Goal: Communication & Community: Answer question/provide support

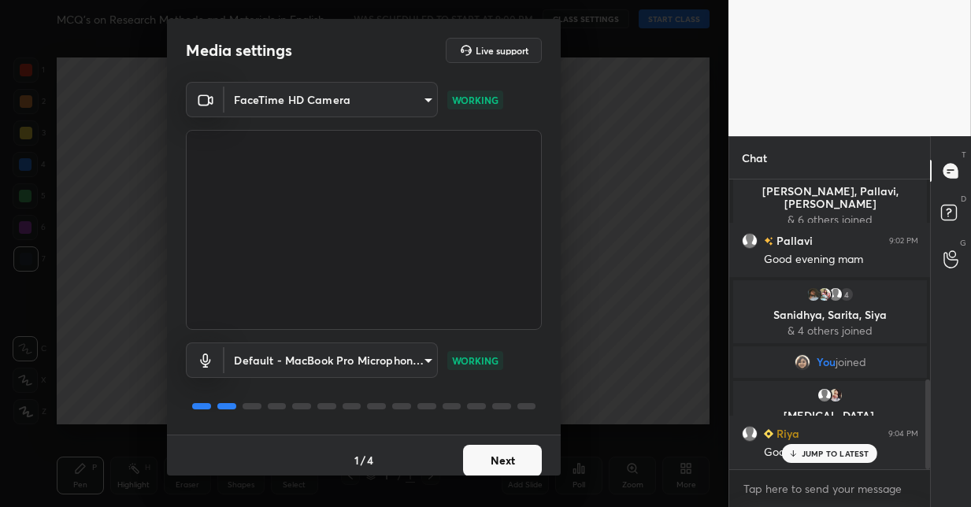
scroll to position [646, 0]
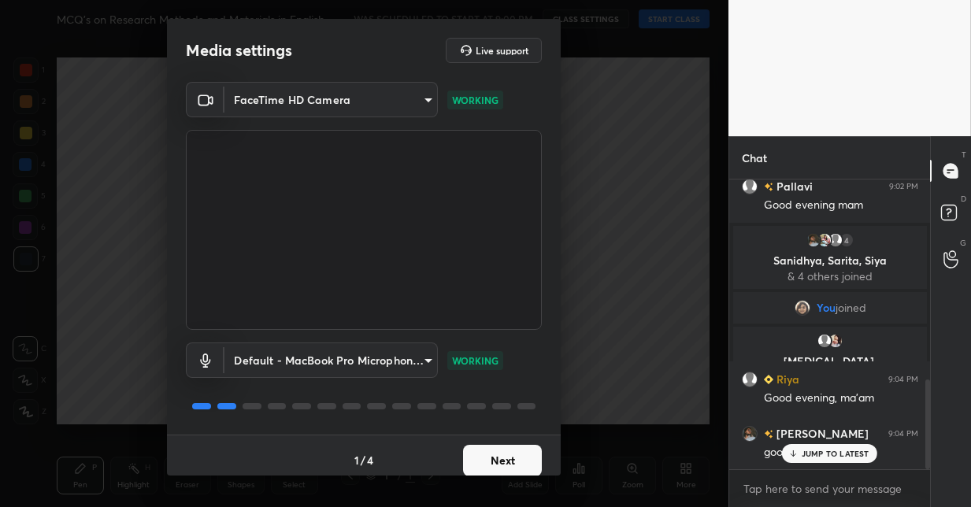
click at [506, 454] on button "Next" at bounding box center [502, 460] width 79 height 31
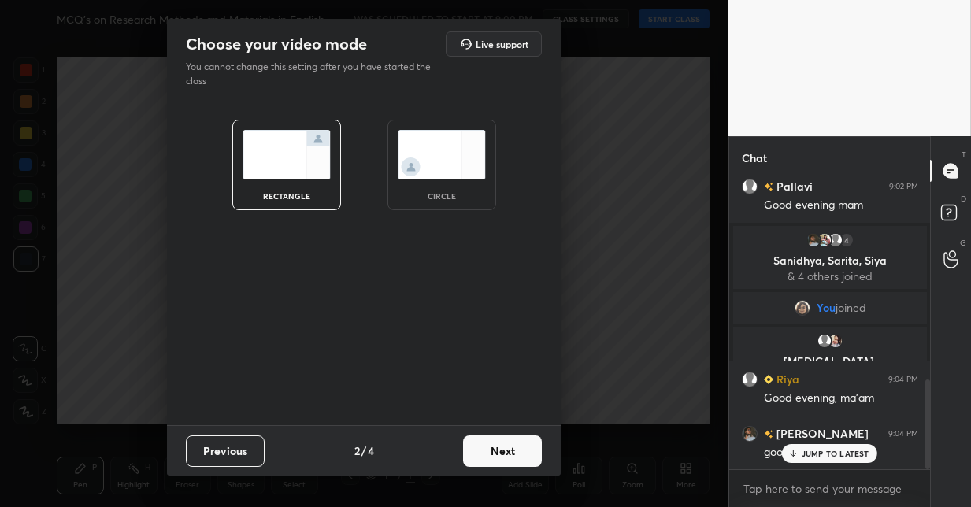
click at [506, 454] on button "Next" at bounding box center [502, 450] width 79 height 31
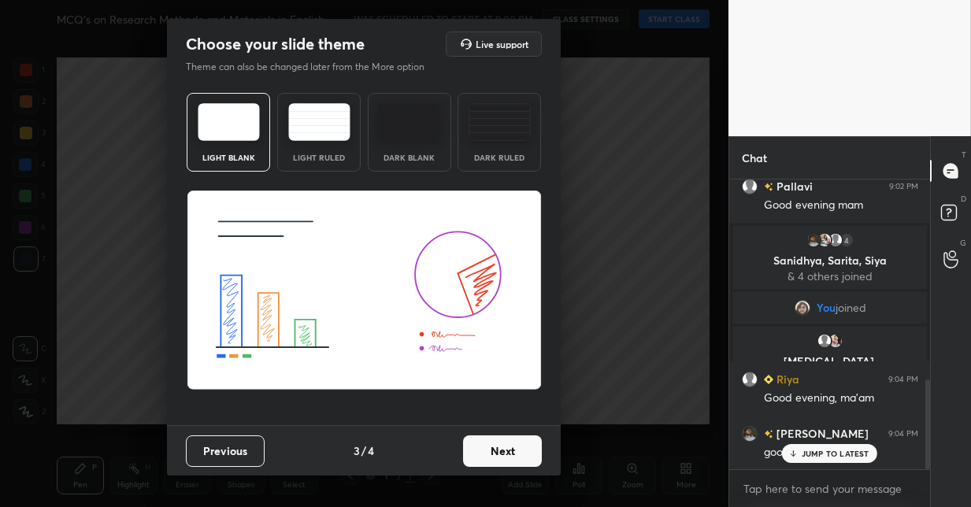
click at [506, 454] on button "Next" at bounding box center [502, 450] width 79 height 31
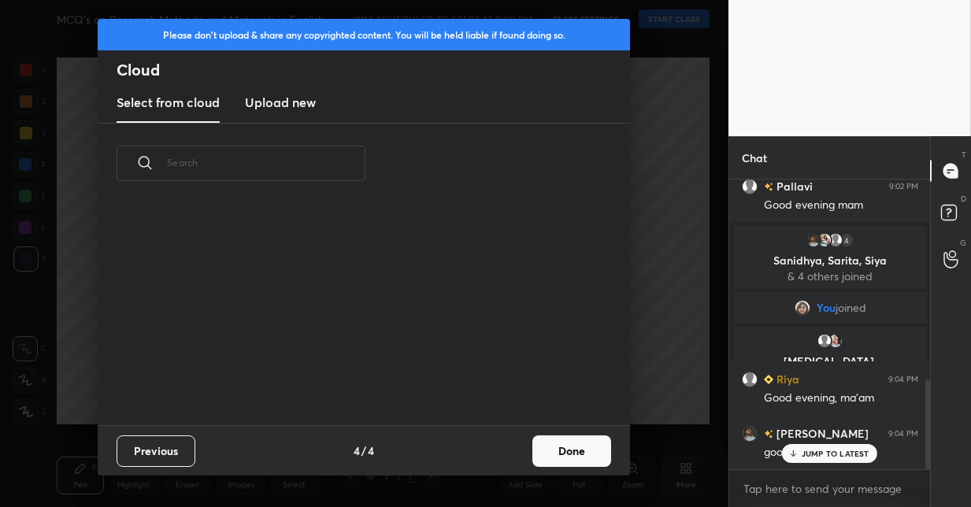
click at [560, 449] on button "Done" at bounding box center [571, 450] width 79 height 31
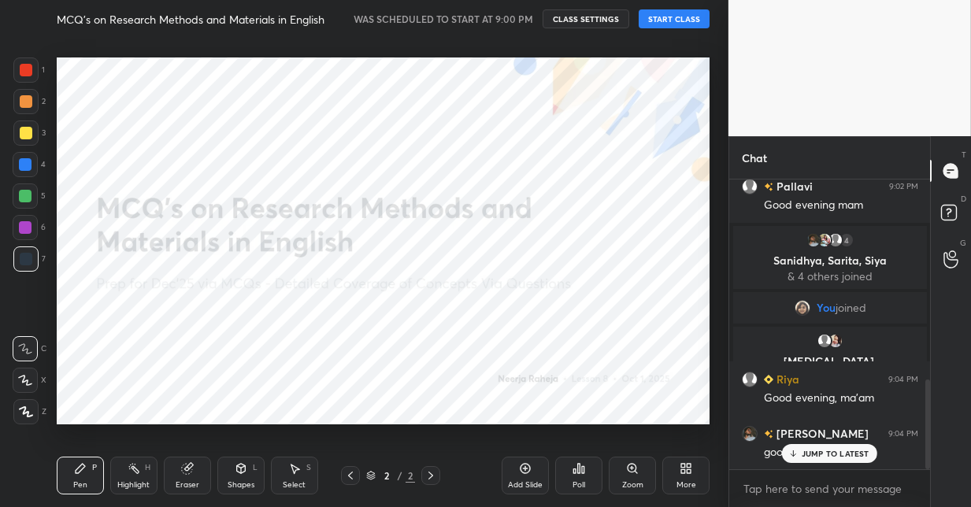
click at [672, 20] on button "START CLASS" at bounding box center [674, 18] width 71 height 19
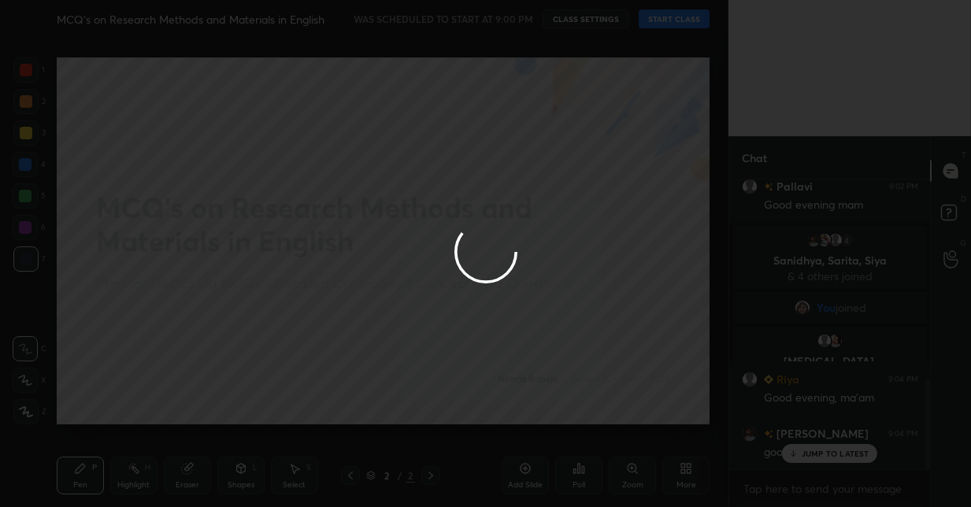
type textarea "x"
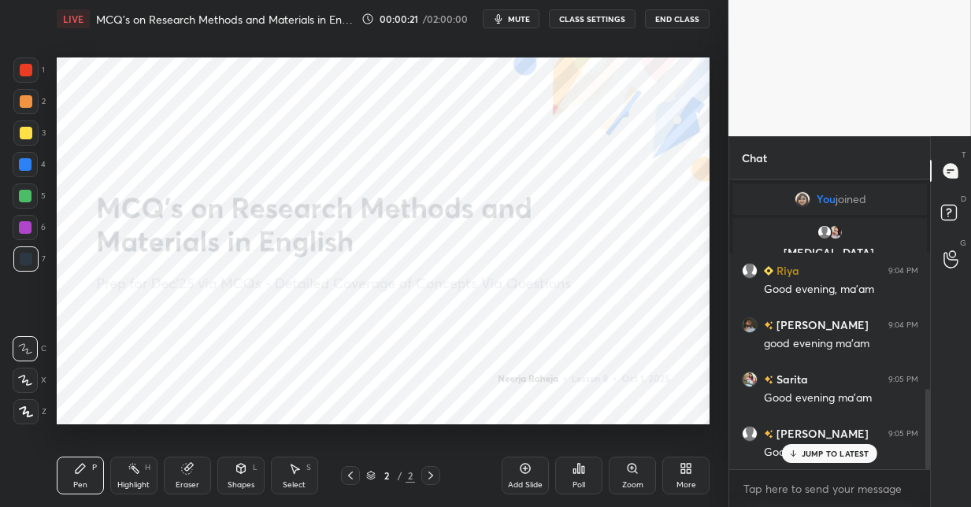
scroll to position [809, 0]
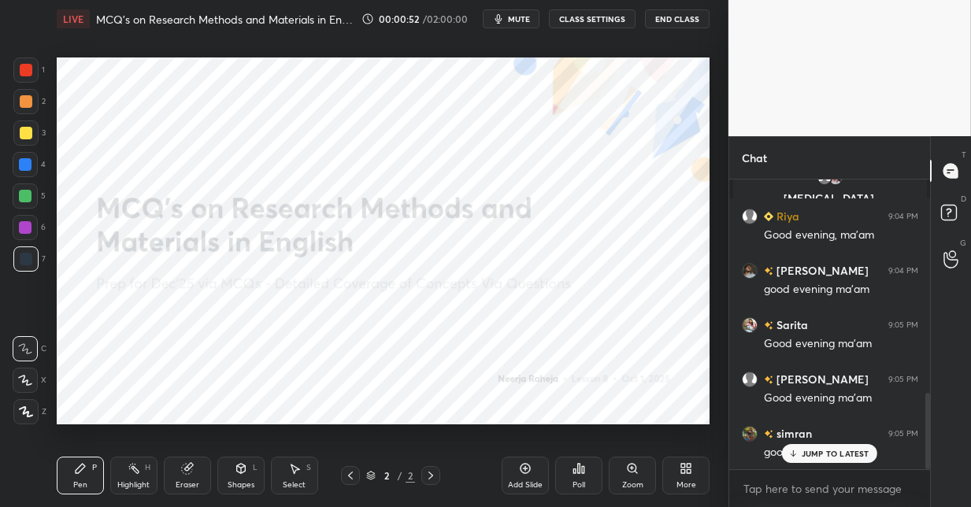
drag, startPoint x: 28, startPoint y: 411, endPoint x: 55, endPoint y: 347, distance: 69.5
click at [26, 411] on icon at bounding box center [26, 411] width 14 height 11
drag, startPoint x: 28, startPoint y: 201, endPoint x: 51, endPoint y: 196, distance: 24.1
click at [27, 202] on div at bounding box center [25, 196] width 13 height 13
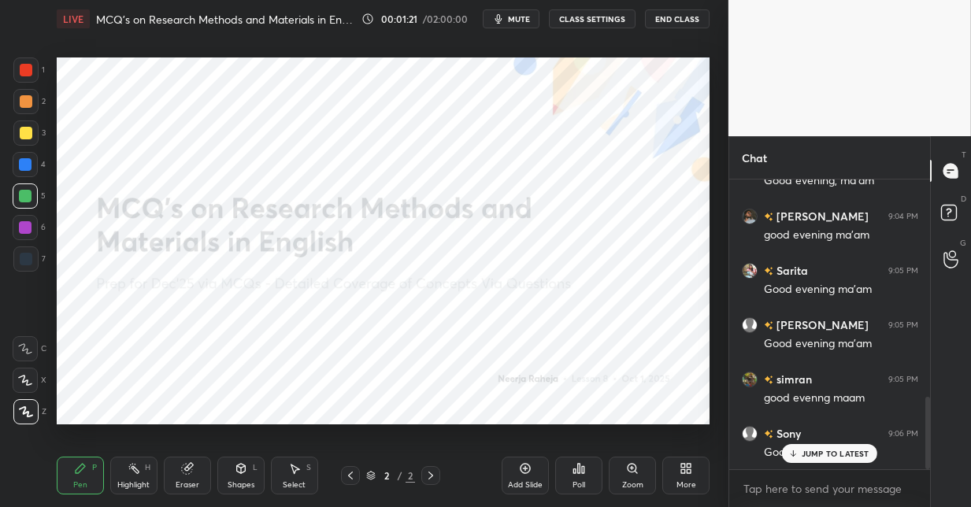
click at [523, 474] on icon at bounding box center [525, 468] width 13 height 13
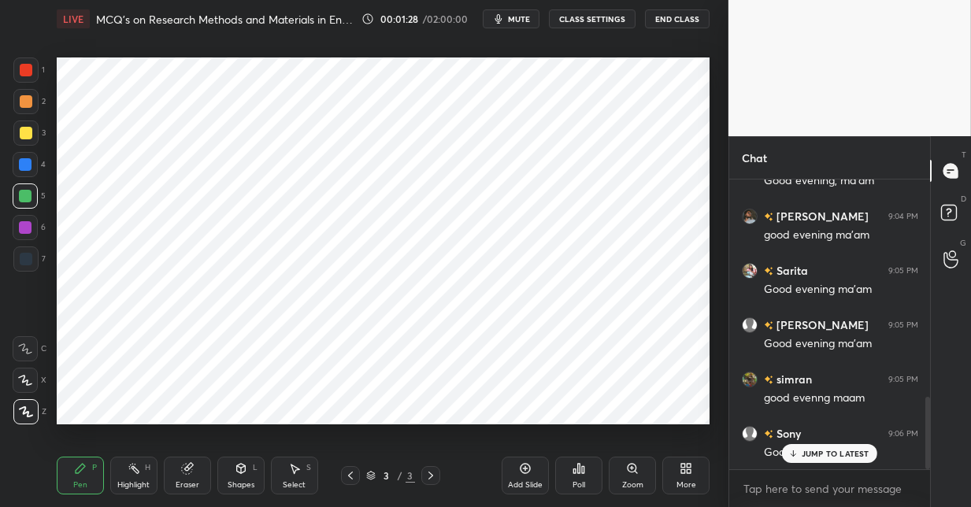
click at [28, 161] on div at bounding box center [25, 164] width 13 height 13
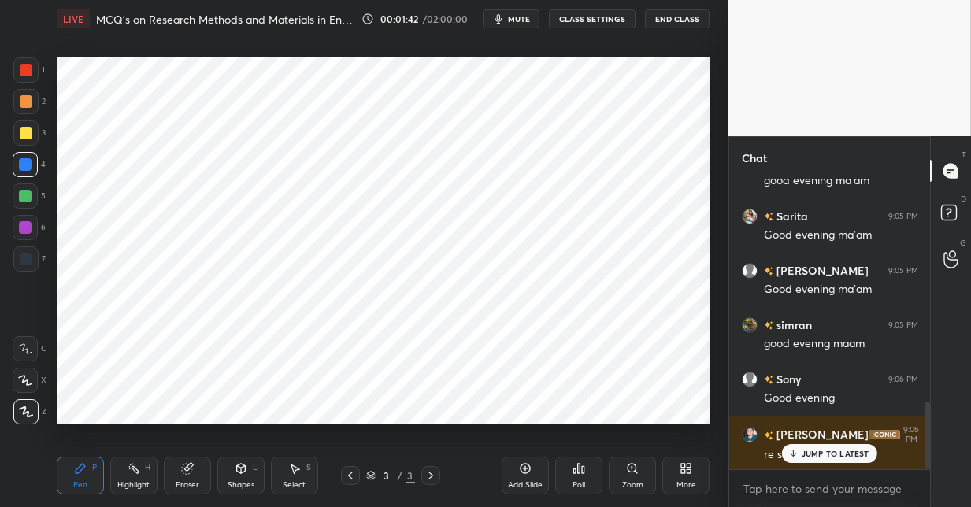
scroll to position [955, 0]
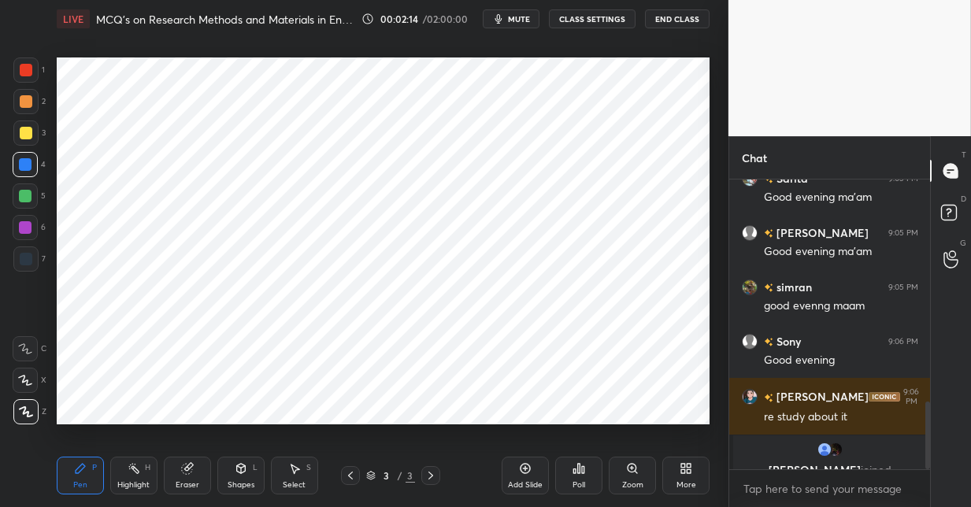
click at [31, 227] on div at bounding box center [25, 227] width 25 height 25
click at [27, 72] on div at bounding box center [26, 70] width 13 height 13
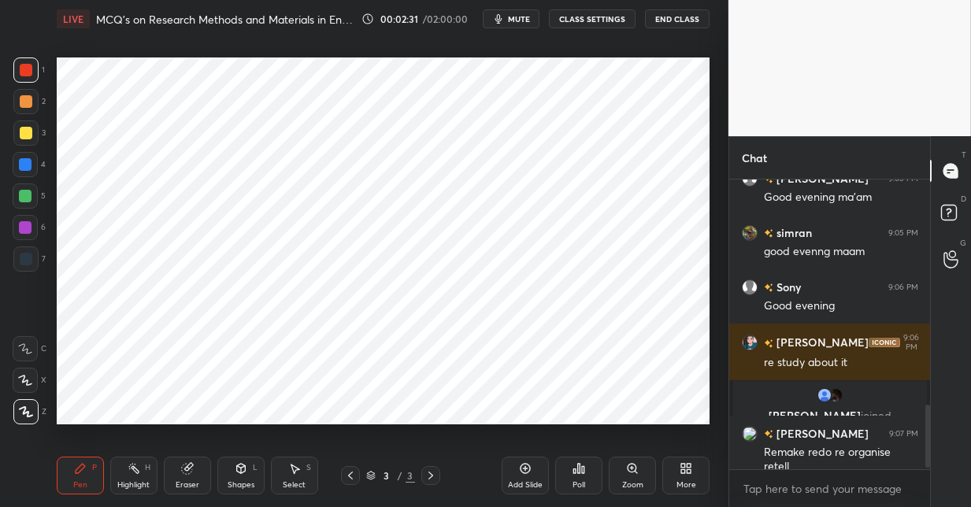
scroll to position [1047, 0]
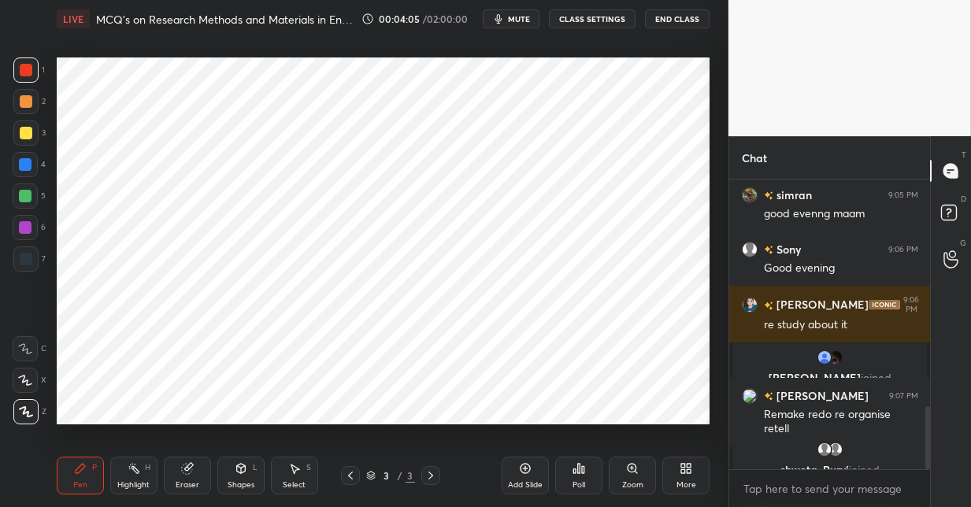
drag, startPoint x: 524, startPoint y: 472, endPoint x: 521, endPoint y: 461, distance: 11.7
click at [523, 471] on icon at bounding box center [525, 468] width 13 height 13
click at [25, 168] on div at bounding box center [25, 164] width 13 height 13
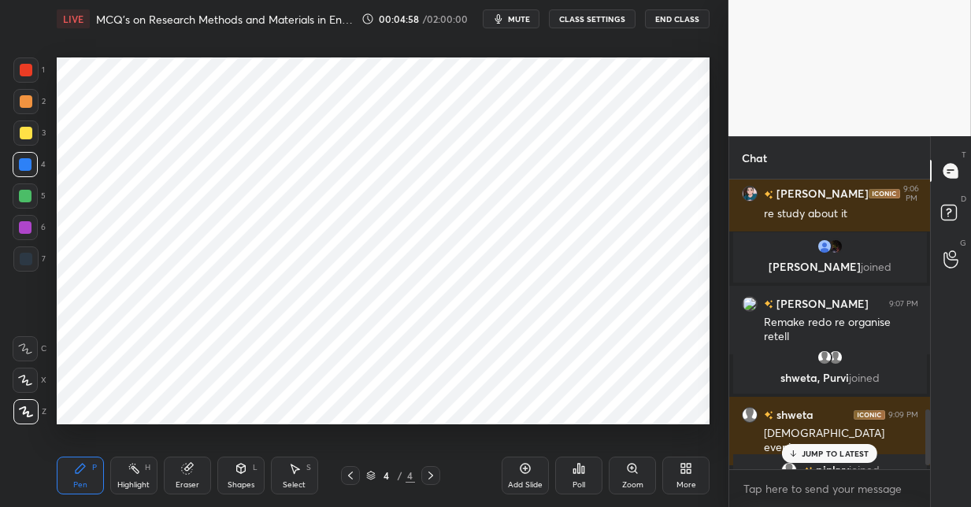
scroll to position [1049, 0]
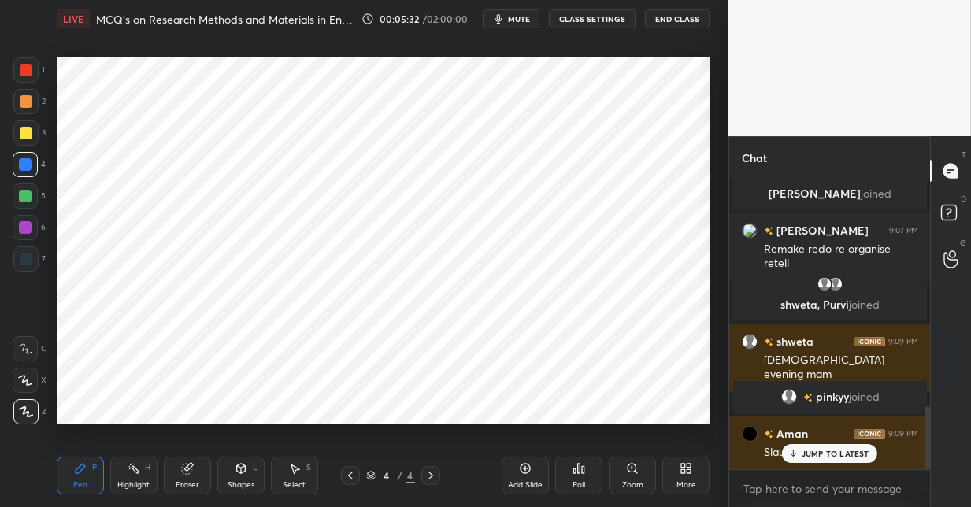
click at [530, 472] on icon at bounding box center [525, 468] width 13 height 13
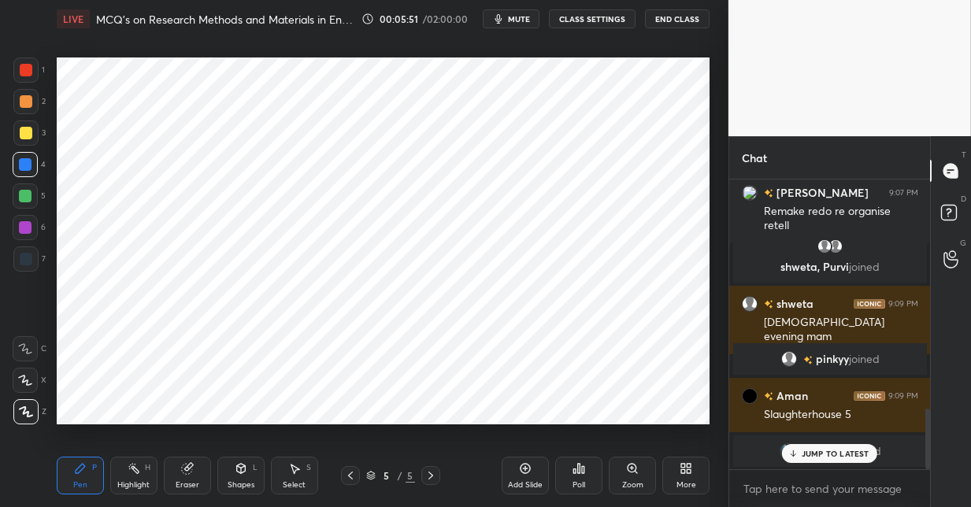
click at [30, 201] on div at bounding box center [25, 196] width 13 height 13
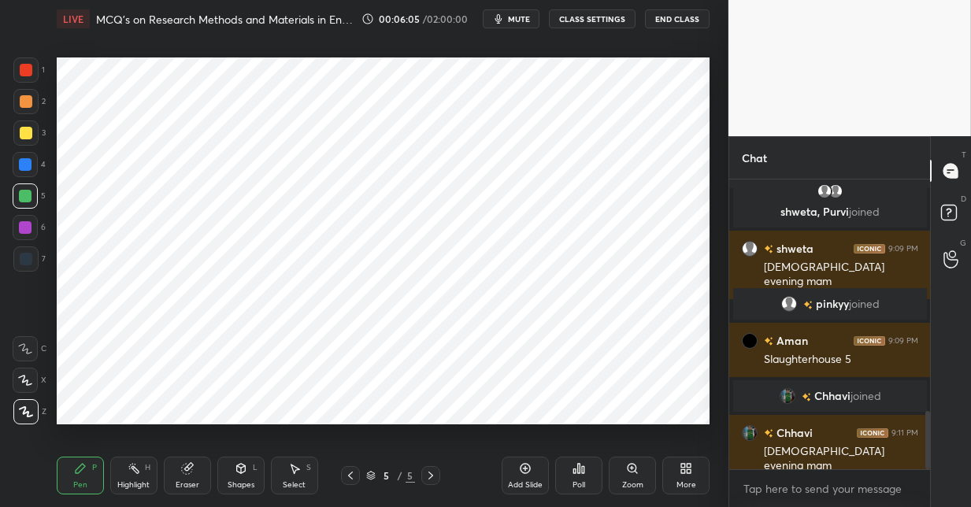
drag, startPoint x: 30, startPoint y: 228, endPoint x: 20, endPoint y: 219, distance: 13.4
click at [30, 227] on div at bounding box center [25, 227] width 13 height 13
click at [30, 75] on div at bounding box center [26, 70] width 13 height 13
click at [24, 261] on div at bounding box center [26, 259] width 13 height 13
click at [527, 471] on icon at bounding box center [525, 468] width 13 height 13
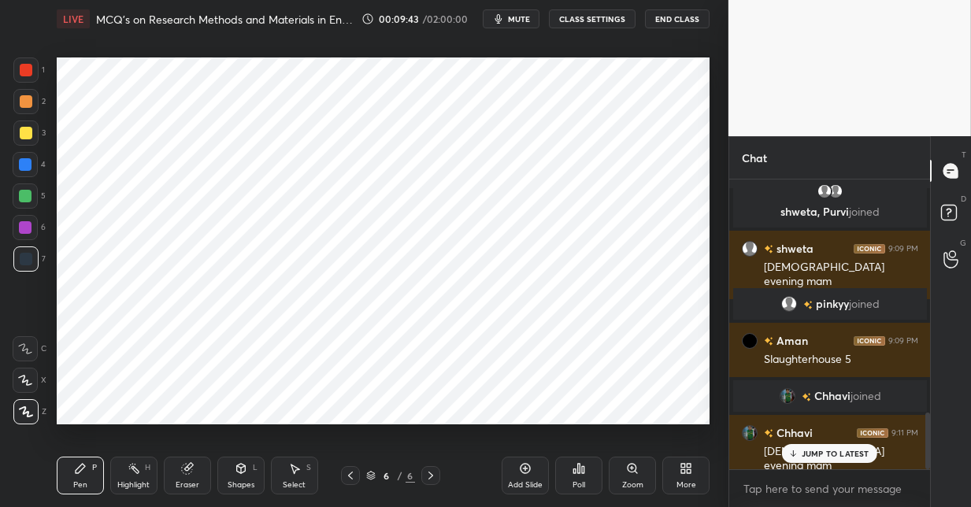
scroll to position [1195, 0]
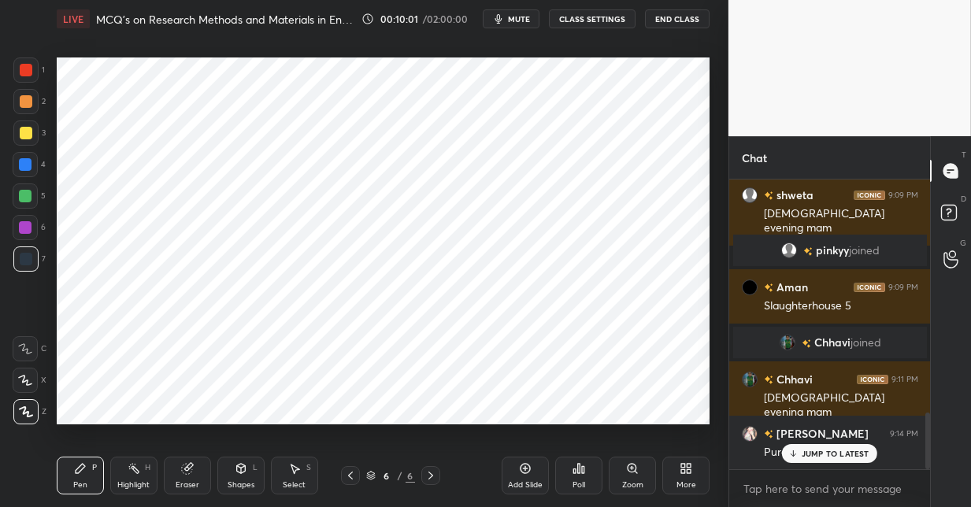
drag, startPoint x: 21, startPoint y: 74, endPoint x: 51, endPoint y: 69, distance: 30.4
click at [20, 76] on div at bounding box center [26, 70] width 13 height 13
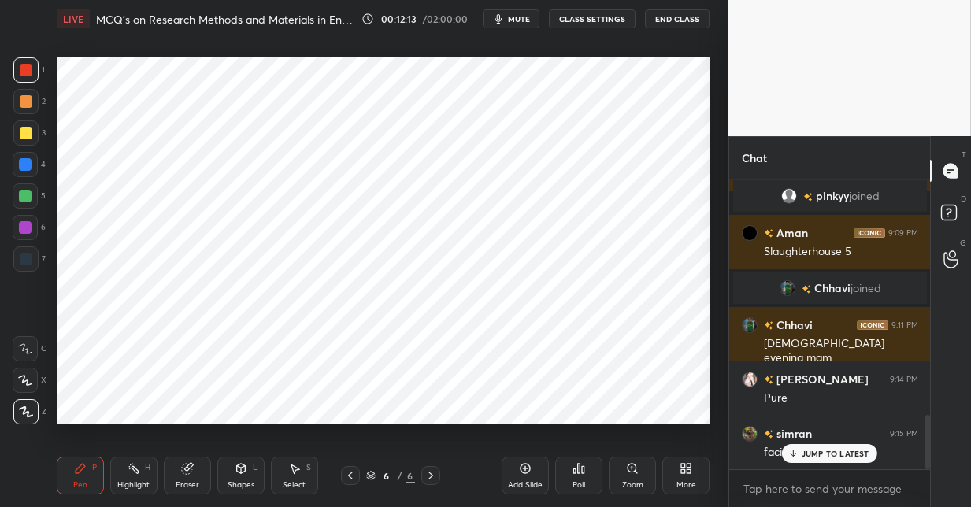
click at [28, 230] on div at bounding box center [25, 227] width 13 height 13
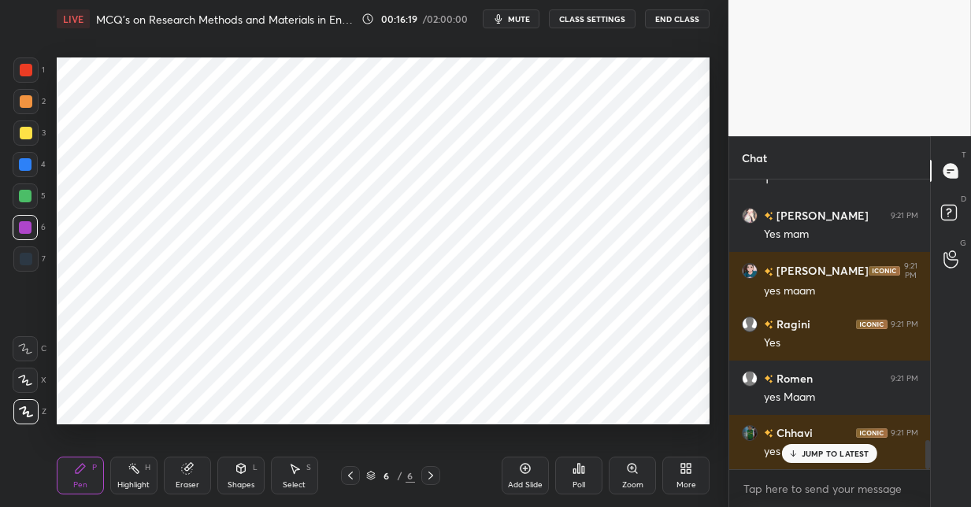
scroll to position [2625, 0]
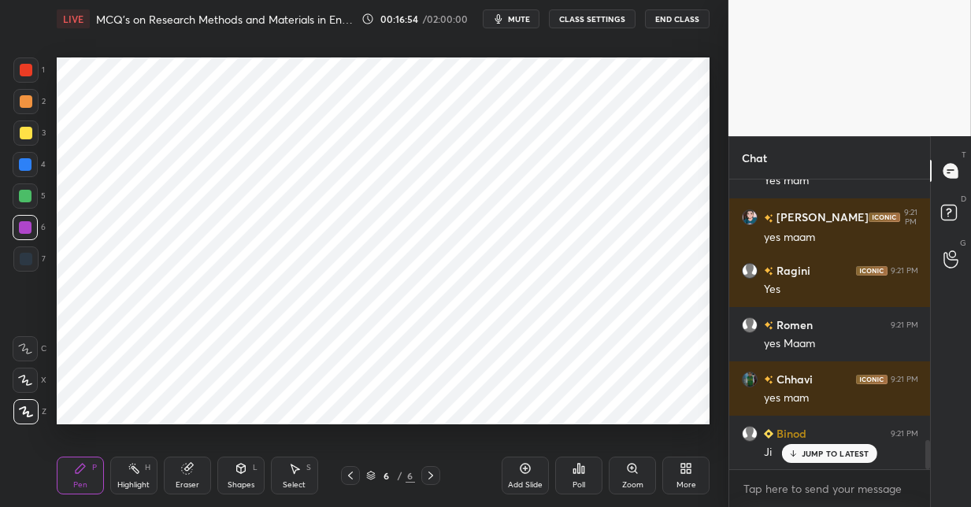
drag, startPoint x: 525, startPoint y: 470, endPoint x: 523, endPoint y: 461, distance: 9.0
click at [525, 469] on icon at bounding box center [525, 468] width 13 height 13
click at [23, 170] on div at bounding box center [25, 164] width 13 height 13
click at [30, 232] on div at bounding box center [25, 227] width 25 height 25
drag, startPoint x: 27, startPoint y: 262, endPoint x: 46, endPoint y: 256, distance: 19.9
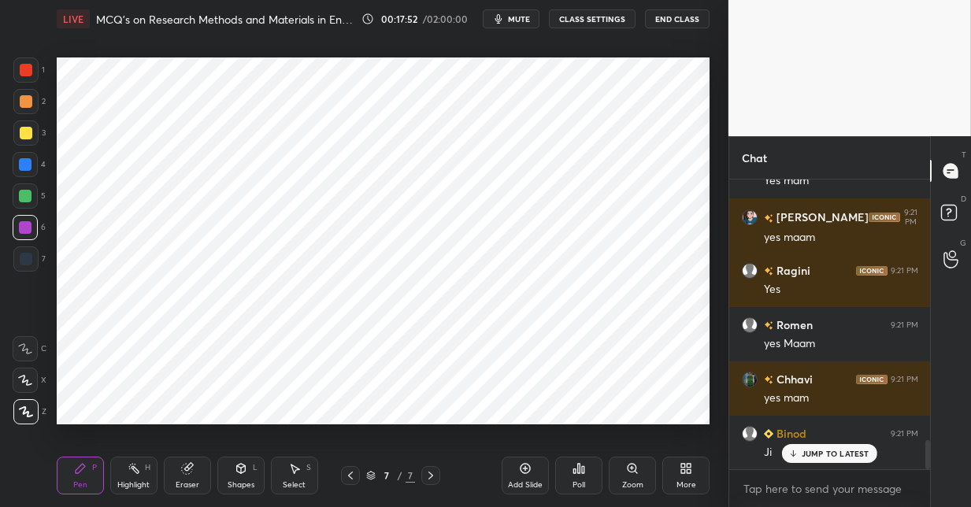
click at [27, 263] on div at bounding box center [26, 259] width 13 height 13
drag, startPoint x: 530, startPoint y: 472, endPoint x: 517, endPoint y: 425, distance: 48.9
click at [528, 469] on icon at bounding box center [525, 468] width 13 height 13
click at [33, 76] on div at bounding box center [25, 69] width 25 height 25
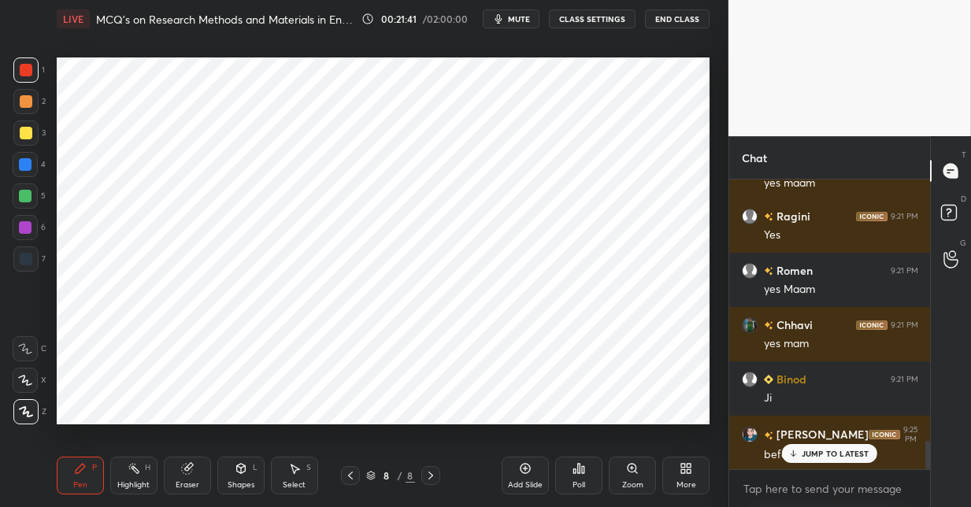
click at [32, 163] on div at bounding box center [25, 164] width 25 height 25
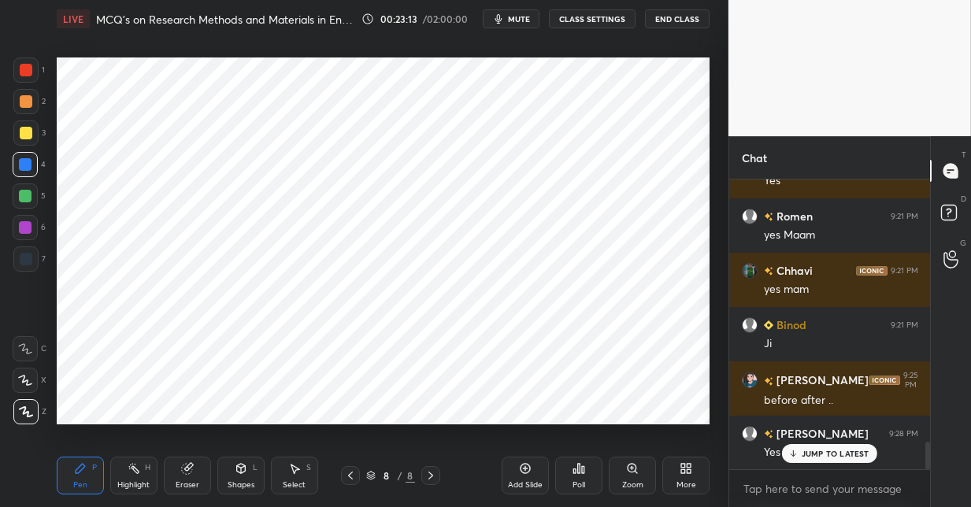
scroll to position [2788, 0]
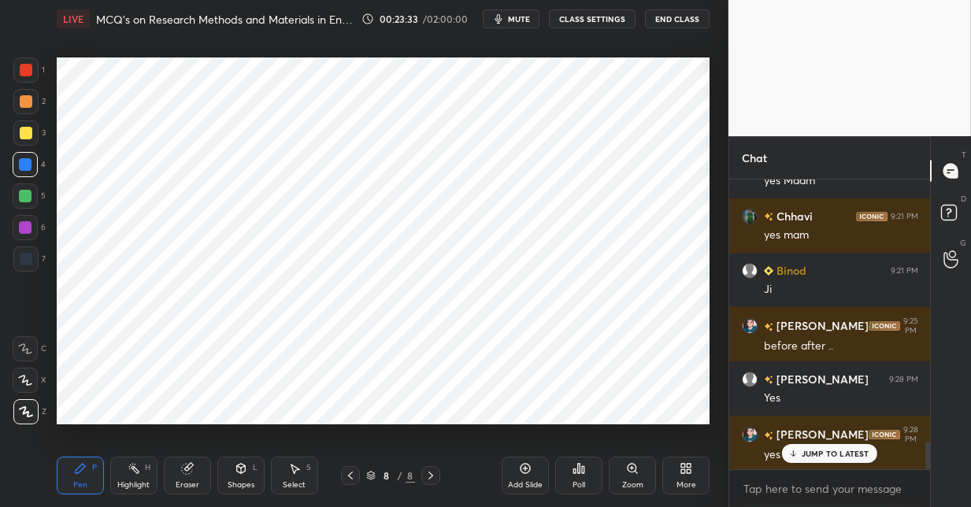
drag, startPoint x: 528, startPoint y: 468, endPoint x: 513, endPoint y: 428, distance: 42.9
click at [527, 463] on icon at bounding box center [525, 468] width 13 height 13
click at [27, 259] on div at bounding box center [26, 259] width 13 height 13
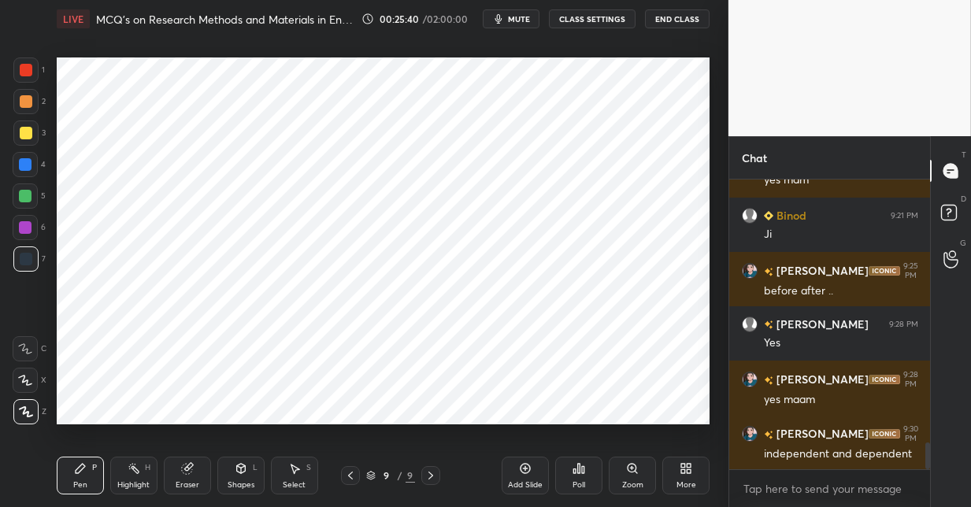
click at [28, 101] on div at bounding box center [26, 101] width 13 height 13
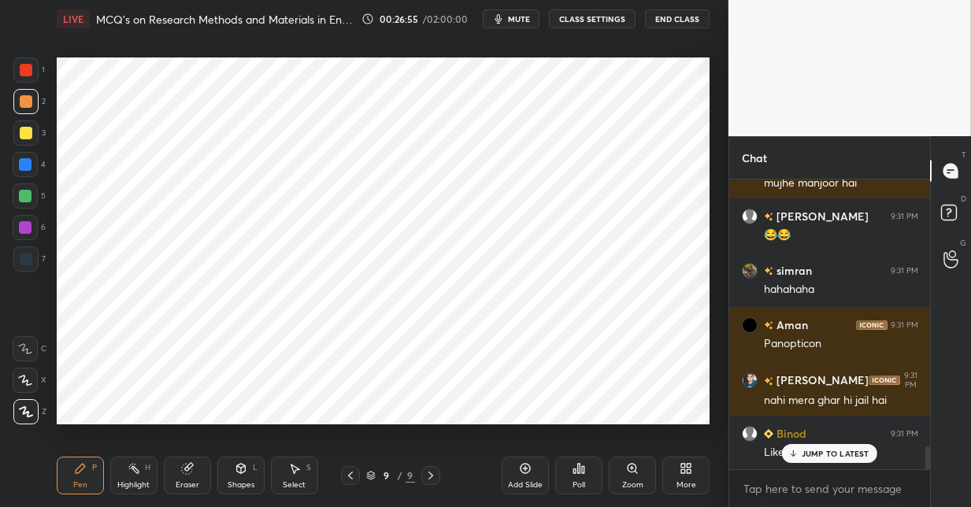
scroll to position [3494, 0]
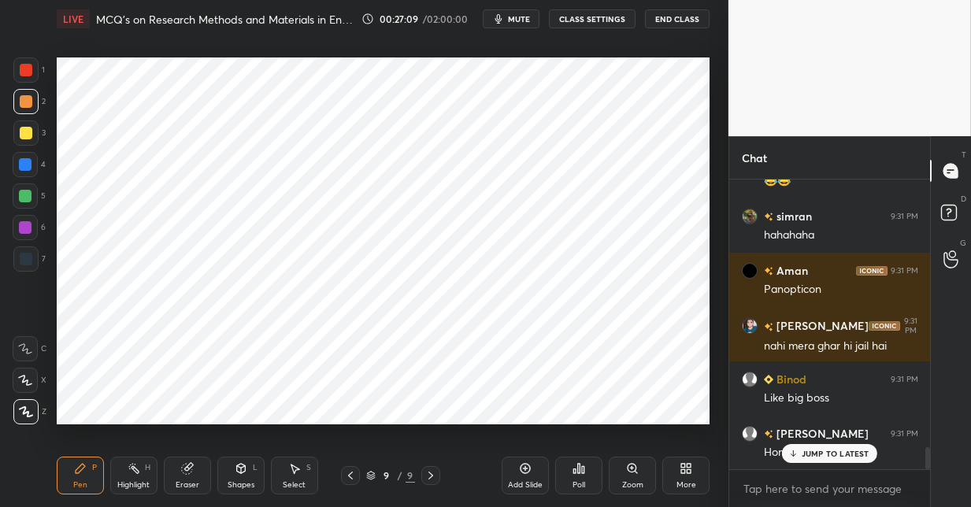
drag, startPoint x: 524, startPoint y: 461, endPoint x: 516, endPoint y: 438, distance: 24.9
click at [521, 457] on div "Add Slide" at bounding box center [525, 476] width 47 height 38
click at [28, 162] on div at bounding box center [25, 164] width 13 height 13
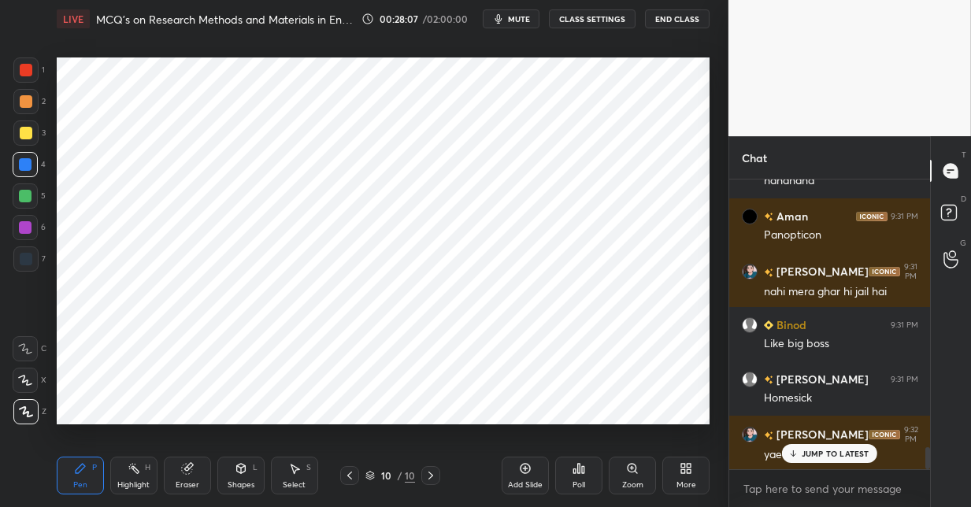
click at [28, 262] on div at bounding box center [26, 259] width 13 height 13
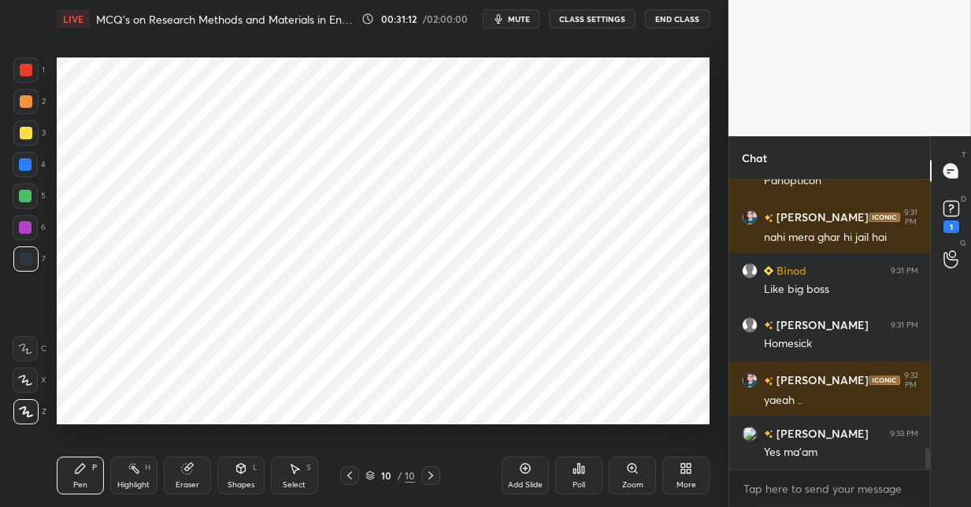
drag, startPoint x: 528, startPoint y: 469, endPoint x: 524, endPoint y: 427, distance: 42.8
click at [528, 466] on icon at bounding box center [525, 468] width 13 height 13
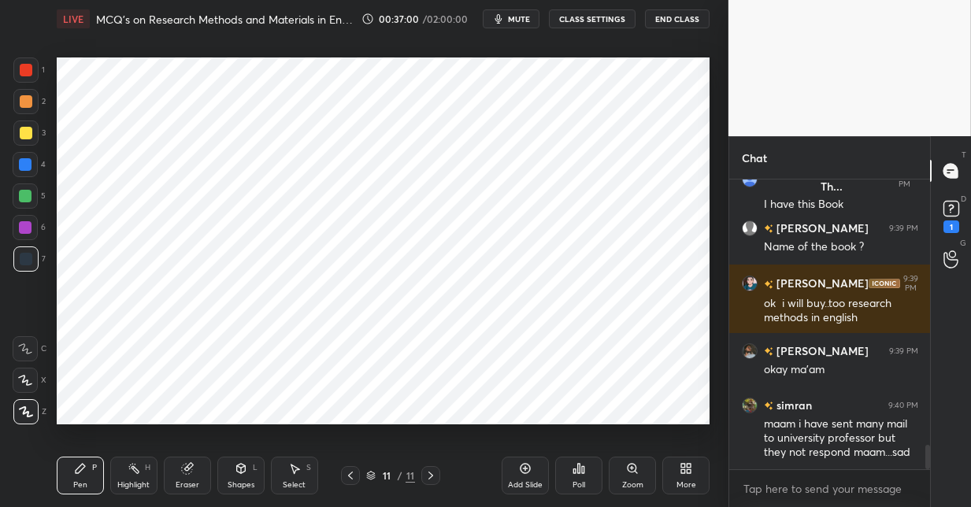
scroll to position [3181, 0]
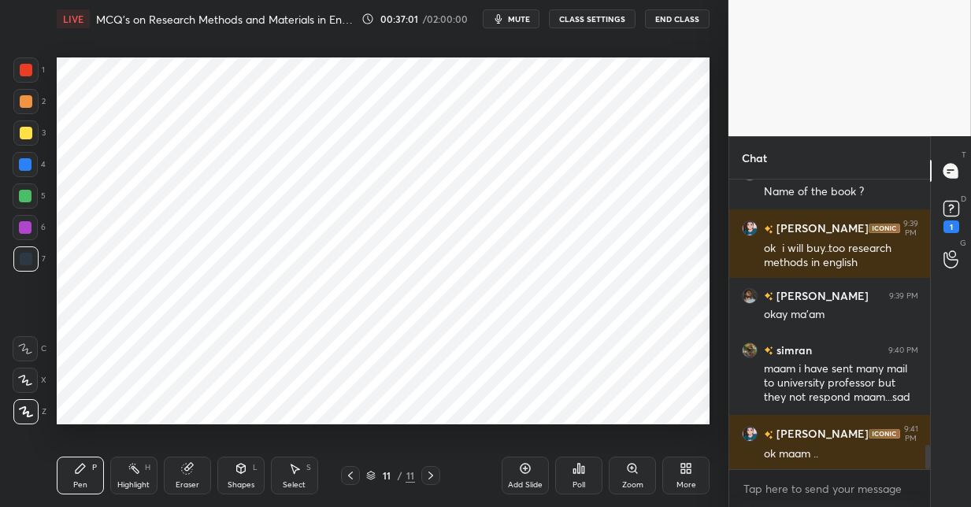
click at [681, 466] on icon at bounding box center [683, 466] width 4 height 4
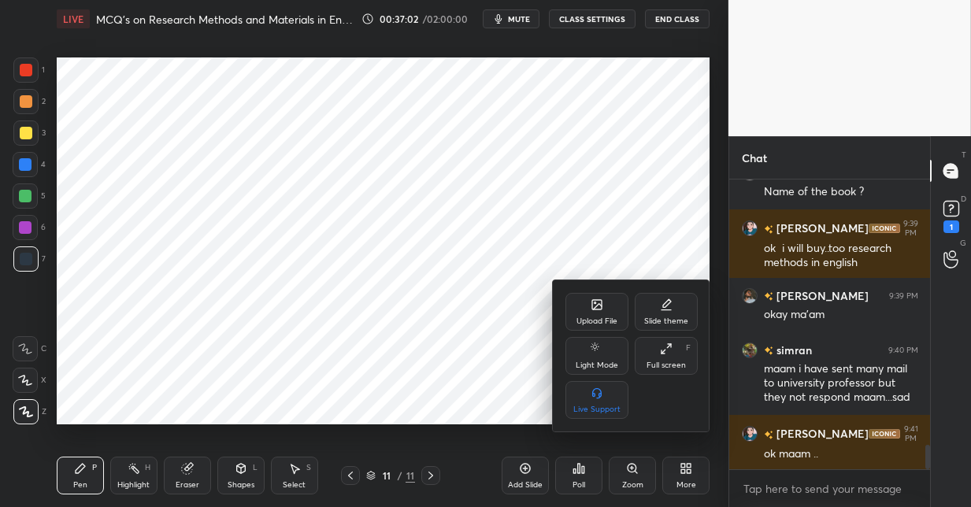
click at [587, 306] on div "Upload File" at bounding box center [596, 312] width 63 height 38
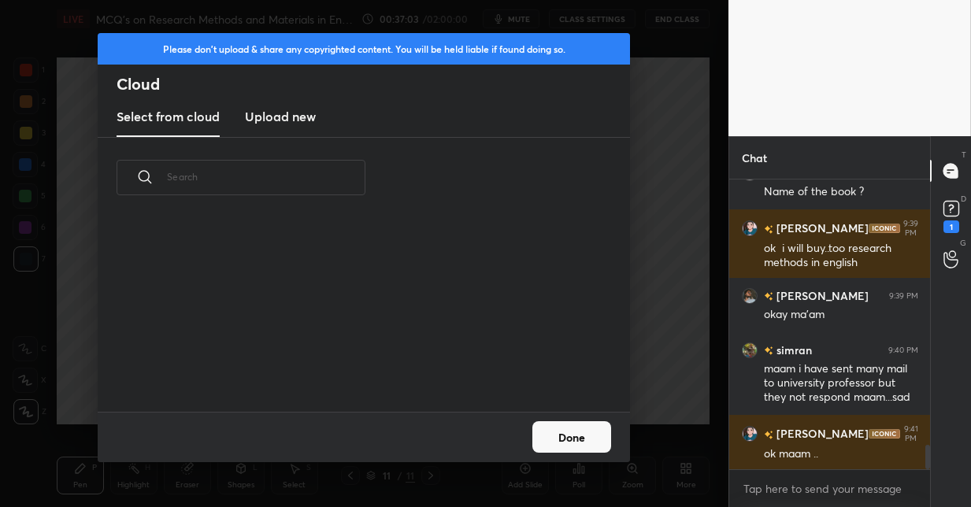
scroll to position [194, 506]
click at [306, 109] on h3 "Upload new" at bounding box center [280, 116] width 71 height 19
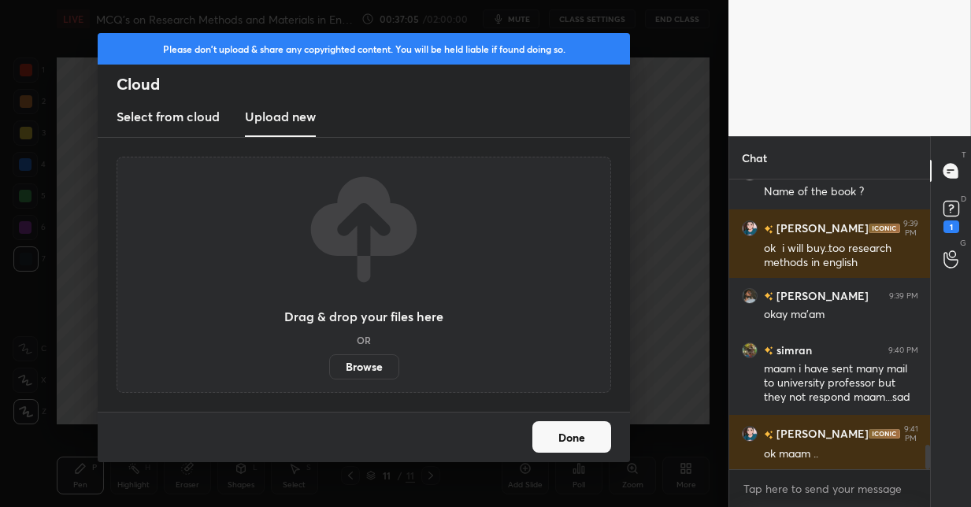
click at [365, 366] on label "Browse" at bounding box center [364, 366] width 70 height 25
click at [329, 366] on input "Browse" at bounding box center [329, 366] width 0 height 25
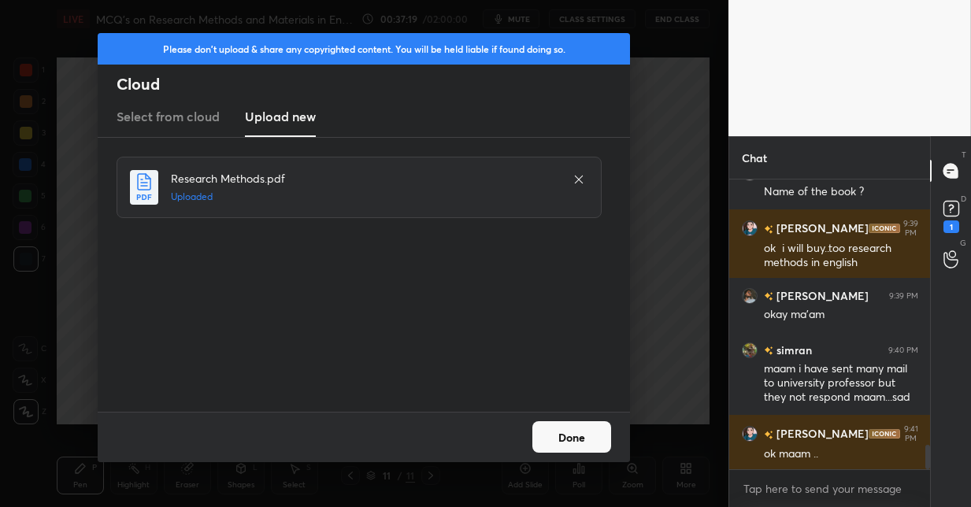
scroll to position [3235, 0]
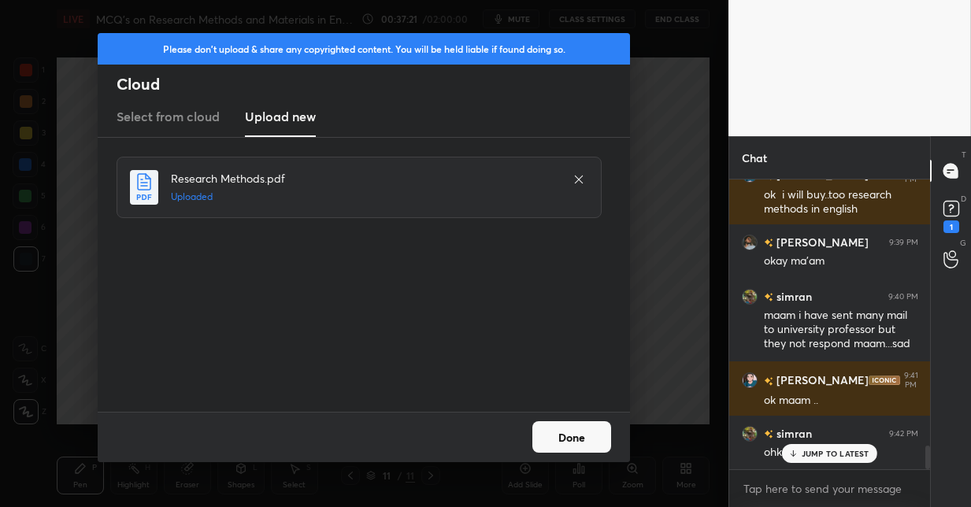
click at [559, 434] on button "Done" at bounding box center [571, 436] width 79 height 31
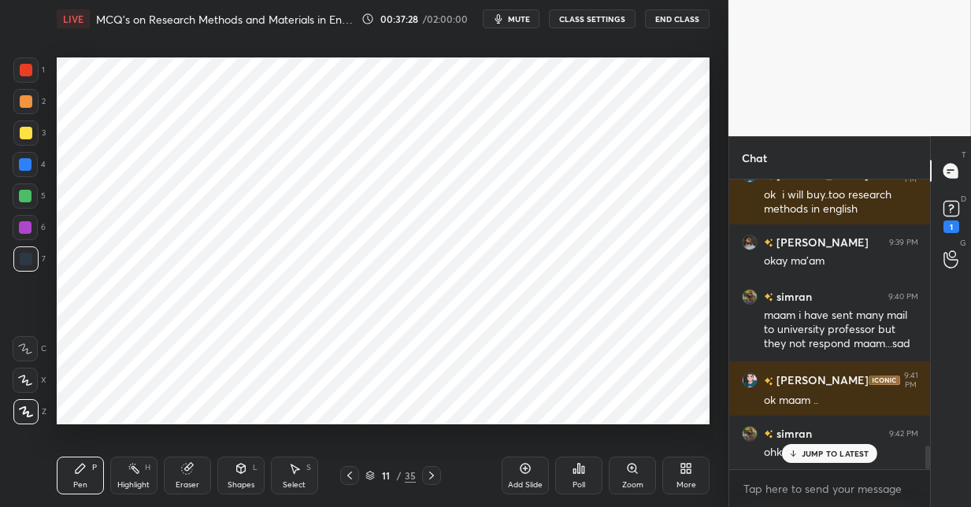
click at [28, 199] on div at bounding box center [25, 196] width 13 height 13
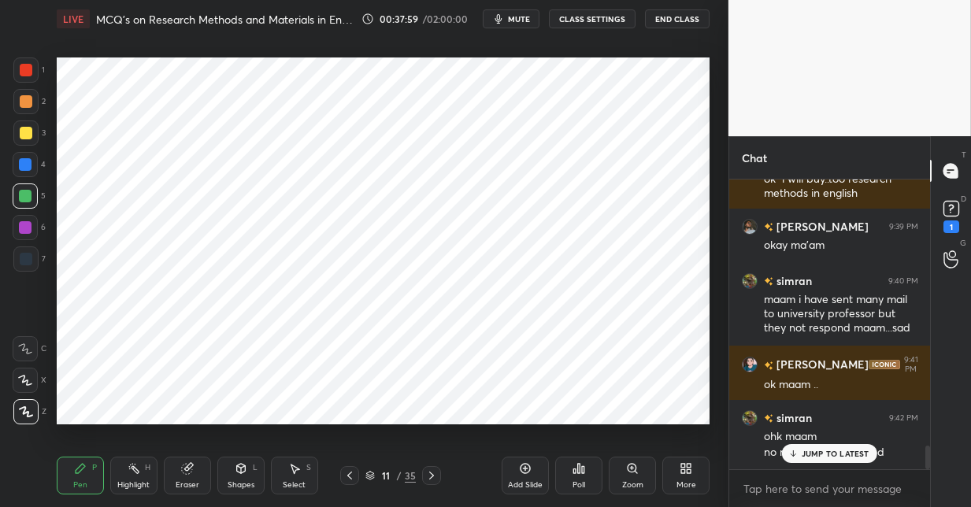
drag, startPoint x: 432, startPoint y: 476, endPoint x: 475, endPoint y: 454, distance: 48.6
click at [432, 476] on icon at bounding box center [431, 475] width 13 height 13
click at [576, 479] on div "Poll" at bounding box center [578, 476] width 47 height 38
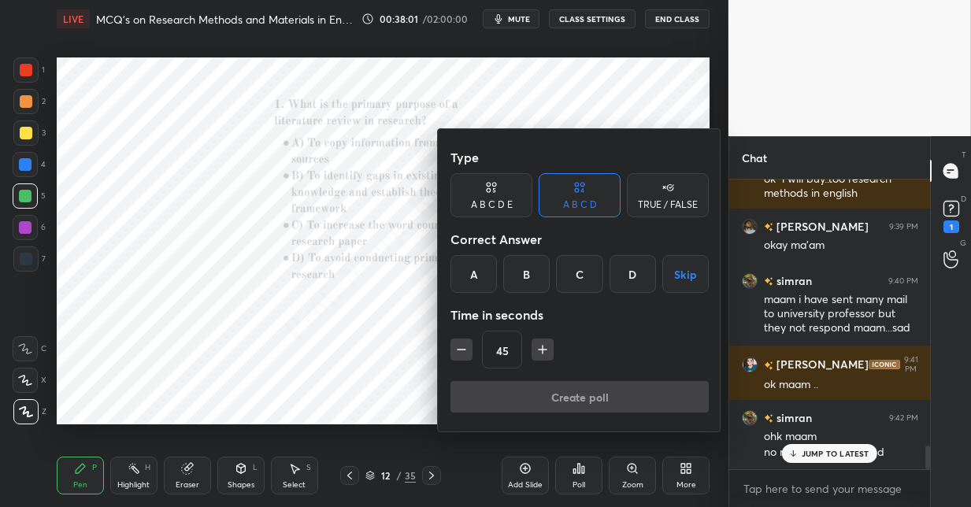
drag, startPoint x: 521, startPoint y: 275, endPoint x: 534, endPoint y: 308, distance: 35.4
click at [520, 276] on div "B" at bounding box center [526, 274] width 46 height 38
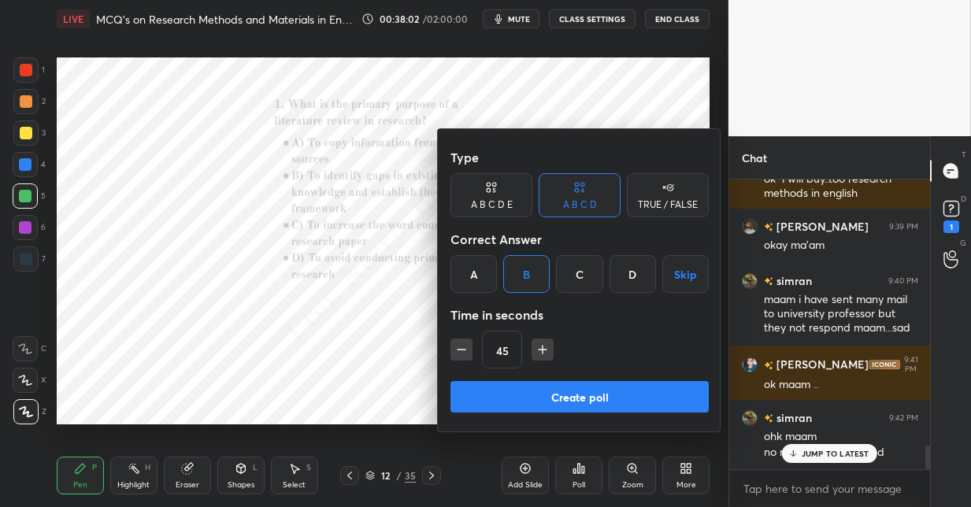
drag, startPoint x: 529, startPoint y: 396, endPoint x: 528, endPoint y: 376, distance: 20.5
click at [528, 393] on button "Create poll" at bounding box center [579, 396] width 258 height 31
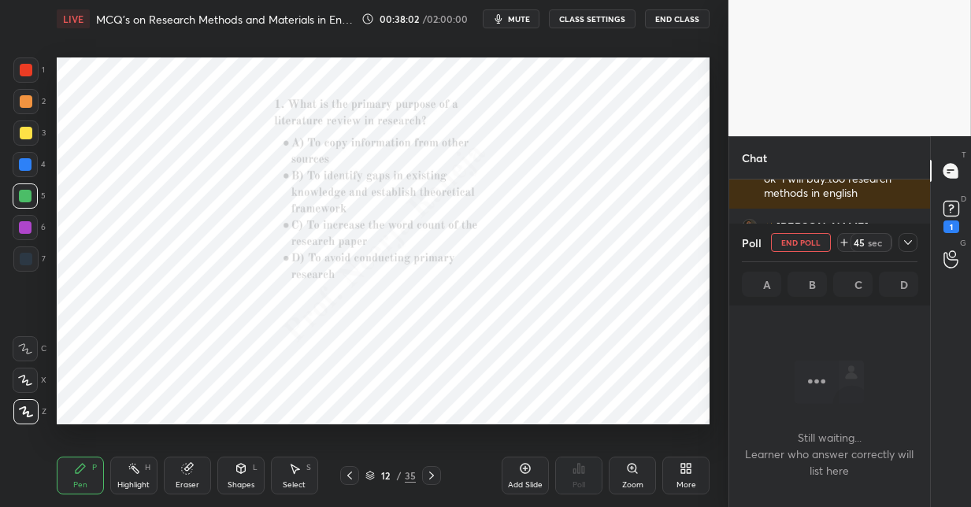
scroll to position [72, 196]
click at [632, 469] on icon at bounding box center [632, 468] width 13 height 13
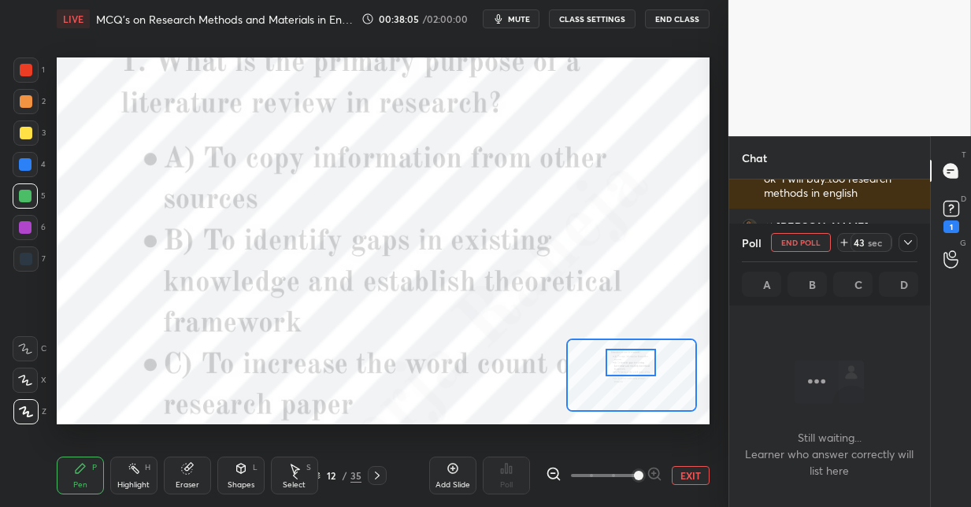
click at [621, 366] on div at bounding box center [631, 363] width 51 height 28
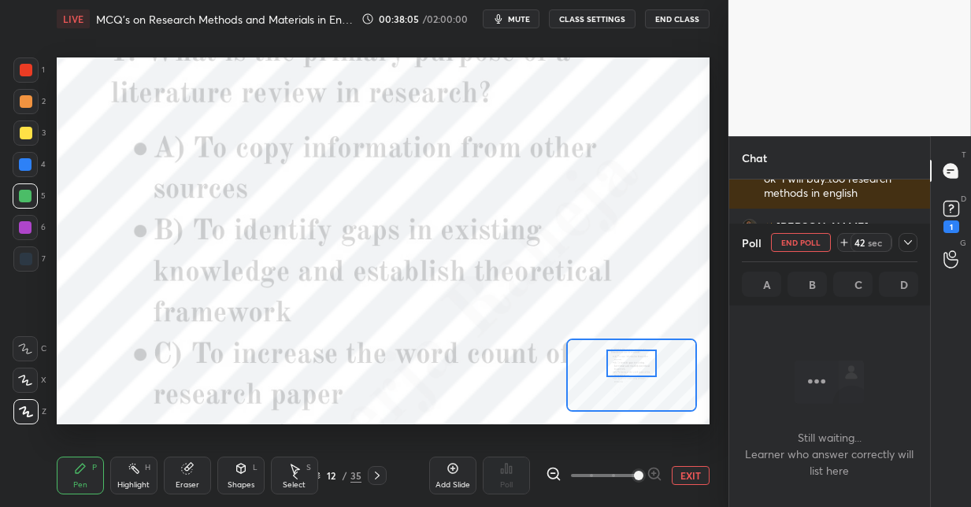
click at [554, 469] on icon at bounding box center [553, 474] width 10 height 10
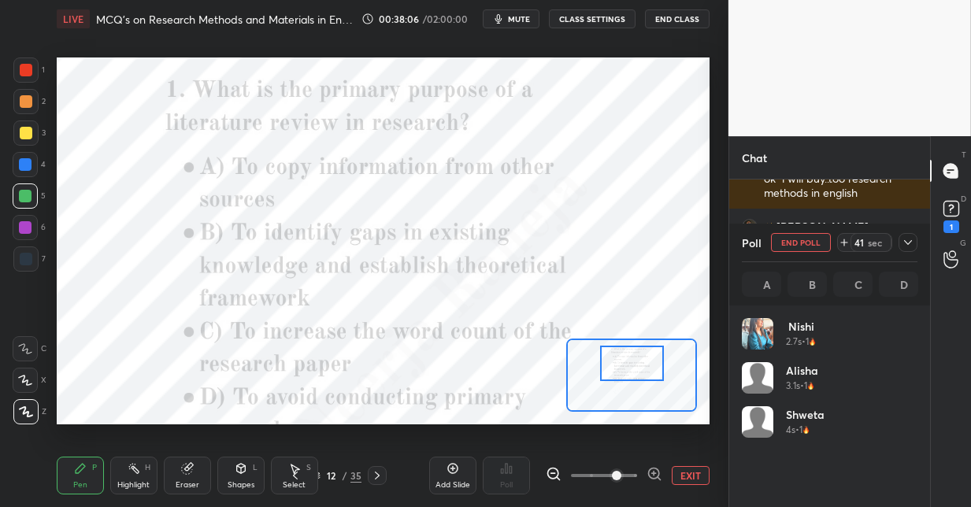
scroll to position [184, 171]
click at [555, 473] on icon at bounding box center [554, 474] width 16 height 16
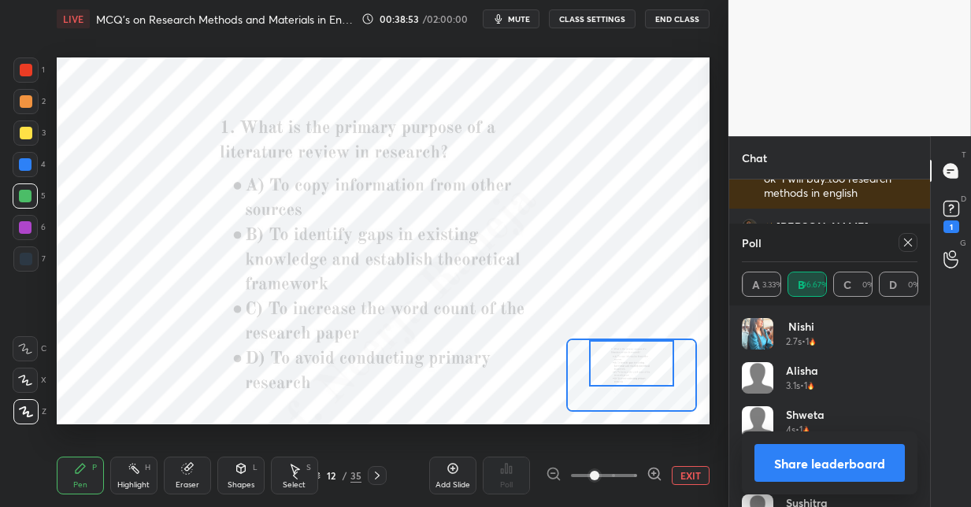
drag, startPoint x: 29, startPoint y: 170, endPoint x: 39, endPoint y: 171, distance: 10.3
click at [29, 171] on div at bounding box center [25, 164] width 25 height 25
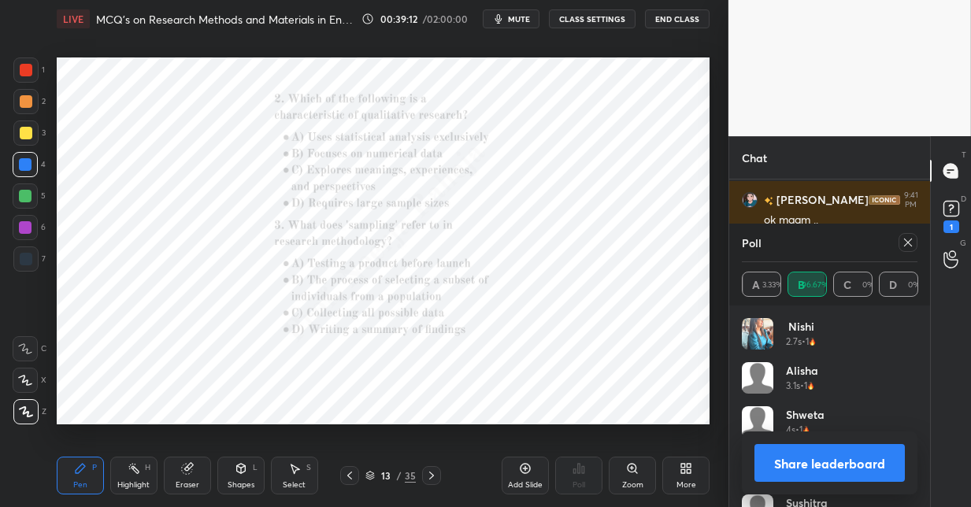
scroll to position [3470, 0]
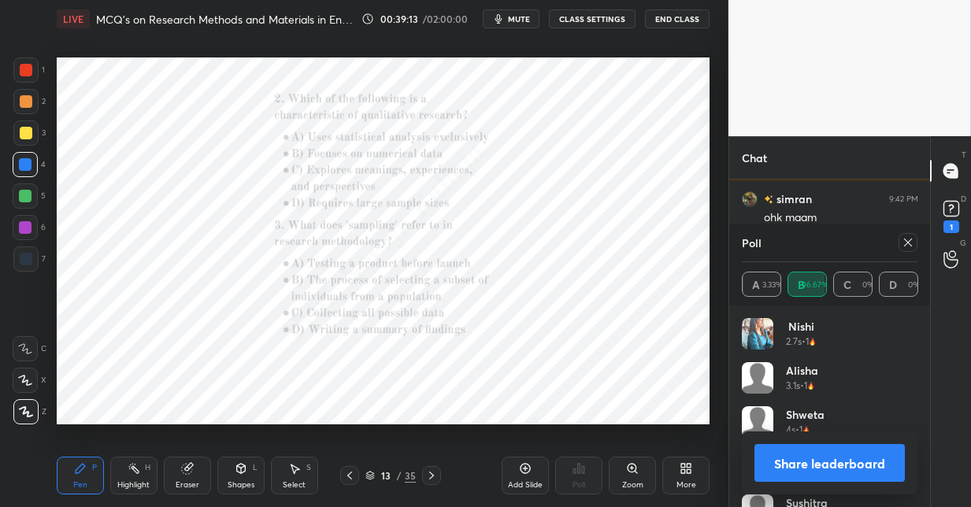
click at [629, 466] on icon at bounding box center [632, 468] width 9 height 9
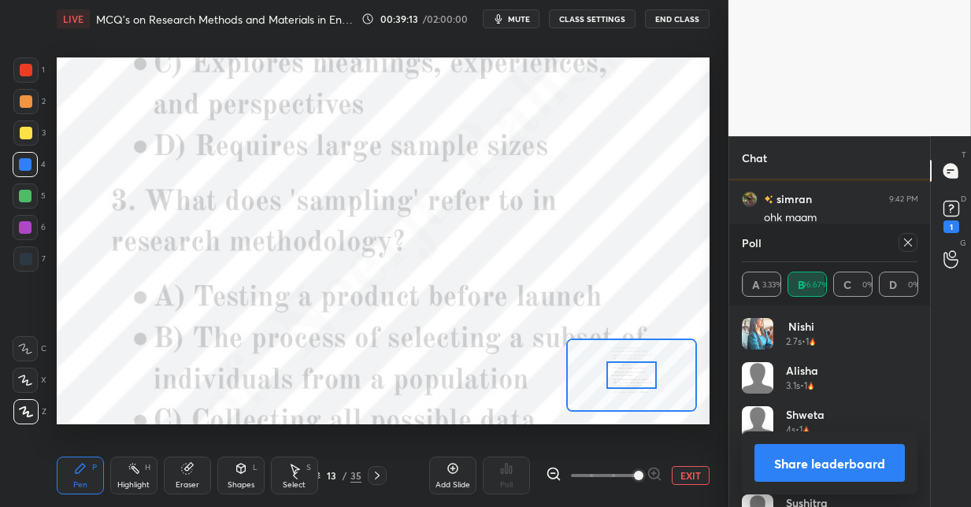
click at [632, 468] on span at bounding box center [604, 476] width 66 height 24
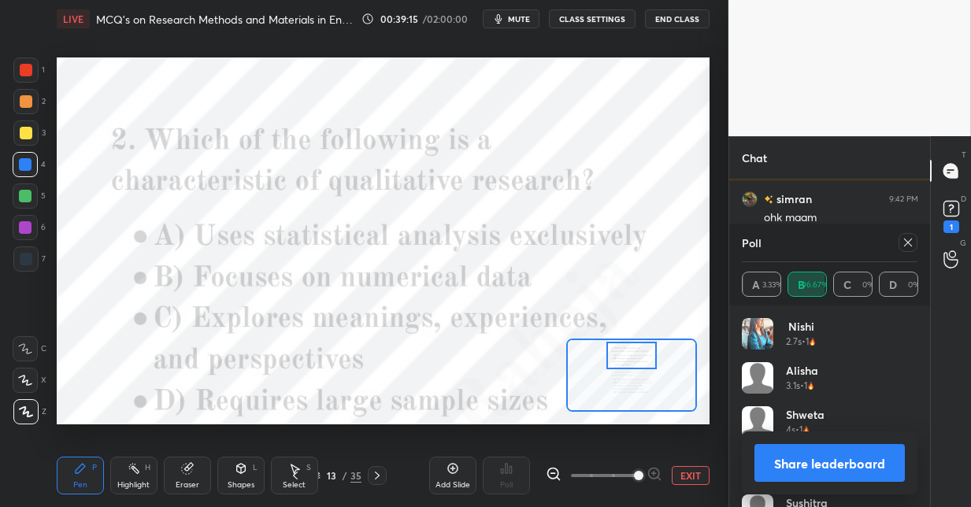
drag, startPoint x: 621, startPoint y: 372, endPoint x: 619, endPoint y: 352, distance: 20.5
click at [619, 353] on div at bounding box center [631, 356] width 51 height 28
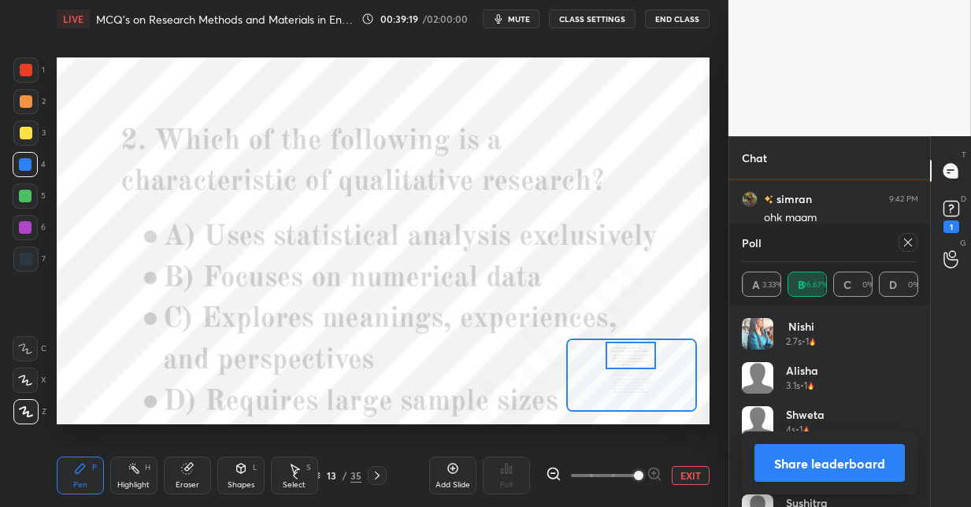
drag, startPoint x: 908, startPoint y: 242, endPoint x: 898, endPoint y: 243, distance: 9.6
click at [903, 243] on icon at bounding box center [908, 242] width 13 height 13
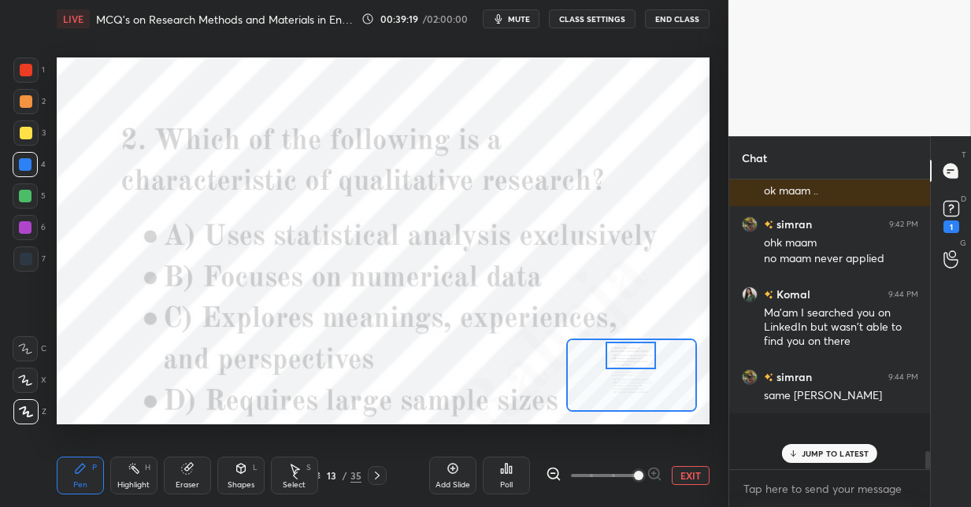
scroll to position [285, 196]
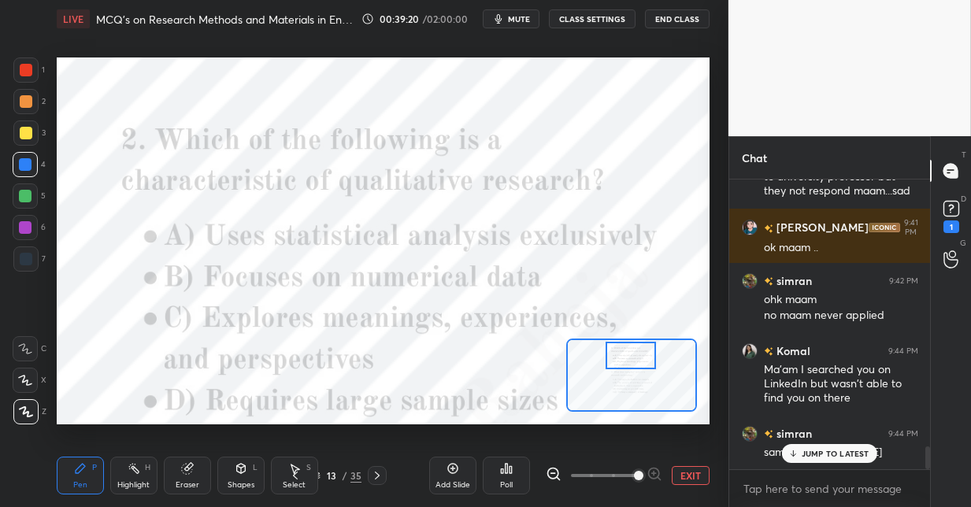
click at [509, 476] on div "Poll" at bounding box center [506, 476] width 47 height 38
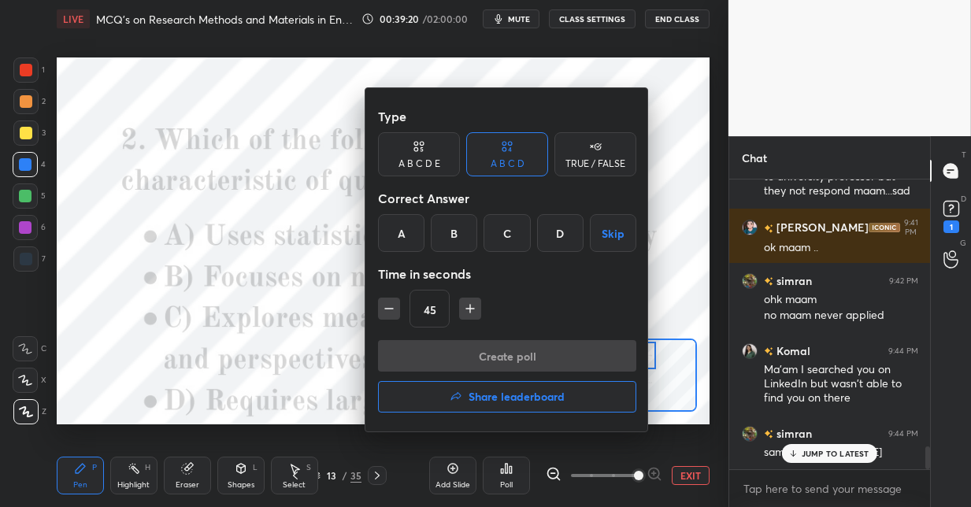
click at [507, 241] on div "C" at bounding box center [506, 233] width 46 height 38
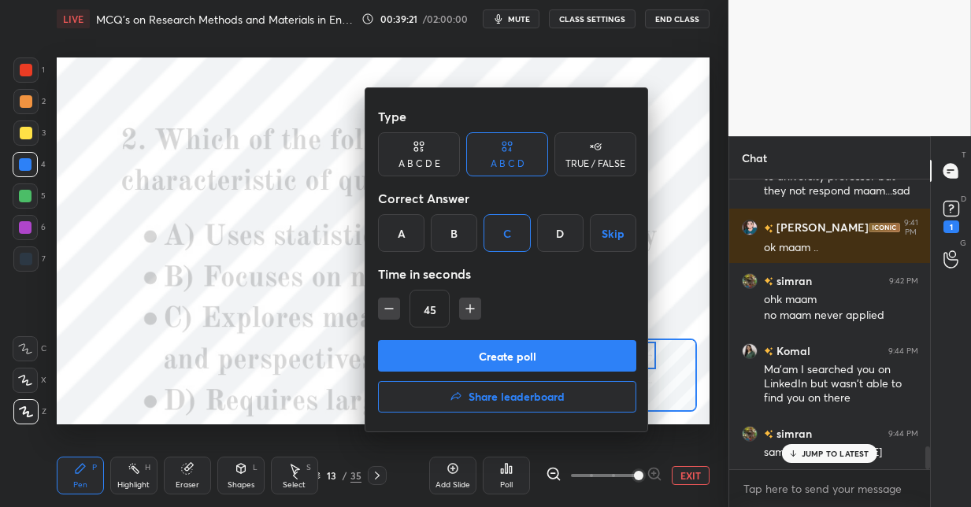
drag, startPoint x: 495, startPoint y: 355, endPoint x: 489, endPoint y: 331, distance: 25.0
click at [494, 354] on button "Create poll" at bounding box center [507, 355] width 258 height 31
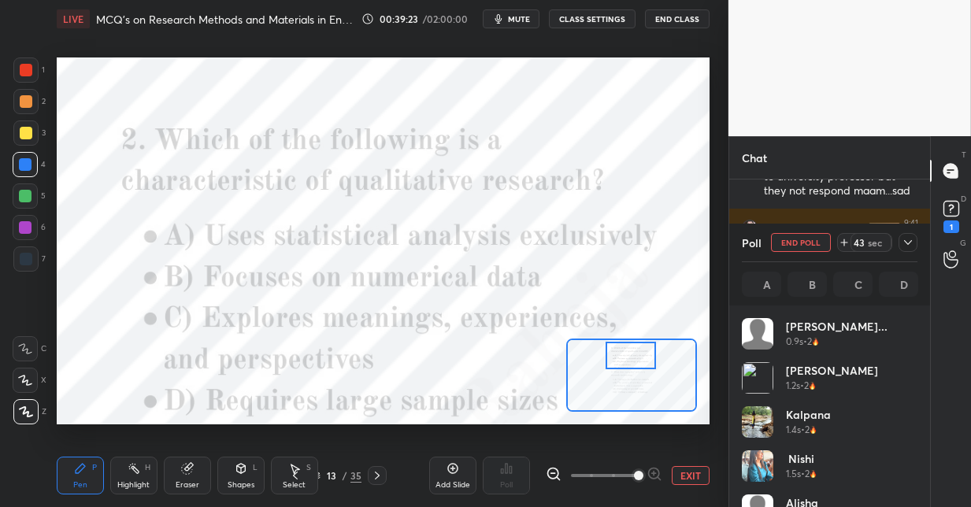
scroll to position [184, 171]
drag, startPoint x: 30, startPoint y: 382, endPoint x: 31, endPoint y: 359, distance: 22.9
click at [30, 379] on icon at bounding box center [25, 380] width 14 height 11
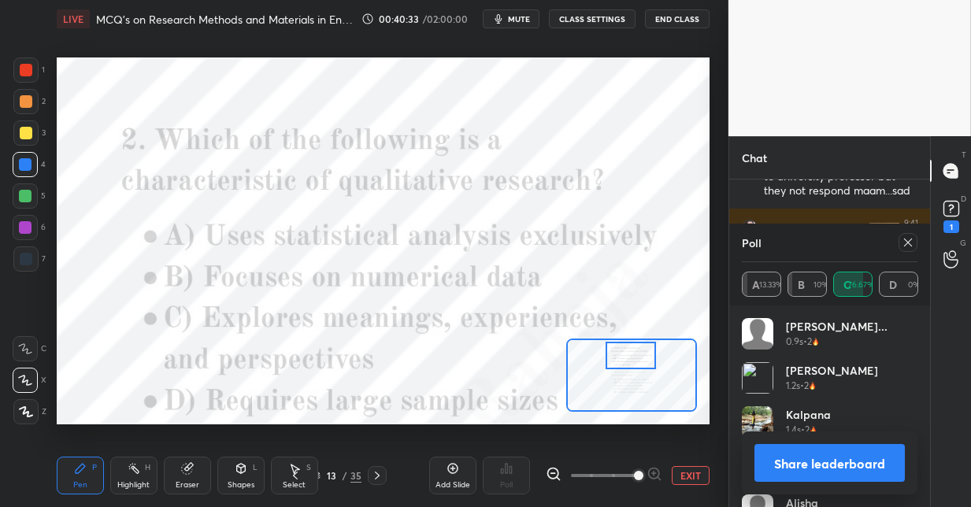
scroll to position [3551, 0]
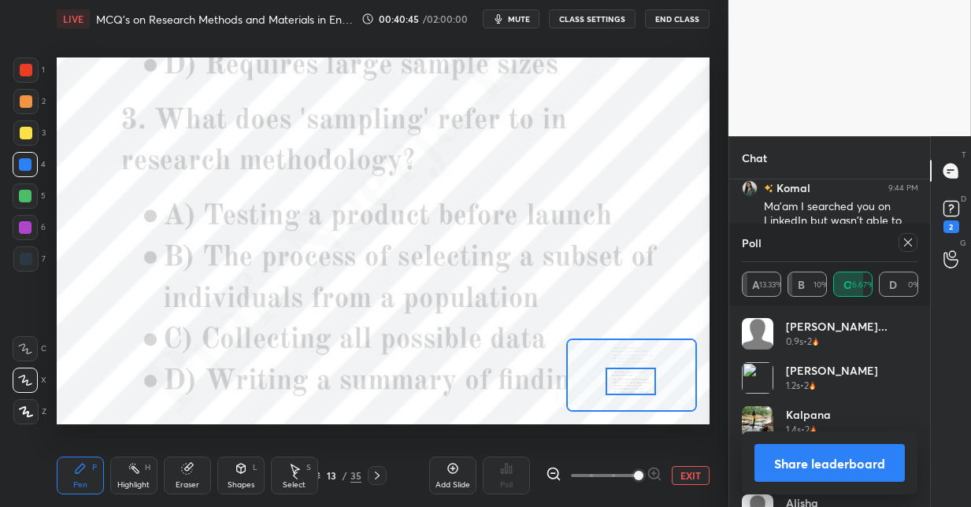
drag, startPoint x: 628, startPoint y: 364, endPoint x: 628, endPoint y: 384, distance: 20.5
click at [628, 384] on div at bounding box center [631, 382] width 51 height 28
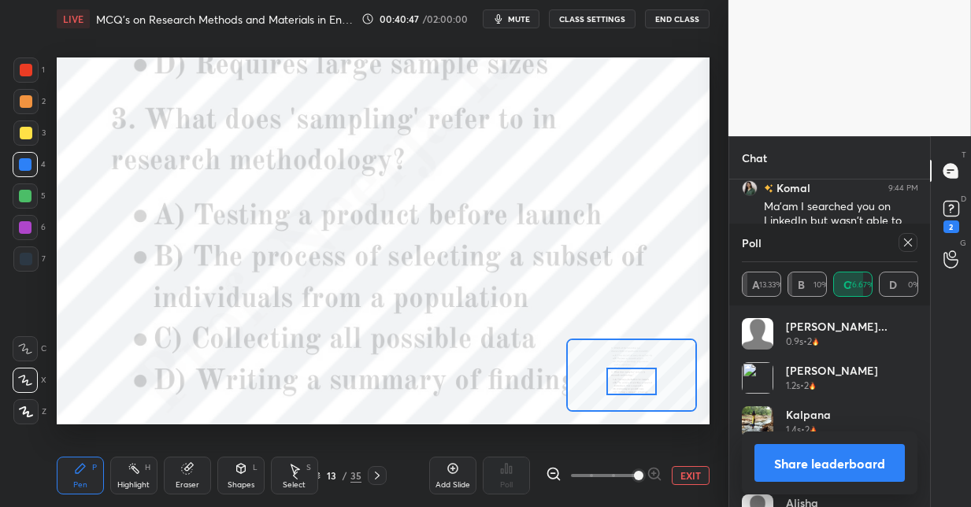
click at [907, 245] on icon at bounding box center [908, 242] width 13 height 13
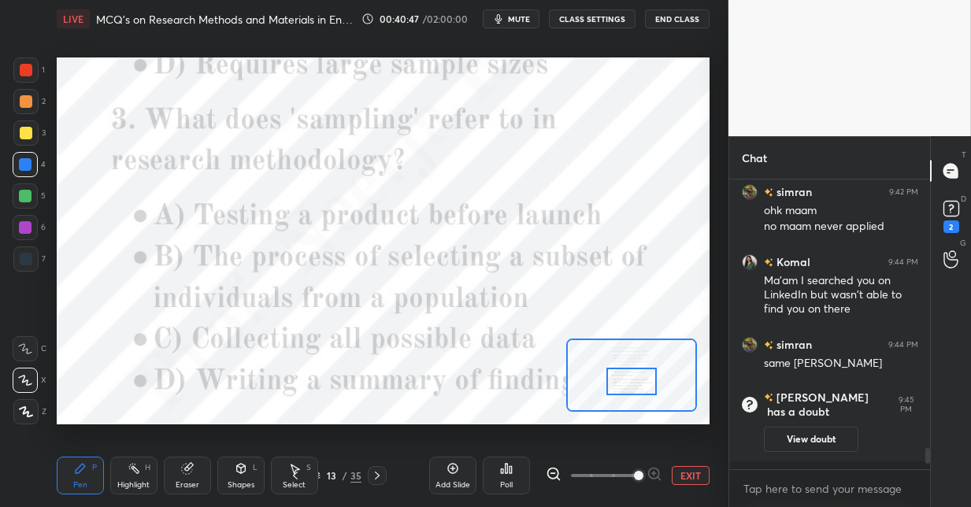
scroll to position [3473, 0]
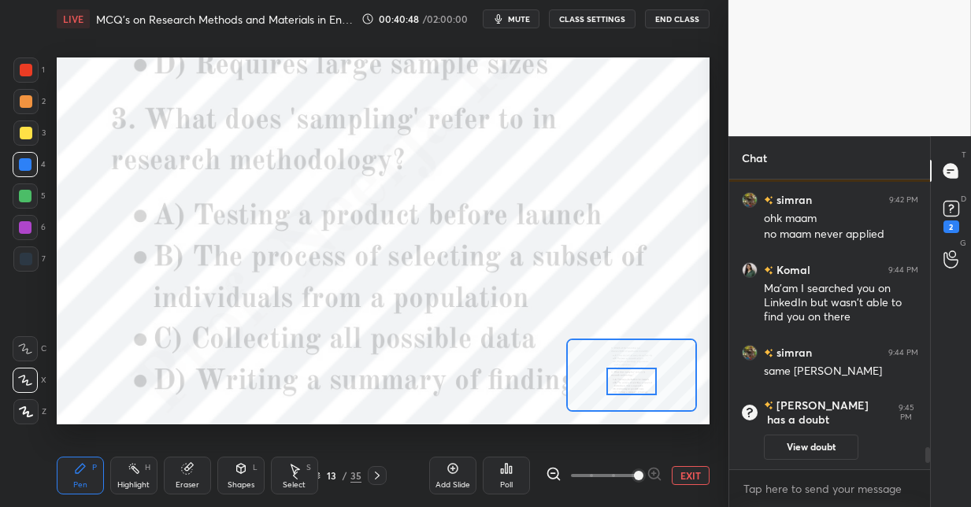
click at [512, 467] on icon at bounding box center [506, 468] width 13 height 13
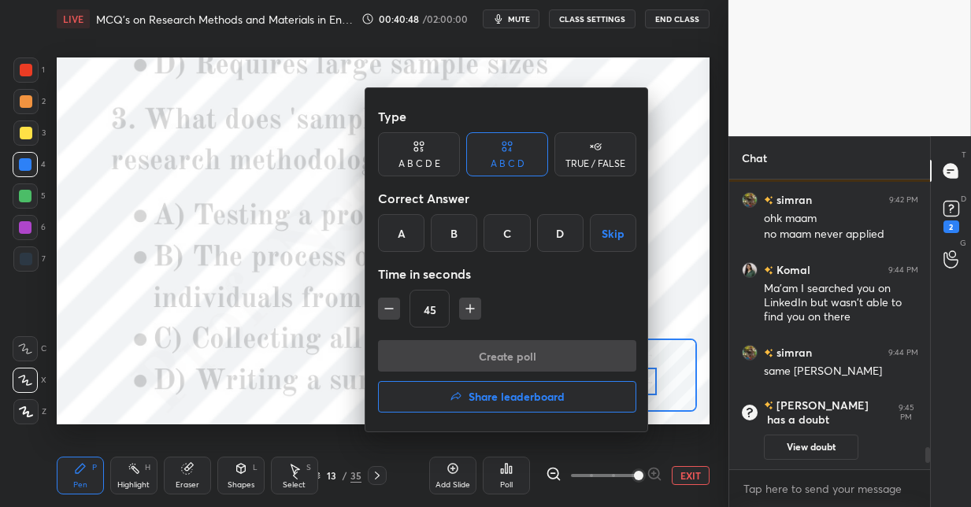
click at [448, 233] on div "B" at bounding box center [454, 233] width 46 height 38
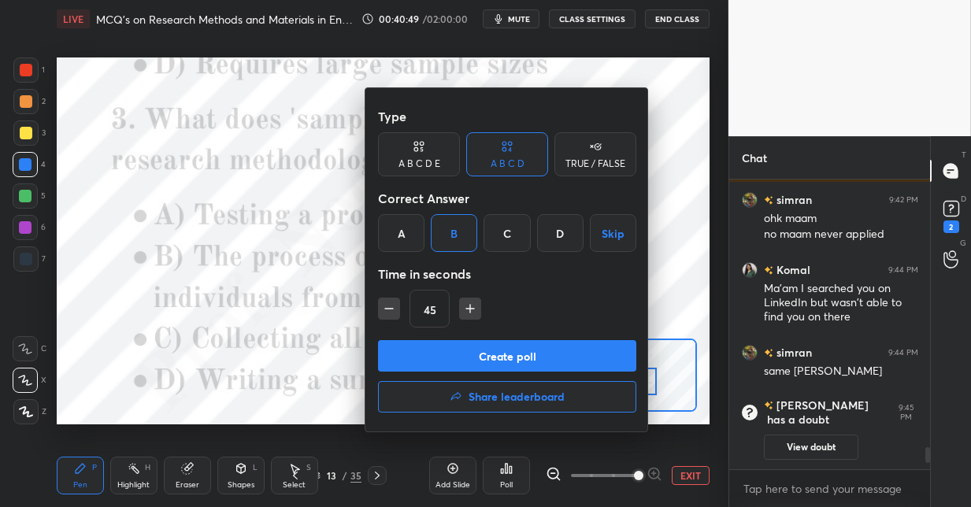
click at [429, 353] on button "Create poll" at bounding box center [507, 355] width 258 height 31
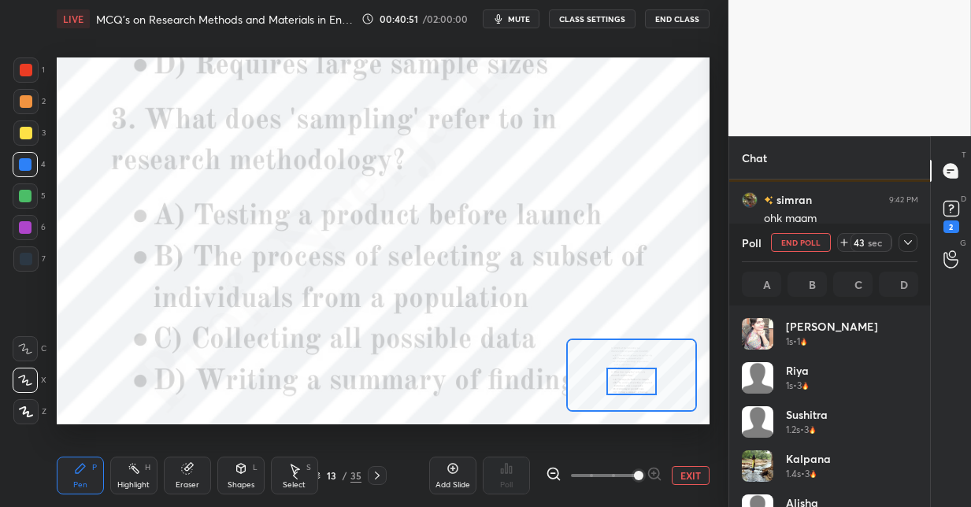
scroll to position [5, 6]
click at [26, 195] on div at bounding box center [25, 196] width 13 height 13
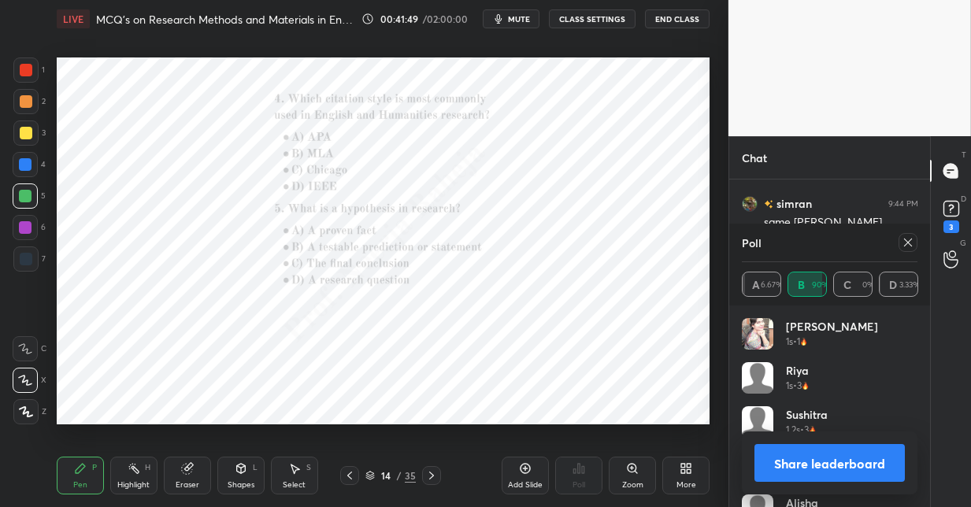
click at [635, 472] on icon at bounding box center [636, 472] width 2 height 2
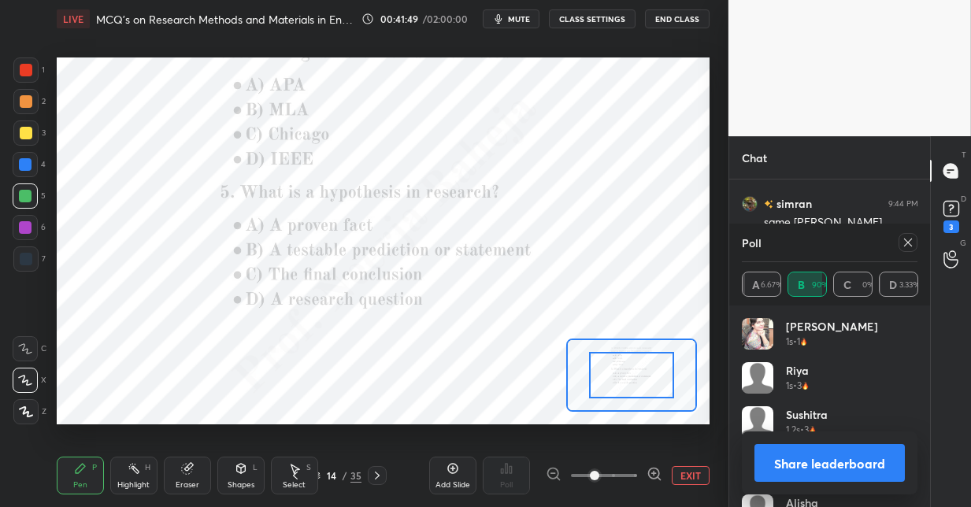
click at [635, 471] on span at bounding box center [604, 476] width 66 height 24
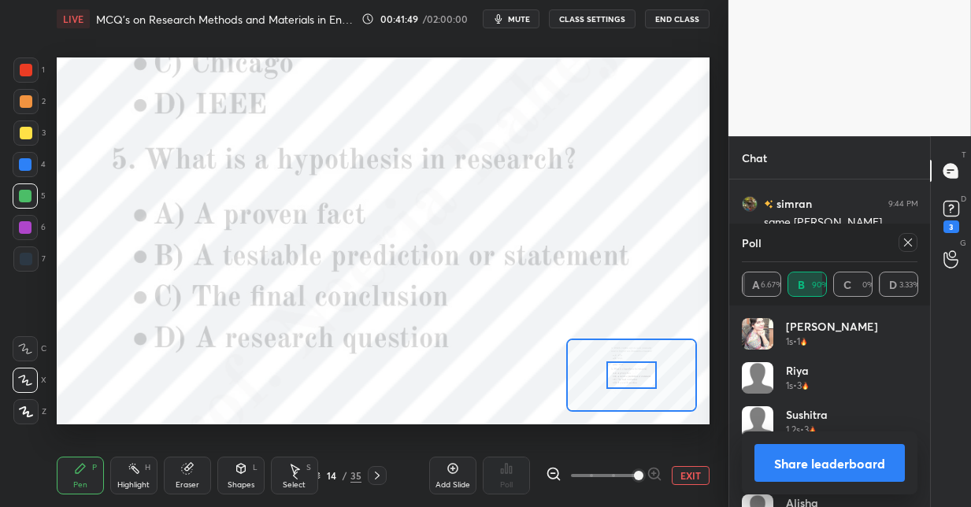
click at [637, 471] on span at bounding box center [638, 475] width 9 height 9
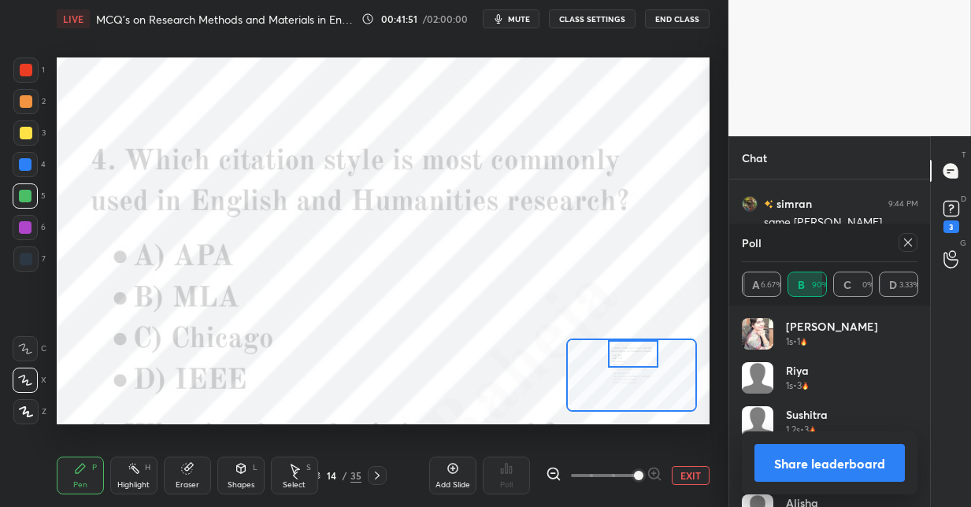
drag, startPoint x: 621, startPoint y: 367, endPoint x: 620, endPoint y: 354, distance: 13.4
click at [620, 351] on div at bounding box center [633, 354] width 51 height 28
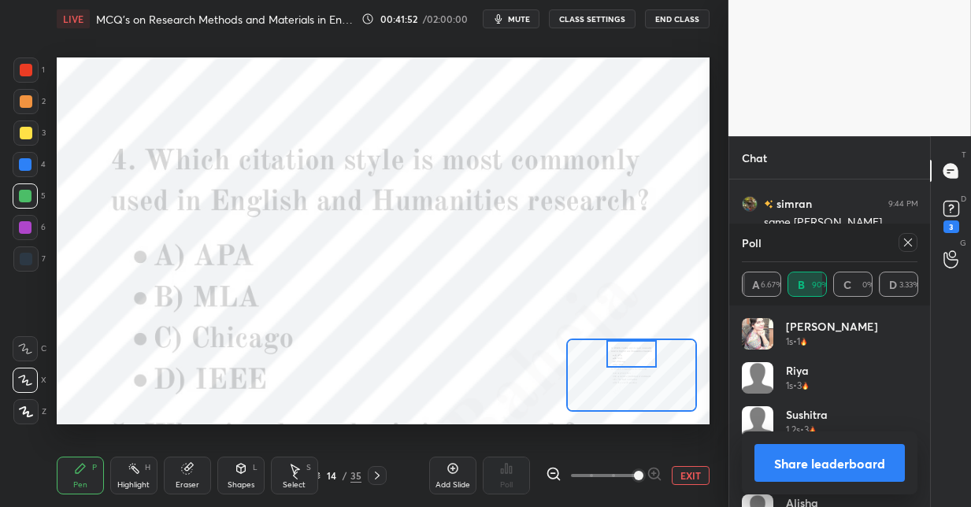
drag, startPoint x: 906, startPoint y: 241, endPoint x: 771, endPoint y: 313, distance: 152.9
click at [902, 242] on icon at bounding box center [908, 242] width 13 height 13
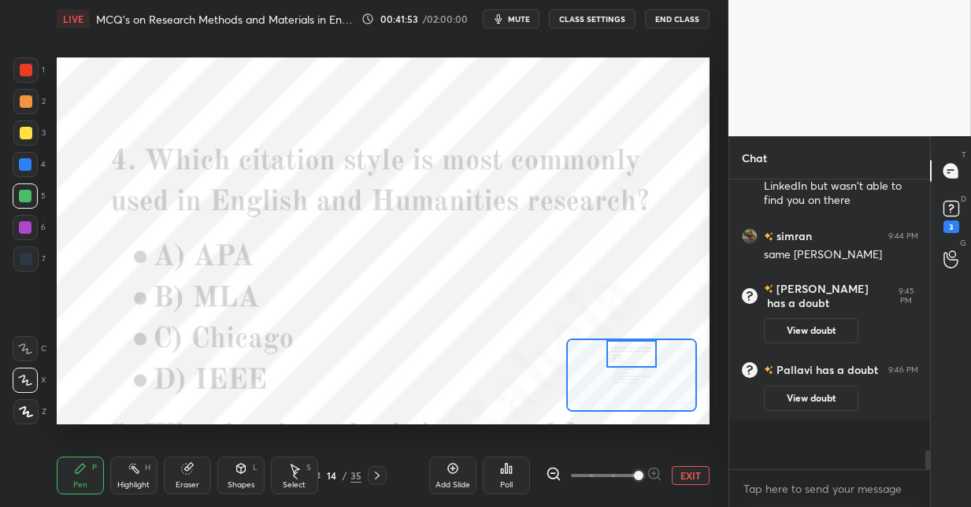
scroll to position [280, 196]
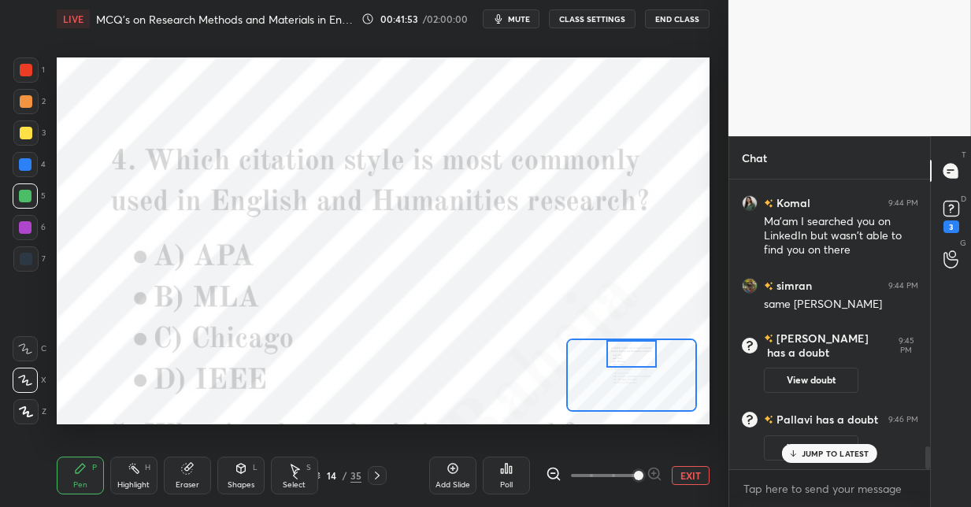
click at [510, 469] on icon at bounding box center [510, 469] width 2 height 7
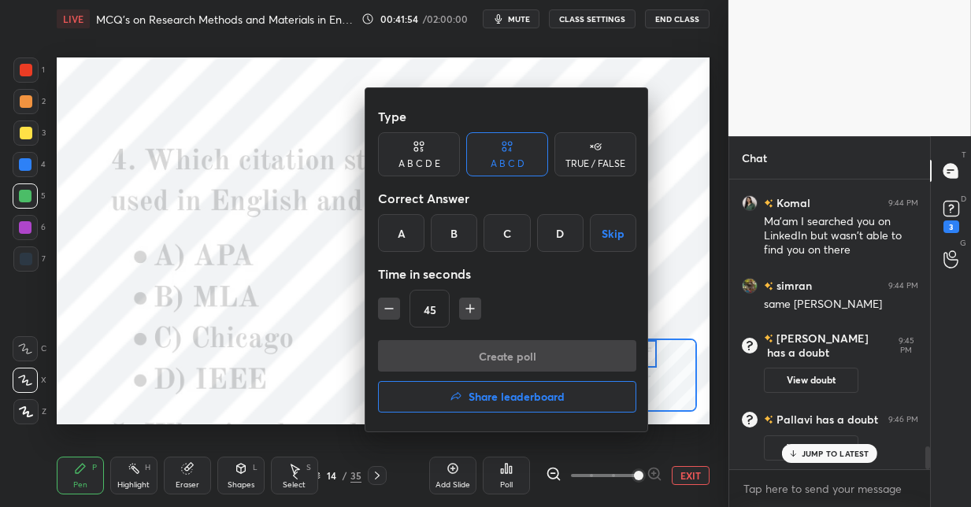
drag, startPoint x: 452, startPoint y: 246, endPoint x: 454, endPoint y: 278, distance: 32.3
click at [451, 247] on div "B" at bounding box center [454, 233] width 46 height 38
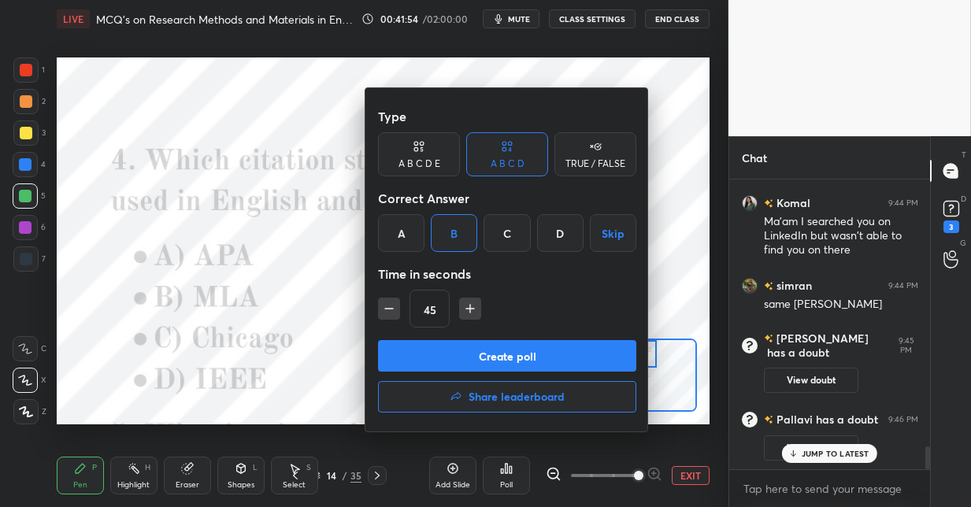
click at [440, 357] on button "Create poll" at bounding box center [507, 355] width 258 height 31
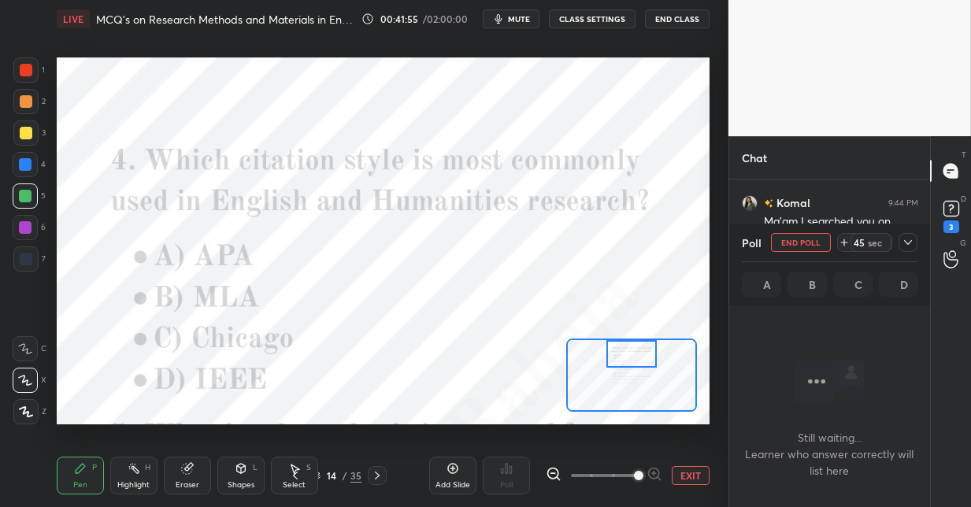
scroll to position [203, 196]
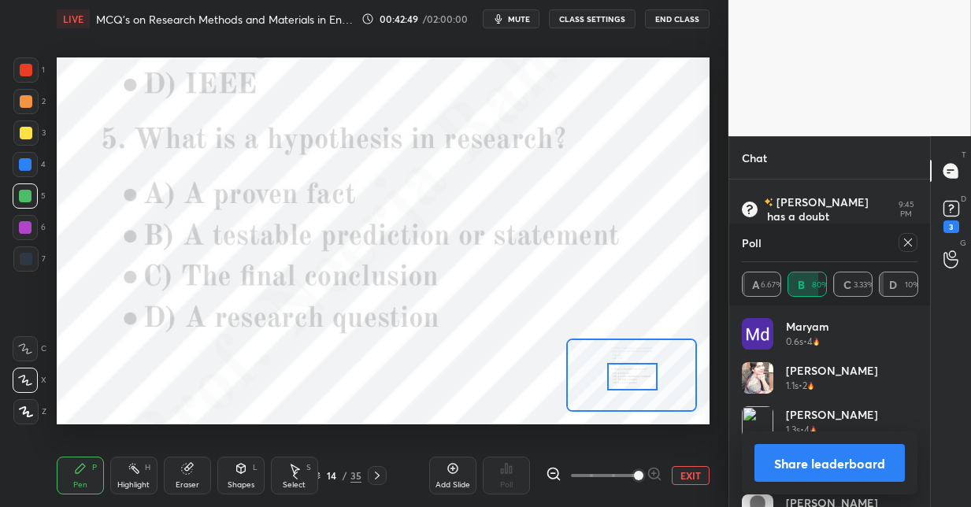
drag, startPoint x: 625, startPoint y: 358, endPoint x: 624, endPoint y: 377, distance: 18.9
click at [624, 380] on div at bounding box center [632, 377] width 51 height 28
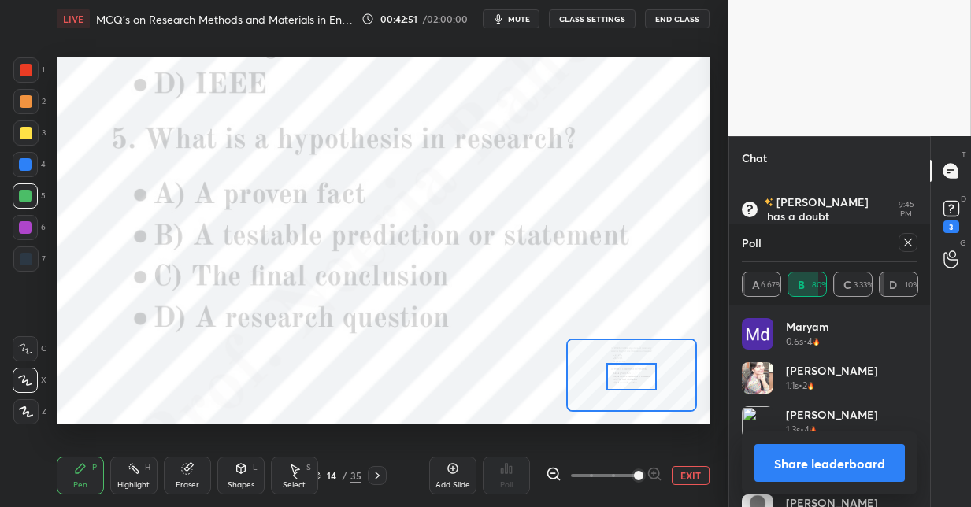
drag, startPoint x: 907, startPoint y: 240, endPoint x: 836, endPoint y: 259, distance: 73.3
click at [906, 241] on icon at bounding box center [908, 242] width 13 height 13
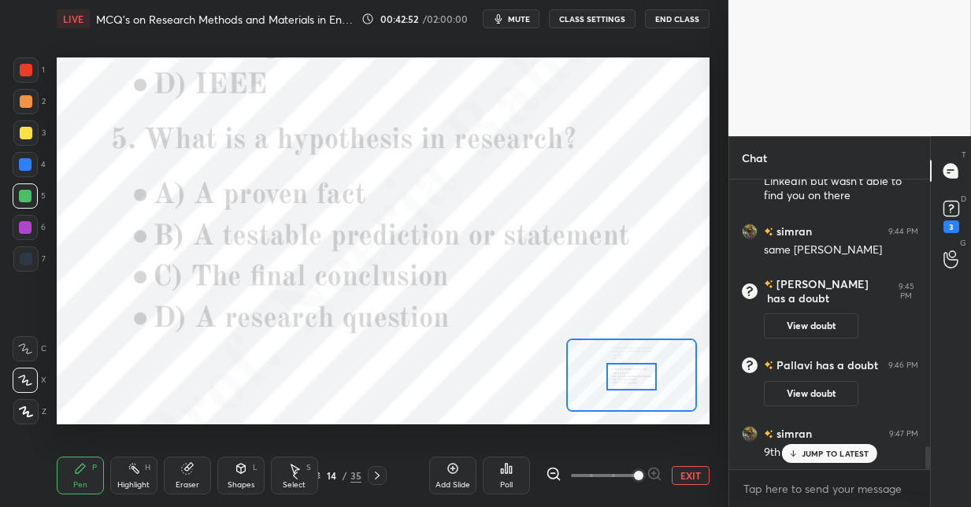
click at [512, 472] on div "Poll" at bounding box center [506, 476] width 47 height 38
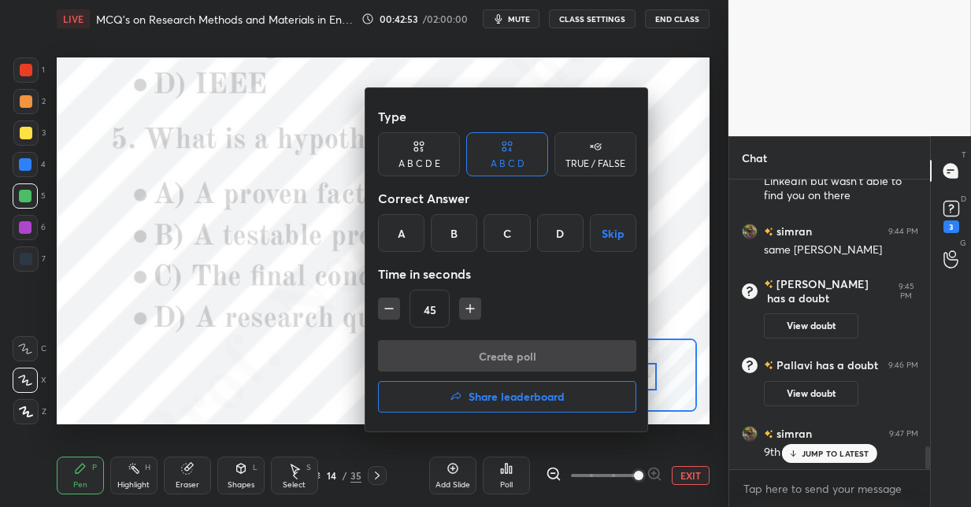
drag, startPoint x: 447, startPoint y: 232, endPoint x: 452, endPoint y: 280, distance: 47.5
click at [448, 235] on div "B" at bounding box center [454, 233] width 46 height 38
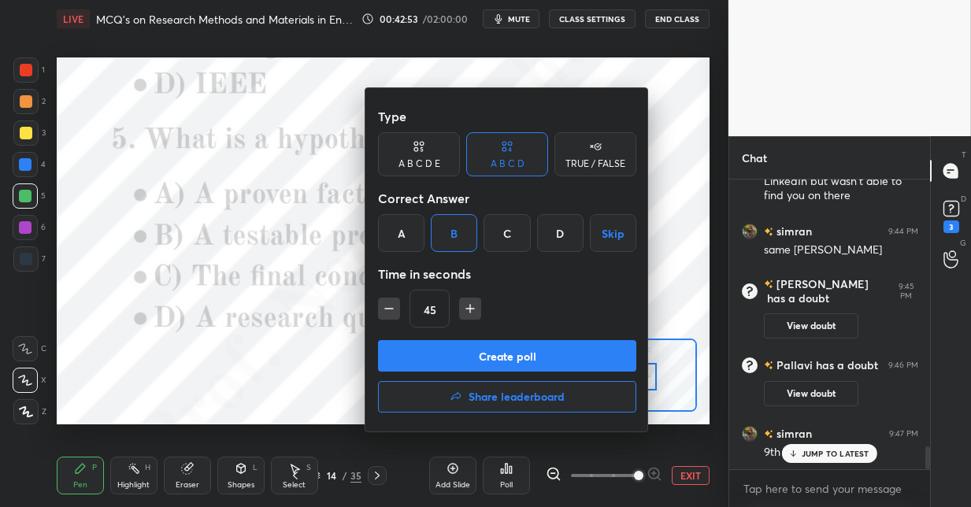
click at [446, 357] on button "Create poll" at bounding box center [507, 355] width 258 height 31
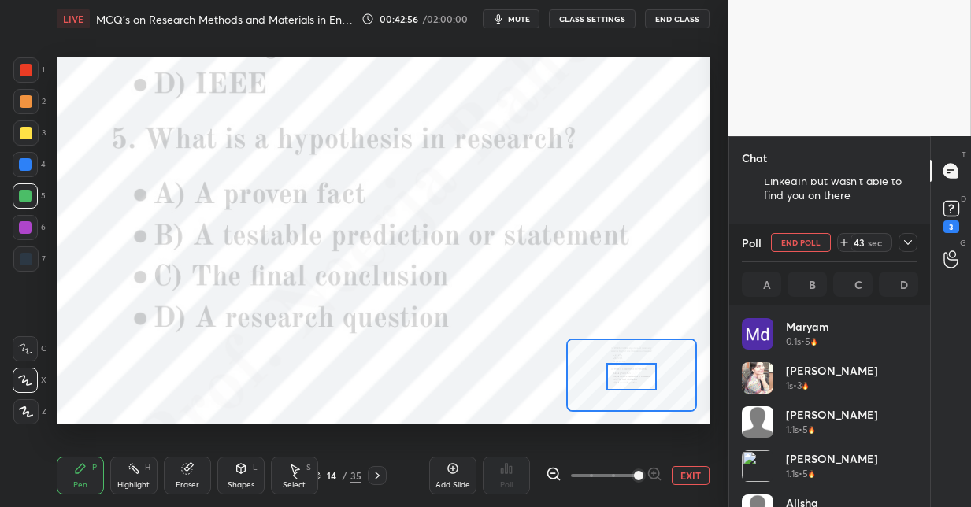
scroll to position [5, 6]
click at [29, 165] on div at bounding box center [25, 164] width 13 height 13
click at [378, 475] on icon at bounding box center [377, 475] width 13 height 13
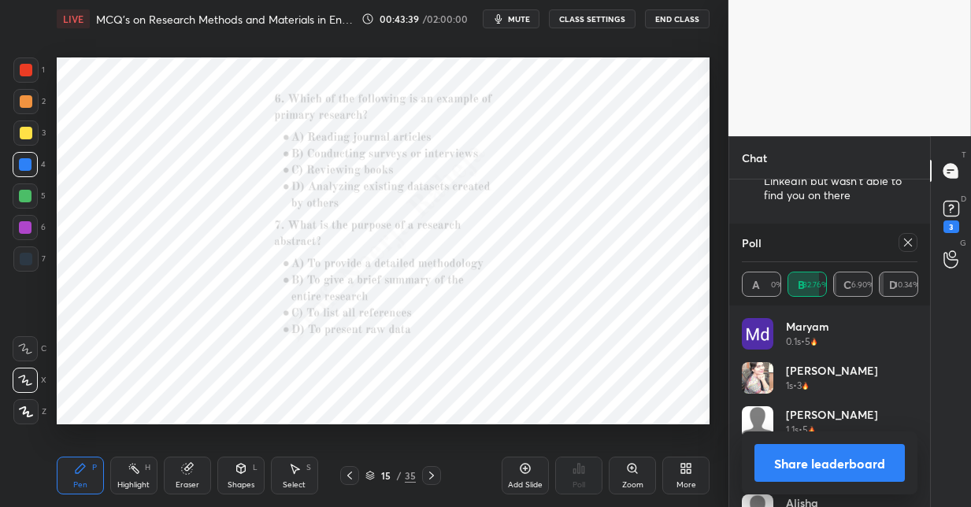
click at [902, 243] on icon at bounding box center [908, 242] width 13 height 13
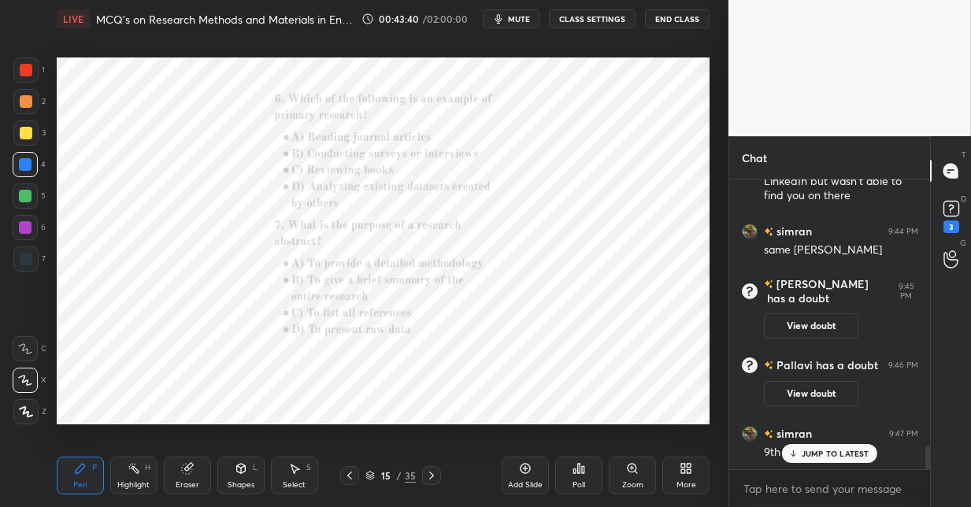
click at [632, 472] on icon at bounding box center [632, 468] width 13 height 13
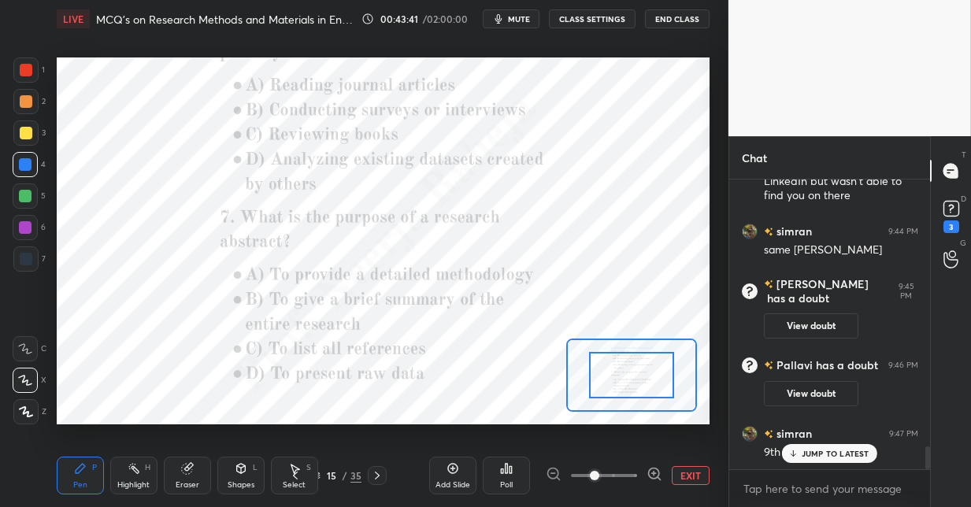
click at [635, 469] on span at bounding box center [604, 476] width 66 height 24
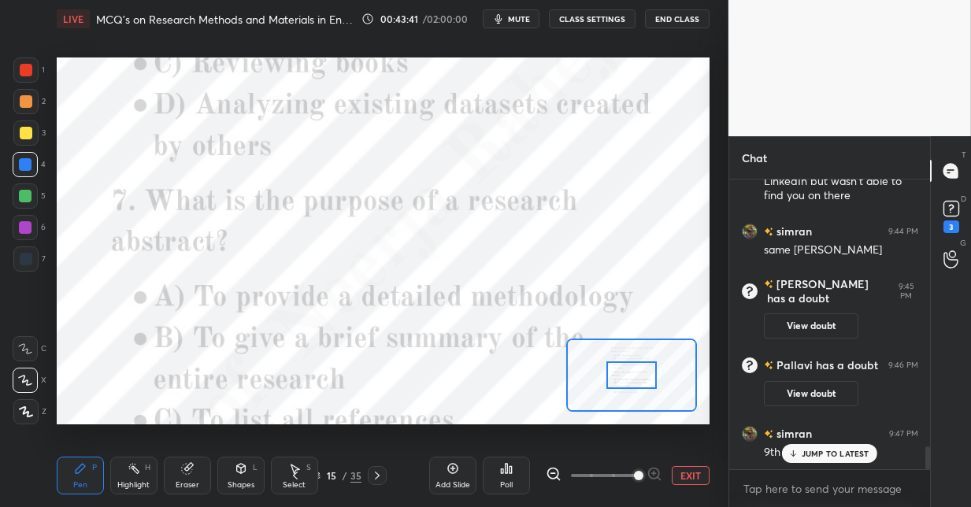
click at [636, 471] on span at bounding box center [638, 475] width 9 height 9
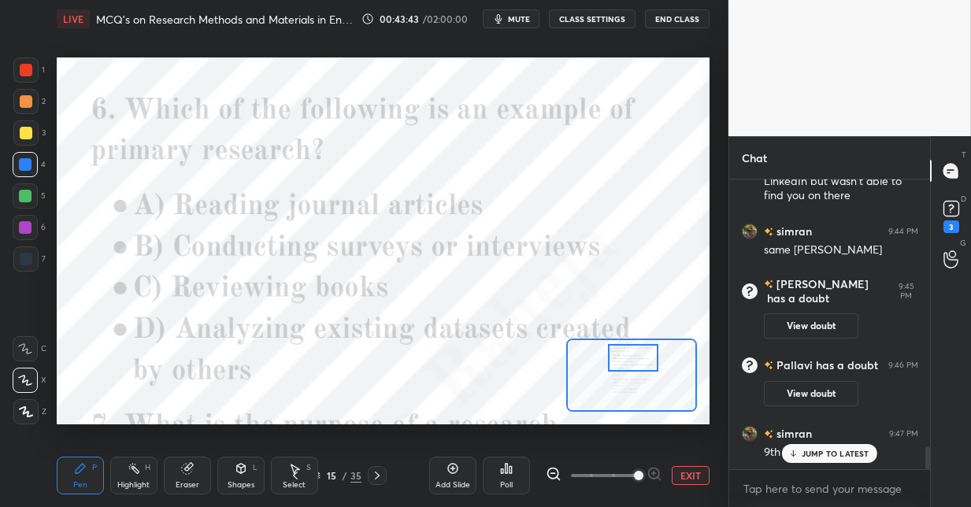
drag, startPoint x: 628, startPoint y: 378, endPoint x: 630, endPoint y: 361, distance: 17.4
click at [631, 361] on div at bounding box center [633, 358] width 51 height 28
click at [510, 474] on div "Poll" at bounding box center [506, 476] width 47 height 38
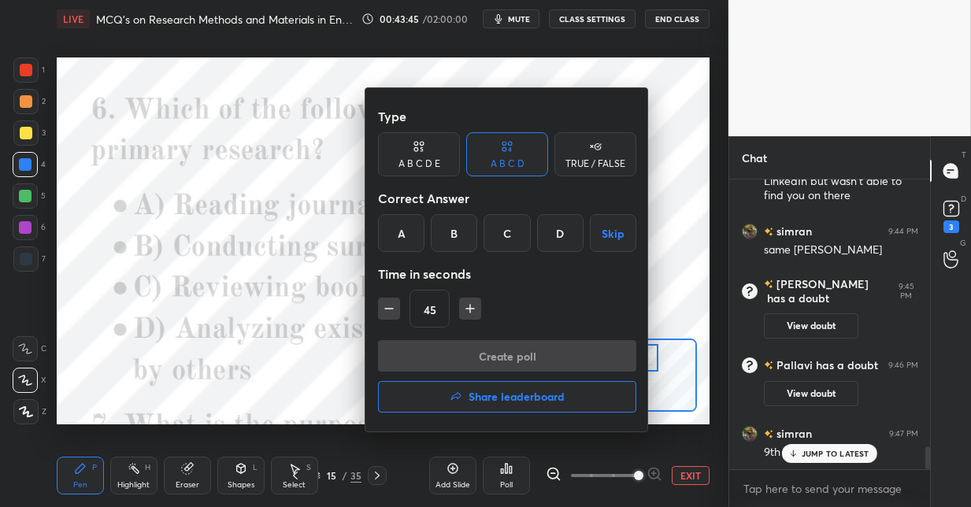
click at [445, 238] on div "B" at bounding box center [454, 233] width 46 height 38
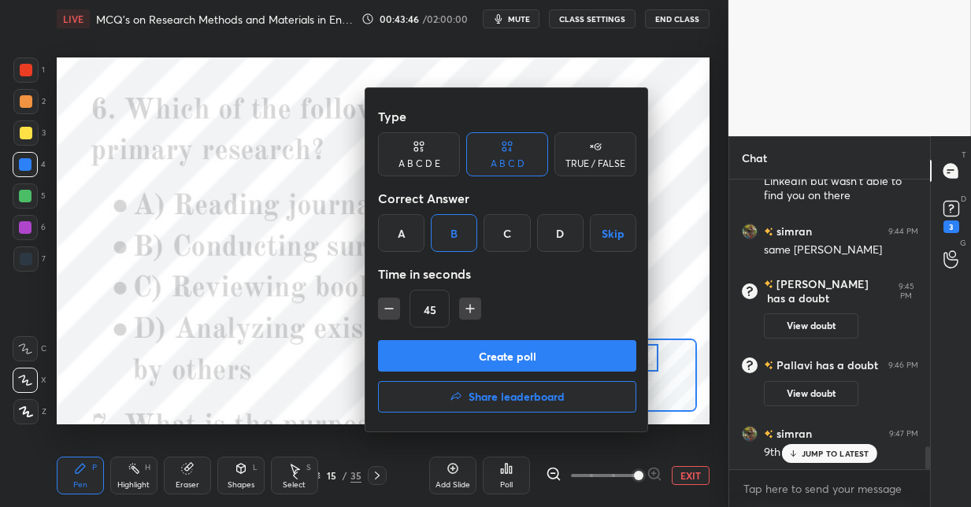
drag, startPoint x: 438, startPoint y: 354, endPoint x: 437, endPoint y: 329, distance: 25.2
click at [436, 352] on button "Create poll" at bounding box center [507, 355] width 258 height 31
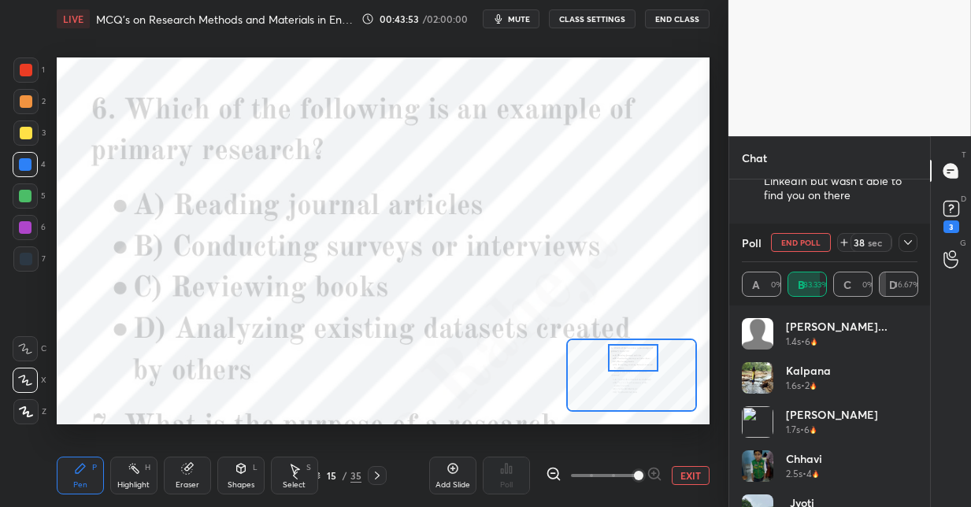
drag, startPoint x: 29, startPoint y: 74, endPoint x: 46, endPoint y: 87, distance: 21.9
click at [29, 74] on div at bounding box center [26, 70] width 13 height 13
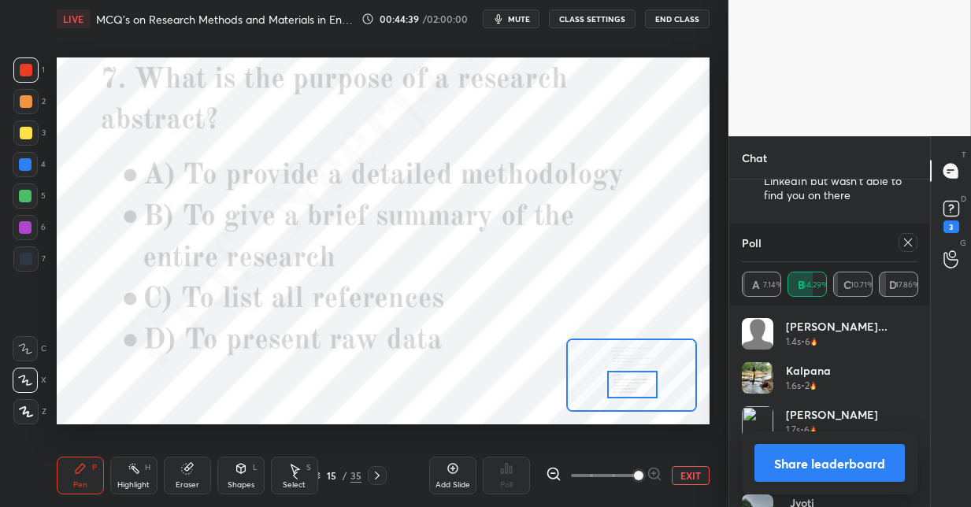
drag, startPoint x: 630, startPoint y: 360, endPoint x: 630, endPoint y: 383, distance: 23.6
click at [630, 385] on div at bounding box center [632, 385] width 51 height 28
click at [906, 244] on icon at bounding box center [908, 243] width 8 height 8
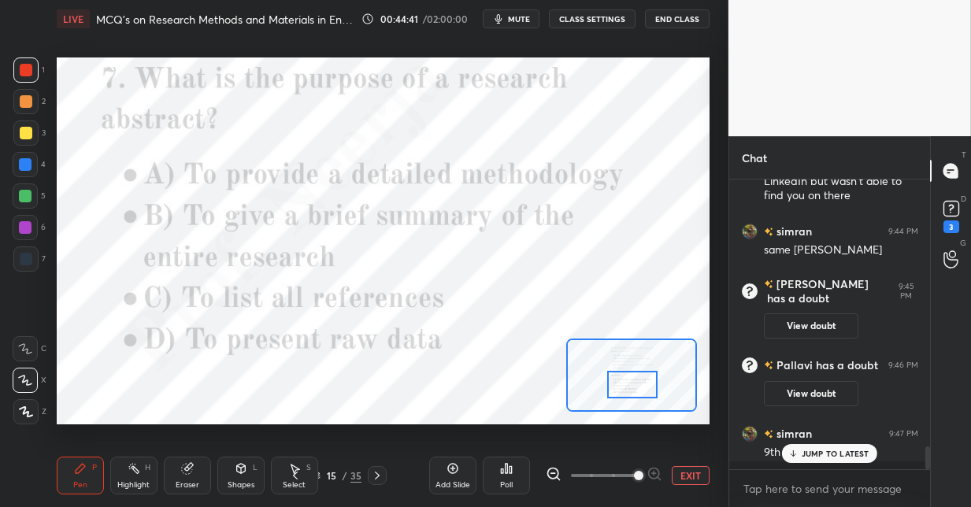
scroll to position [6, 6]
click at [513, 476] on div "Poll" at bounding box center [506, 476] width 47 height 38
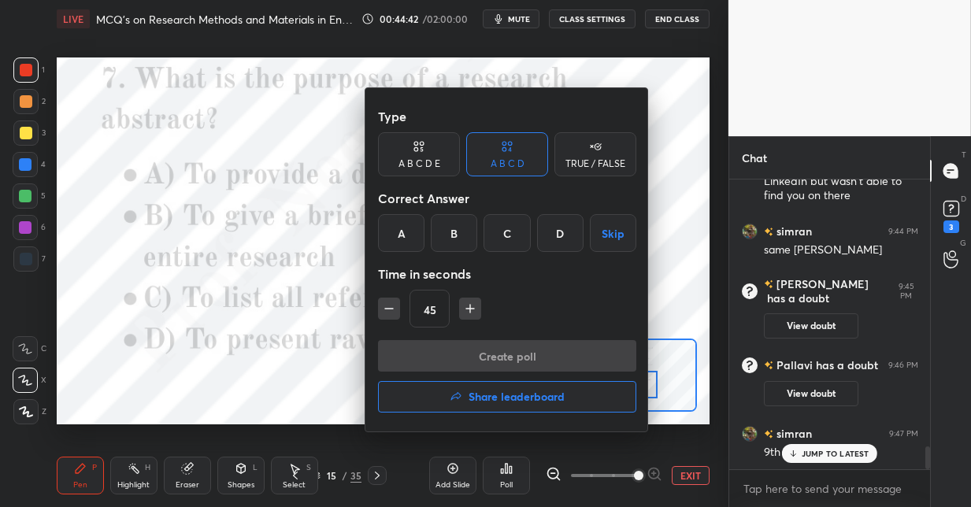
drag, startPoint x: 450, startPoint y: 239, endPoint x: 449, endPoint y: 287, distance: 47.3
click at [450, 240] on div "B" at bounding box center [454, 233] width 46 height 38
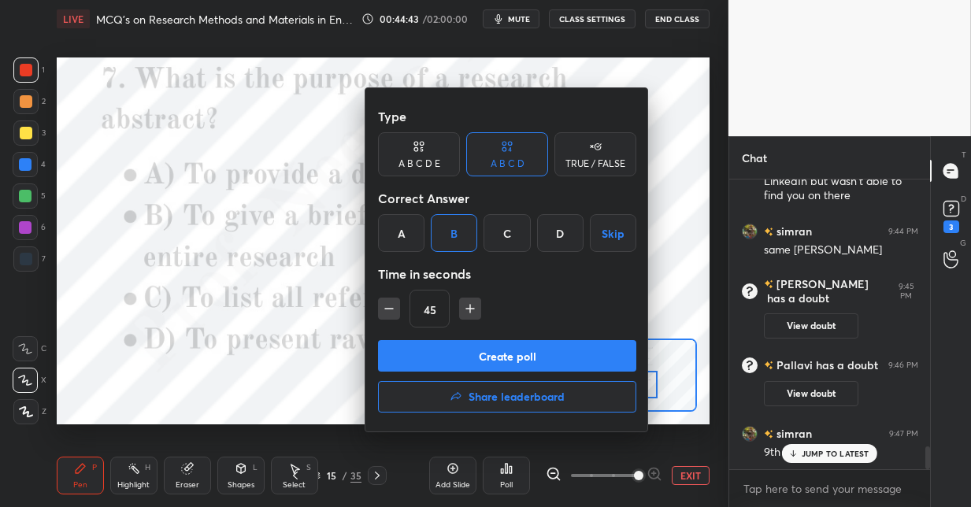
click at [439, 357] on button "Create poll" at bounding box center [507, 355] width 258 height 31
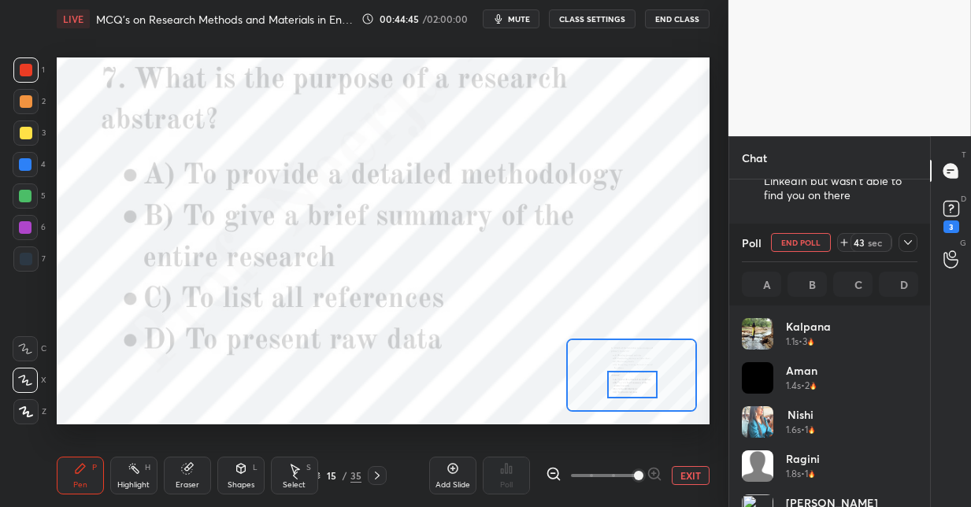
scroll to position [184, 171]
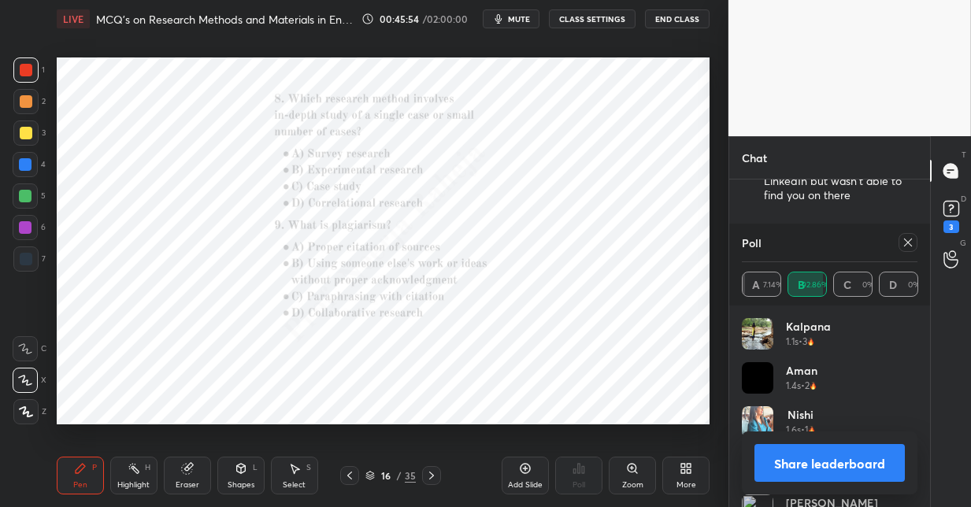
click at [633, 472] on icon at bounding box center [632, 468] width 9 height 9
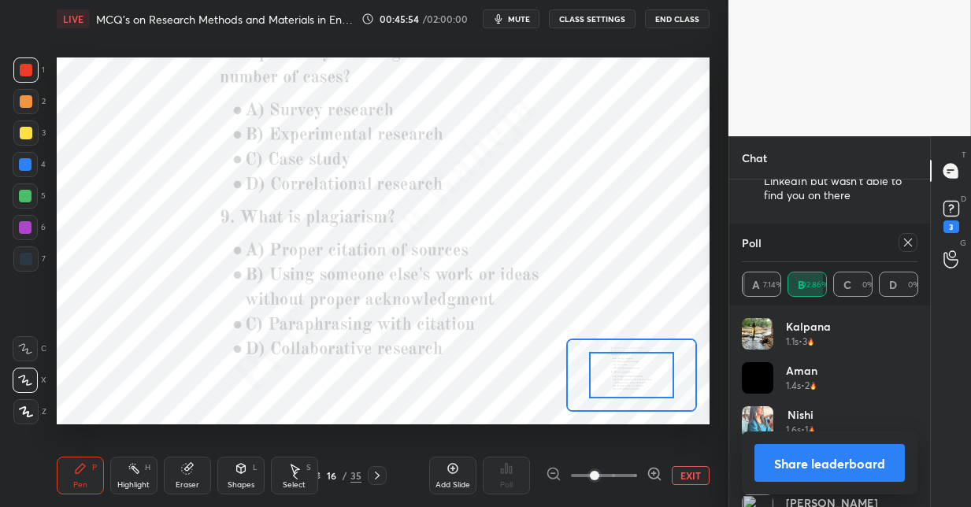
click at [634, 468] on span at bounding box center [604, 476] width 66 height 24
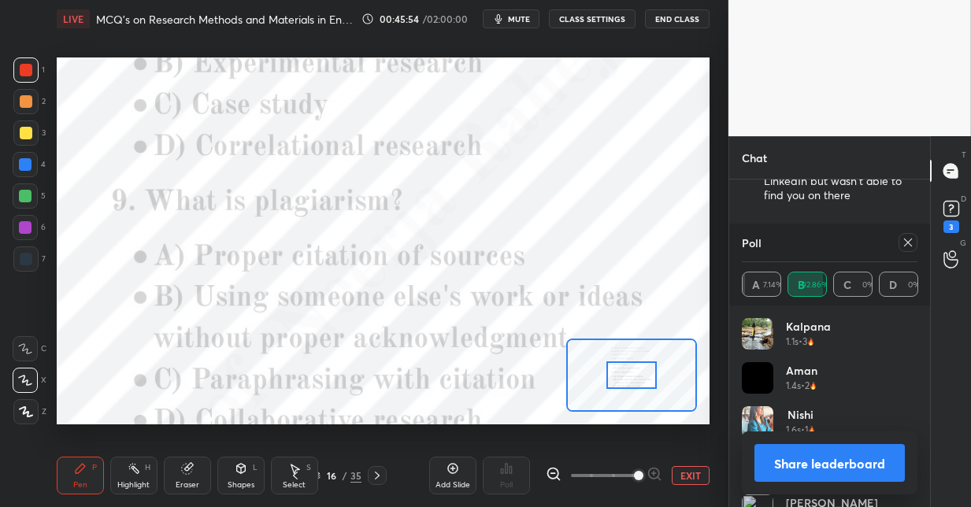
click at [637, 471] on span at bounding box center [638, 475] width 9 height 9
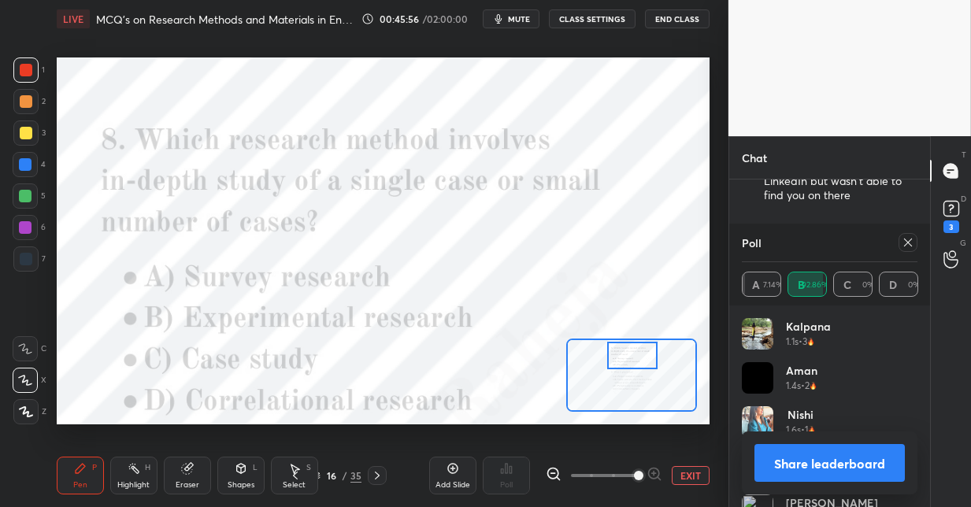
drag, startPoint x: 624, startPoint y: 379, endPoint x: 624, endPoint y: 369, distance: 9.4
click at [624, 363] on div at bounding box center [632, 356] width 51 height 28
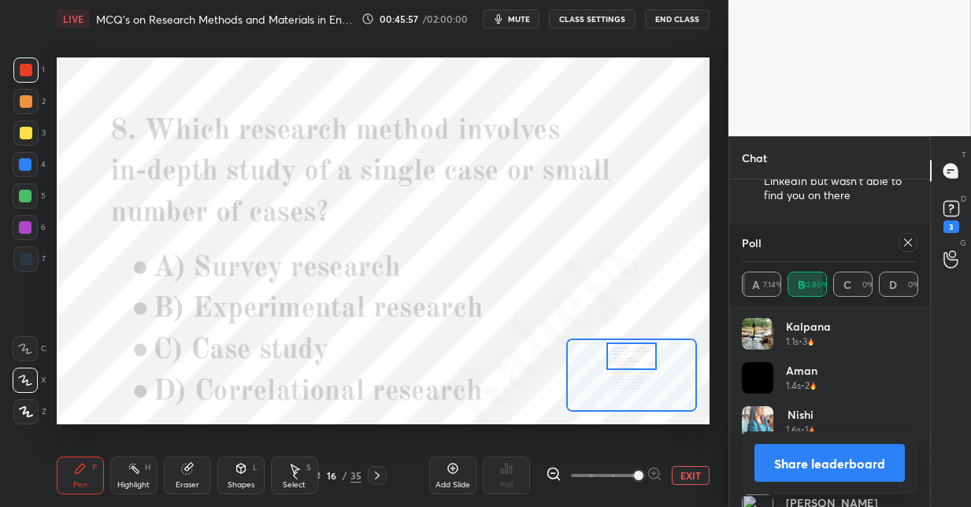
drag, startPoint x: 906, startPoint y: 242, endPoint x: 806, endPoint y: 301, distance: 116.1
click at [903, 243] on icon at bounding box center [908, 242] width 13 height 13
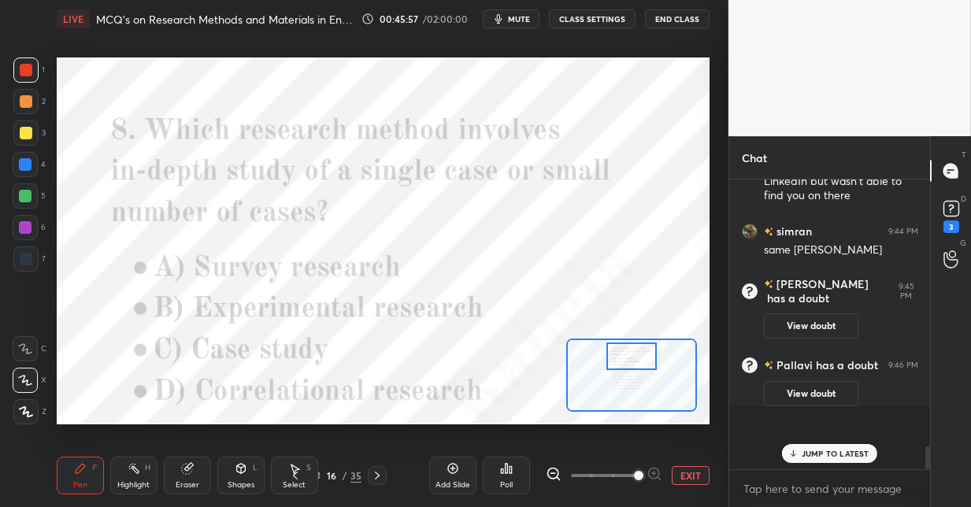
scroll to position [276, 196]
click at [510, 476] on div "Poll" at bounding box center [506, 476] width 47 height 38
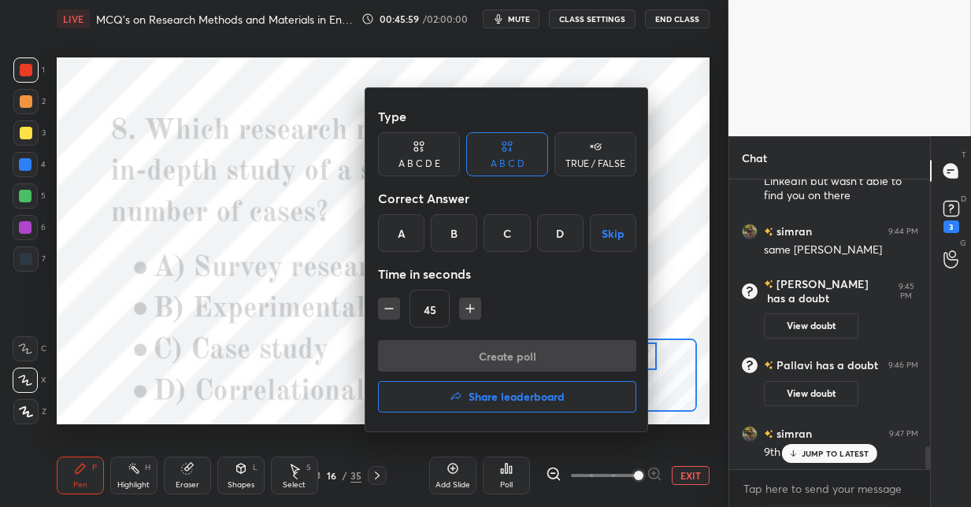
drag, startPoint x: 508, startPoint y: 236, endPoint x: 502, endPoint y: 291, distance: 55.5
click at [508, 237] on div "C" at bounding box center [506, 233] width 46 height 38
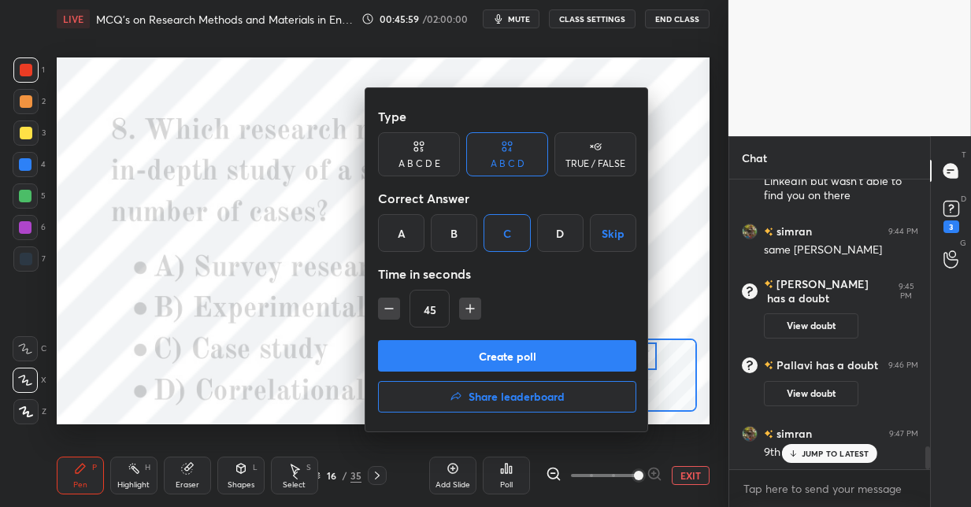
click at [472, 361] on button "Create poll" at bounding box center [507, 355] width 258 height 31
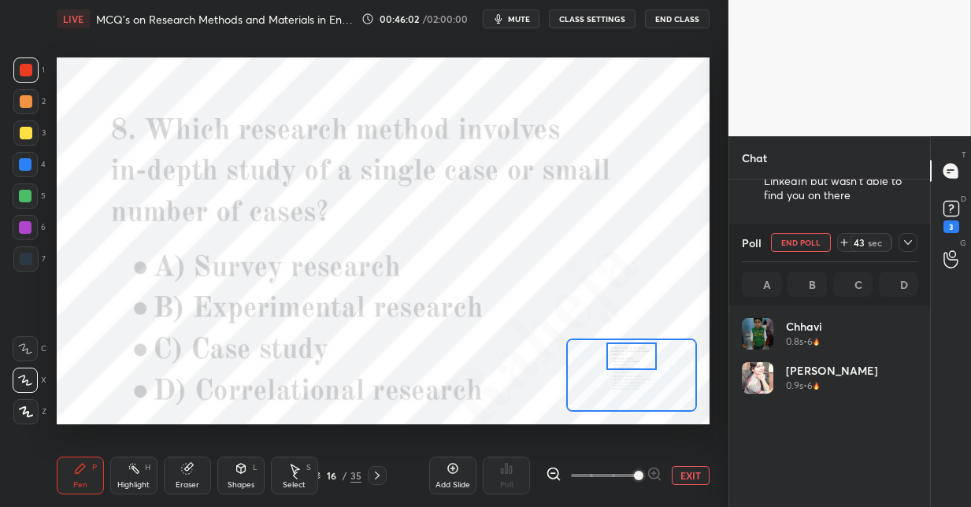
scroll to position [184, 171]
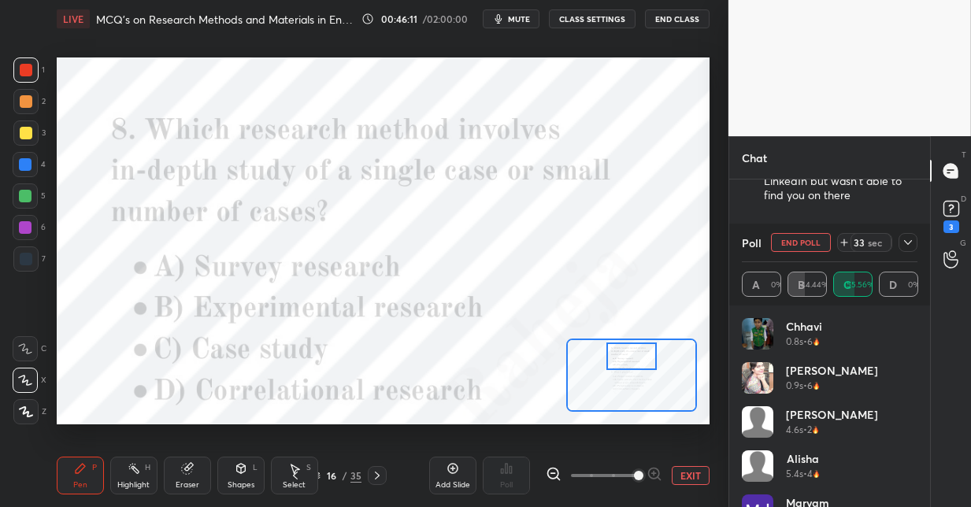
click at [28, 199] on div at bounding box center [25, 196] width 13 height 13
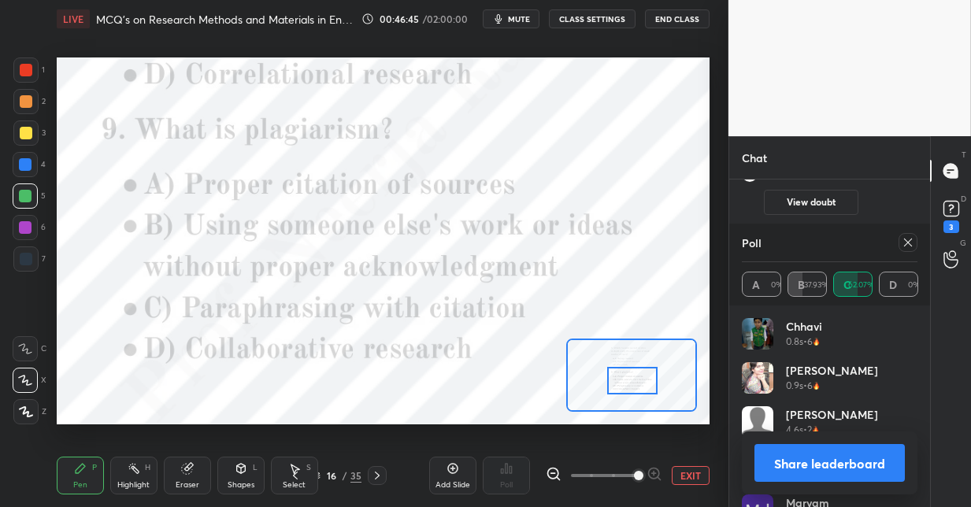
drag, startPoint x: 626, startPoint y: 364, endPoint x: 632, endPoint y: 379, distance: 16.2
click at [628, 385] on div at bounding box center [632, 381] width 51 height 28
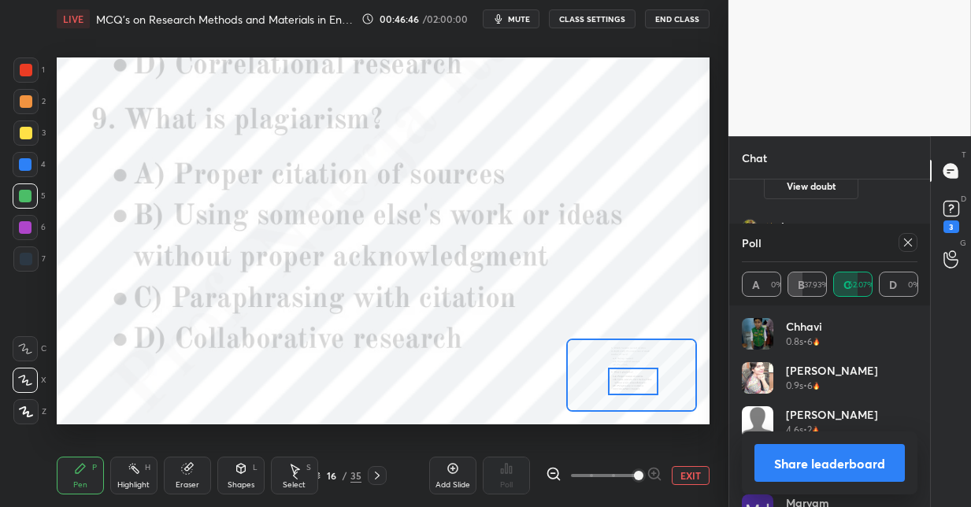
drag, startPoint x: 910, startPoint y: 239, endPoint x: 887, endPoint y: 250, distance: 24.7
click at [909, 239] on icon at bounding box center [908, 242] width 13 height 13
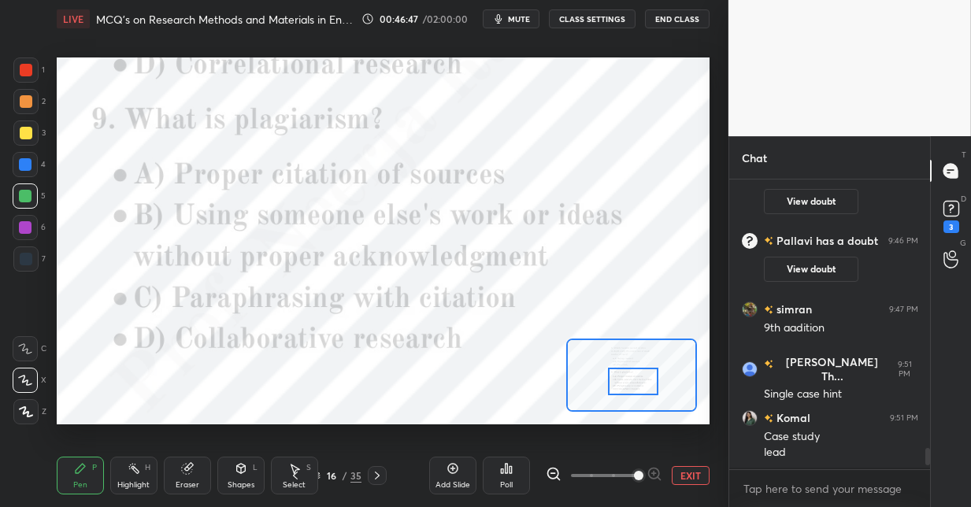
click at [495, 479] on div "Poll" at bounding box center [506, 476] width 47 height 38
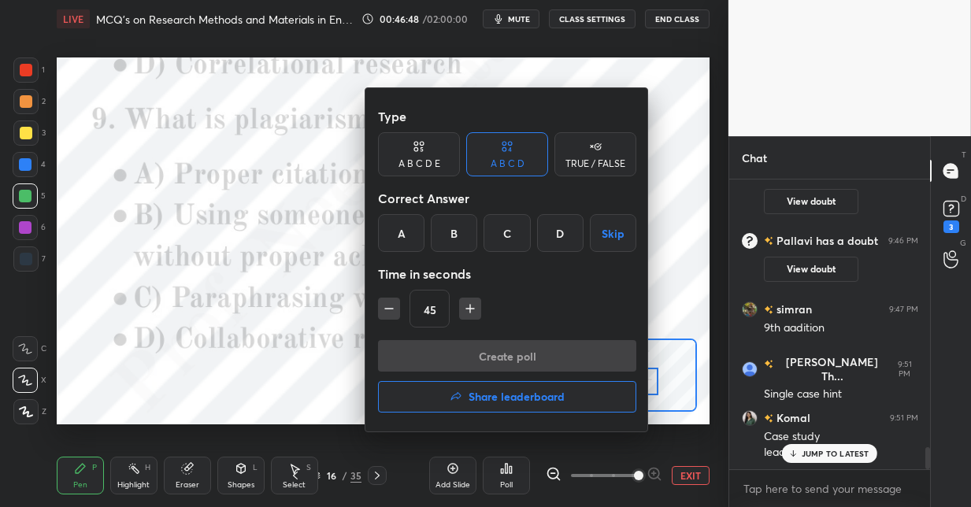
click at [444, 244] on div "B" at bounding box center [454, 233] width 46 height 38
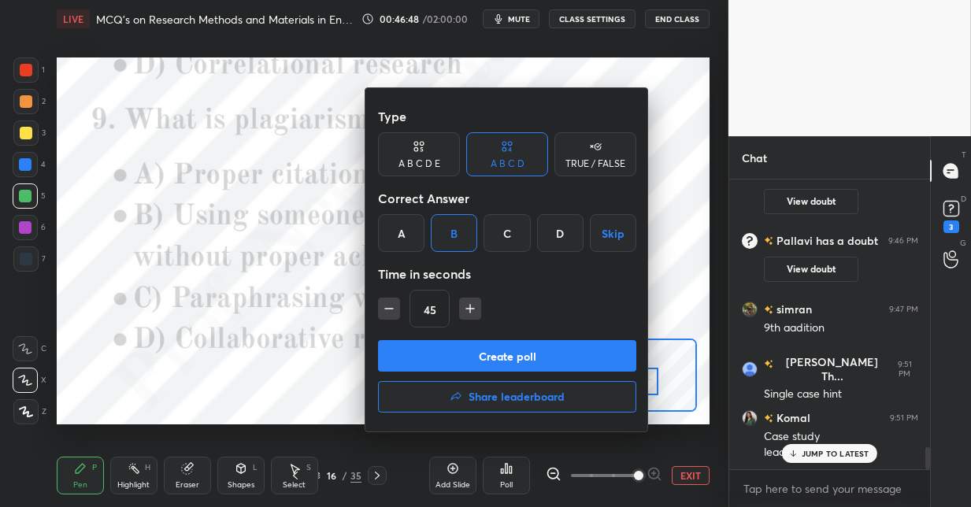
drag, startPoint x: 436, startPoint y: 356, endPoint x: 424, endPoint y: 273, distance: 83.5
click at [436, 354] on button "Create poll" at bounding box center [507, 355] width 258 height 31
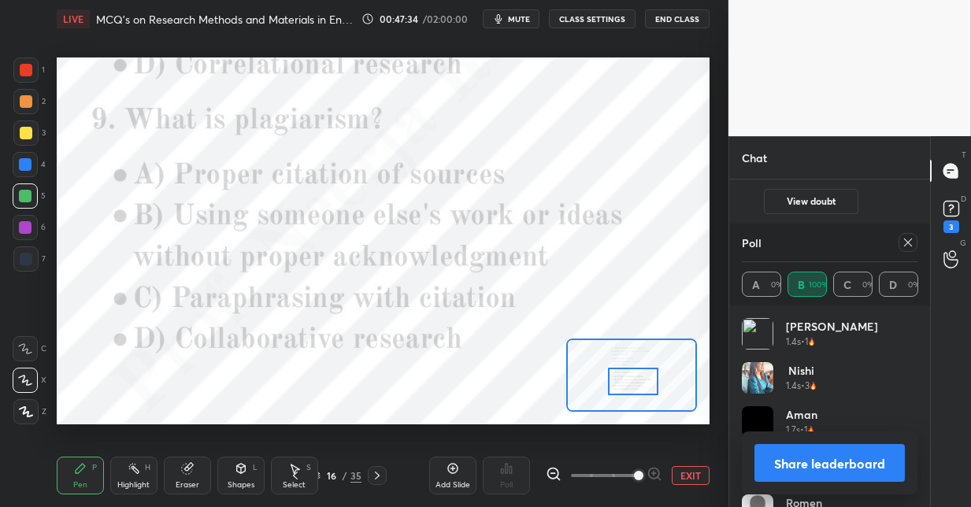
drag, startPoint x: 379, startPoint y: 476, endPoint x: 389, endPoint y: 465, distance: 15.0
click at [380, 475] on icon at bounding box center [377, 475] width 13 height 13
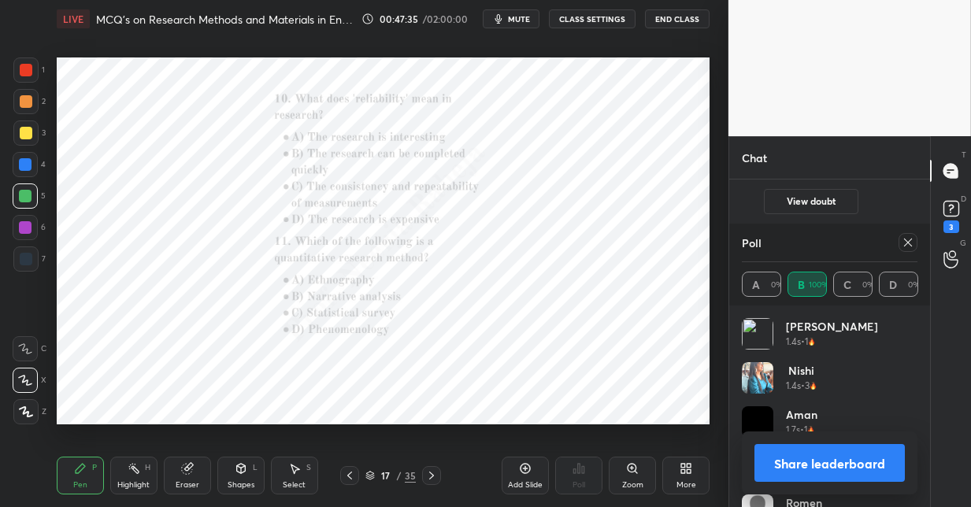
click at [906, 246] on icon at bounding box center [908, 242] width 13 height 13
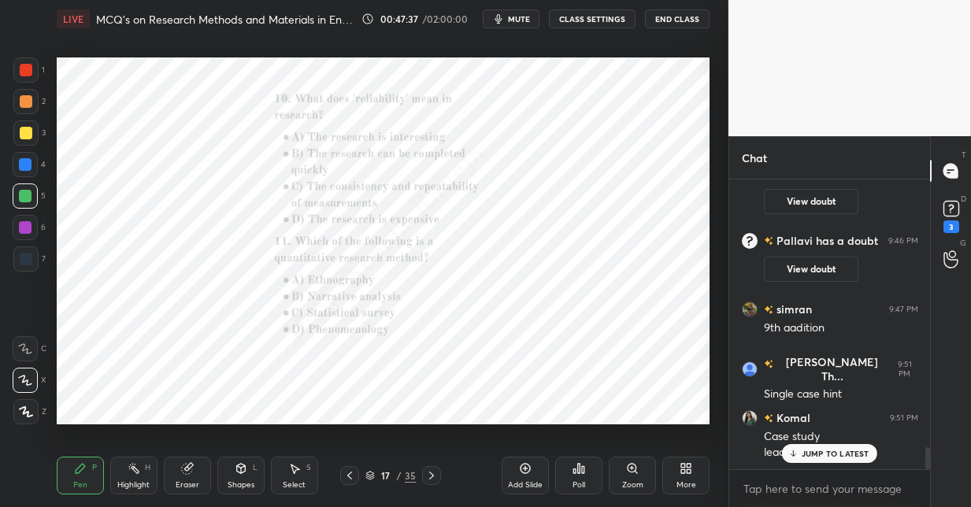
click at [632, 472] on icon at bounding box center [632, 468] width 13 height 13
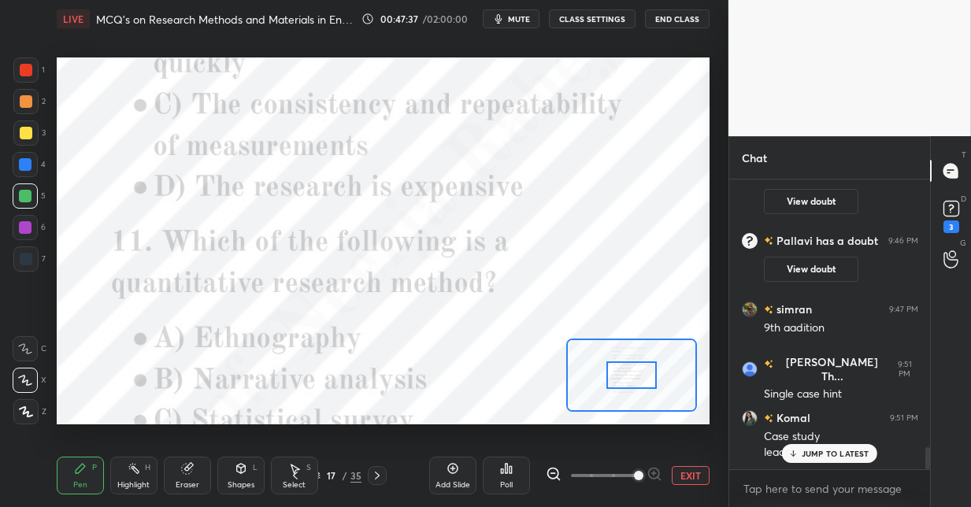
click at [634, 471] on span at bounding box center [638, 475] width 9 height 9
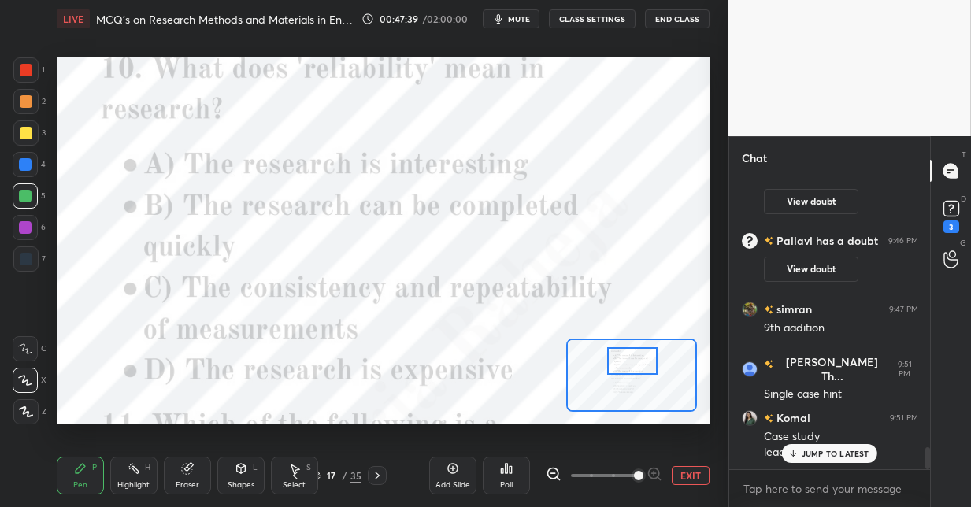
click at [618, 360] on div at bounding box center [632, 361] width 51 height 28
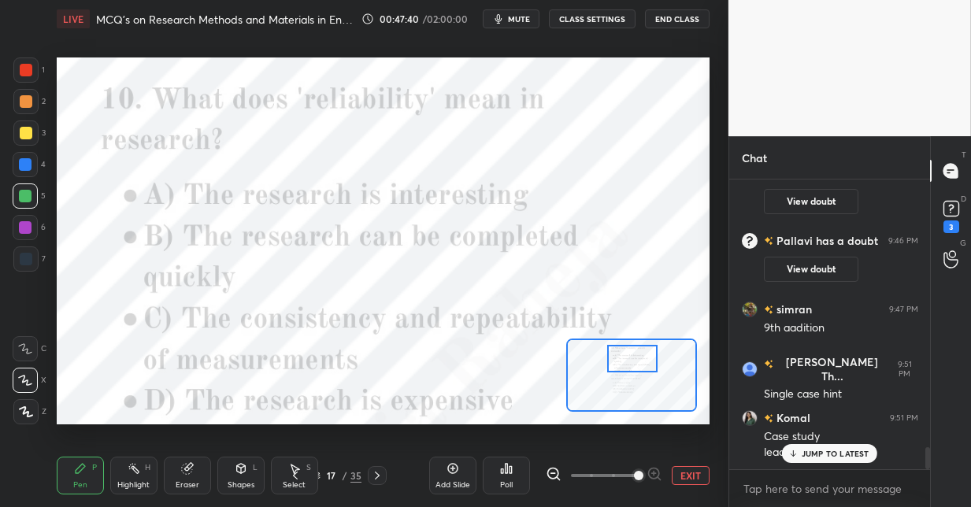
click at [623, 359] on div at bounding box center [632, 359] width 51 height 28
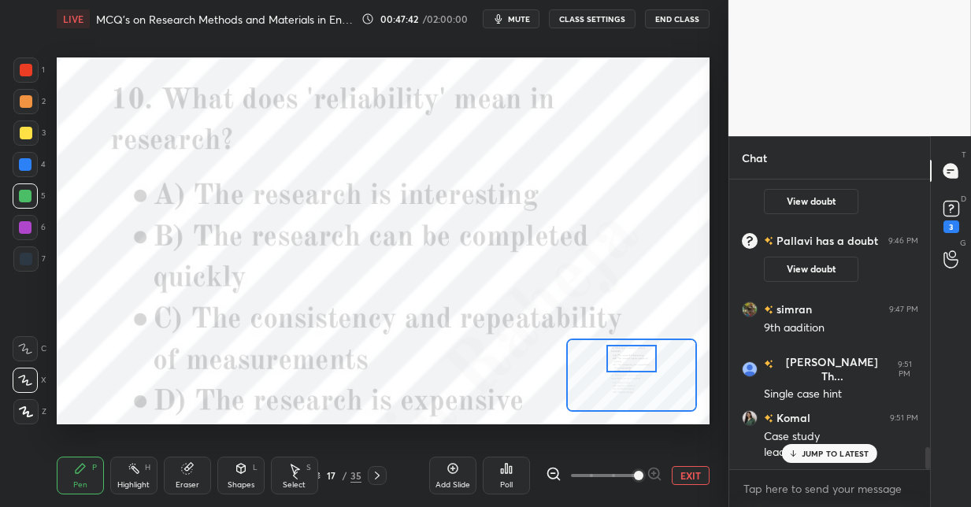
click at [509, 472] on div "Poll" at bounding box center [506, 476] width 47 height 38
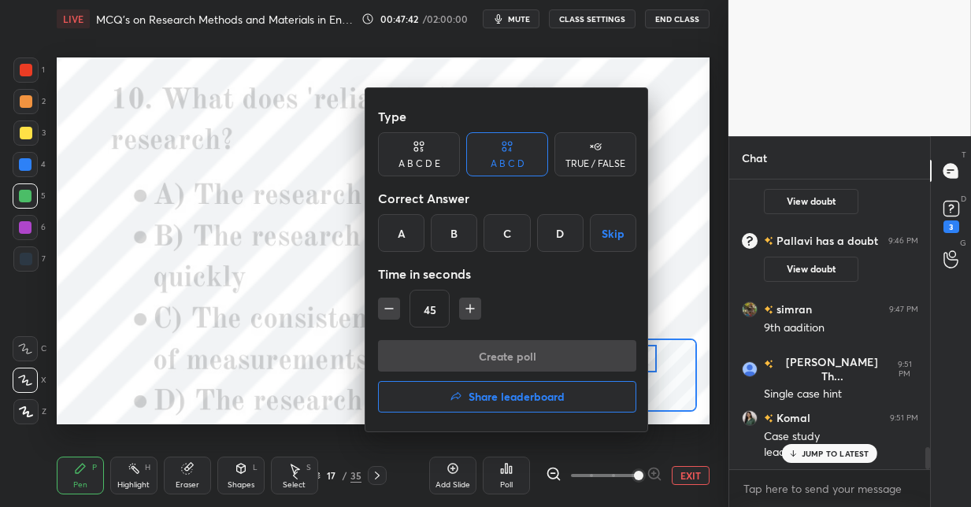
drag, startPoint x: 503, startPoint y: 239, endPoint x: 500, endPoint y: 261, distance: 21.5
click at [502, 243] on div "C" at bounding box center [506, 233] width 46 height 38
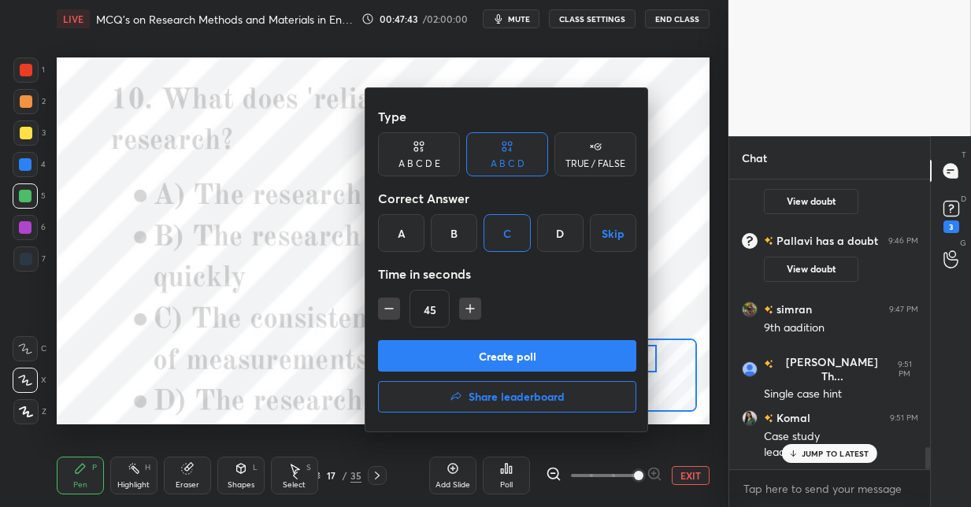
click at [481, 346] on button "Create poll" at bounding box center [507, 355] width 258 height 31
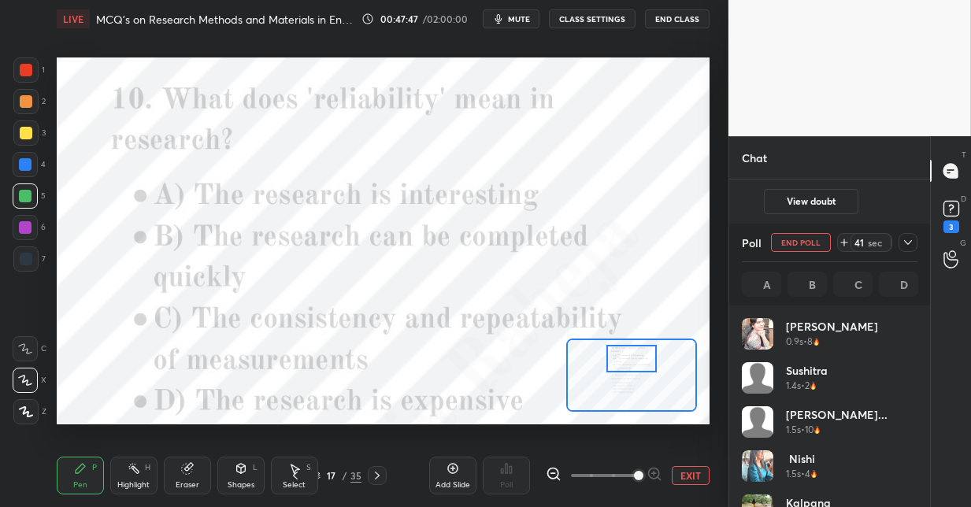
click at [28, 103] on div at bounding box center [26, 101] width 13 height 13
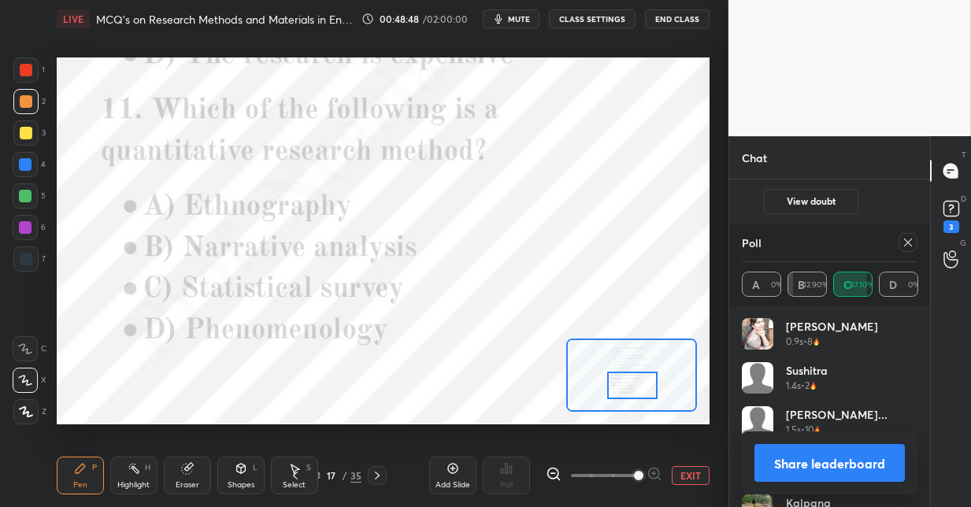
drag, startPoint x: 632, startPoint y: 361, endPoint x: 632, endPoint y: 385, distance: 24.4
click at [632, 386] on div at bounding box center [632, 386] width 51 height 28
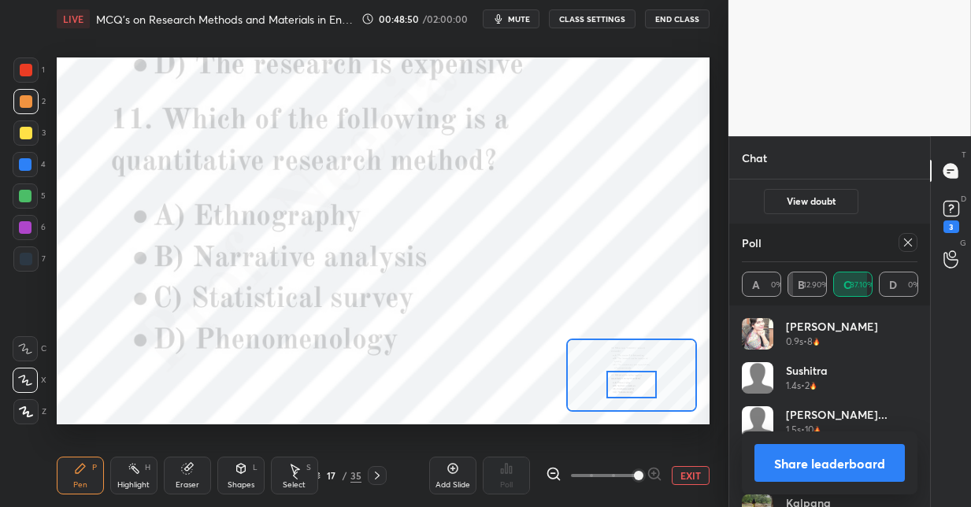
drag, startPoint x: 902, startPoint y: 237, endPoint x: 898, endPoint y: 246, distance: 10.2
click at [901, 238] on div at bounding box center [907, 242] width 19 height 19
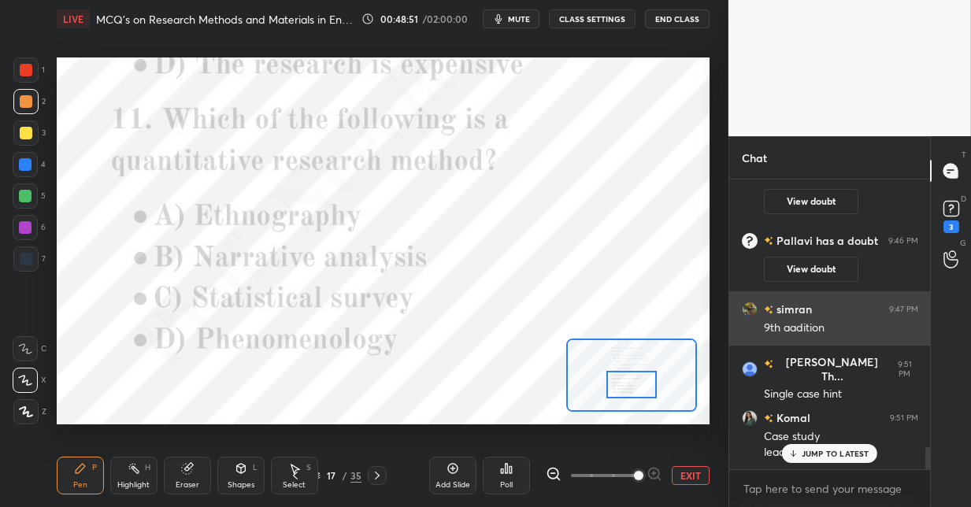
scroll to position [6, 6]
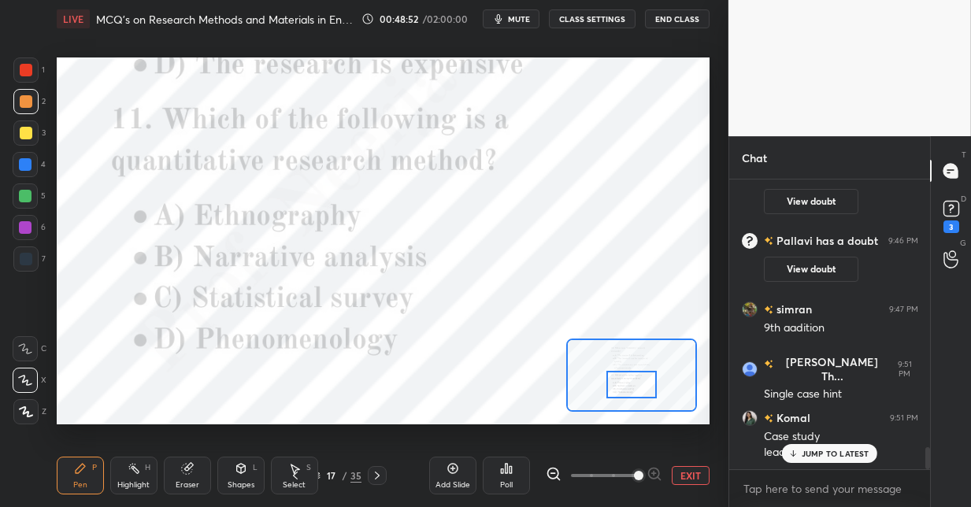
click at [507, 476] on div "Poll" at bounding box center [506, 476] width 47 height 38
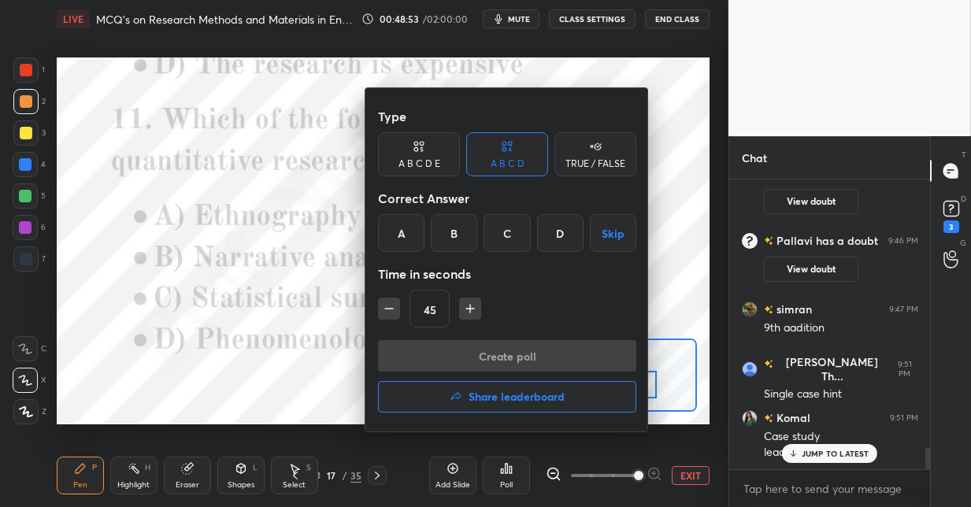
drag, startPoint x: 507, startPoint y: 234, endPoint x: 496, endPoint y: 313, distance: 80.3
click at [506, 235] on div "C" at bounding box center [506, 233] width 46 height 38
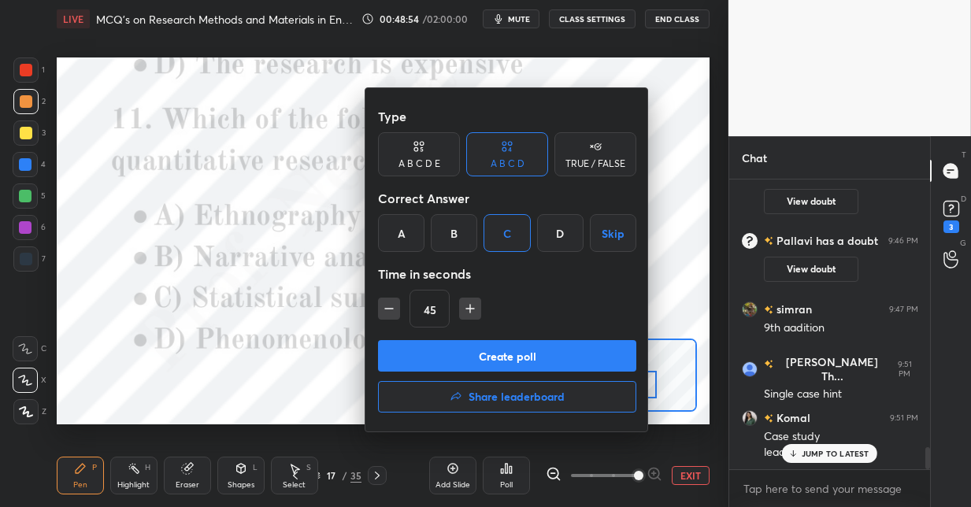
click at [479, 346] on button "Create poll" at bounding box center [507, 355] width 258 height 31
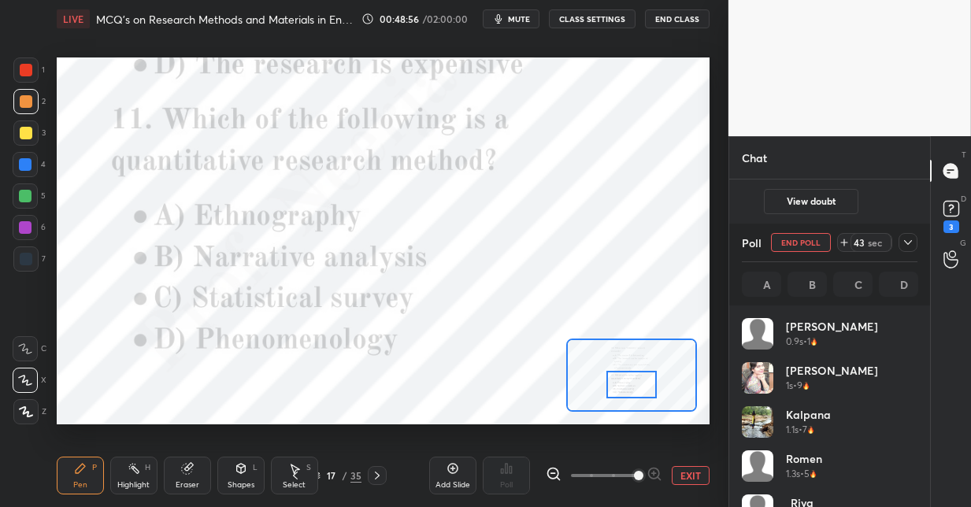
scroll to position [184, 171]
click at [27, 197] on div at bounding box center [25, 196] width 13 height 13
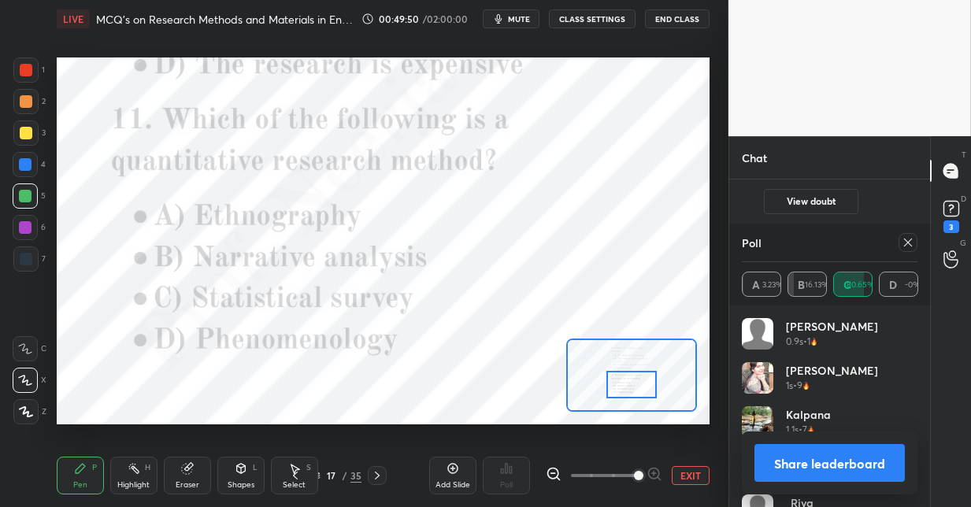
drag, startPoint x: 377, startPoint y: 474, endPoint x: 425, endPoint y: 439, distance: 59.7
click at [378, 473] on icon at bounding box center [377, 475] width 13 height 13
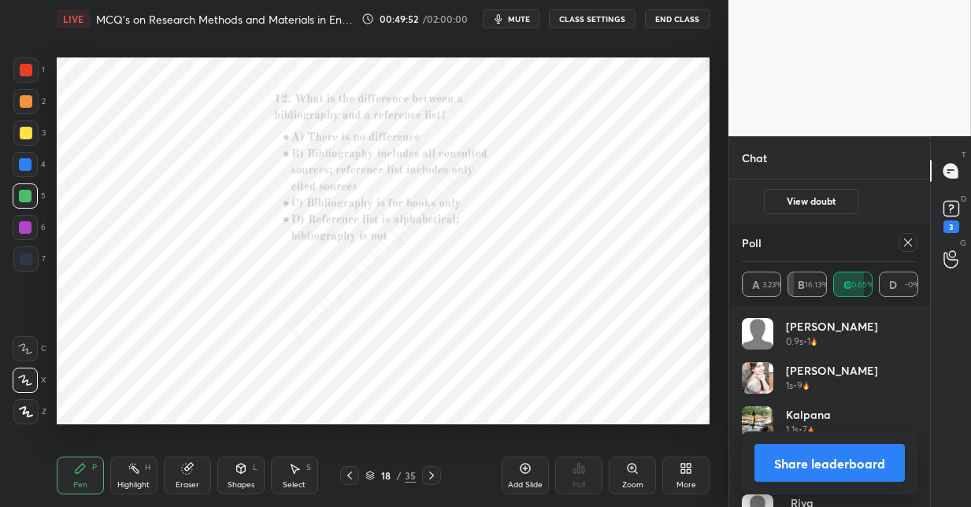
drag, startPoint x: 906, startPoint y: 243, endPoint x: 858, endPoint y: 295, distance: 70.7
click at [906, 244] on icon at bounding box center [908, 242] width 13 height 13
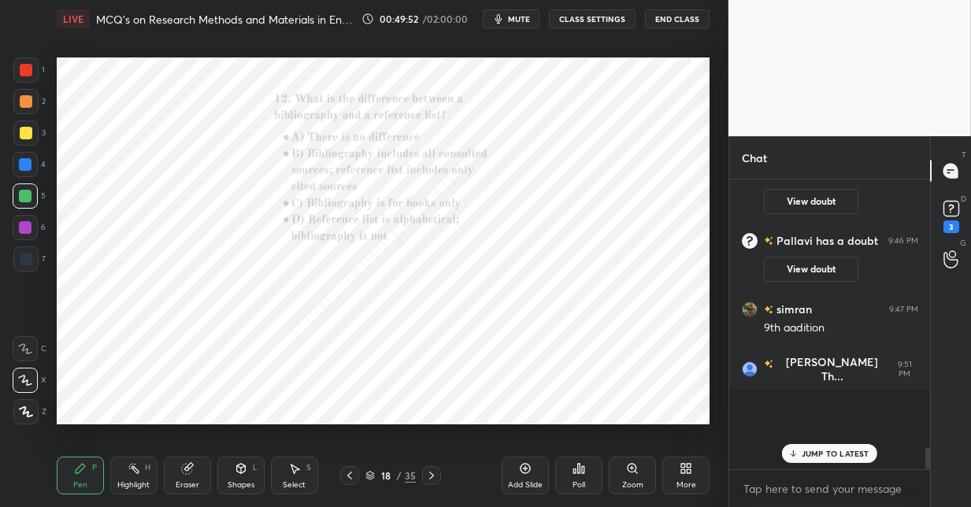
scroll to position [5, 6]
click at [576, 478] on div "Poll" at bounding box center [578, 476] width 47 height 38
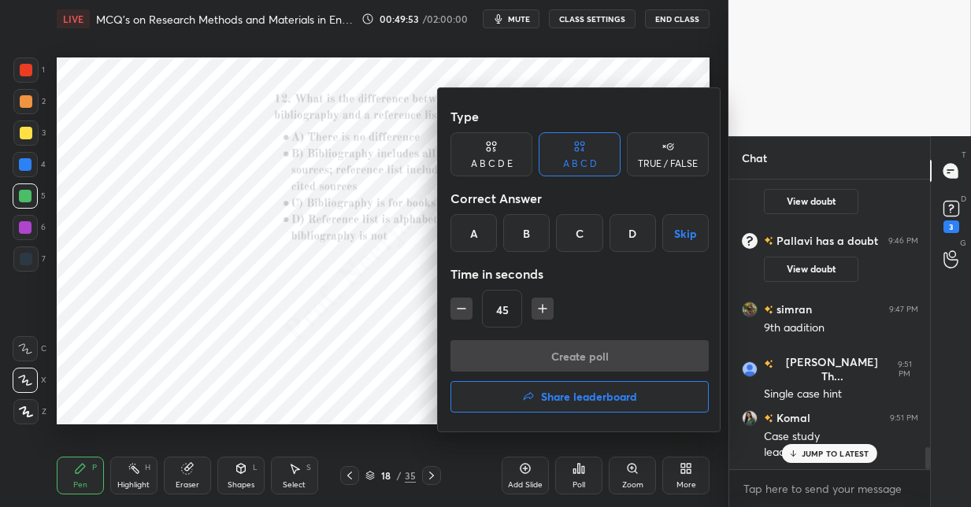
drag, startPoint x: 520, startPoint y: 232, endPoint x: 520, endPoint y: 243, distance: 11.8
click at [521, 234] on div "B" at bounding box center [526, 233] width 46 height 38
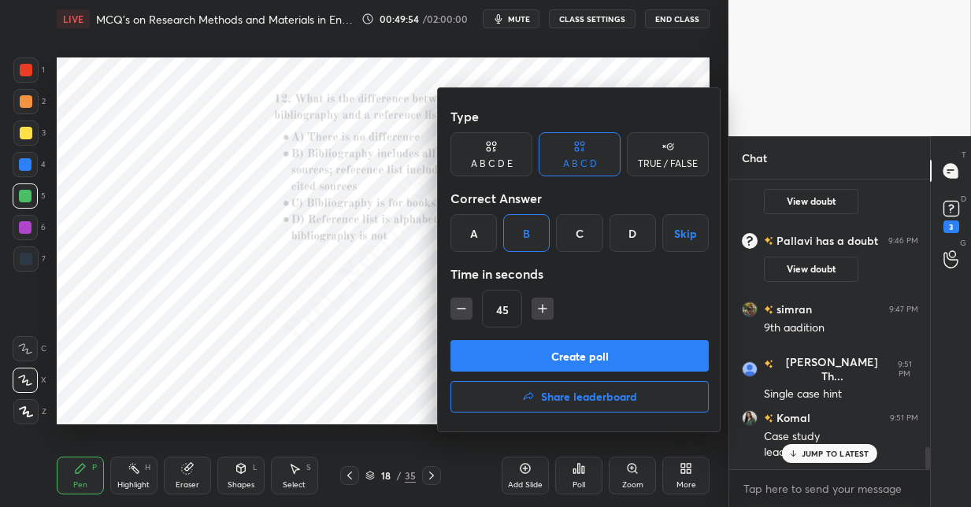
click at [506, 355] on button "Create poll" at bounding box center [579, 355] width 258 height 31
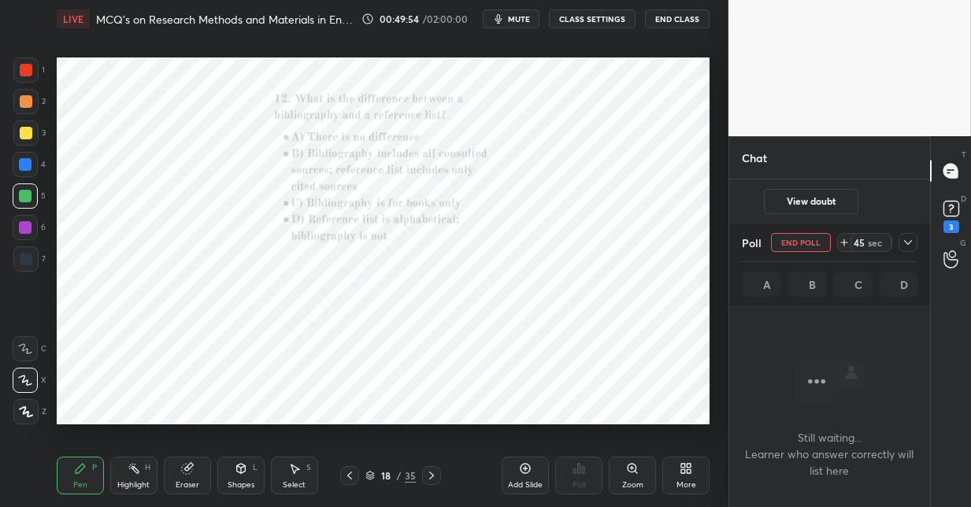
scroll to position [203, 196]
click at [637, 471] on div "Zoom" at bounding box center [632, 476] width 47 height 38
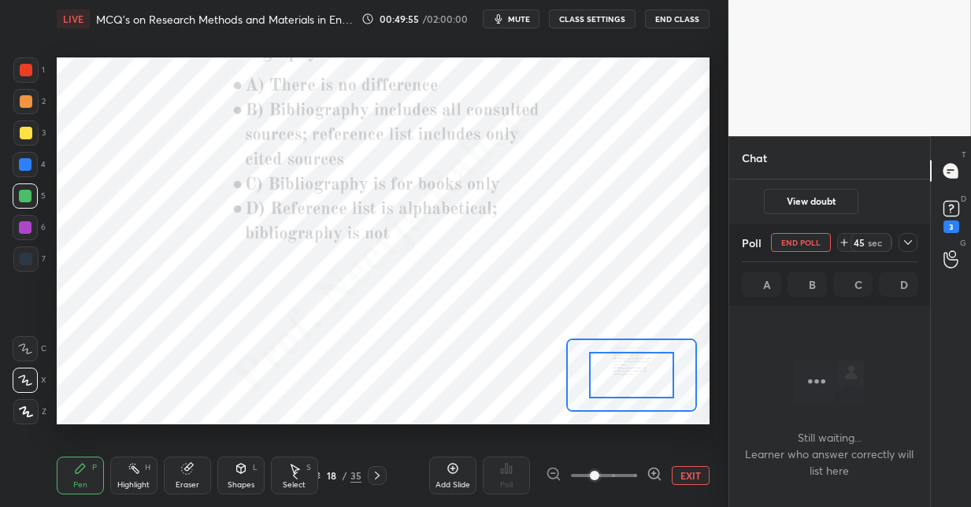
click at [637, 469] on div at bounding box center [604, 475] width 117 height 19
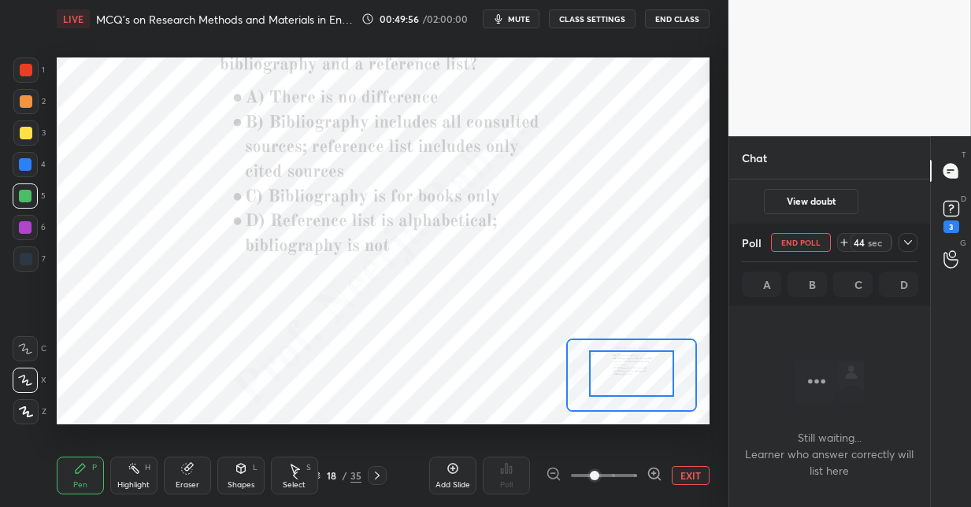
drag, startPoint x: 627, startPoint y: 383, endPoint x: 624, endPoint y: 365, distance: 18.3
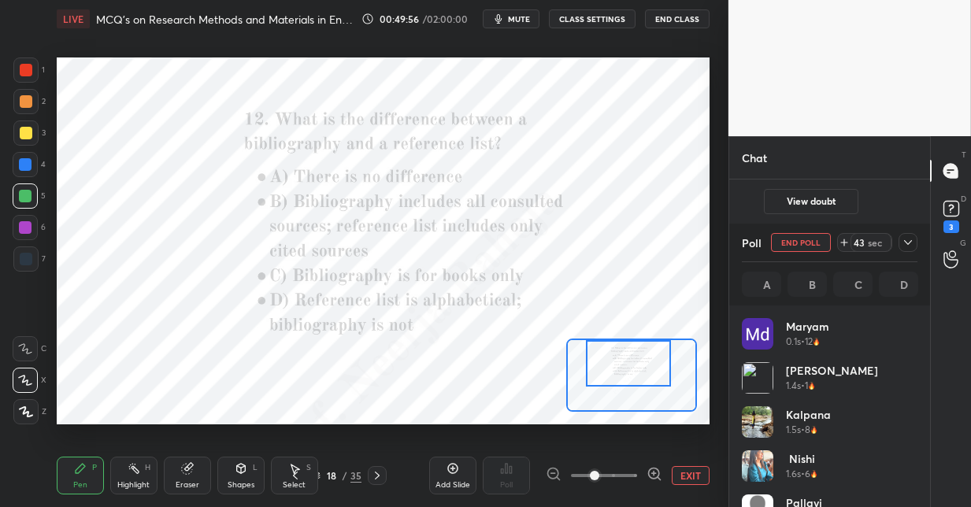
click at [631, 363] on div at bounding box center [628, 363] width 85 height 47
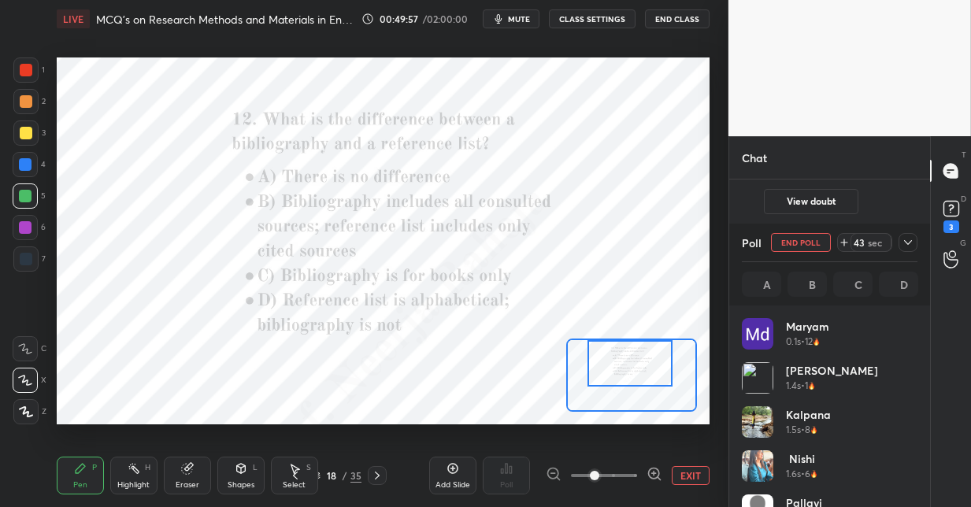
click at [655, 470] on icon at bounding box center [654, 474] width 16 height 16
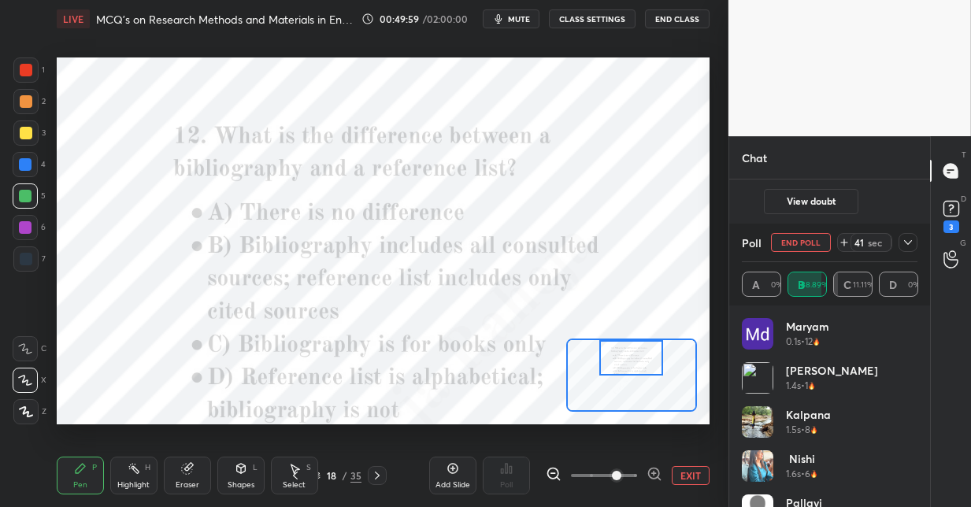
click at [637, 365] on div at bounding box center [631, 357] width 64 height 35
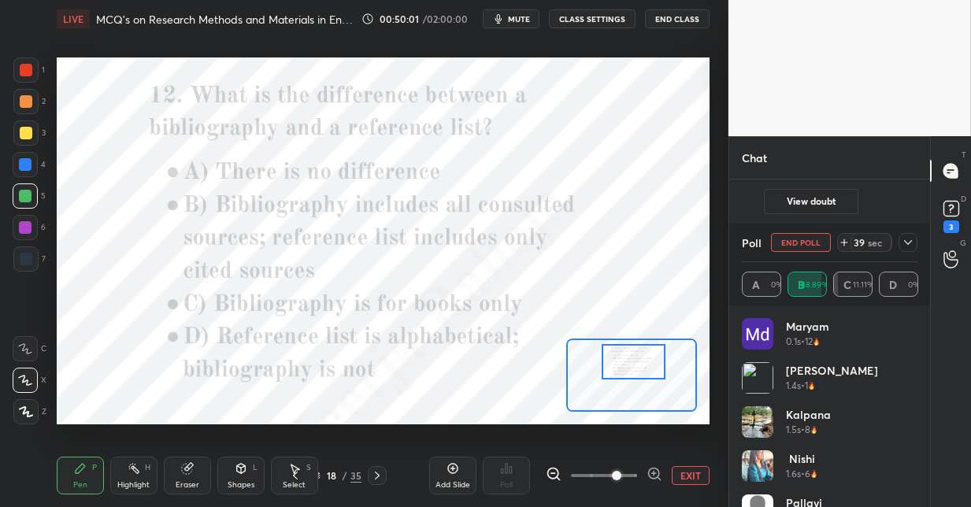
click at [629, 361] on div at bounding box center [634, 361] width 64 height 35
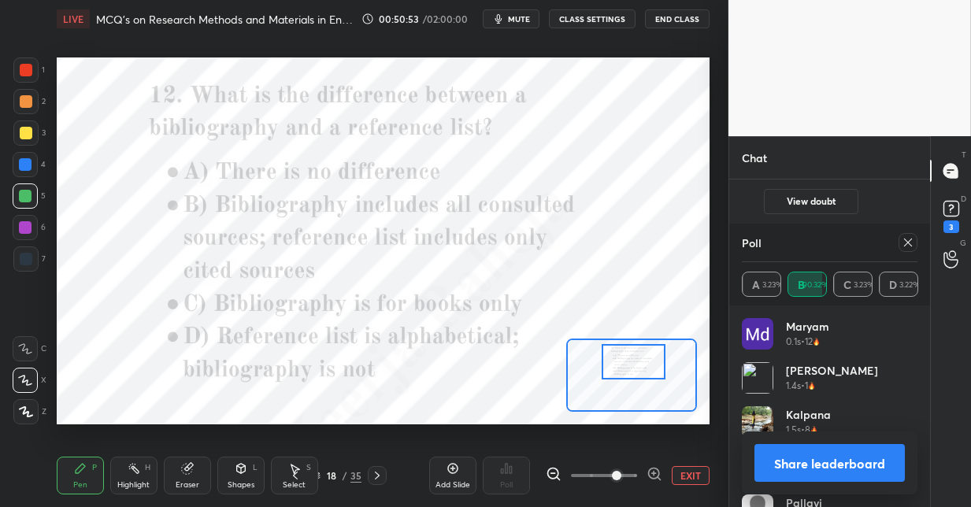
click at [372, 478] on icon at bounding box center [377, 475] width 13 height 13
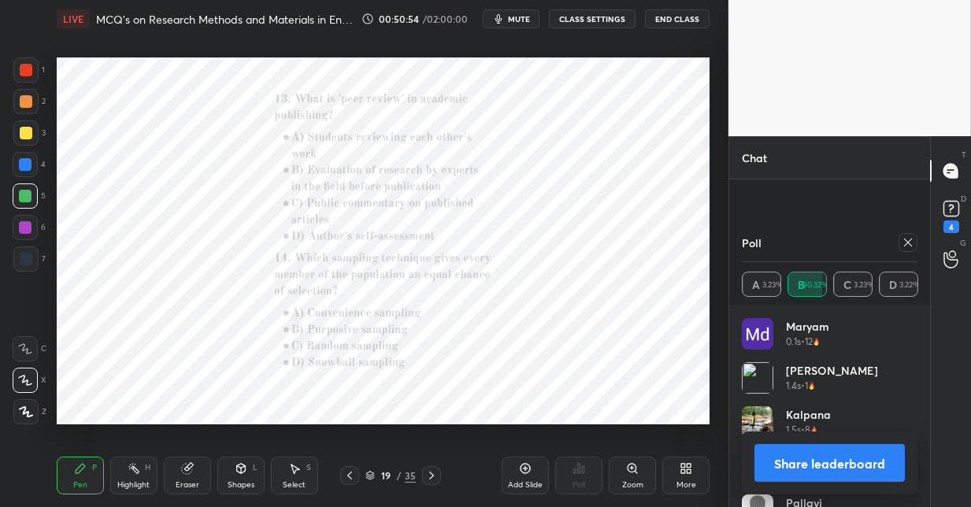
scroll to position [3670, 0]
click at [633, 472] on icon at bounding box center [632, 468] width 9 height 9
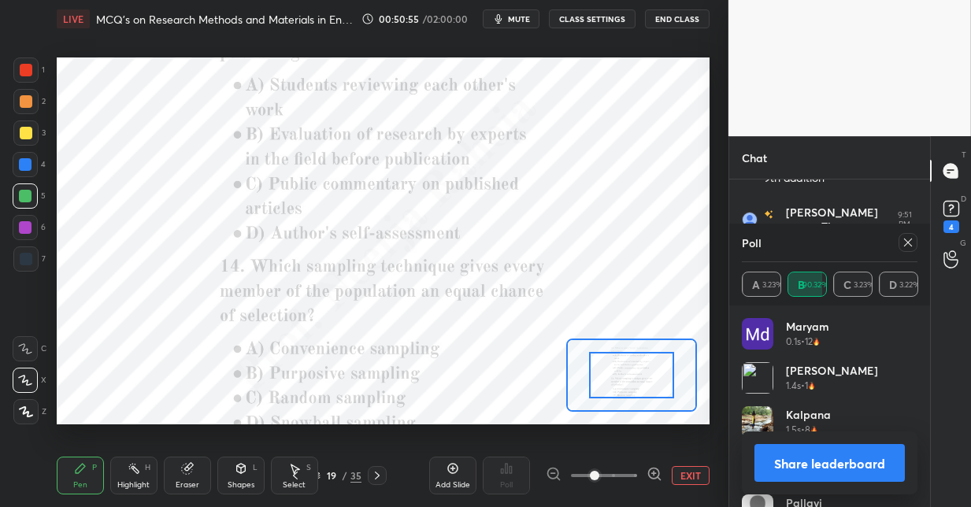
click at [637, 469] on div at bounding box center [604, 475] width 117 height 19
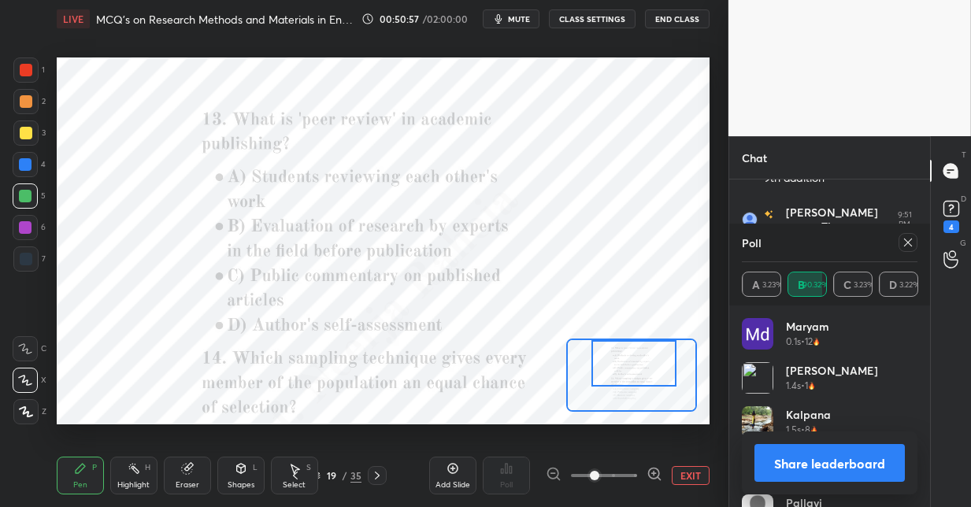
drag, startPoint x: 647, startPoint y: 379, endPoint x: 650, endPoint y: 369, distance: 10.5
click at [648, 363] on div at bounding box center [633, 363] width 85 height 47
drag, startPoint x: 908, startPoint y: 239, endPoint x: 897, endPoint y: 246, distance: 12.7
click at [906, 240] on icon at bounding box center [908, 242] width 13 height 13
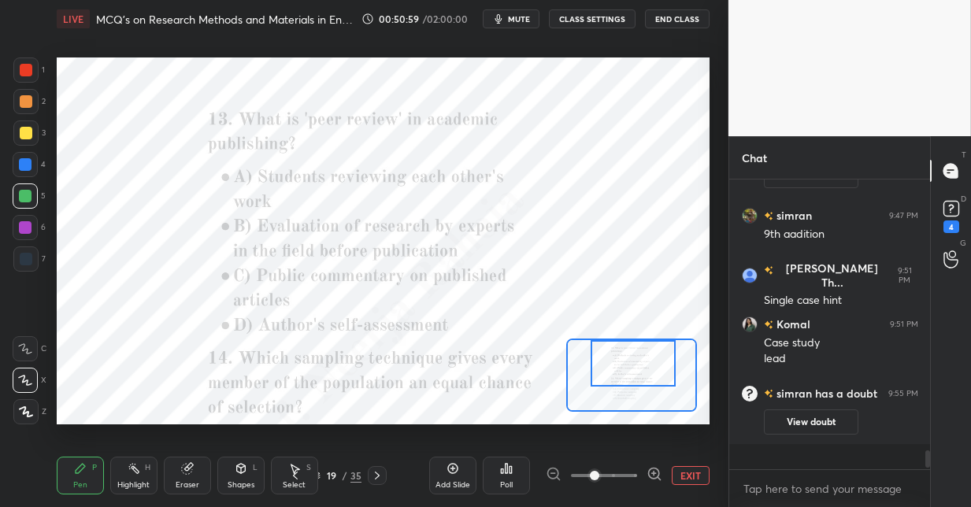
scroll to position [285, 196]
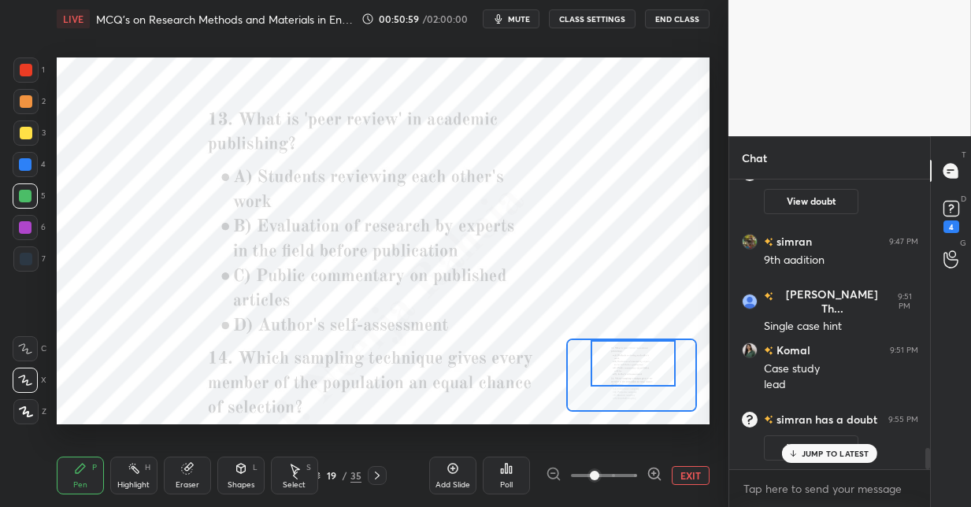
click at [506, 474] on icon at bounding box center [506, 468] width 13 height 13
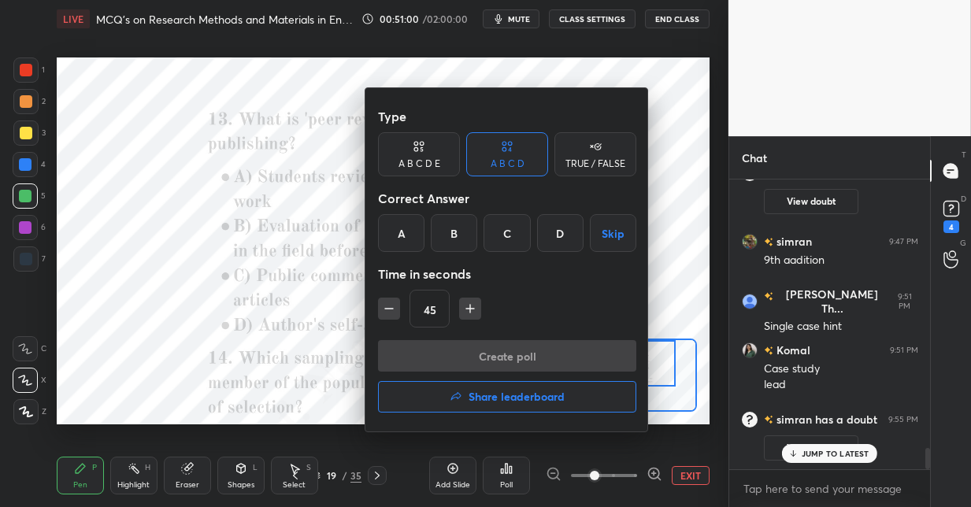
drag, startPoint x: 462, startPoint y: 236, endPoint x: 471, endPoint y: 275, distance: 39.5
click at [463, 238] on div "B" at bounding box center [454, 233] width 46 height 38
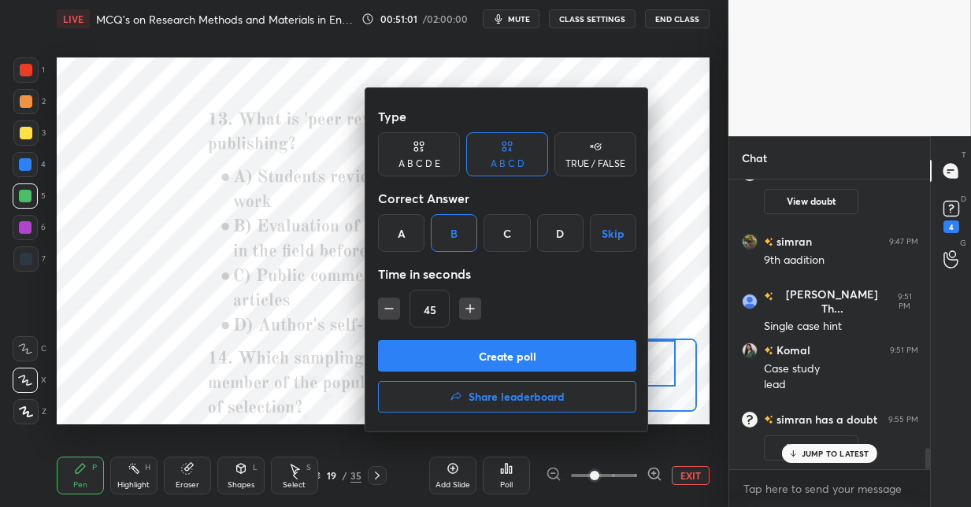
drag, startPoint x: 465, startPoint y: 354, endPoint x: 465, endPoint y: 341, distance: 12.6
click at [465, 352] on button "Create poll" at bounding box center [507, 355] width 258 height 31
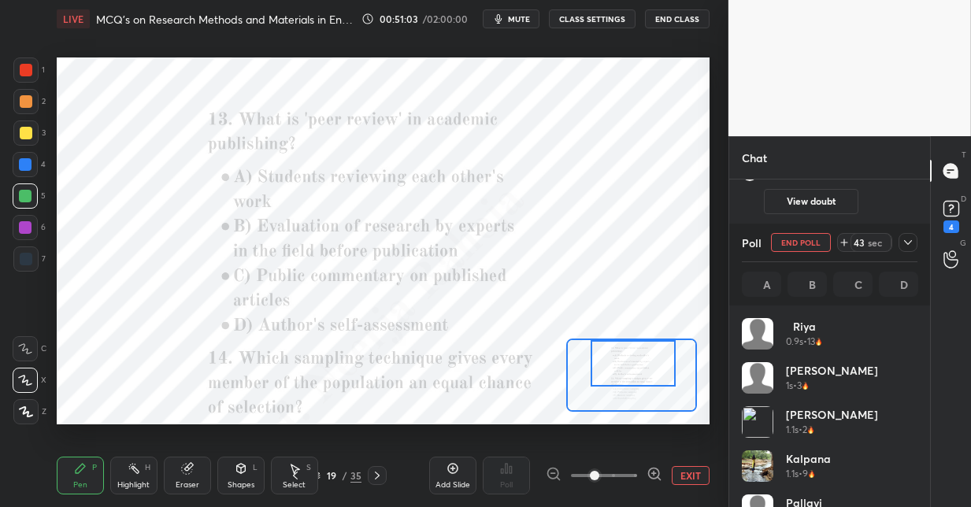
scroll to position [184, 171]
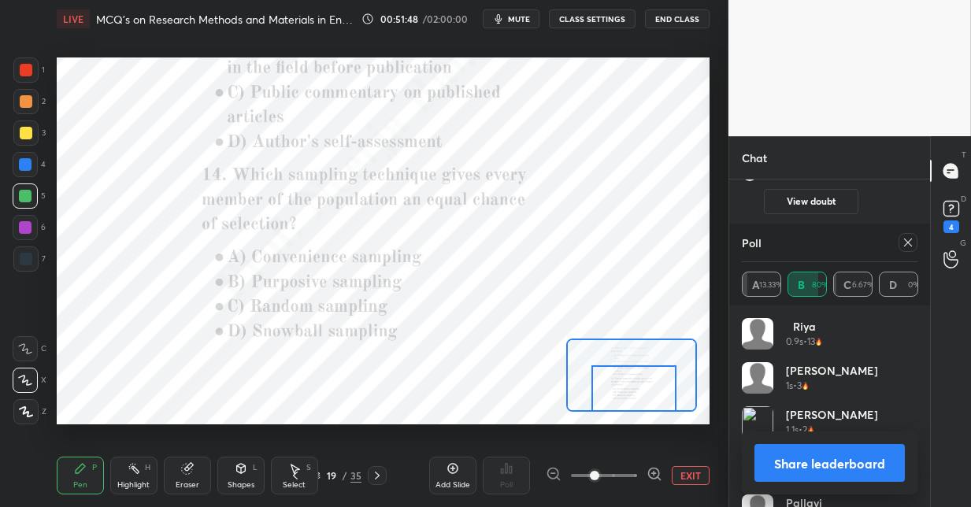
drag, startPoint x: 626, startPoint y: 367, endPoint x: 626, endPoint y: 393, distance: 26.0
click at [627, 393] on div at bounding box center [633, 388] width 85 height 47
drag, startPoint x: 907, startPoint y: 243, endPoint x: 865, endPoint y: 280, distance: 56.4
click at [906, 244] on icon at bounding box center [908, 242] width 13 height 13
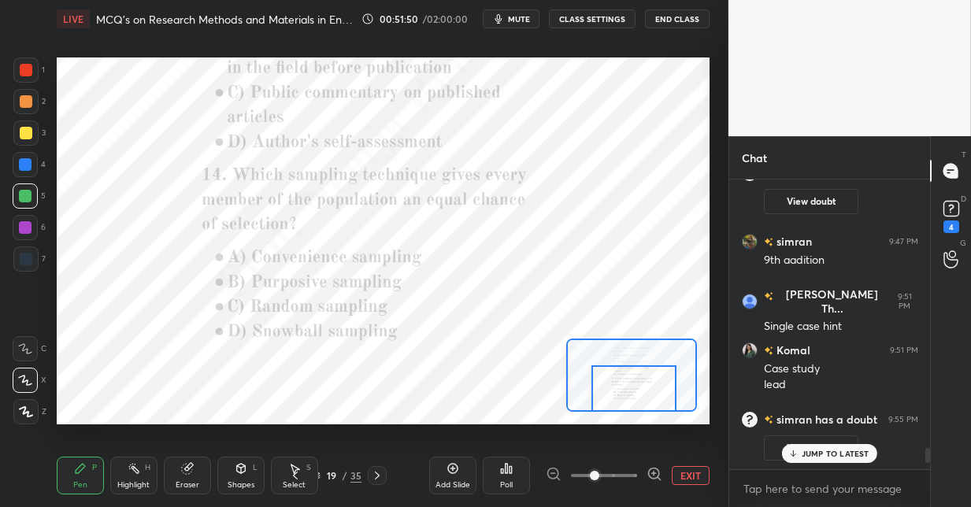
click at [505, 473] on icon at bounding box center [506, 468] width 13 height 13
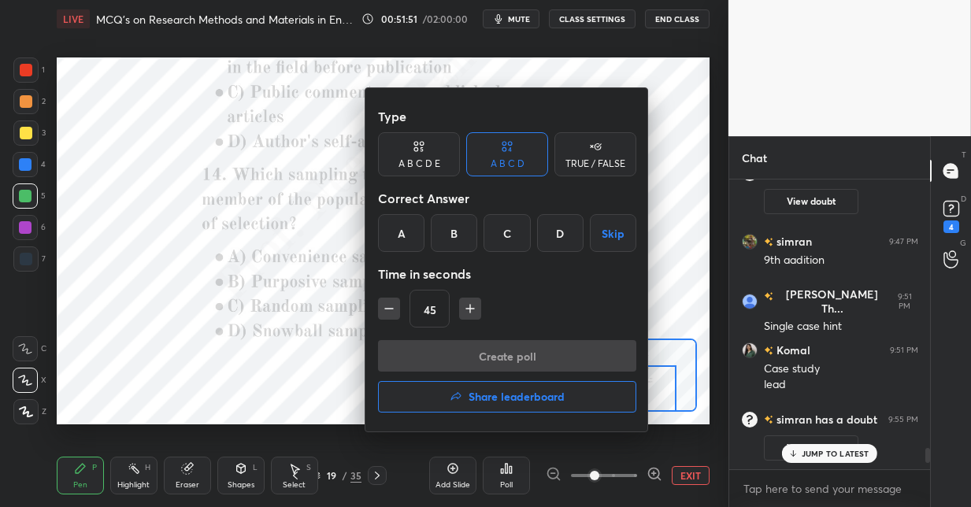
click at [506, 237] on div "C" at bounding box center [506, 233] width 46 height 38
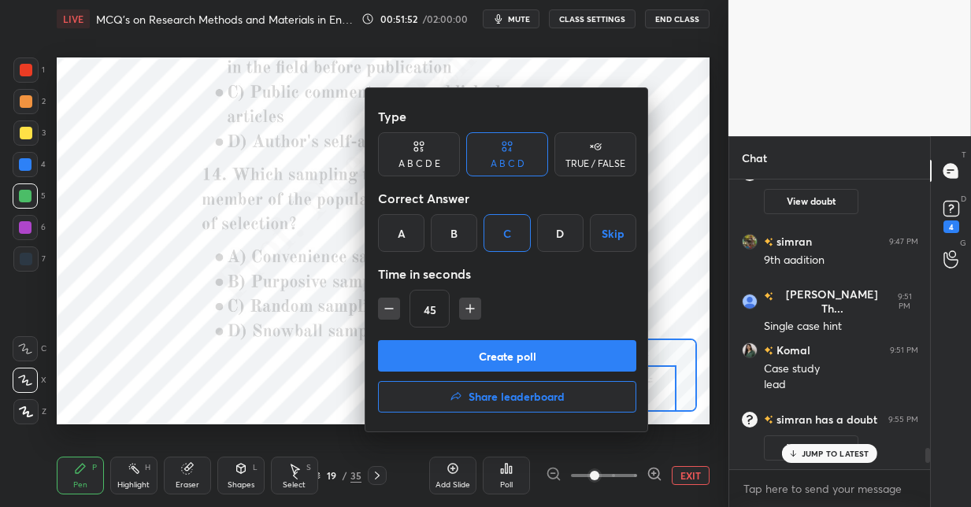
click at [515, 357] on button "Create poll" at bounding box center [507, 355] width 258 height 31
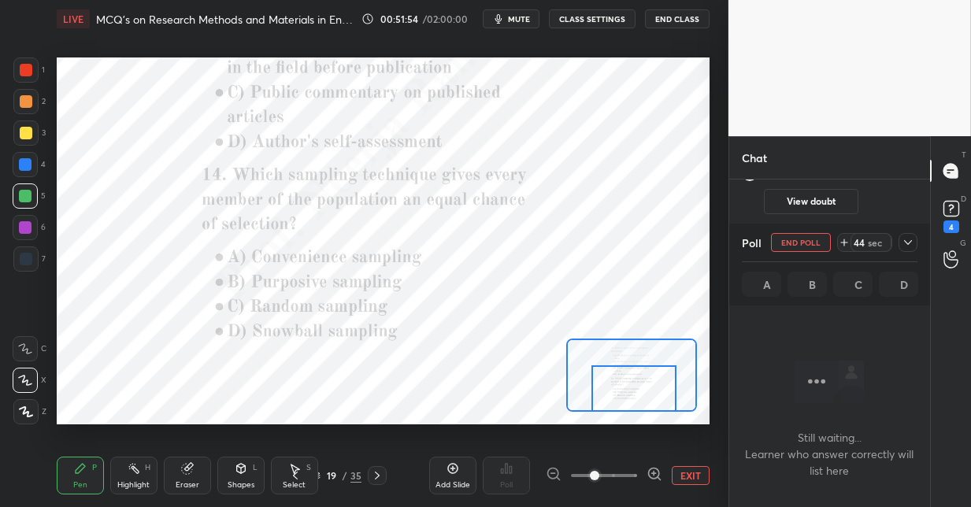
click at [654, 472] on icon at bounding box center [654, 474] width 16 height 16
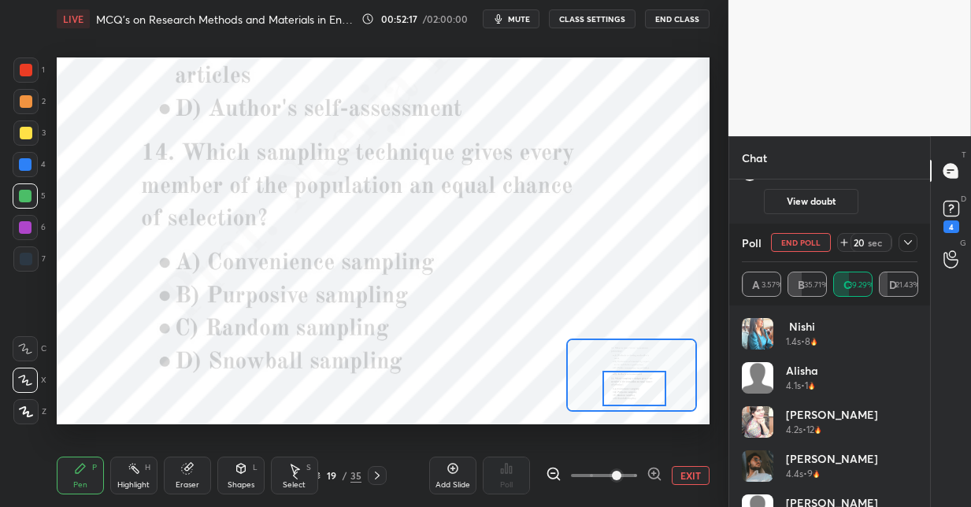
click at [23, 167] on div at bounding box center [25, 164] width 13 height 13
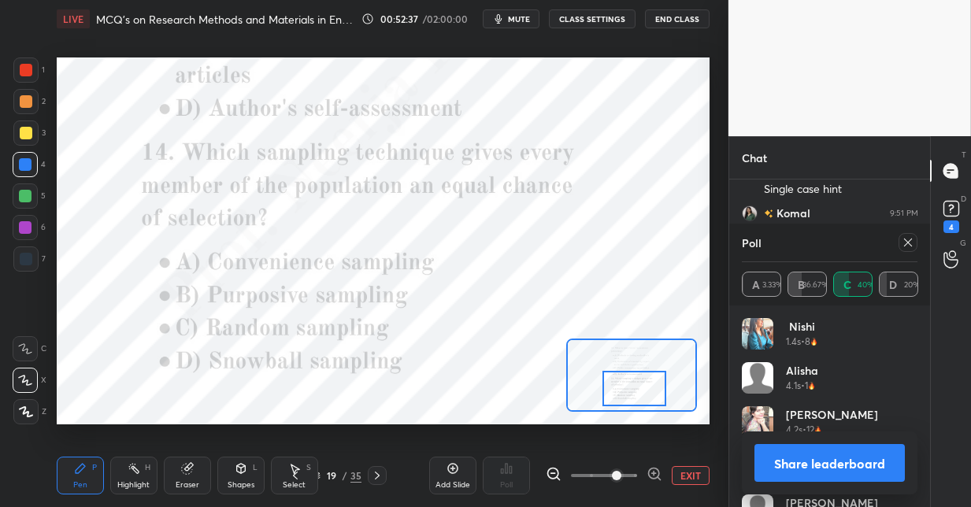
click at [381, 472] on icon at bounding box center [377, 475] width 13 height 13
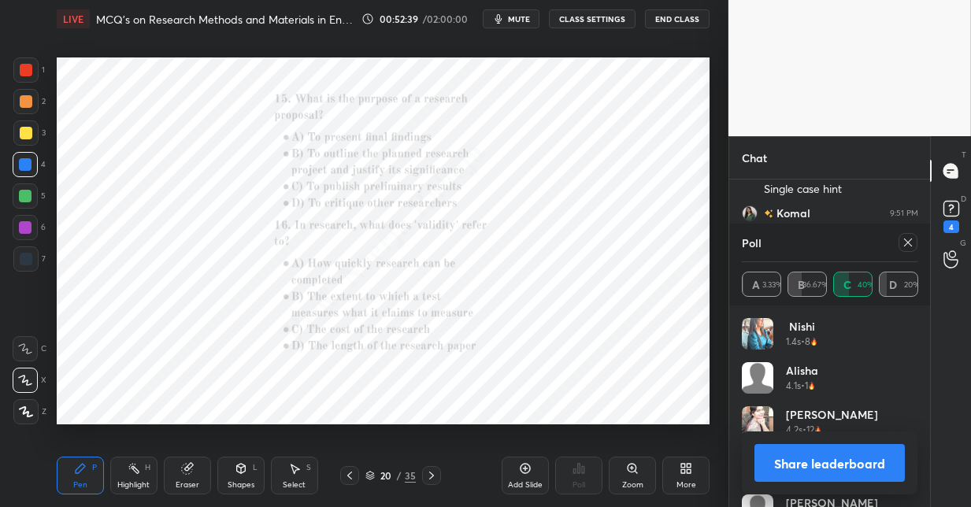
click at [633, 469] on icon at bounding box center [632, 468] width 13 height 13
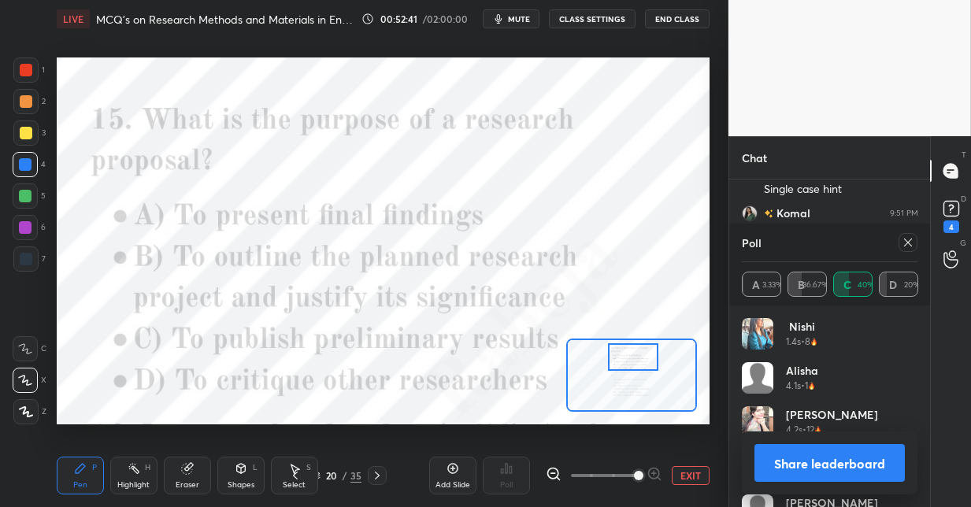
drag, startPoint x: 626, startPoint y: 372, endPoint x: 625, endPoint y: 362, distance: 10.3
click at [626, 363] on div at bounding box center [633, 357] width 51 height 28
click at [901, 244] on div at bounding box center [907, 242] width 19 height 19
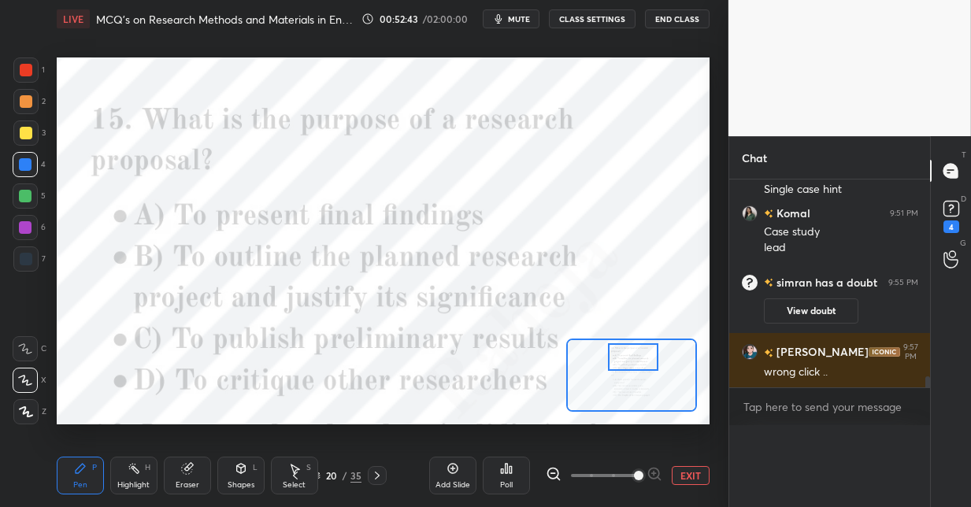
scroll to position [6, 6]
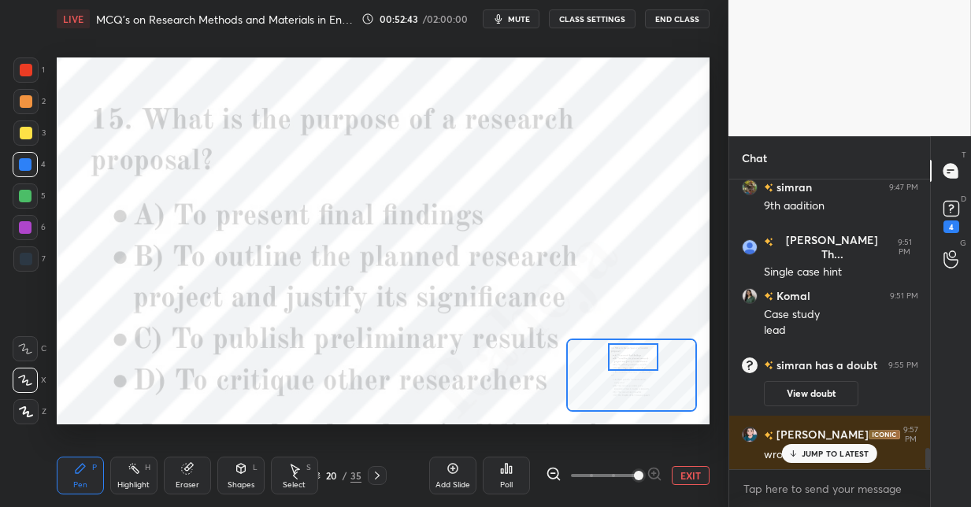
click at [506, 471] on div "Poll" at bounding box center [506, 476] width 47 height 38
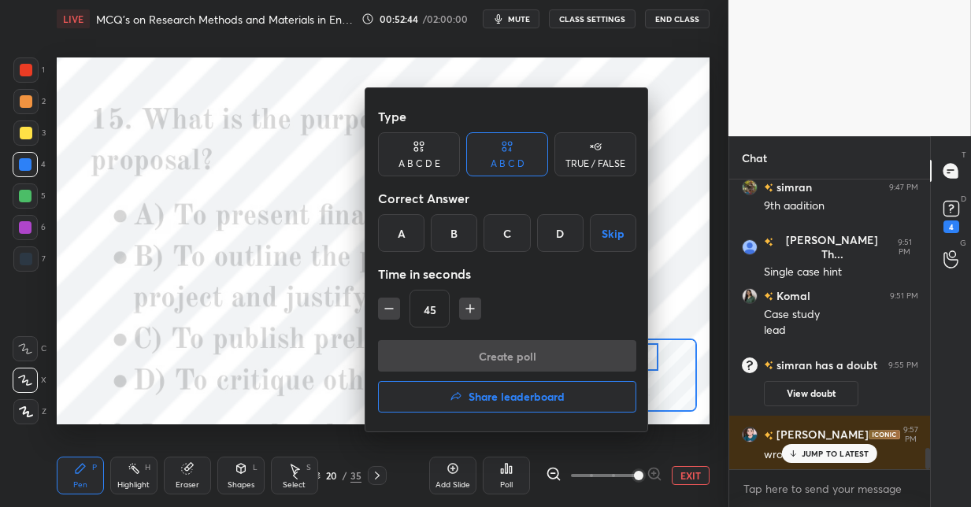
click at [458, 239] on div "B" at bounding box center [454, 233] width 46 height 38
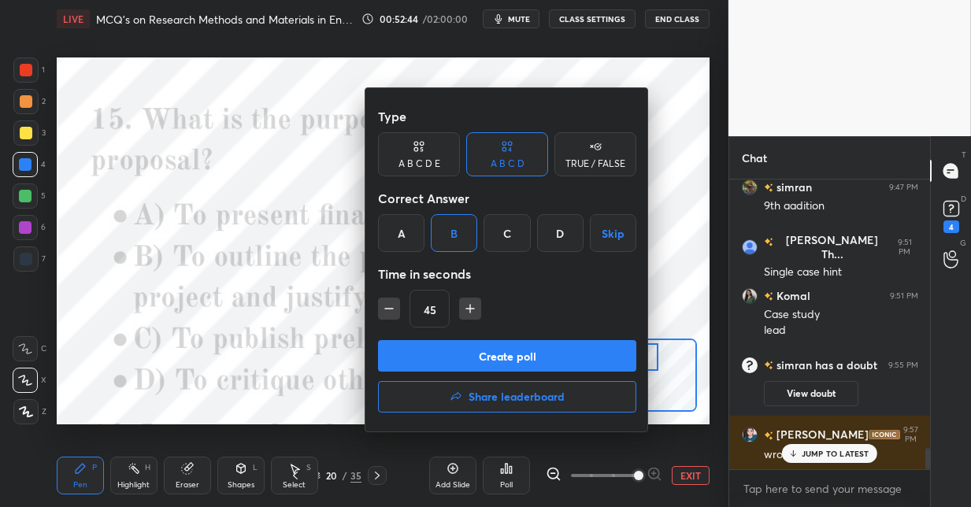
click at [460, 356] on button "Create poll" at bounding box center [507, 355] width 258 height 31
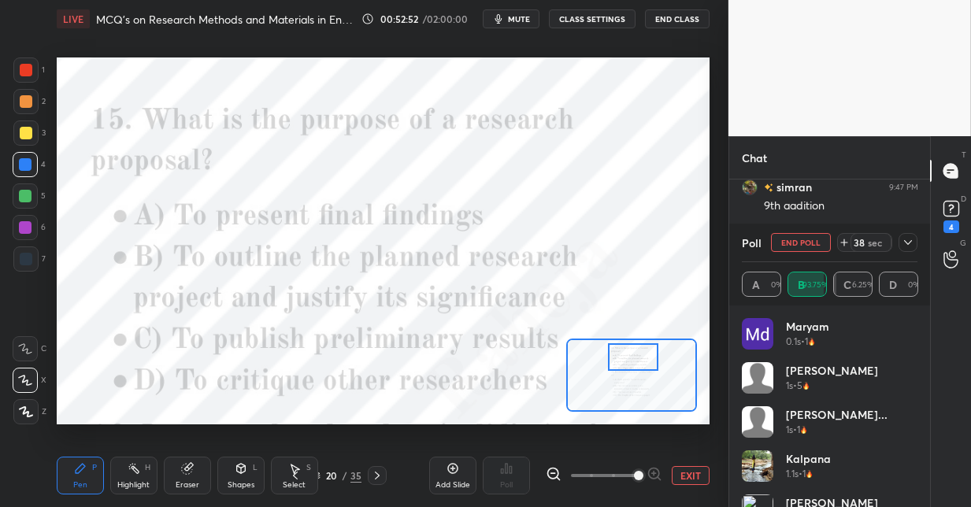
click at [28, 73] on div at bounding box center [26, 70] width 13 height 13
drag, startPoint x: 28, startPoint y: 232, endPoint x: 55, endPoint y: 180, distance: 59.5
click at [28, 232] on div at bounding box center [25, 227] width 13 height 13
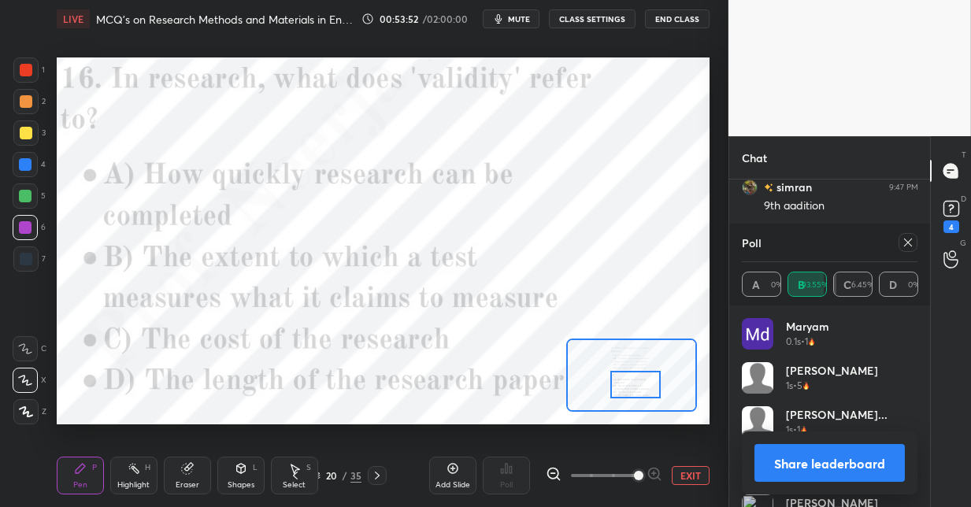
drag, startPoint x: 627, startPoint y: 361, endPoint x: 628, endPoint y: 383, distance: 22.1
click at [628, 383] on div at bounding box center [635, 385] width 51 height 28
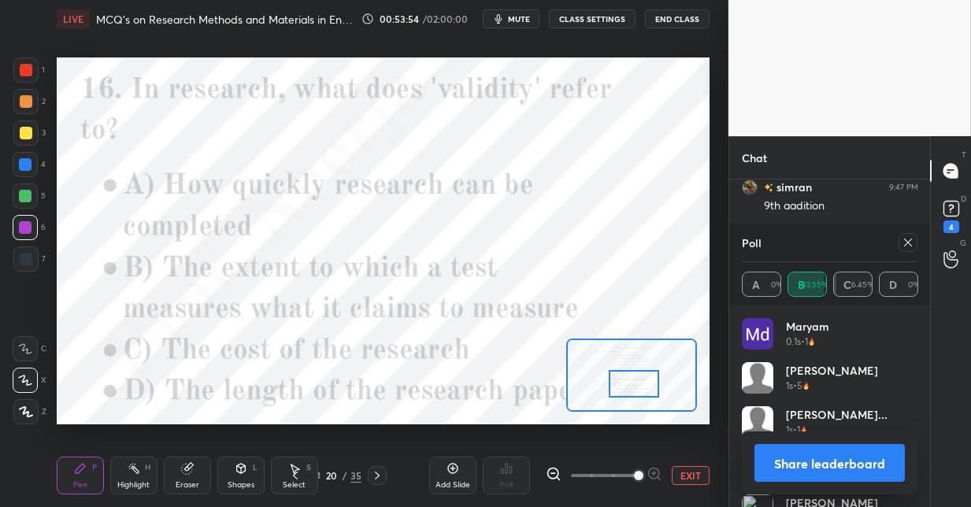
drag, startPoint x: 905, startPoint y: 242, endPoint x: 856, endPoint y: 265, distance: 54.2
click at [902, 243] on icon at bounding box center [908, 242] width 13 height 13
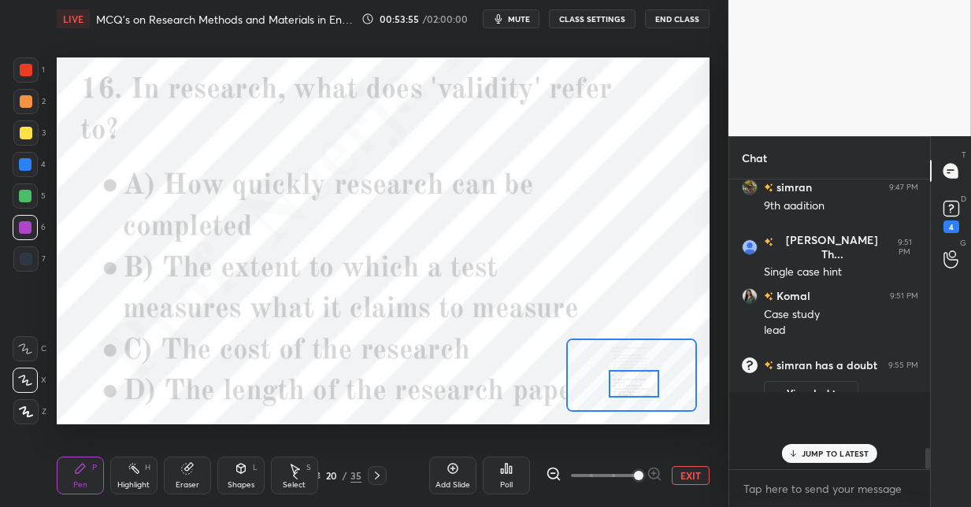
scroll to position [5, 6]
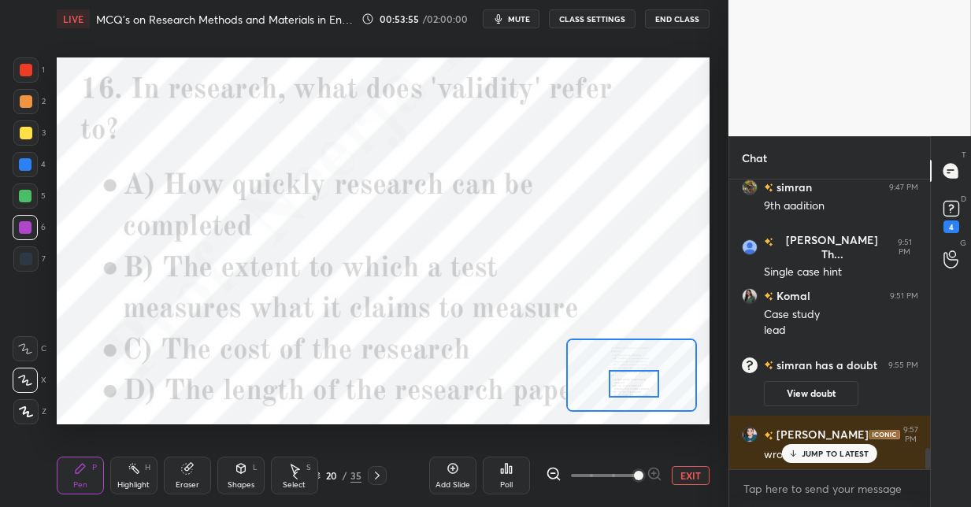
click at [513, 467] on div "Poll" at bounding box center [506, 476] width 47 height 38
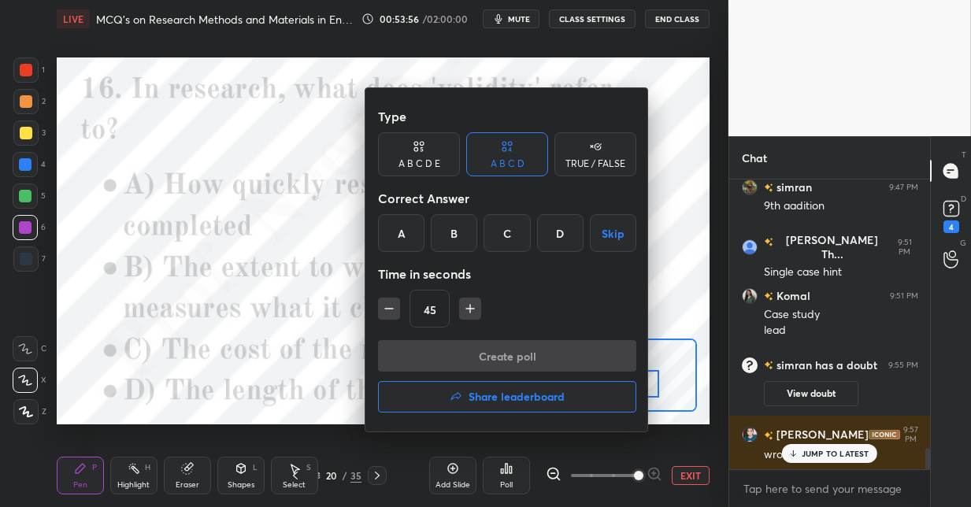
click at [449, 240] on div "B" at bounding box center [454, 233] width 46 height 38
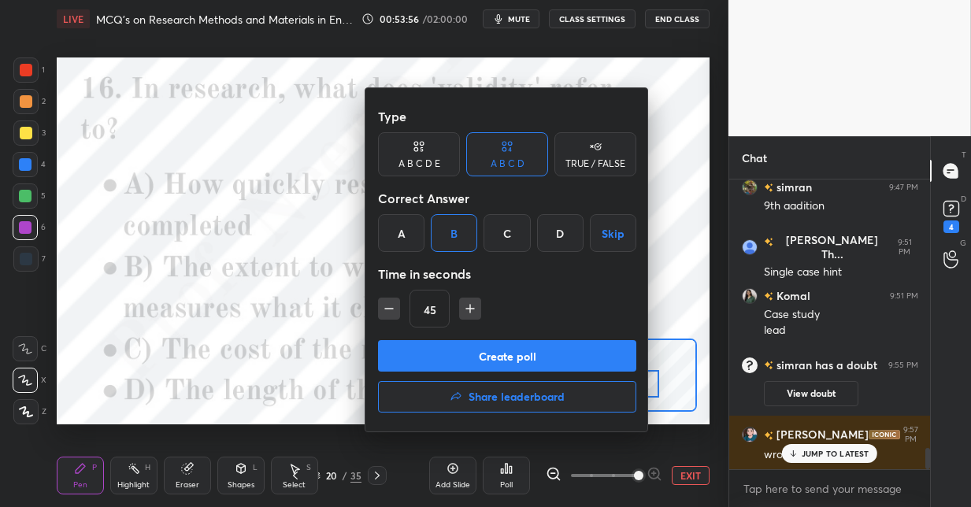
click at [438, 356] on button "Create poll" at bounding box center [507, 355] width 258 height 31
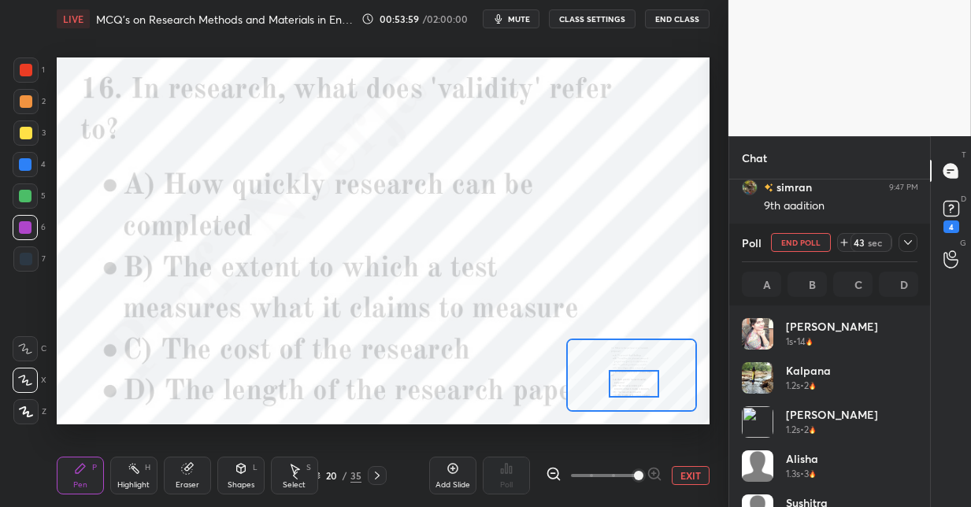
scroll to position [184, 171]
click at [31, 105] on div at bounding box center [26, 101] width 13 height 13
click at [28, 162] on div at bounding box center [25, 164] width 13 height 13
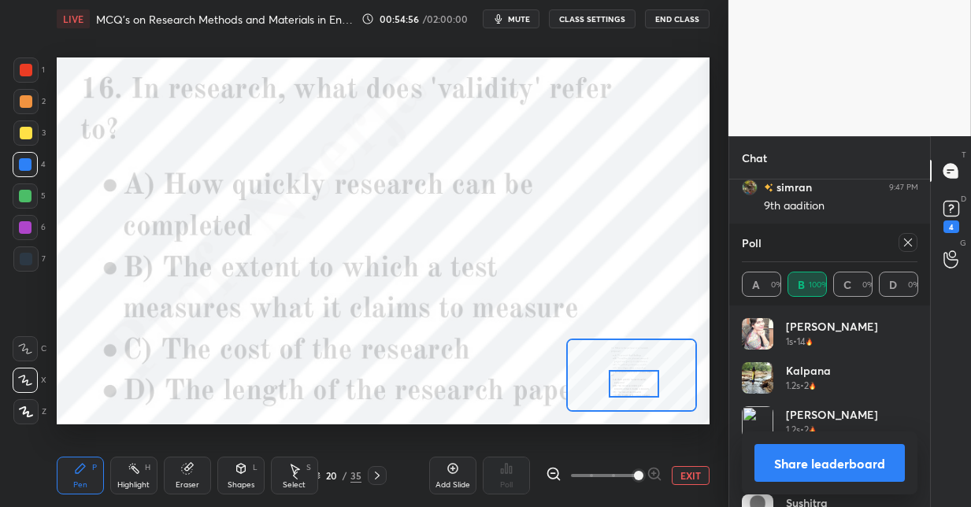
click at [377, 478] on icon at bounding box center [377, 475] width 13 height 13
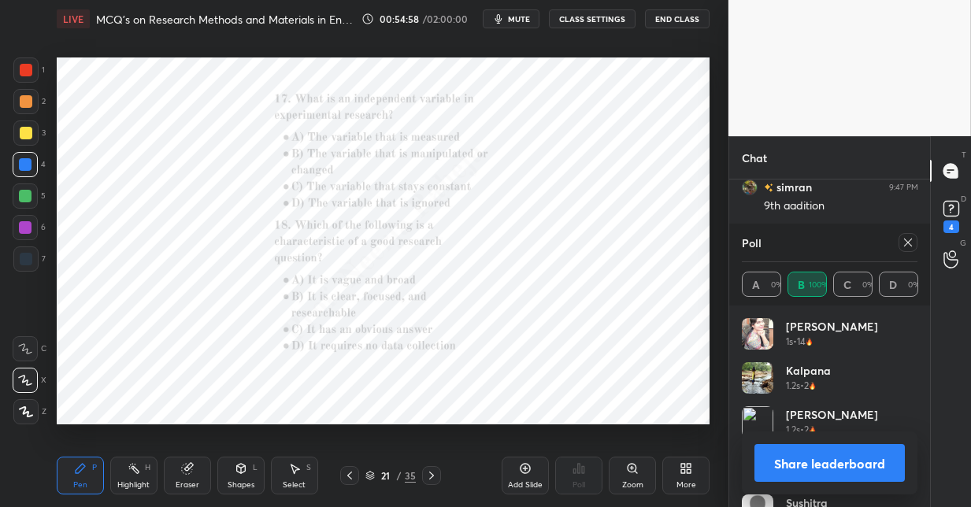
click at [641, 469] on div "Zoom" at bounding box center [632, 476] width 47 height 38
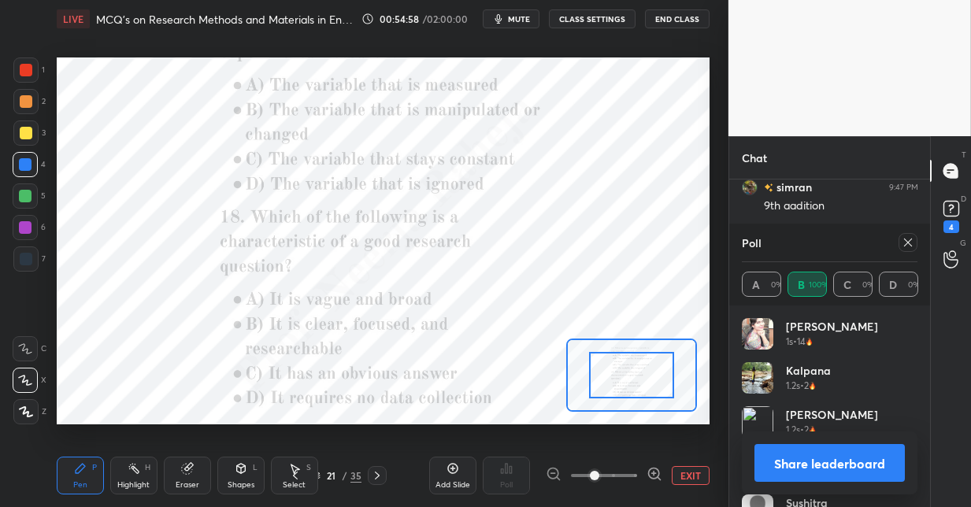
click at [642, 468] on div at bounding box center [604, 475] width 117 height 19
drag, startPoint x: 657, startPoint y: 471, endPoint x: 651, endPoint y: 431, distance: 40.5
click at [656, 470] on icon at bounding box center [654, 474] width 16 height 16
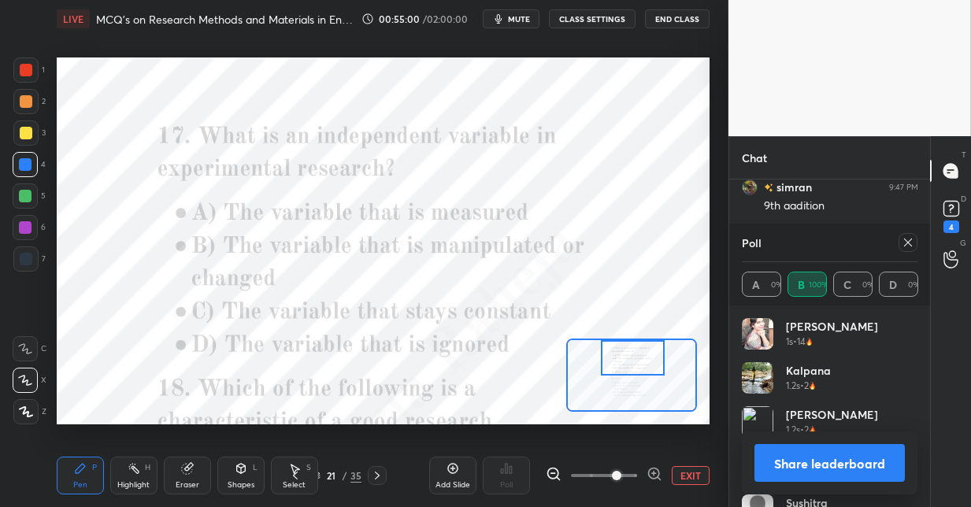
drag, startPoint x: 640, startPoint y: 379, endPoint x: 644, endPoint y: 362, distance: 17.0
click at [642, 358] on div at bounding box center [633, 357] width 64 height 35
drag, startPoint x: 907, startPoint y: 240, endPoint x: 842, endPoint y: 272, distance: 72.6
click at [904, 241] on icon at bounding box center [908, 242] width 13 height 13
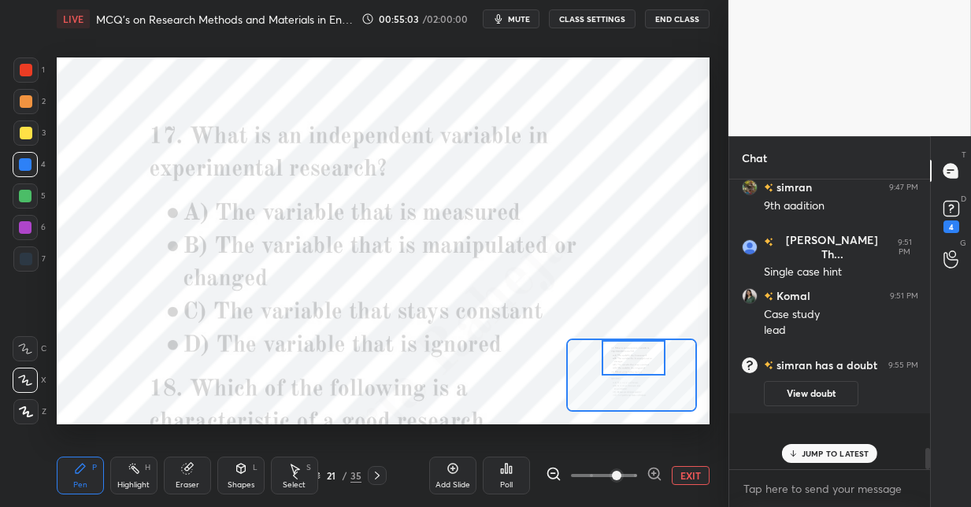
scroll to position [5, 6]
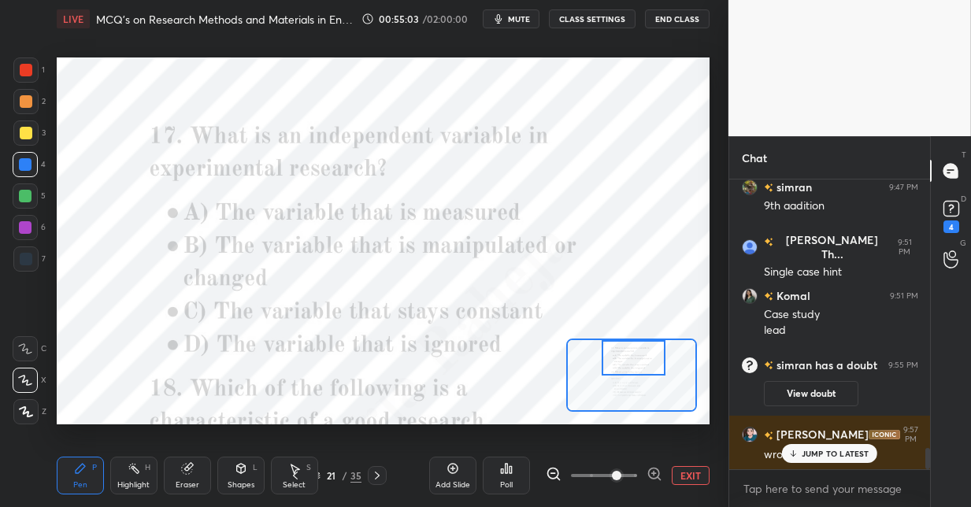
click at [501, 472] on icon at bounding box center [506, 468] width 13 height 13
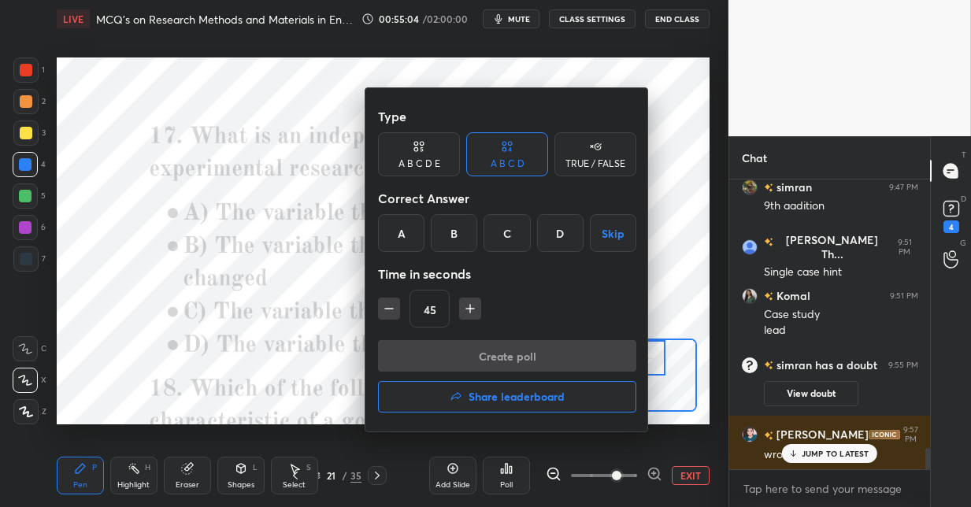
click at [443, 236] on div "B" at bounding box center [454, 233] width 46 height 38
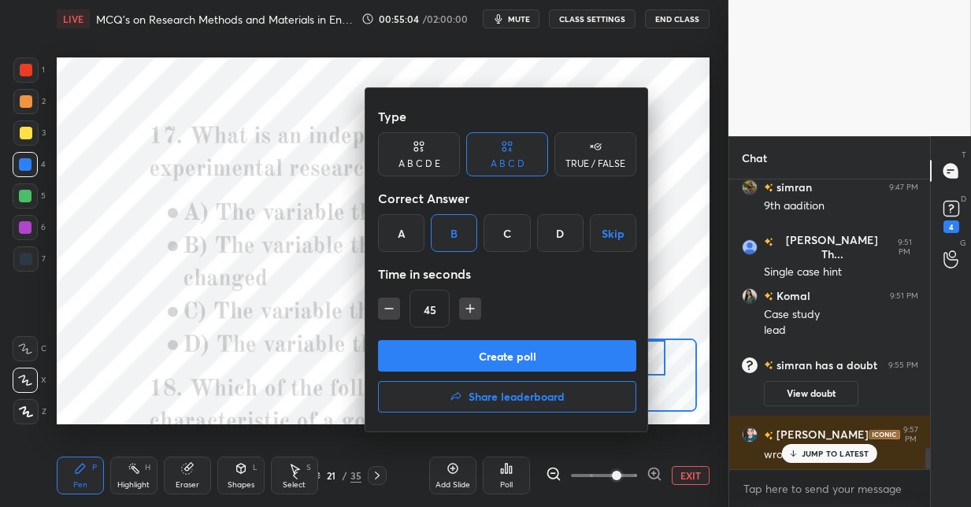
click at [445, 354] on button "Create poll" at bounding box center [507, 355] width 258 height 31
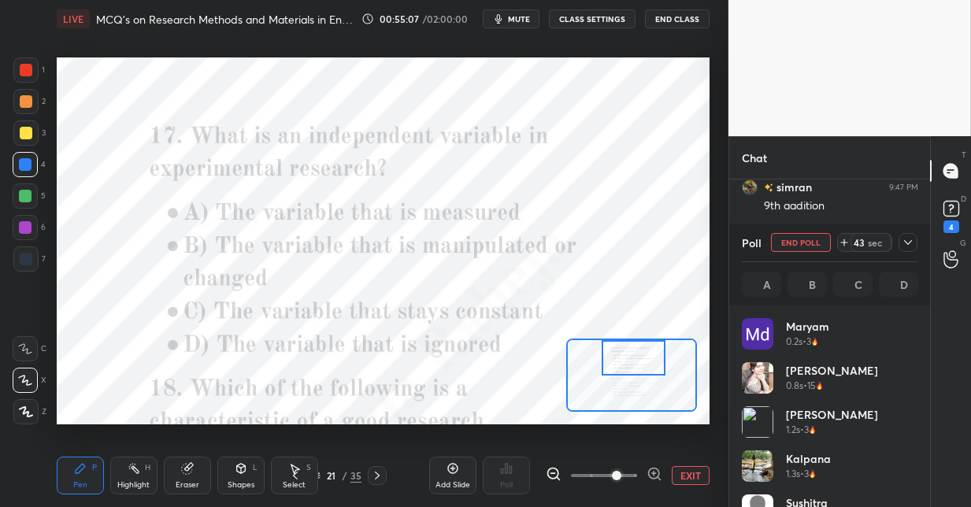
scroll to position [184, 171]
drag, startPoint x: 26, startPoint y: 100, endPoint x: 46, endPoint y: 98, distance: 19.7
click at [28, 101] on div at bounding box center [26, 101] width 13 height 13
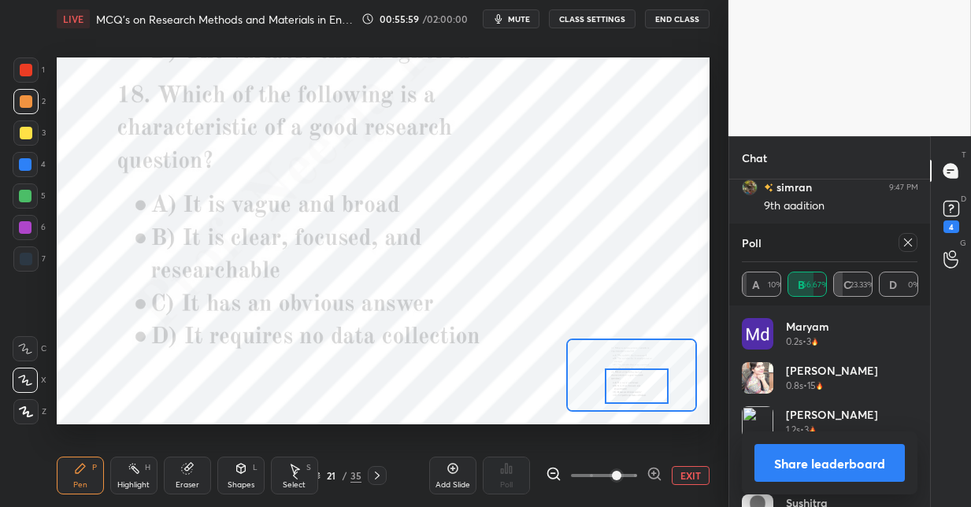
drag, startPoint x: 634, startPoint y: 362, endPoint x: 637, endPoint y: 387, distance: 25.4
click at [638, 389] on div at bounding box center [637, 386] width 64 height 35
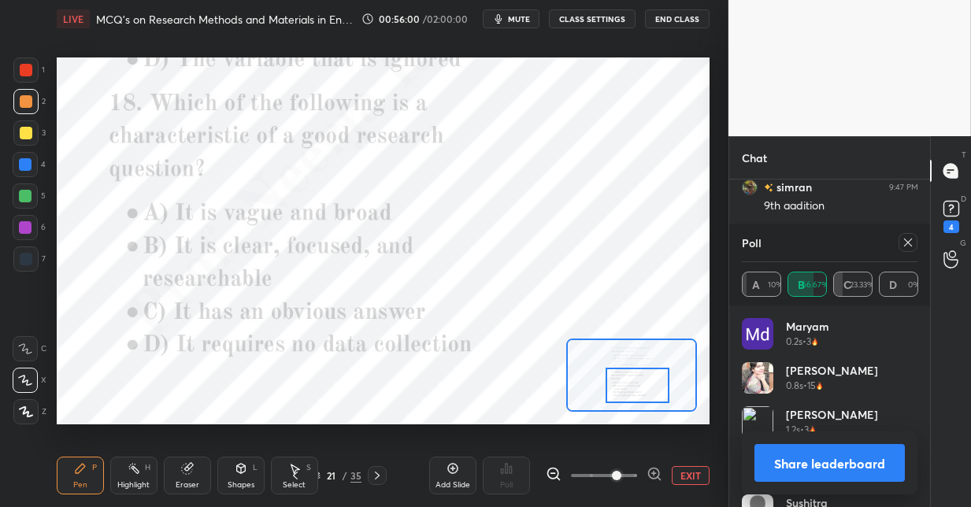
drag, startPoint x: 908, startPoint y: 243, endPoint x: 869, endPoint y: 267, distance: 45.2
click at [908, 245] on icon at bounding box center [908, 242] width 13 height 13
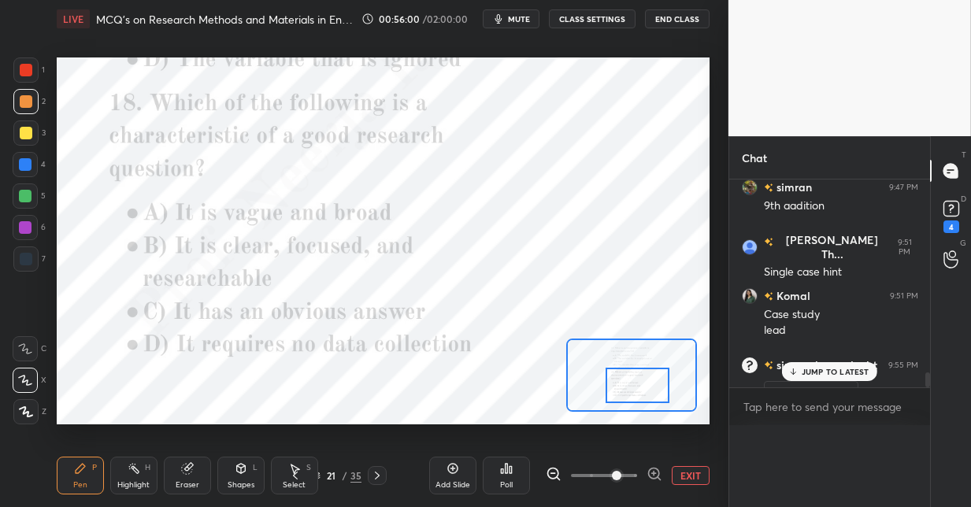
scroll to position [0, 0]
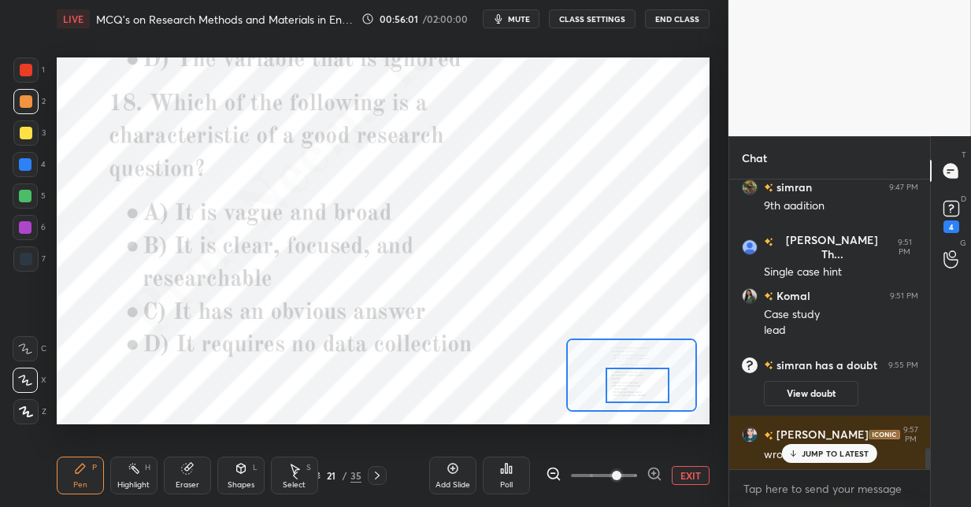
click at [506, 469] on icon at bounding box center [507, 468] width 2 height 9
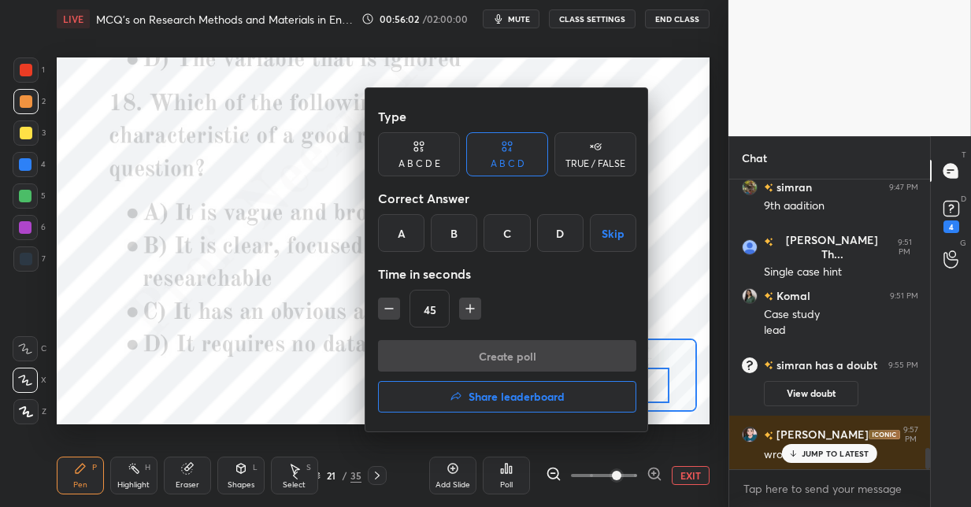
drag, startPoint x: 461, startPoint y: 240, endPoint x: 461, endPoint y: 249, distance: 8.7
click at [461, 242] on div "B" at bounding box center [454, 233] width 46 height 38
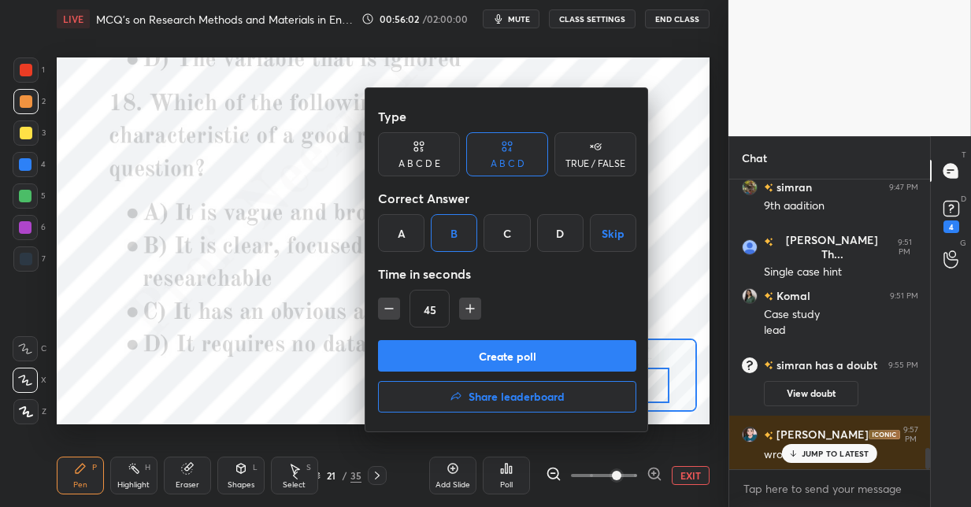
click at [467, 351] on button "Create poll" at bounding box center [507, 355] width 258 height 31
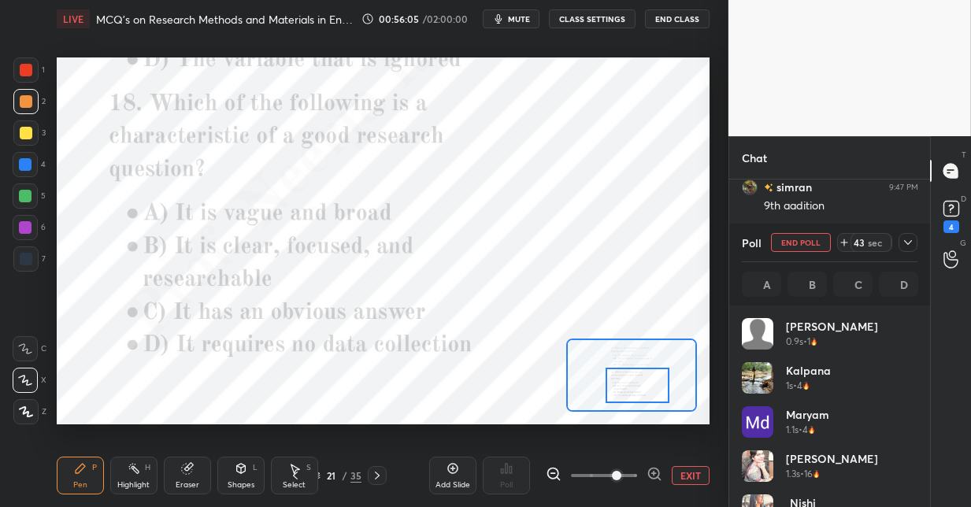
scroll to position [184, 171]
click at [30, 163] on div at bounding box center [25, 164] width 13 height 13
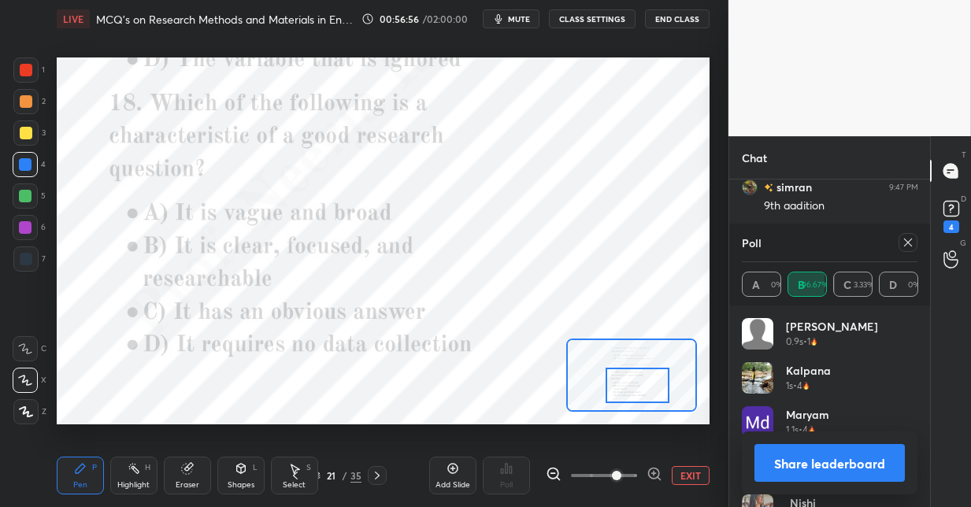
click at [377, 473] on icon at bounding box center [377, 475] width 13 height 13
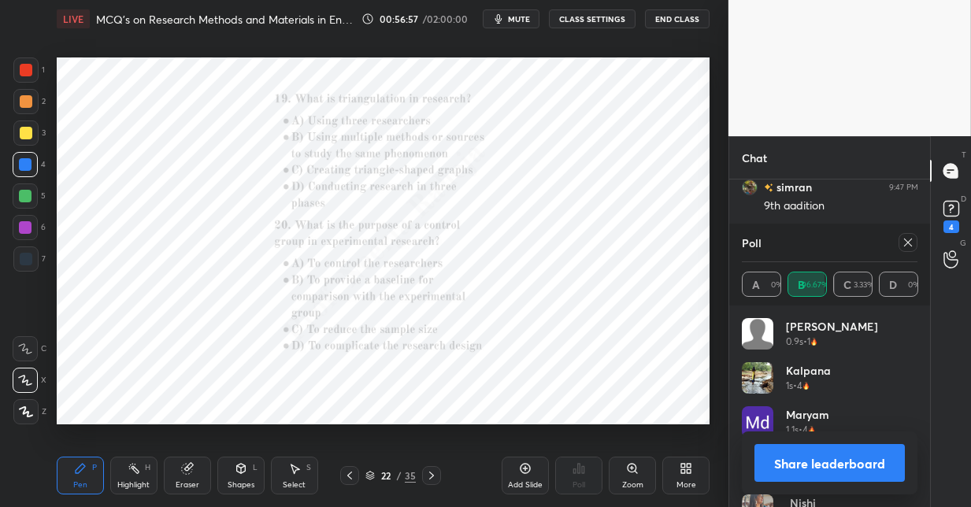
click at [632, 469] on icon at bounding box center [632, 468] width 13 height 13
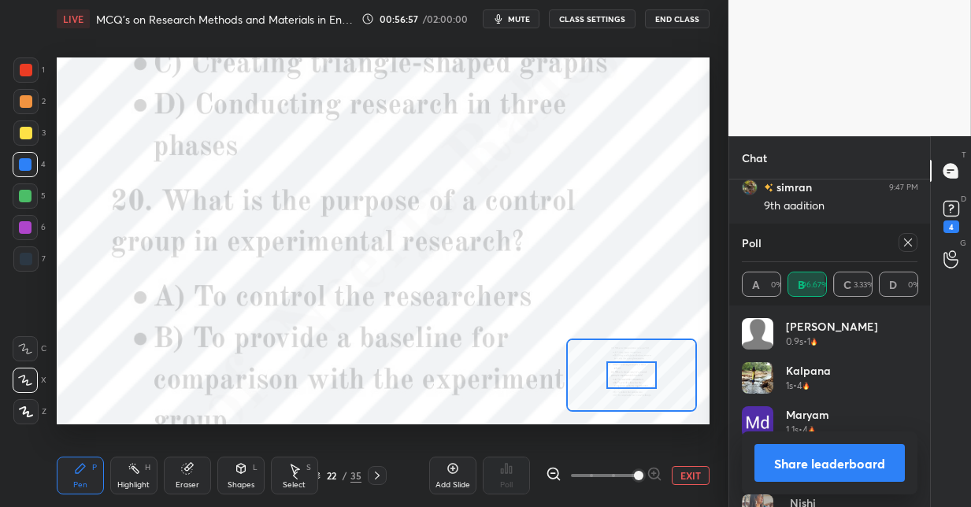
click at [633, 469] on span at bounding box center [604, 476] width 66 height 24
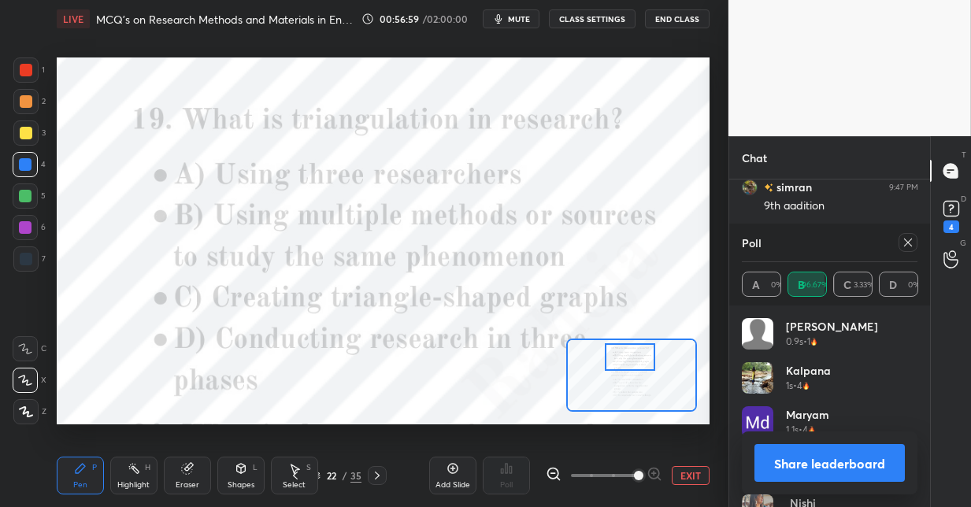
drag, startPoint x: 622, startPoint y: 380, endPoint x: 628, endPoint y: 369, distance: 12.0
click at [622, 366] on div at bounding box center [630, 357] width 51 height 28
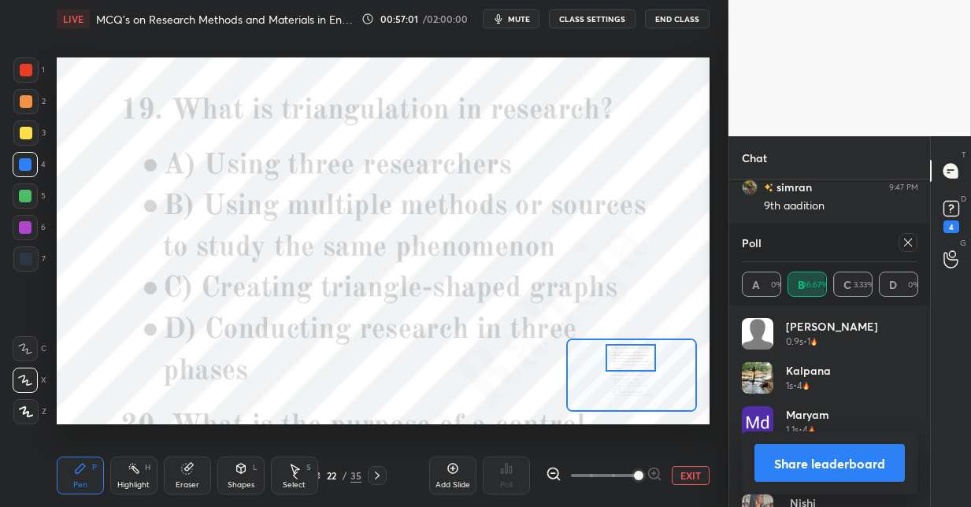
click at [906, 243] on icon at bounding box center [908, 242] width 13 height 13
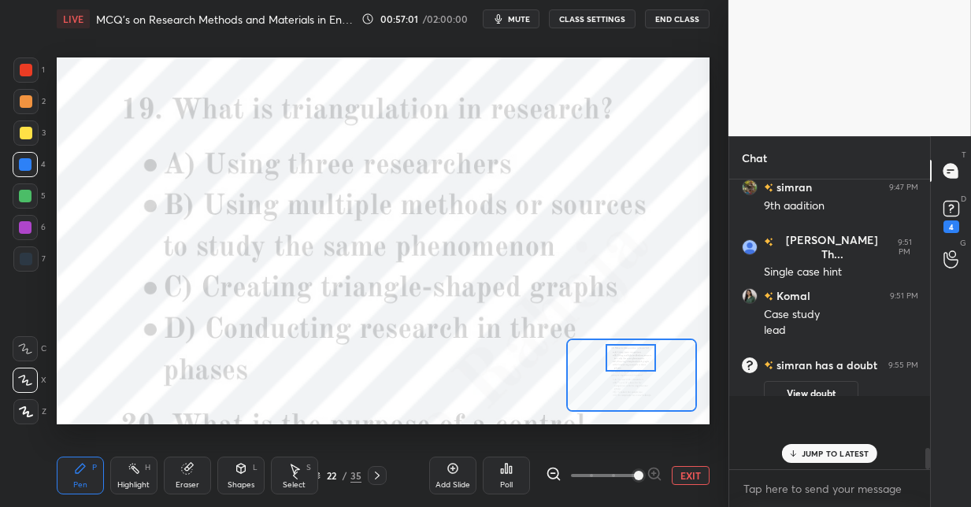
scroll to position [5, 6]
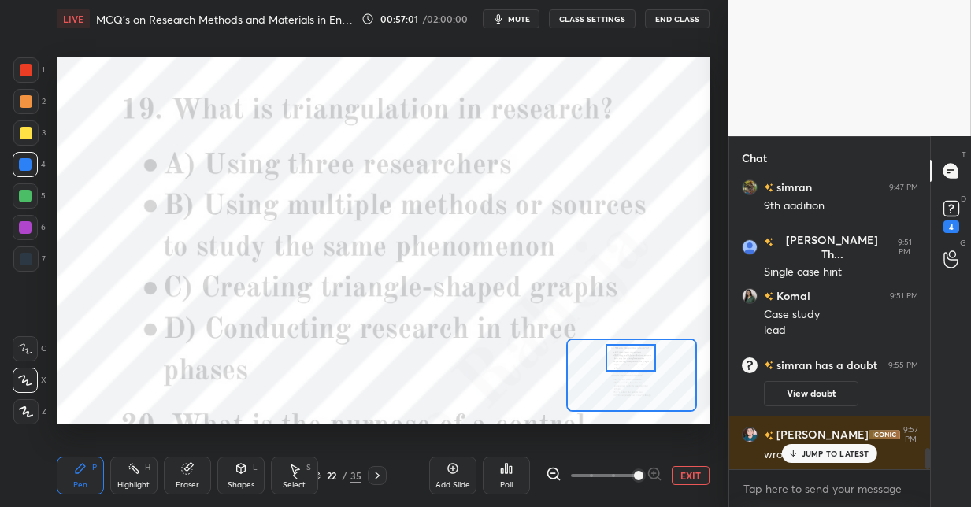
click at [507, 467] on icon at bounding box center [507, 468] width 2 height 9
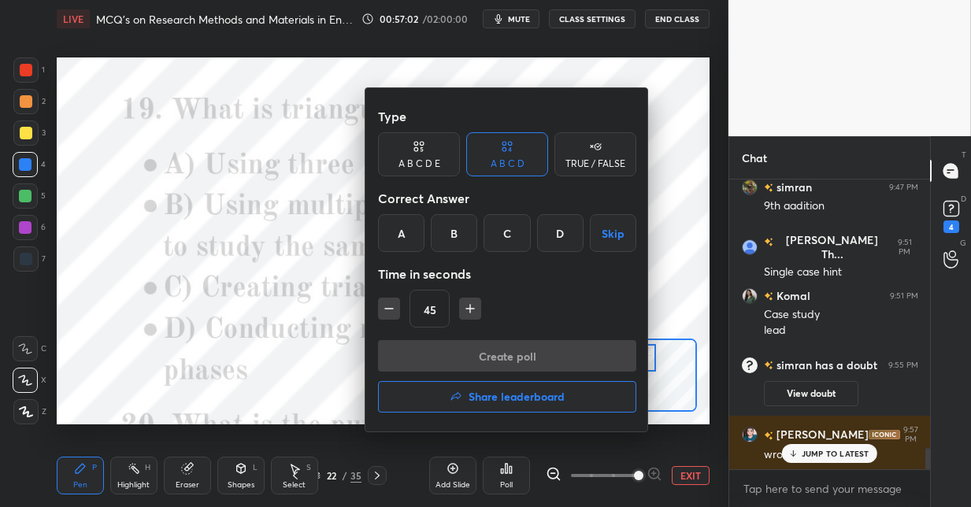
drag, startPoint x: 450, startPoint y: 225, endPoint x: 452, endPoint y: 244, distance: 19.0
click at [450, 228] on div "B" at bounding box center [454, 233] width 46 height 38
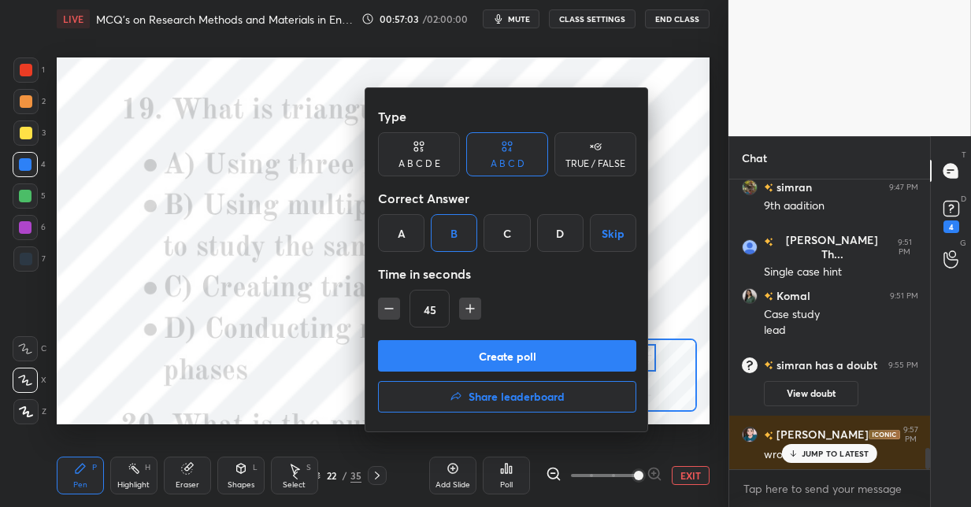
click at [443, 350] on button "Create poll" at bounding box center [507, 355] width 258 height 31
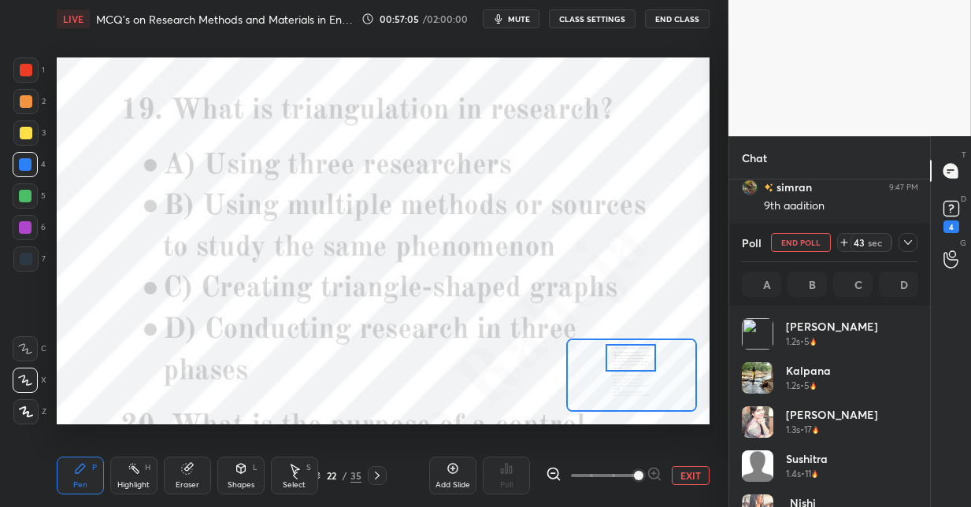
scroll to position [184, 171]
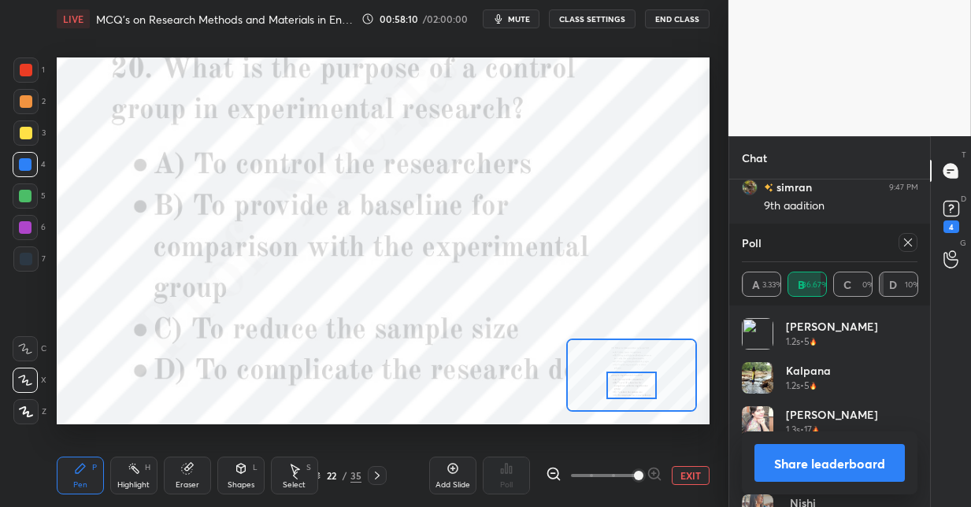
drag, startPoint x: 624, startPoint y: 354, endPoint x: 622, endPoint y: 381, distance: 26.8
click at [623, 382] on div at bounding box center [631, 386] width 51 height 28
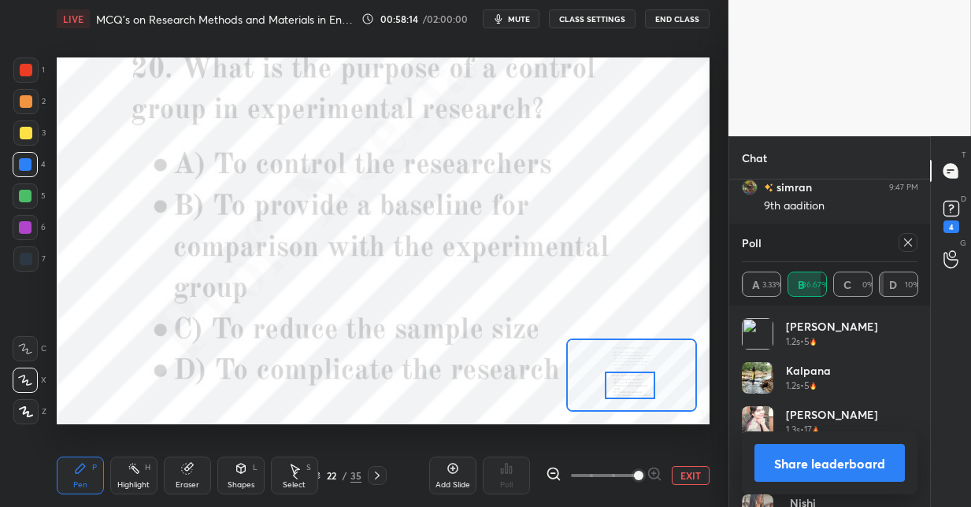
click at [902, 239] on icon at bounding box center [908, 242] width 13 height 13
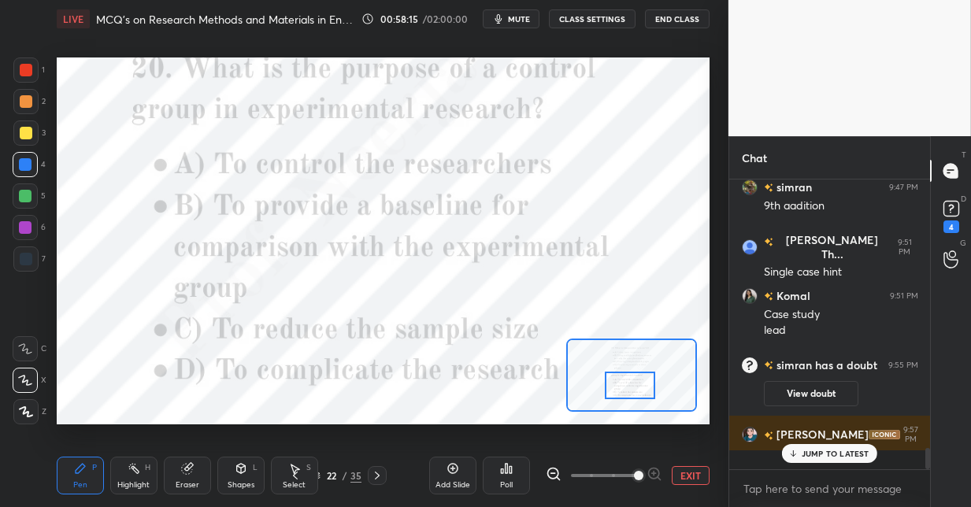
scroll to position [5, 6]
click at [512, 472] on icon at bounding box center [506, 468] width 13 height 13
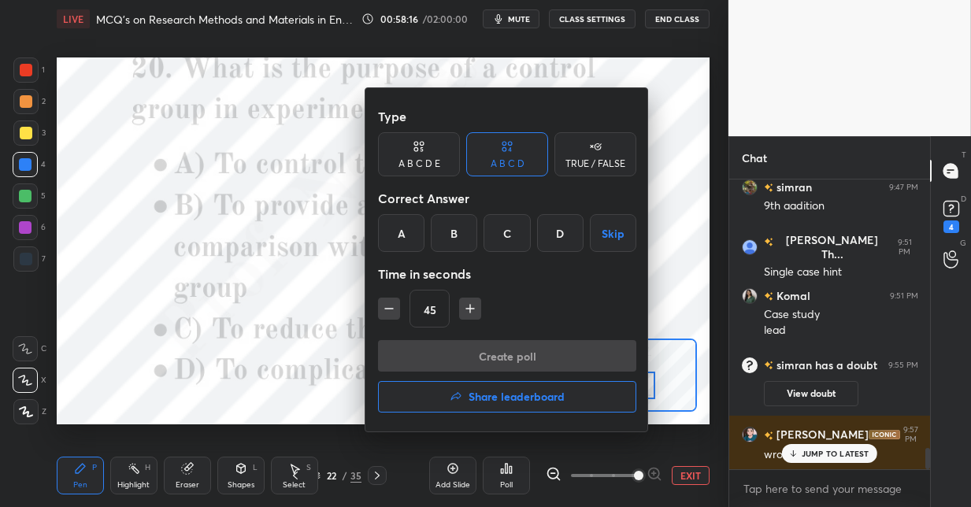
drag, startPoint x: 450, startPoint y: 235, endPoint x: 453, endPoint y: 250, distance: 15.3
click at [450, 235] on div "B" at bounding box center [454, 233] width 46 height 38
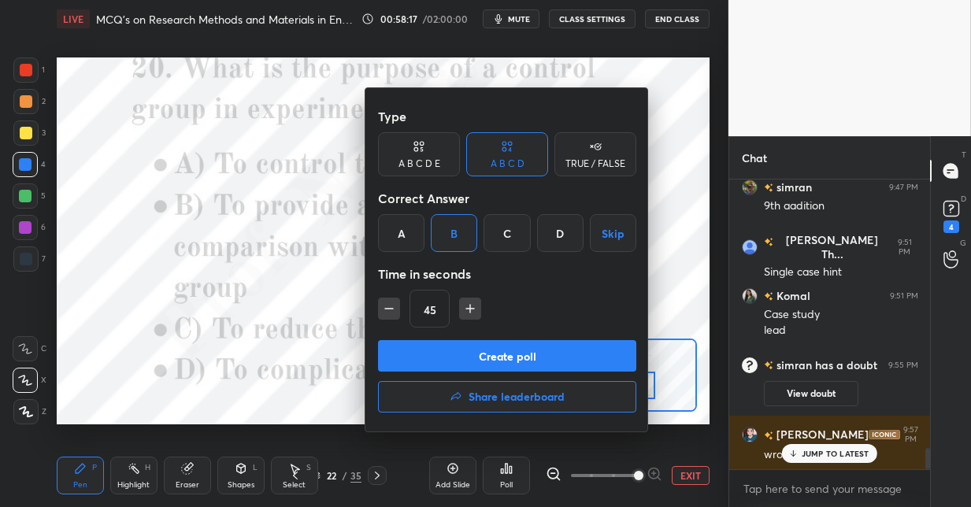
drag, startPoint x: 450, startPoint y: 350, endPoint x: 449, endPoint y: 340, distance: 9.5
click at [448, 347] on button "Create poll" at bounding box center [507, 355] width 258 height 31
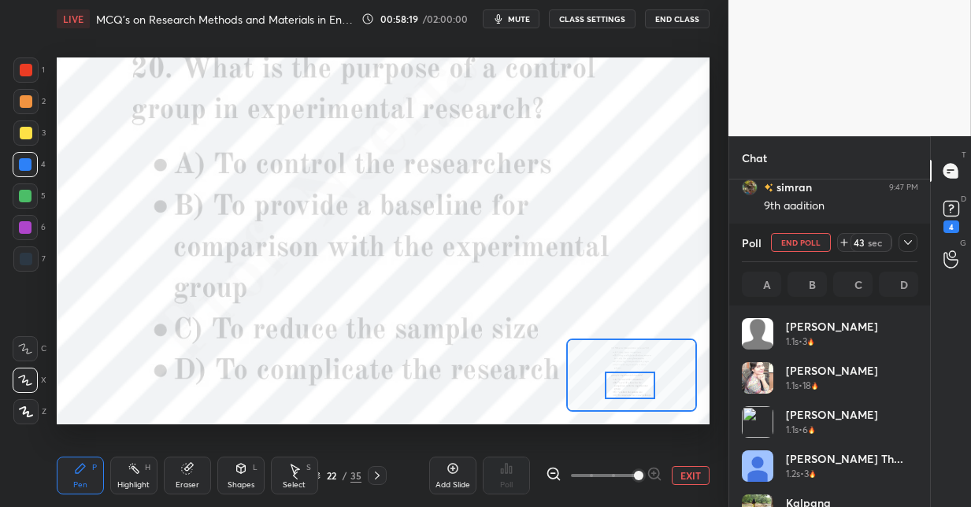
scroll to position [184, 171]
click at [542, 54] on div "Setting up your live class Poll for secs No correct answer Start poll" at bounding box center [382, 241] width 665 height 406
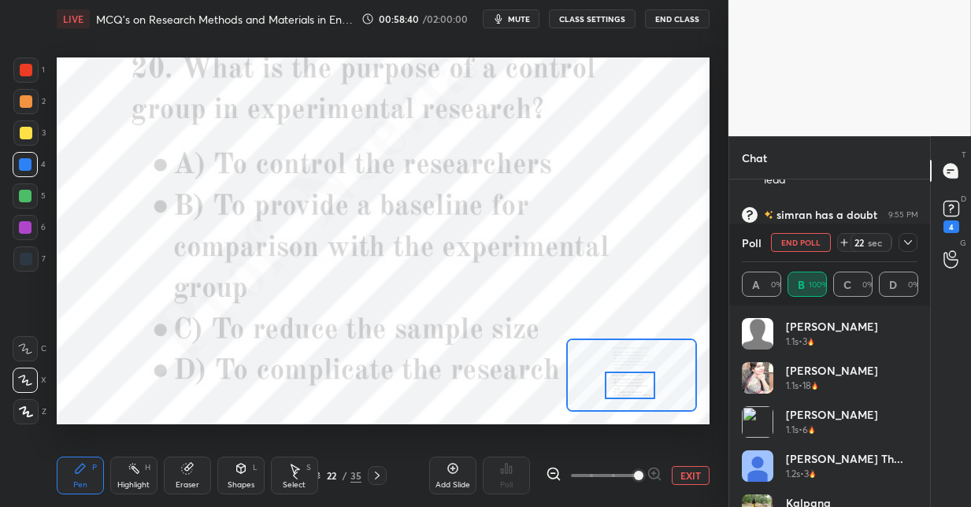
scroll to position [5, 6]
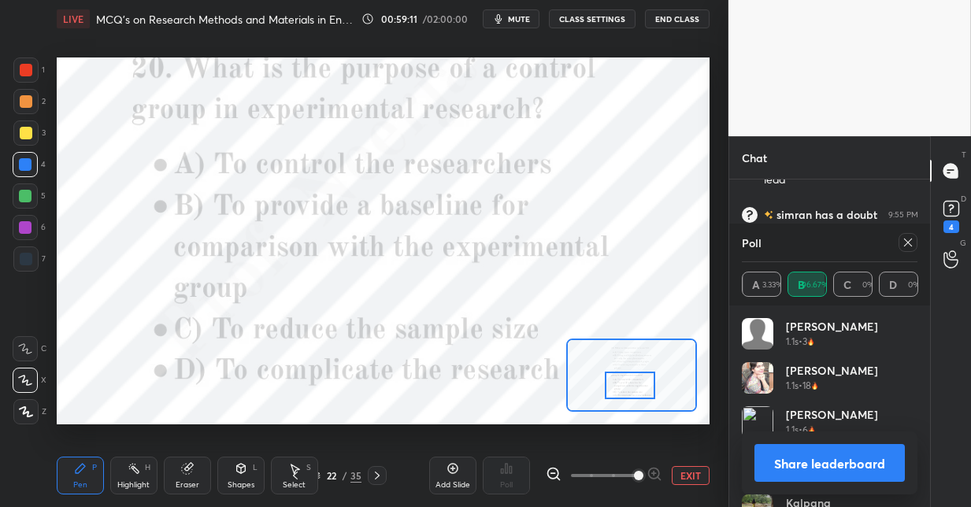
drag, startPoint x: 376, startPoint y: 475, endPoint x: 461, endPoint y: 439, distance: 92.4
click at [377, 474] on icon at bounding box center [377, 475] width 13 height 13
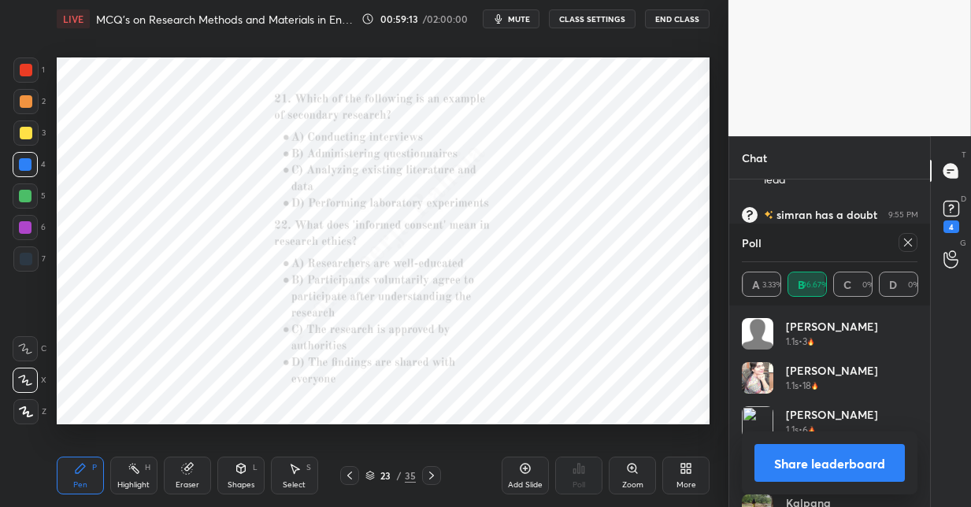
drag, startPoint x: 909, startPoint y: 243, endPoint x: 827, endPoint y: 291, distance: 94.9
click at [906, 245] on icon at bounding box center [908, 243] width 8 height 8
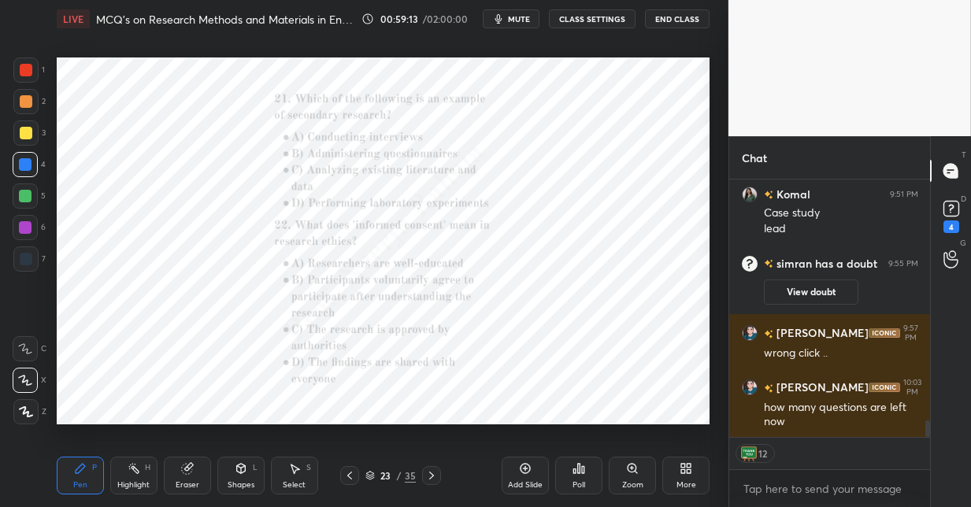
click at [635, 470] on icon at bounding box center [632, 468] width 13 height 13
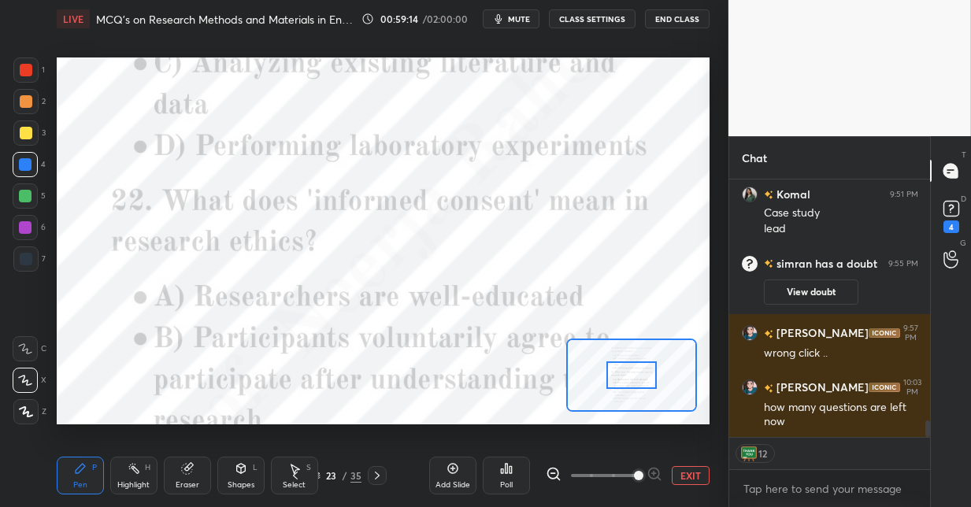
click at [635, 469] on span at bounding box center [604, 476] width 66 height 24
click at [636, 471] on span at bounding box center [638, 475] width 9 height 9
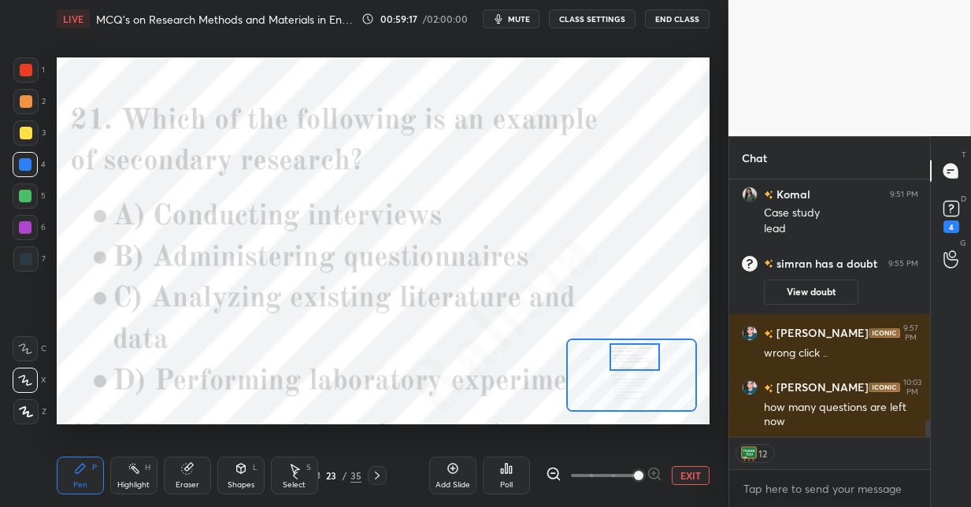
drag, startPoint x: 629, startPoint y: 379, endPoint x: 632, endPoint y: 361, distance: 17.5
click at [632, 361] on div at bounding box center [634, 357] width 51 height 28
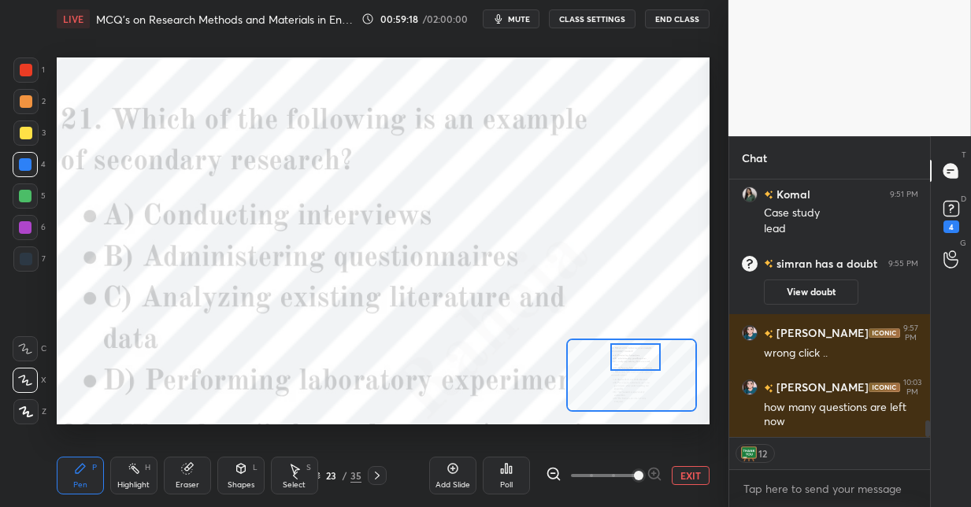
click at [510, 474] on div "Poll" at bounding box center [506, 476] width 47 height 38
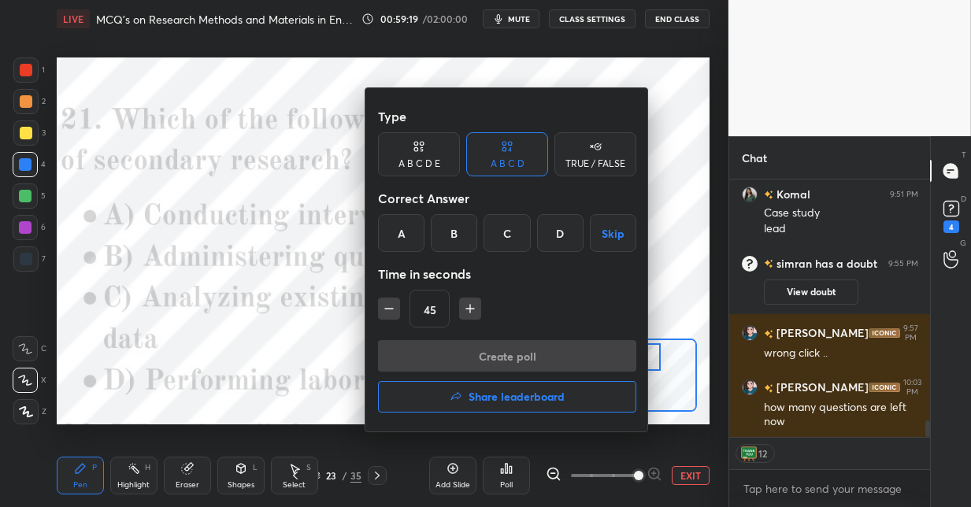
click at [507, 239] on div "C" at bounding box center [506, 233] width 46 height 38
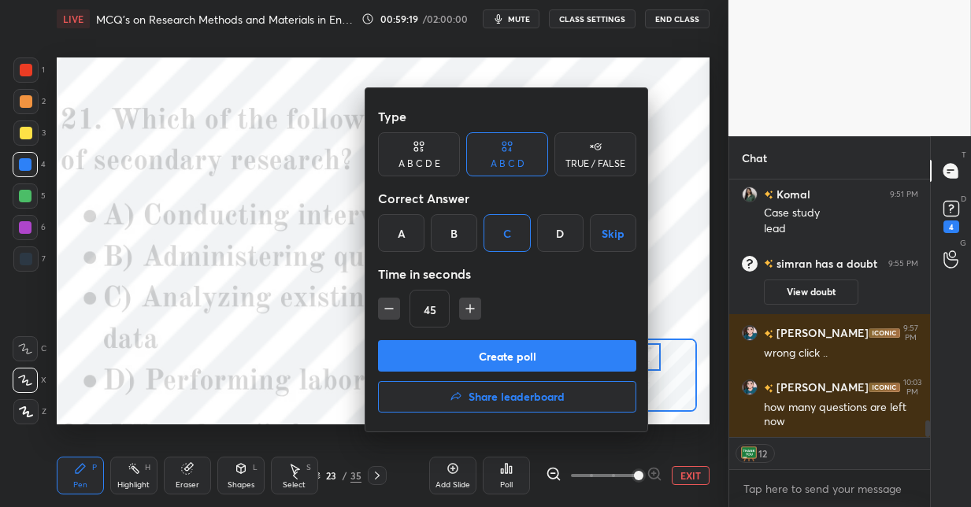
click at [493, 354] on button "Create poll" at bounding box center [507, 355] width 258 height 31
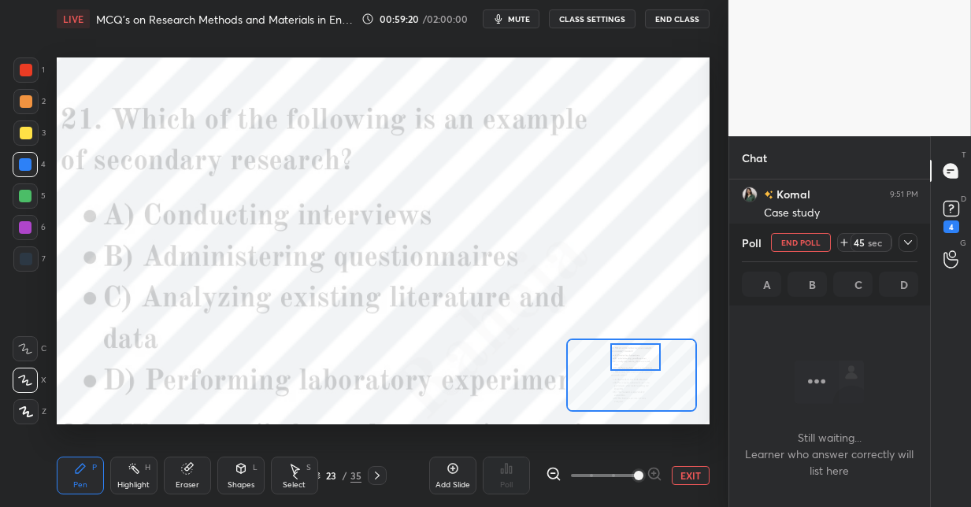
scroll to position [72, 196]
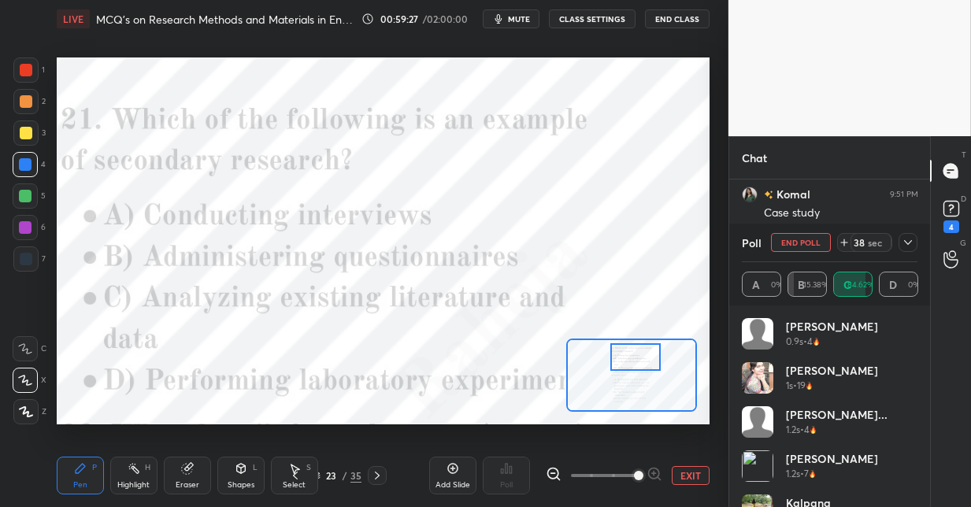
click at [27, 198] on div at bounding box center [25, 196] width 13 height 13
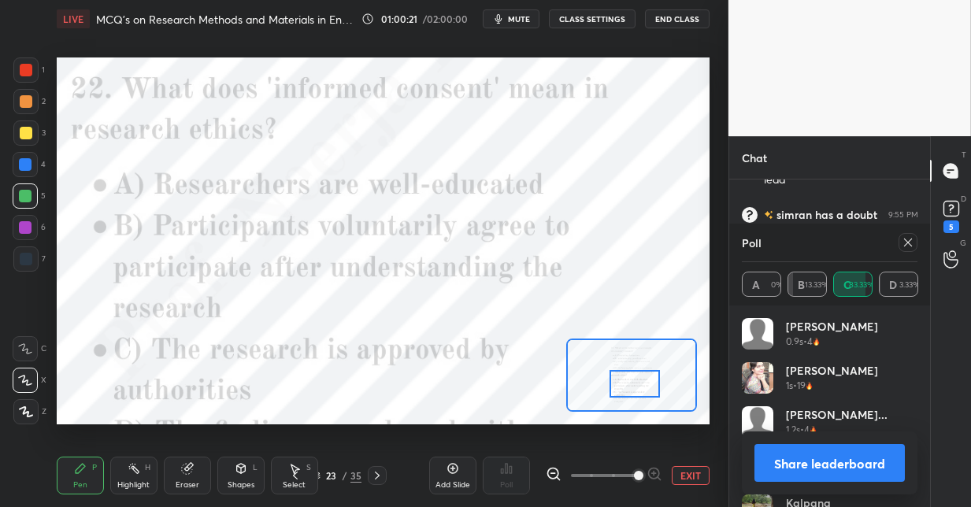
drag, startPoint x: 629, startPoint y: 360, endPoint x: 628, endPoint y: 384, distance: 24.5
click at [628, 385] on div at bounding box center [634, 384] width 51 height 28
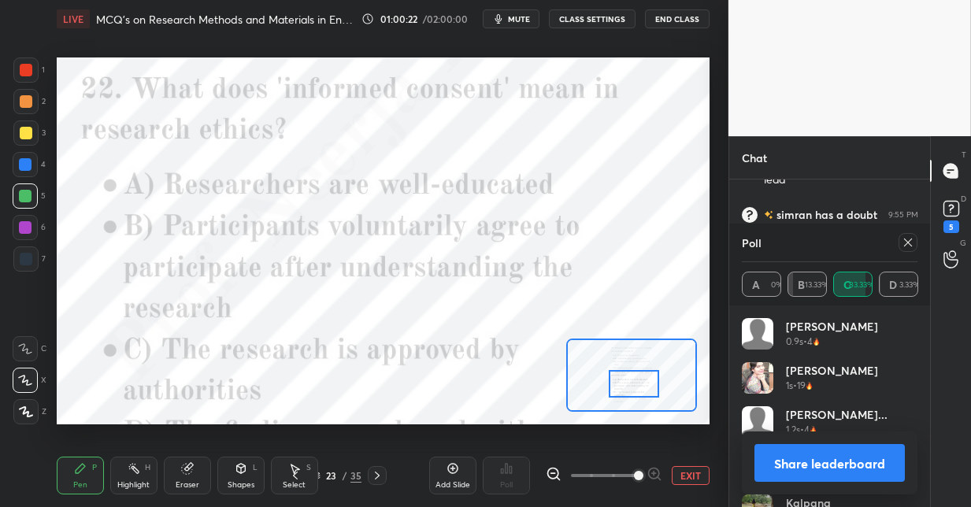
click at [554, 472] on icon at bounding box center [554, 474] width 16 height 16
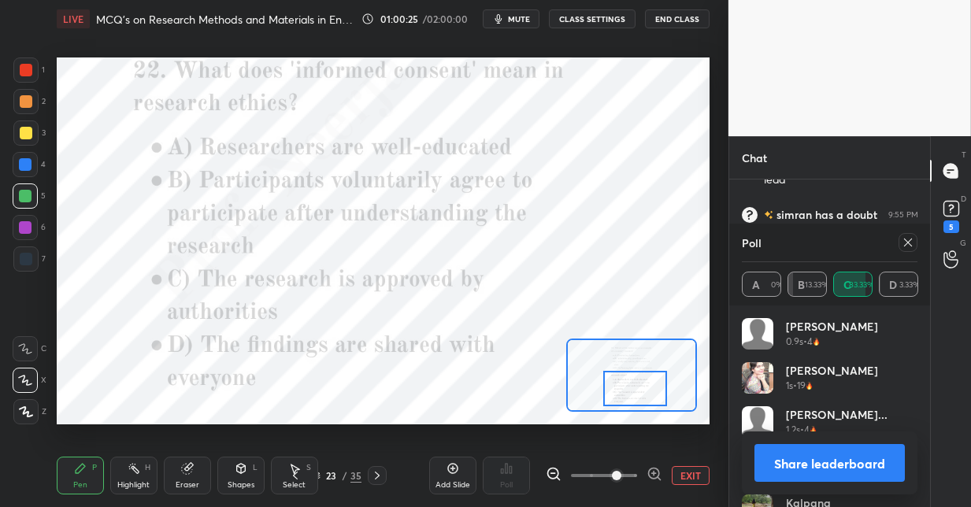
click at [631, 395] on div at bounding box center [635, 388] width 64 height 35
drag, startPoint x: 909, startPoint y: 245, endPoint x: 886, endPoint y: 261, distance: 28.2
click at [907, 246] on icon at bounding box center [908, 242] width 13 height 13
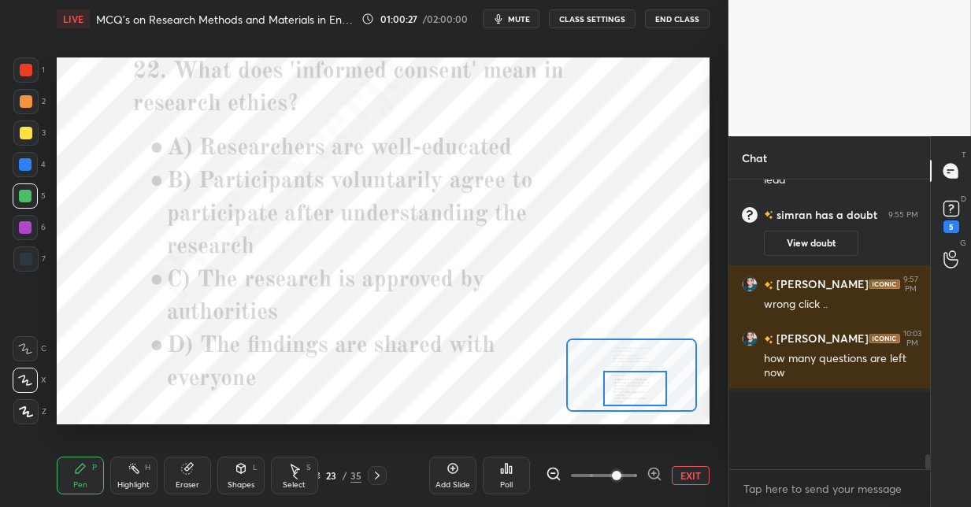
scroll to position [141, 196]
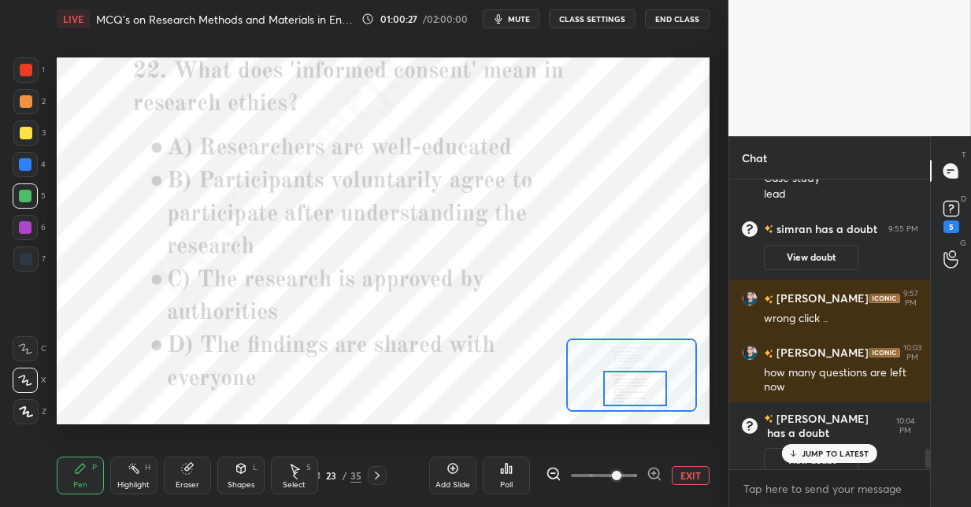
click at [506, 481] on div "Poll" at bounding box center [506, 485] width 13 height 8
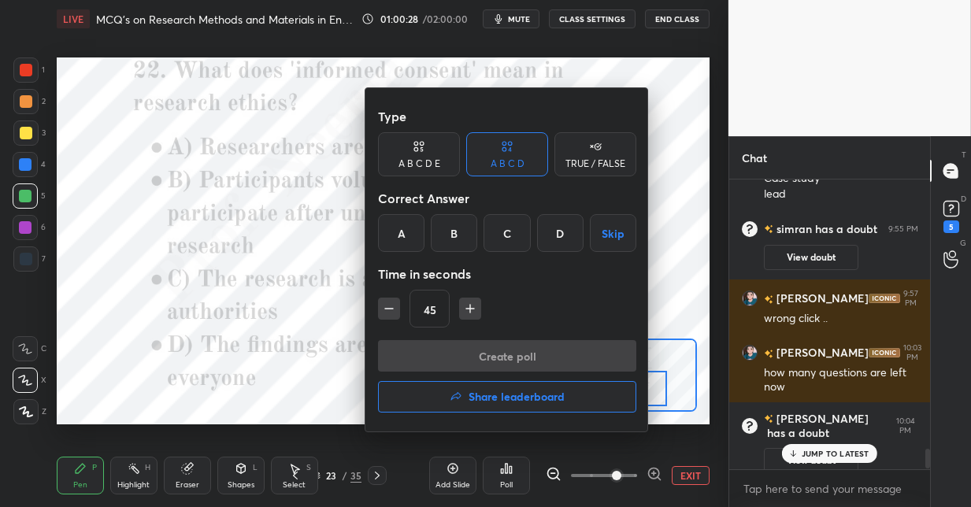
click at [462, 235] on div "B" at bounding box center [454, 233] width 46 height 38
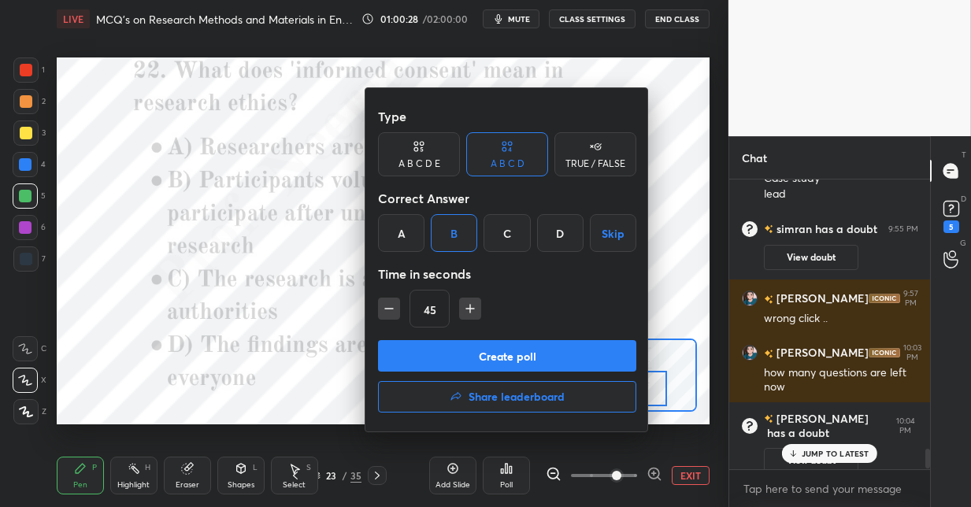
drag, startPoint x: 453, startPoint y: 353, endPoint x: 448, endPoint y: 283, distance: 70.2
click at [452, 352] on button "Create poll" at bounding box center [507, 355] width 258 height 31
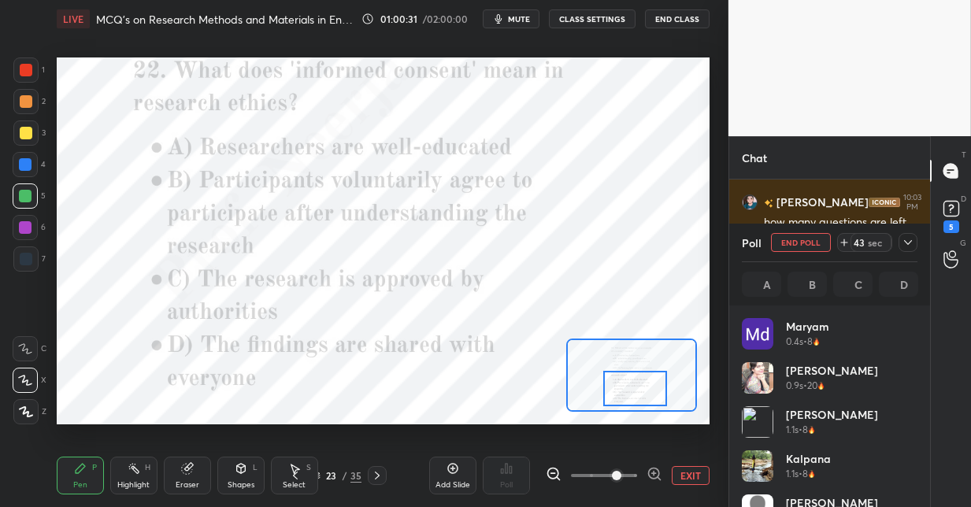
scroll to position [5, 6]
drag, startPoint x: 30, startPoint y: 165, endPoint x: 44, endPoint y: 157, distance: 16.2
click at [33, 164] on div at bounding box center [25, 164] width 25 height 25
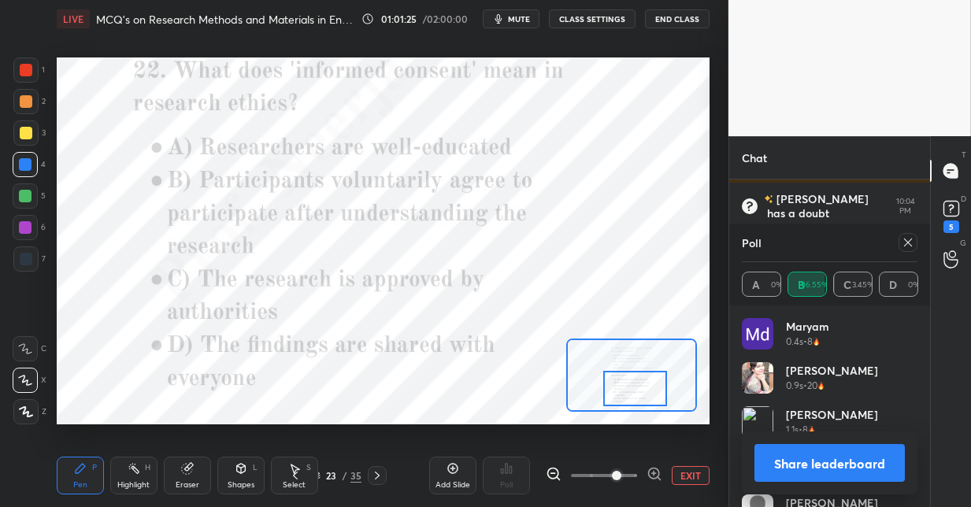
click at [376, 477] on icon at bounding box center [377, 475] width 13 height 13
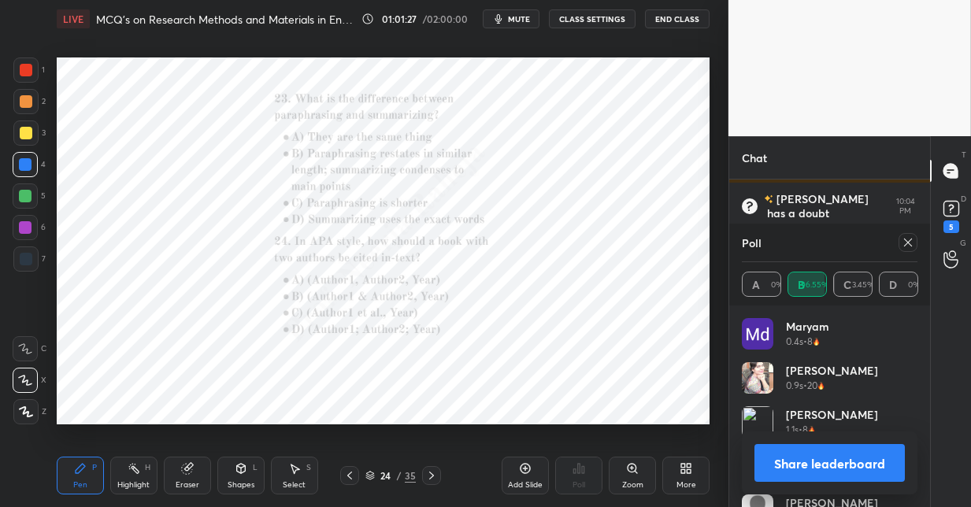
click at [635, 473] on icon at bounding box center [632, 468] width 13 height 13
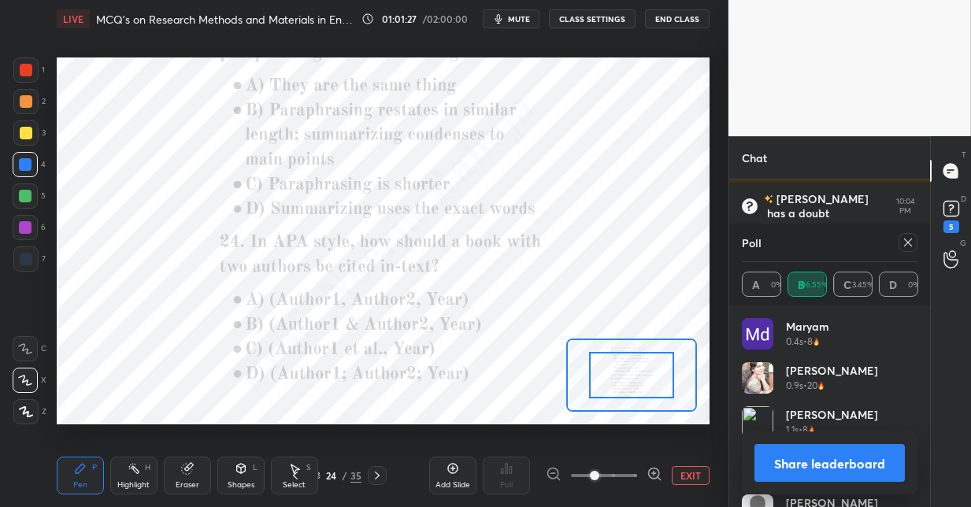
click at [635, 475] on span at bounding box center [604, 476] width 66 height 24
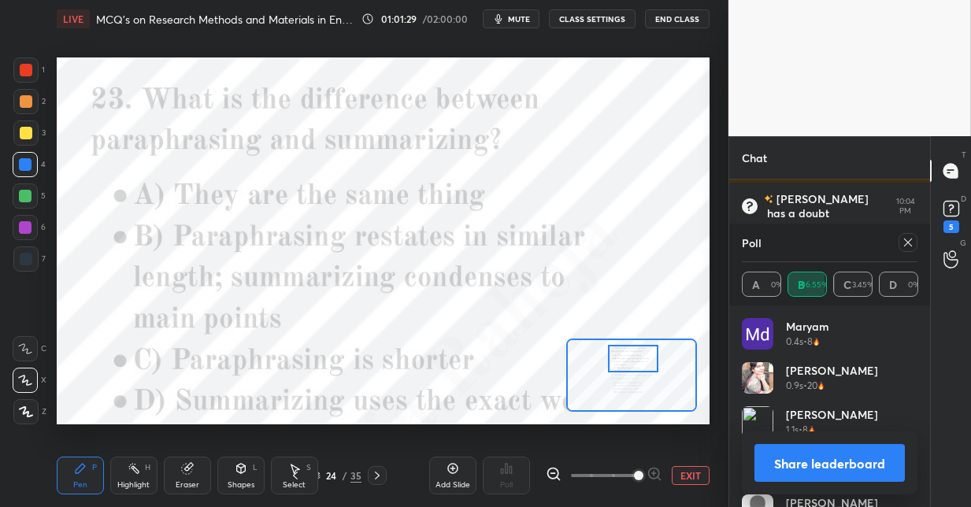
drag, startPoint x: 626, startPoint y: 380, endPoint x: 627, endPoint y: 365, distance: 15.0
click at [627, 365] on div at bounding box center [633, 359] width 51 height 28
click at [900, 243] on div at bounding box center [907, 242] width 19 height 19
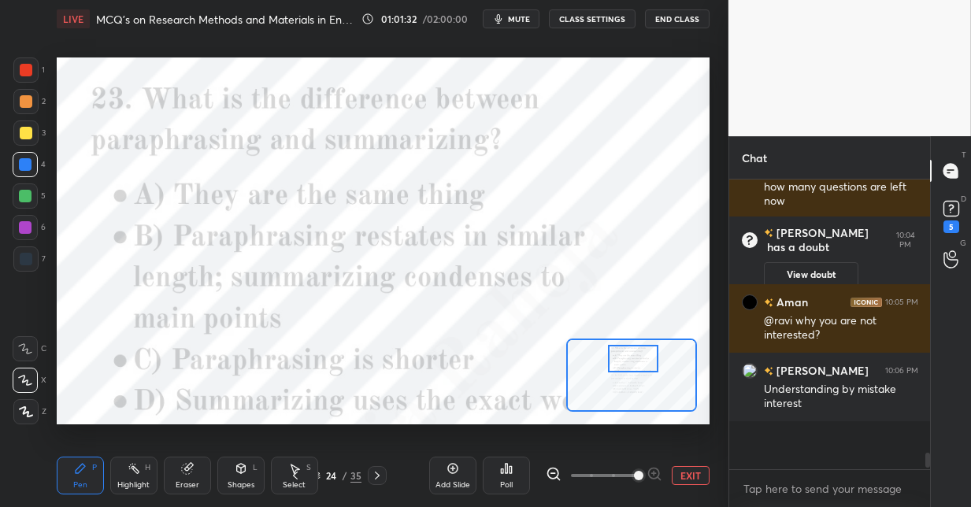
scroll to position [285, 196]
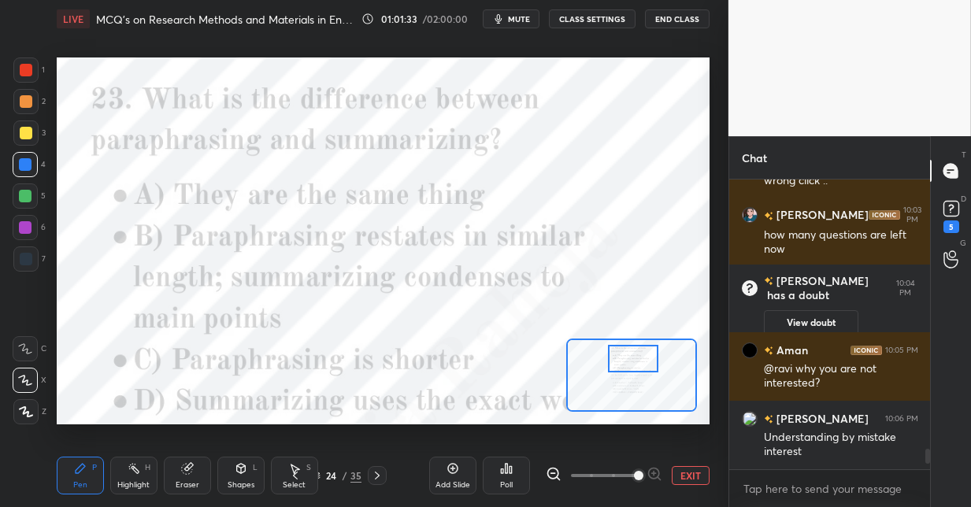
click at [507, 473] on div "Poll" at bounding box center [506, 476] width 47 height 38
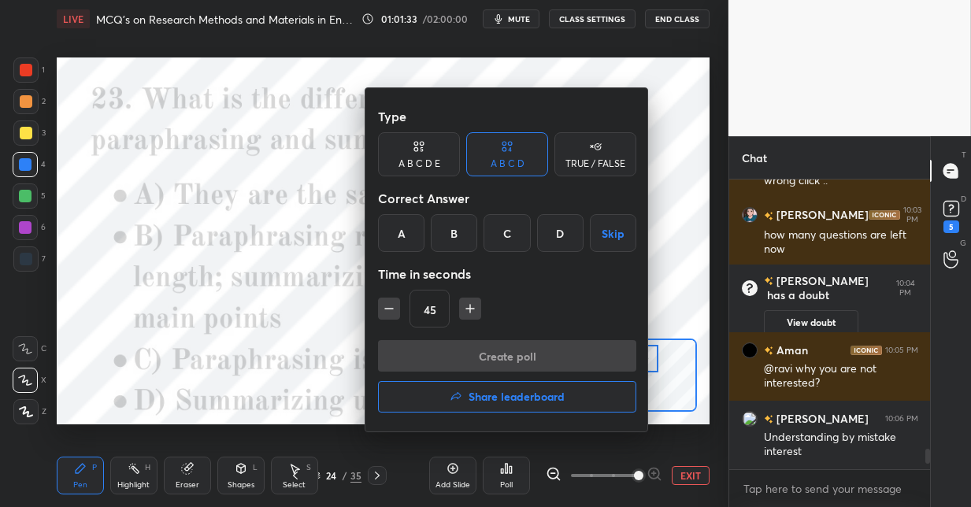
click at [454, 234] on div "B" at bounding box center [454, 233] width 46 height 38
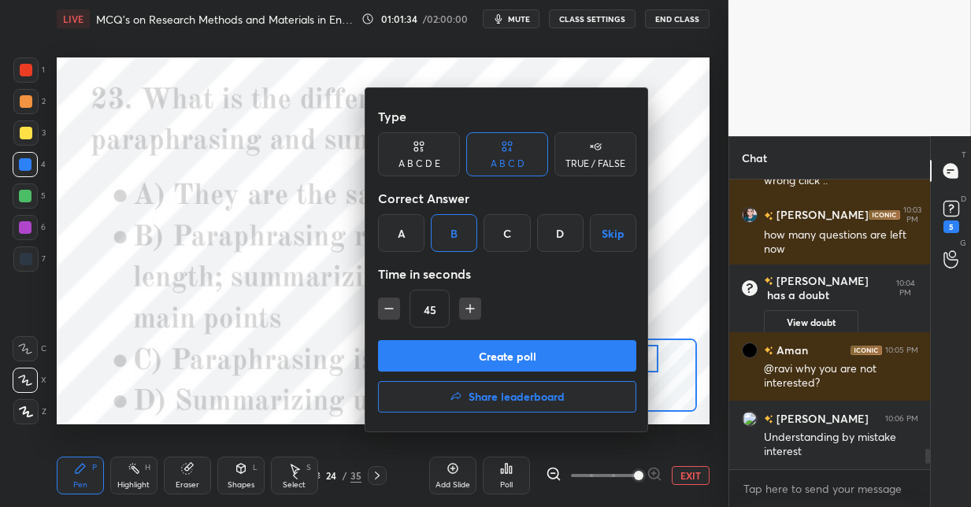
click at [446, 358] on button "Create poll" at bounding box center [507, 355] width 258 height 31
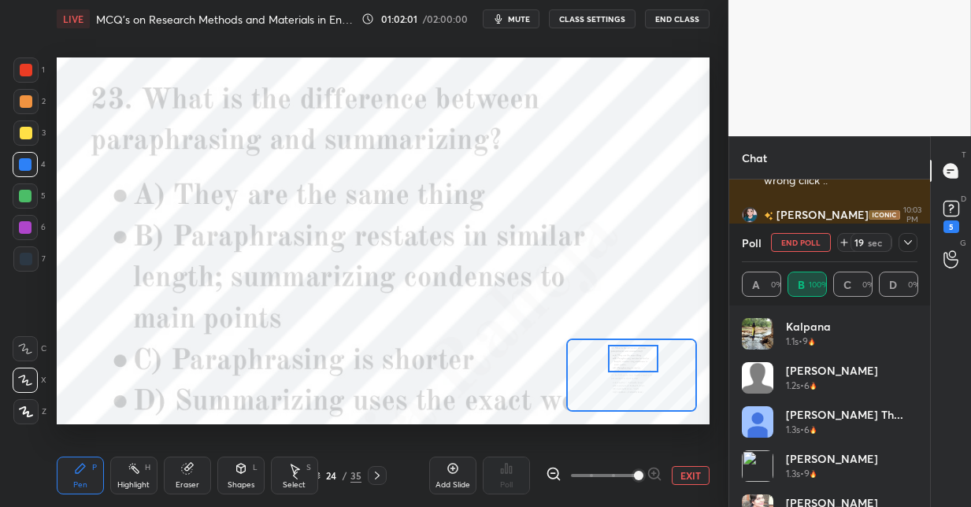
scroll to position [171, 196]
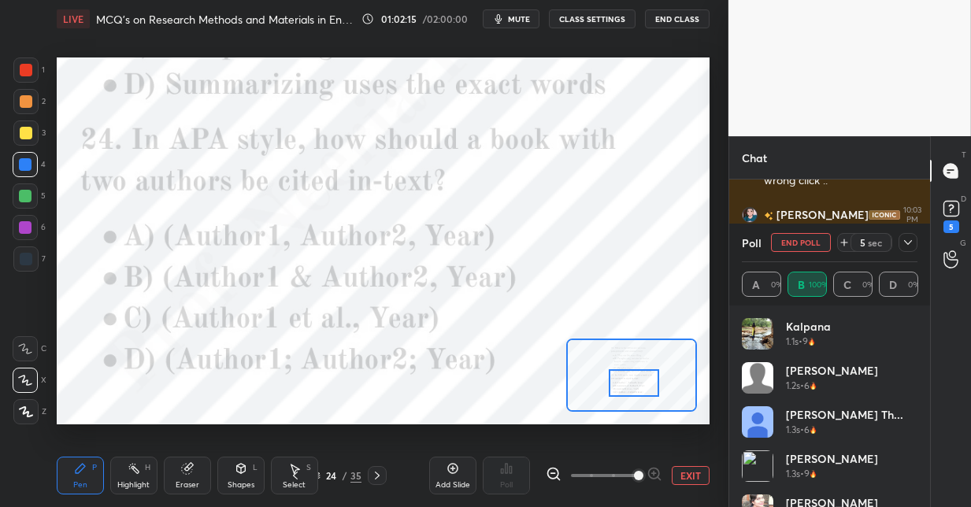
drag, startPoint x: 642, startPoint y: 361, endPoint x: 642, endPoint y: 382, distance: 21.3
click at [643, 383] on div at bounding box center [634, 383] width 51 height 28
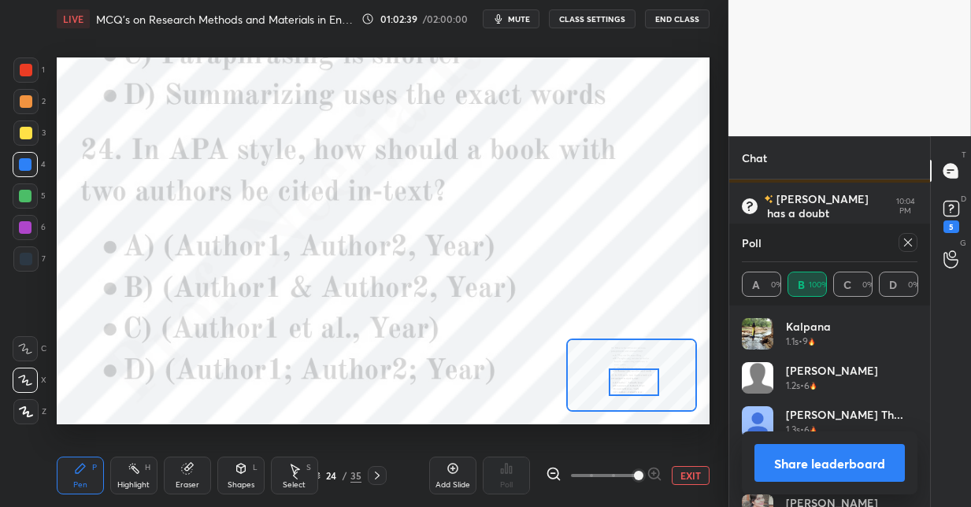
click at [378, 472] on icon at bounding box center [377, 475] width 13 height 13
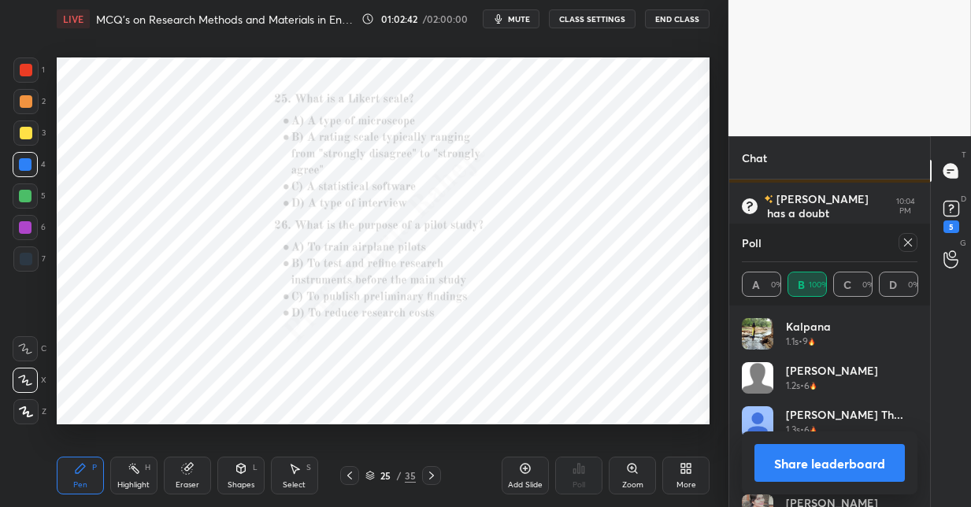
click at [634, 470] on icon at bounding box center [632, 468] width 9 height 9
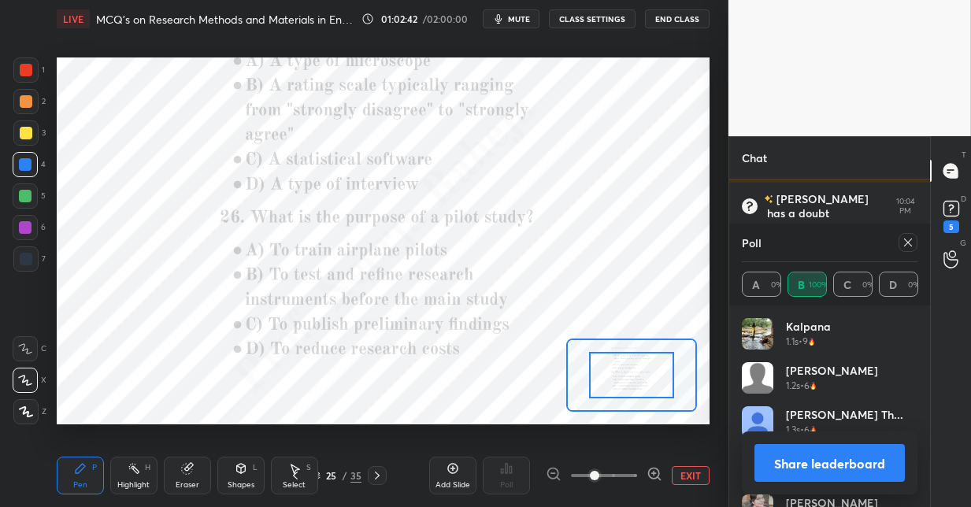
click at [633, 468] on span at bounding box center [604, 476] width 66 height 24
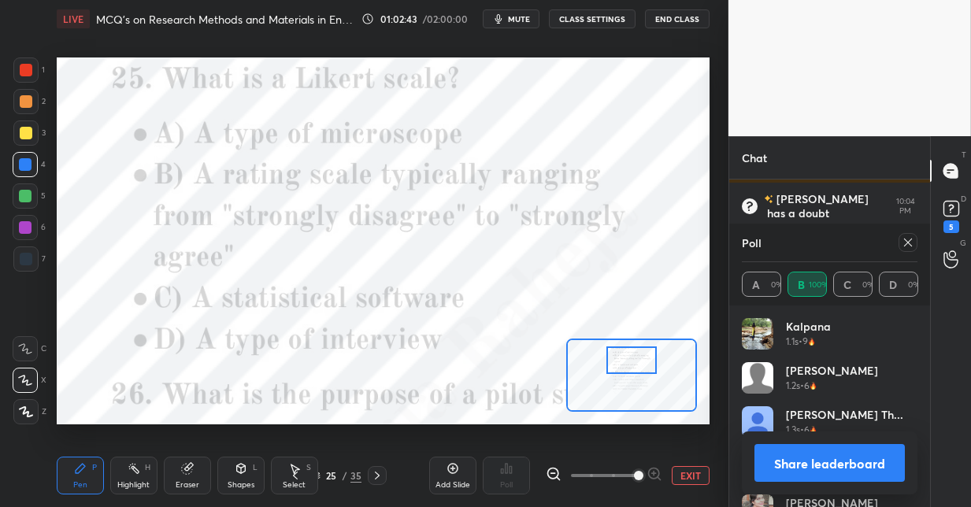
drag, startPoint x: 635, startPoint y: 373, endPoint x: 632, endPoint y: 363, distance: 10.5
click at [633, 365] on div at bounding box center [631, 360] width 51 height 28
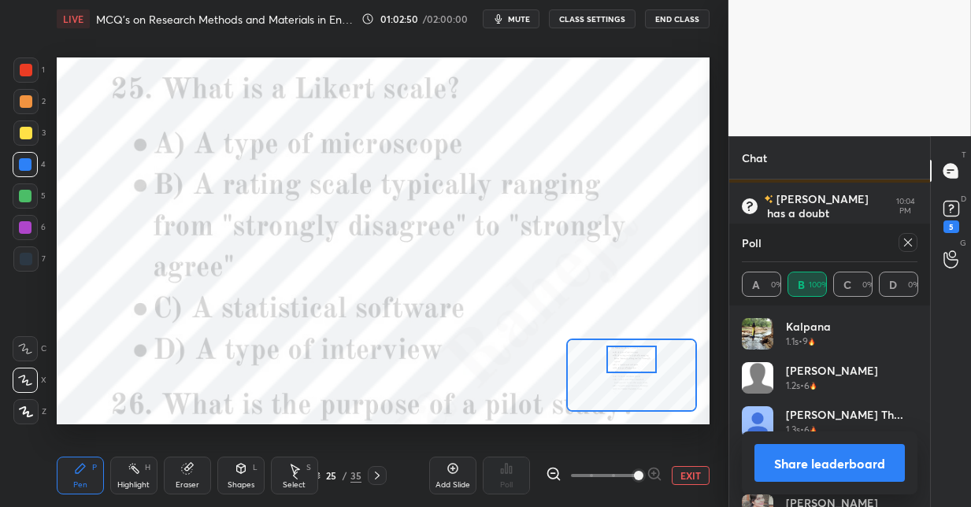
click at [905, 246] on icon at bounding box center [908, 242] width 13 height 13
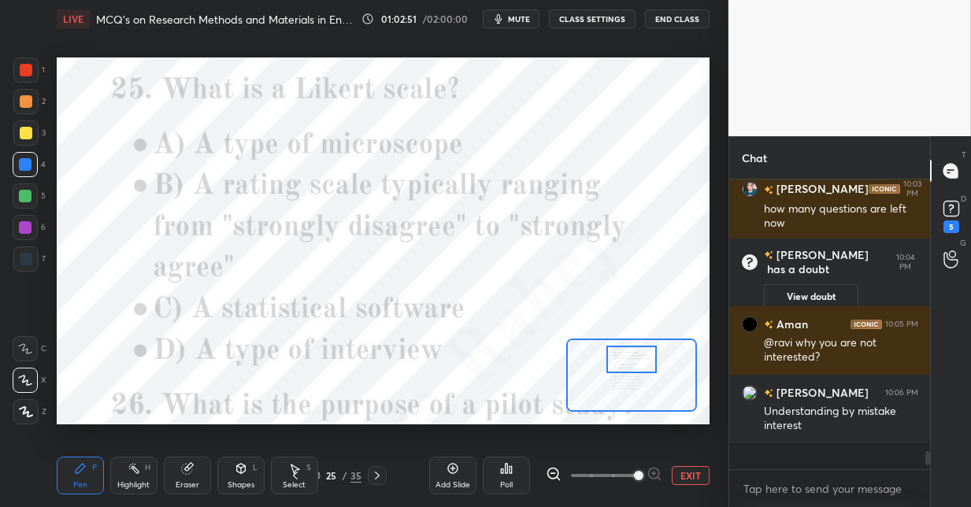
scroll to position [276, 196]
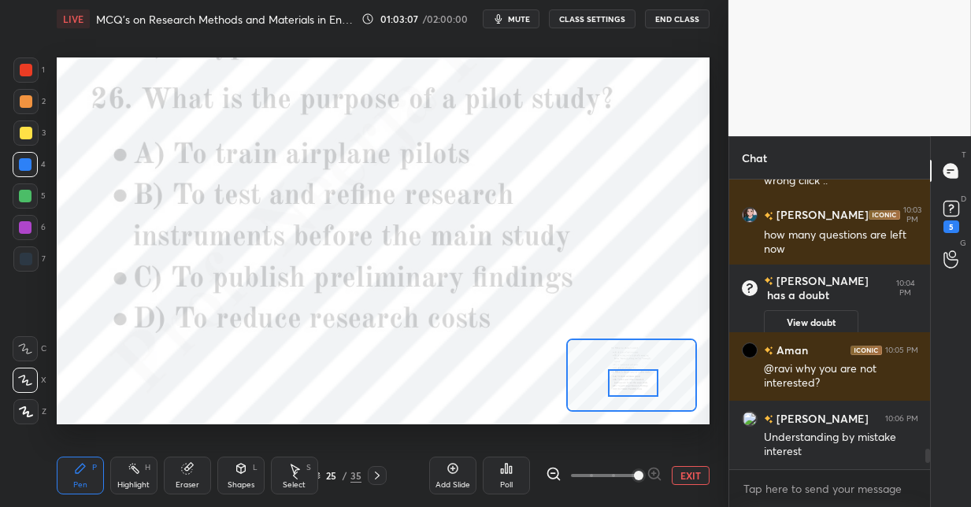
drag, startPoint x: 643, startPoint y: 361, endPoint x: 646, endPoint y: 380, distance: 19.3
click at [646, 385] on div at bounding box center [633, 383] width 51 height 28
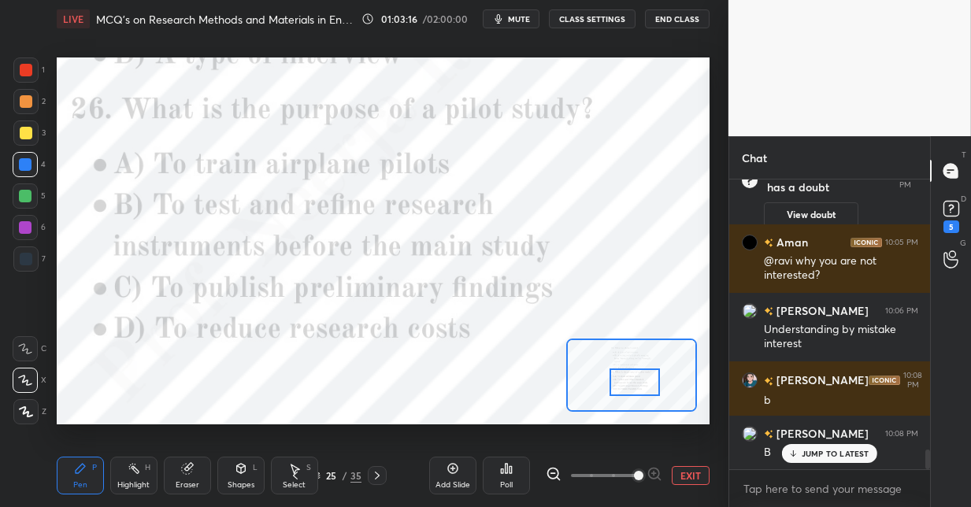
scroll to position [3946, 0]
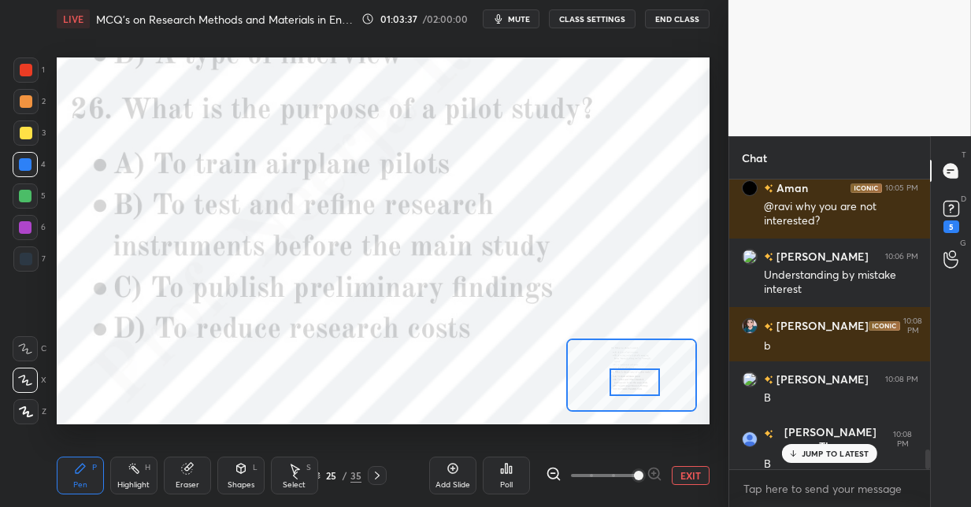
click at [378, 472] on icon at bounding box center [377, 475] width 13 height 13
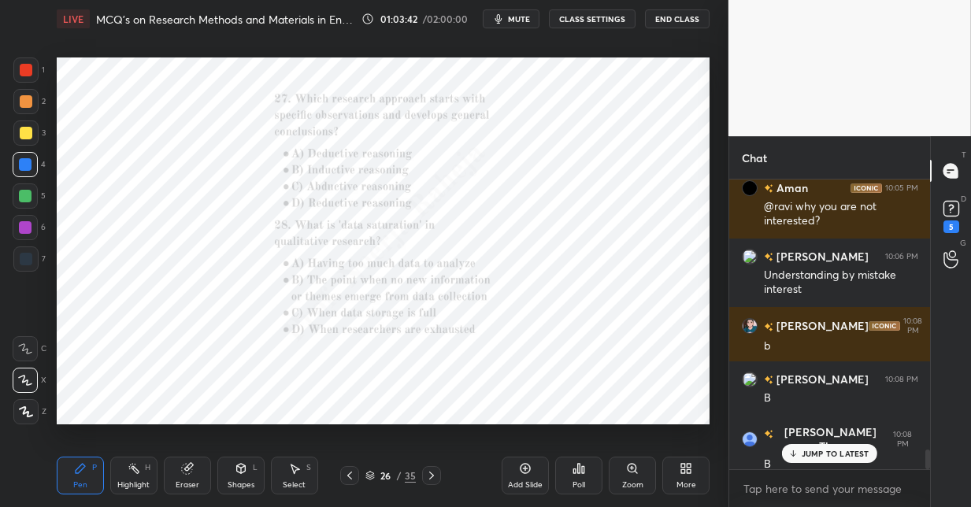
click at [633, 469] on icon at bounding box center [632, 468] width 9 height 9
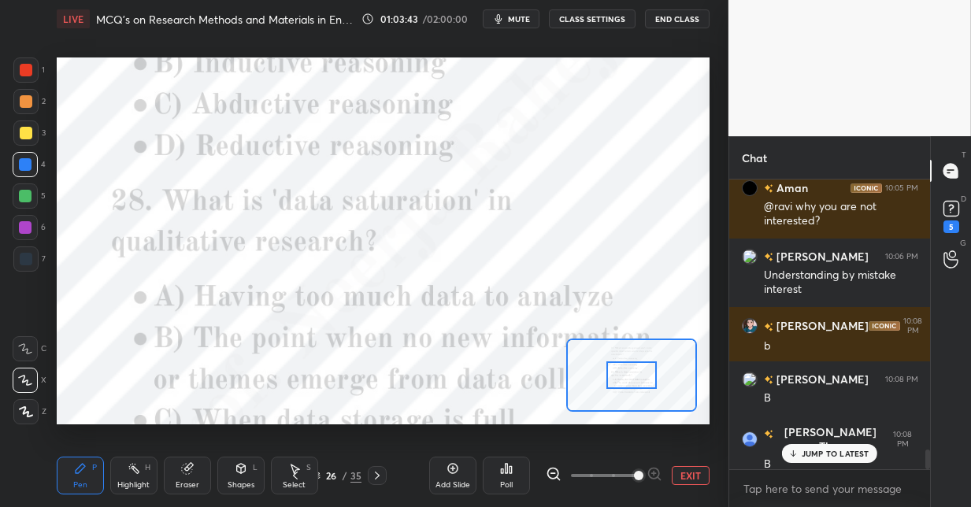
click at [636, 471] on span at bounding box center [638, 475] width 9 height 9
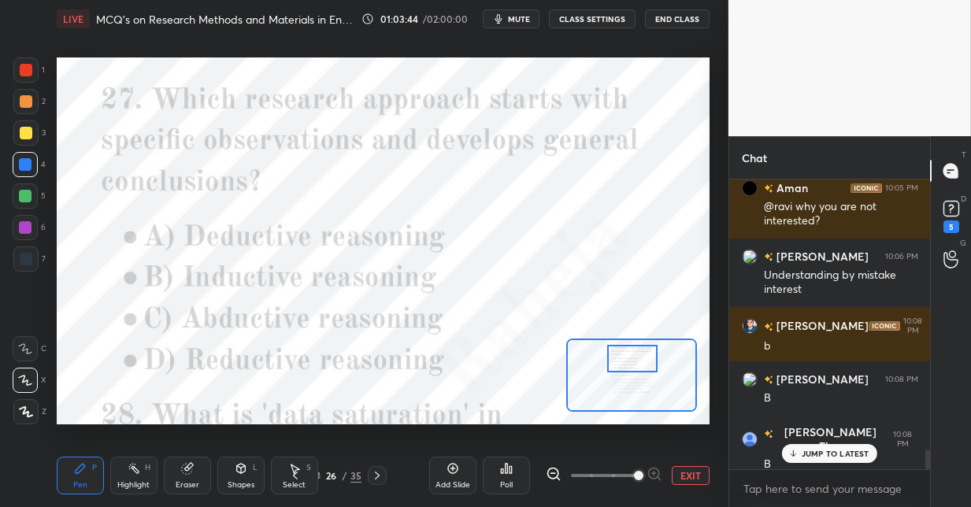
drag, startPoint x: 624, startPoint y: 373, endPoint x: 625, endPoint y: 356, distance: 17.3
click at [625, 357] on div at bounding box center [632, 359] width 51 height 28
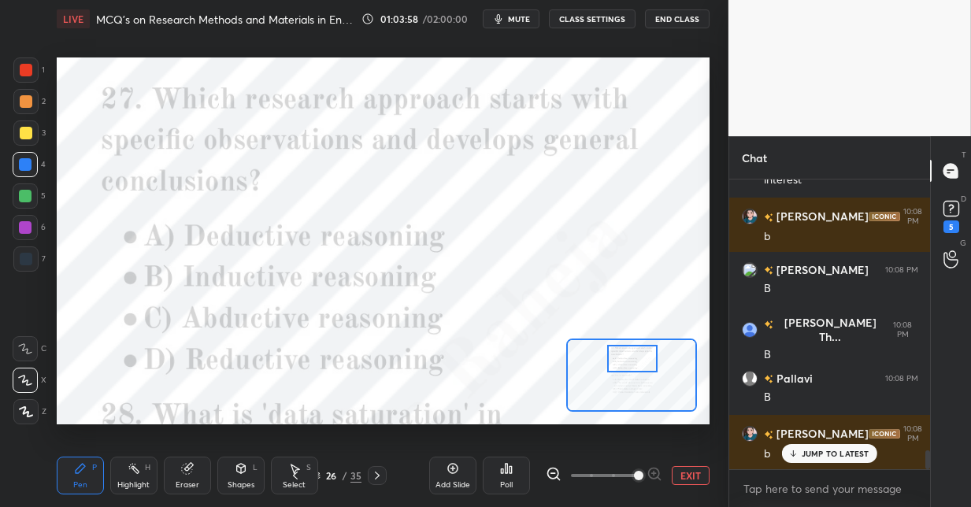
scroll to position [4109, 0]
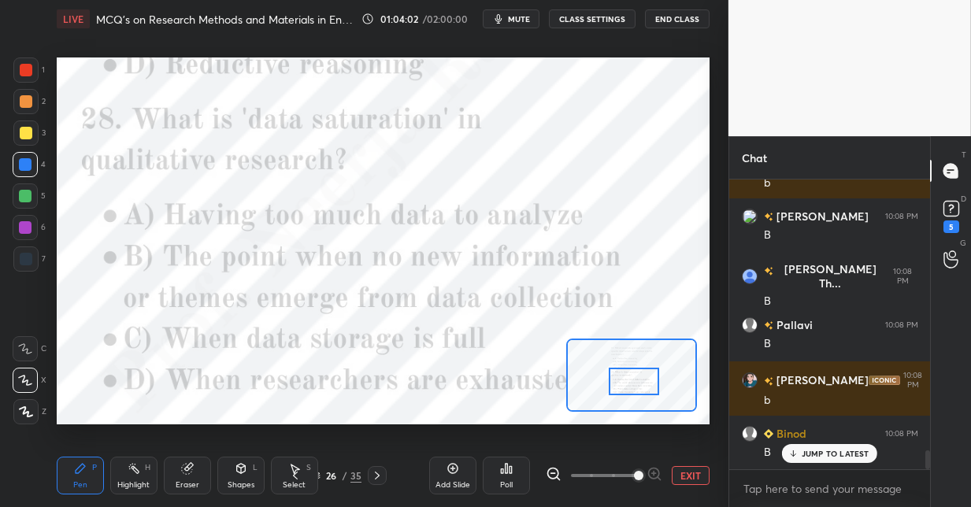
drag, startPoint x: 639, startPoint y: 361, endPoint x: 639, endPoint y: 383, distance: 22.0
click at [639, 383] on div at bounding box center [634, 382] width 51 height 28
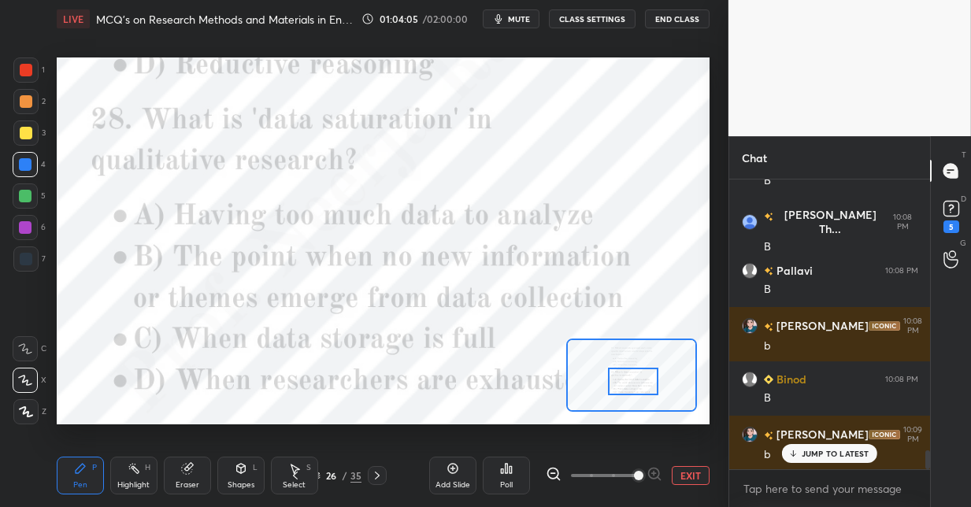
scroll to position [4218, 0]
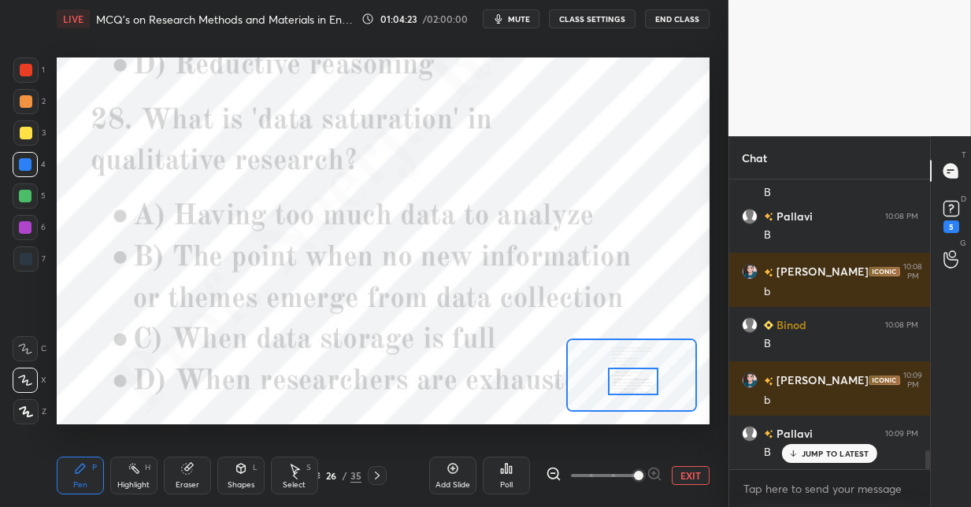
click at [379, 472] on icon at bounding box center [377, 475] width 13 height 13
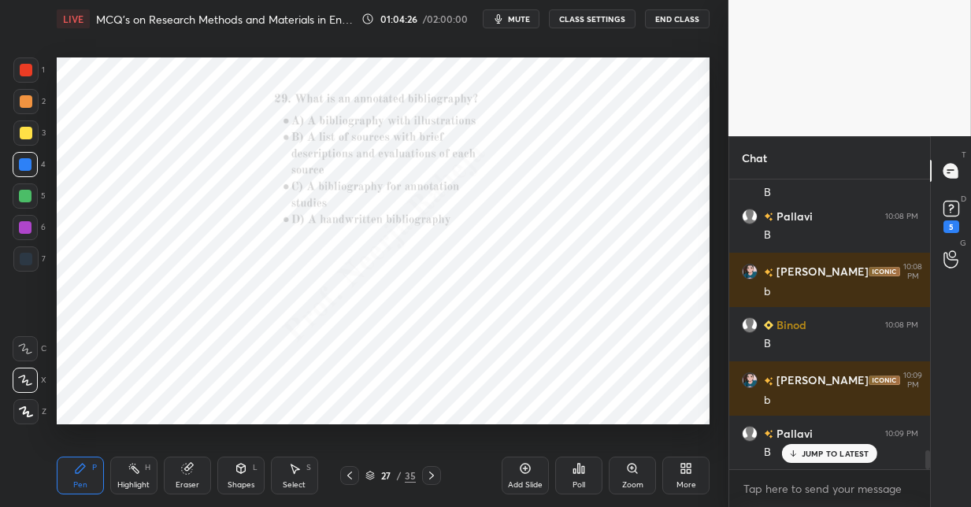
click at [432, 475] on icon at bounding box center [431, 476] width 5 height 8
click at [635, 470] on icon at bounding box center [632, 468] width 9 height 9
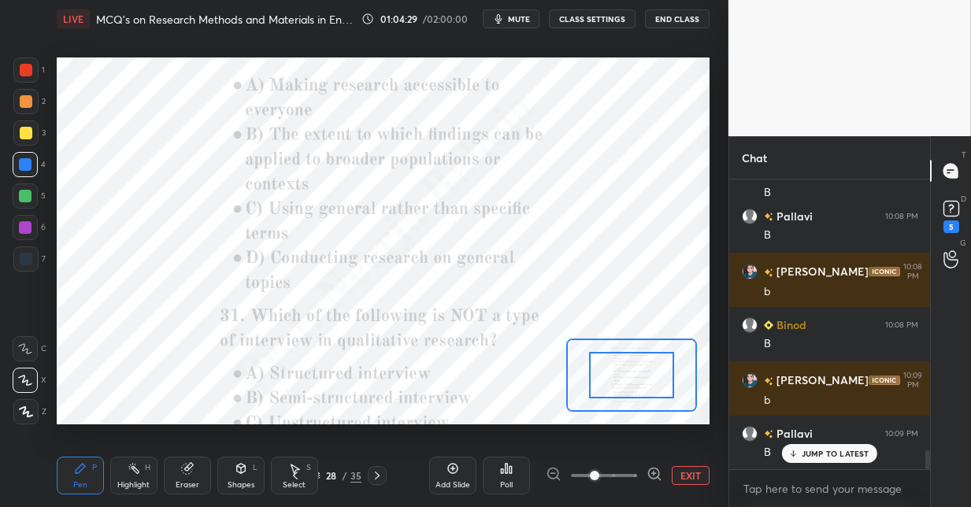
click at [637, 470] on div at bounding box center [604, 475] width 117 height 19
click at [640, 468] on div at bounding box center [604, 475] width 117 height 19
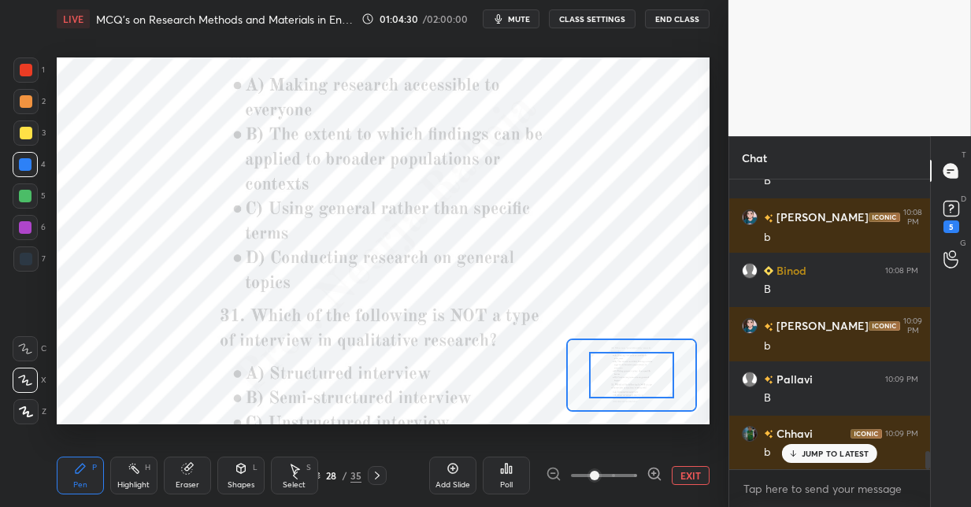
drag, startPoint x: 653, startPoint y: 476, endPoint x: 651, endPoint y: 457, distance: 19.0
click at [652, 473] on icon at bounding box center [654, 474] width 16 height 16
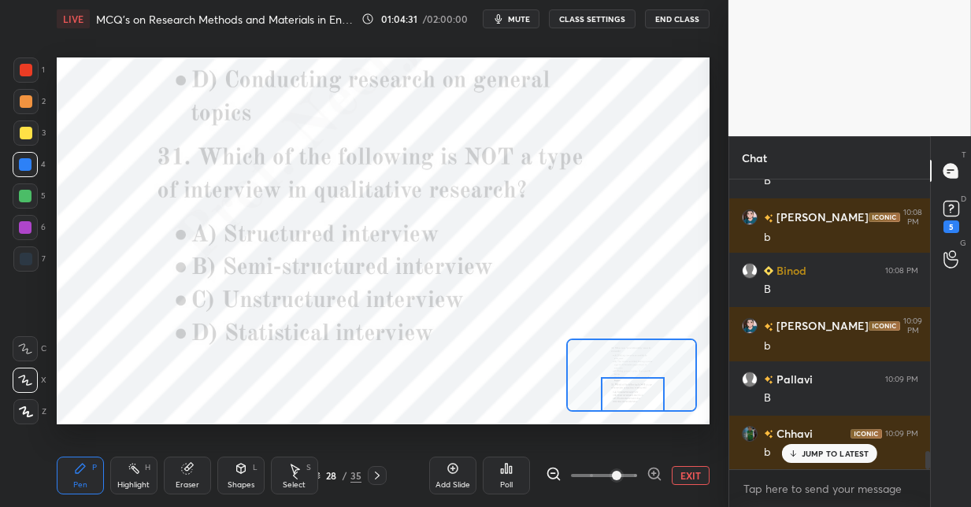
drag, startPoint x: 642, startPoint y: 383, endPoint x: 643, endPoint y: 404, distance: 20.5
click at [643, 405] on div at bounding box center [633, 394] width 64 height 35
click at [507, 476] on div "Poll" at bounding box center [506, 476] width 47 height 38
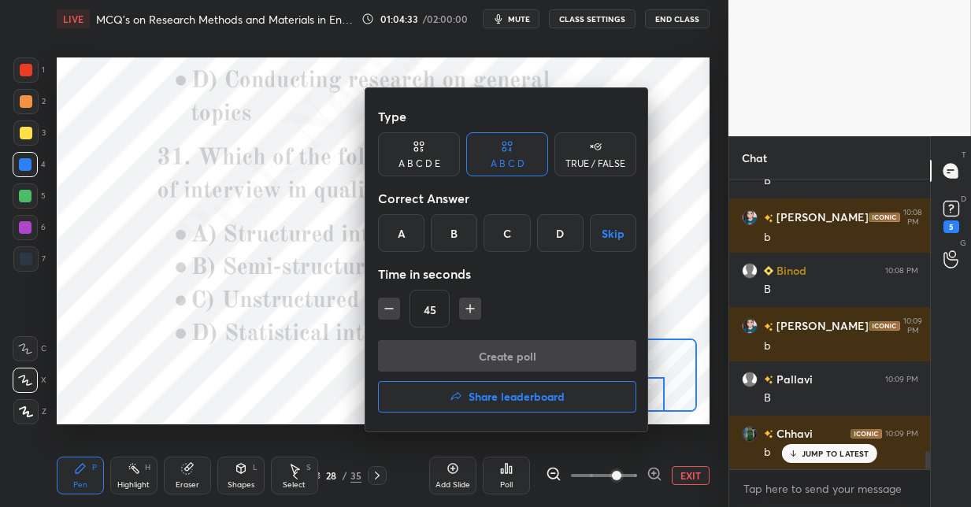
drag, startPoint x: 557, startPoint y: 236, endPoint x: 533, endPoint y: 276, distance: 46.6
click at [553, 239] on div "D" at bounding box center [560, 233] width 46 height 38
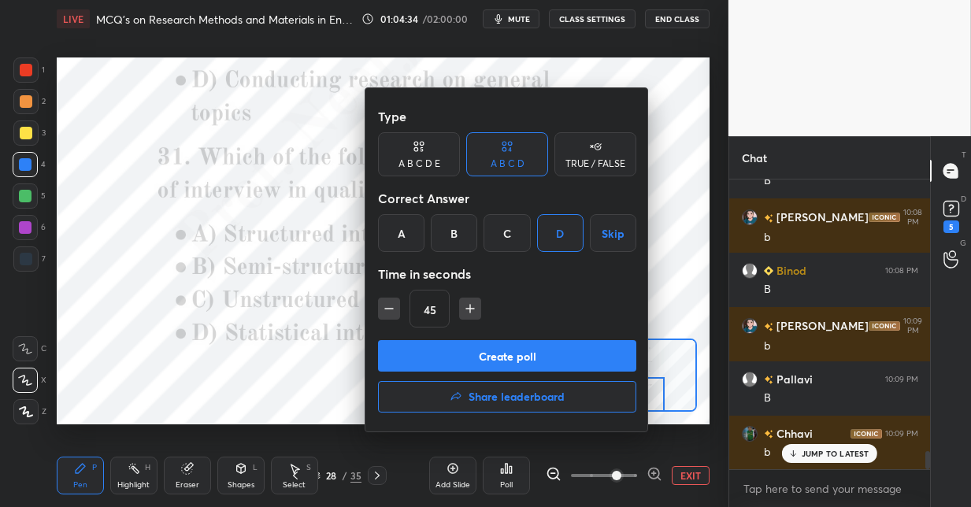
click at [490, 347] on button "Create poll" at bounding box center [507, 355] width 258 height 31
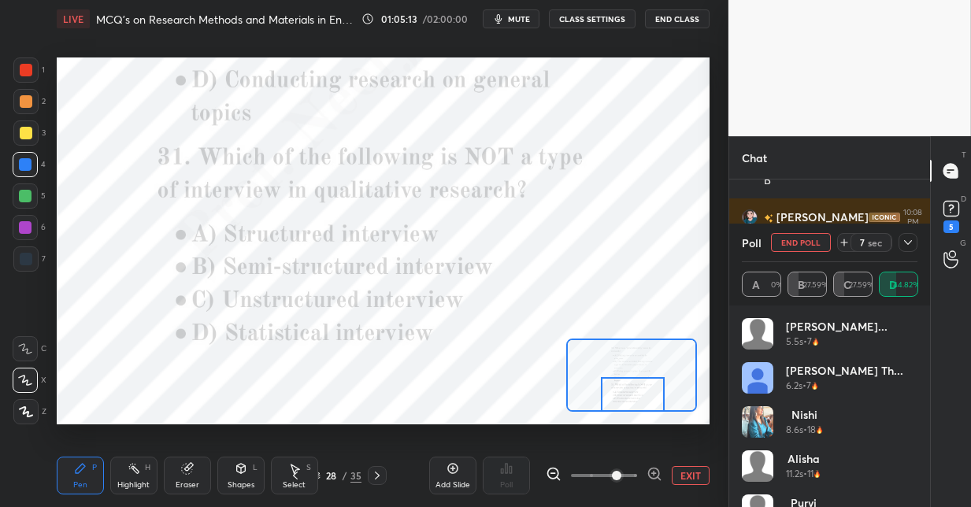
scroll to position [4409, 0]
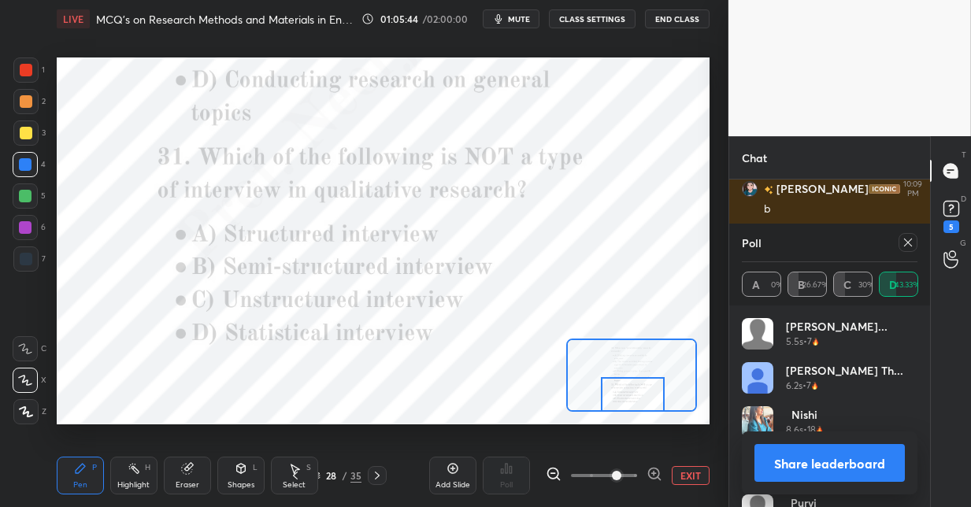
drag, startPoint x: 354, startPoint y: 476, endPoint x: 352, endPoint y: 435, distance: 41.0
click at [354, 474] on div "35" at bounding box center [355, 476] width 11 height 14
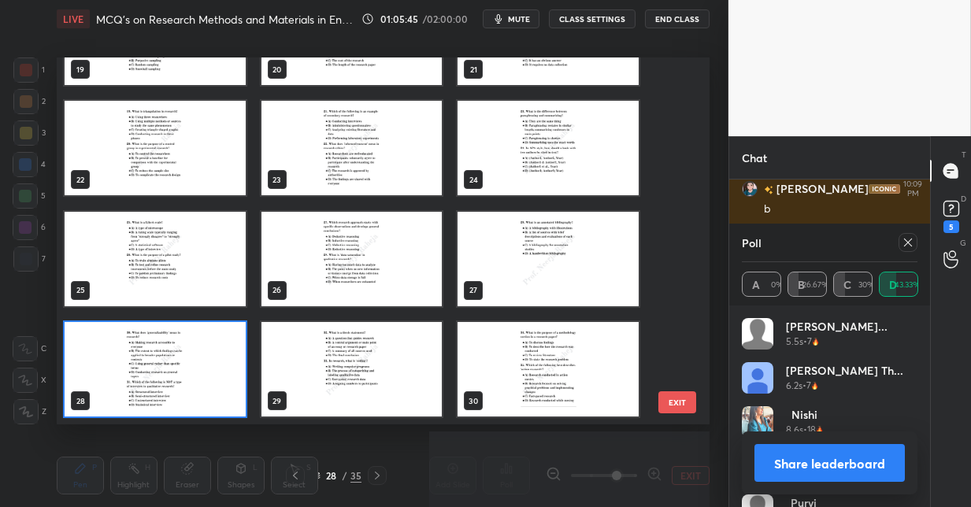
scroll to position [960, 0]
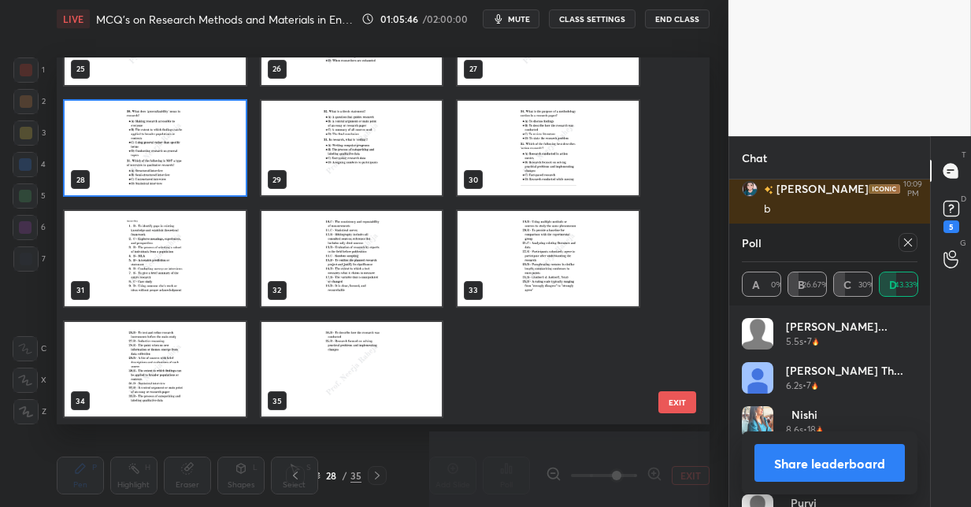
click at [356, 357] on img "grid" at bounding box center [351, 369] width 181 height 94
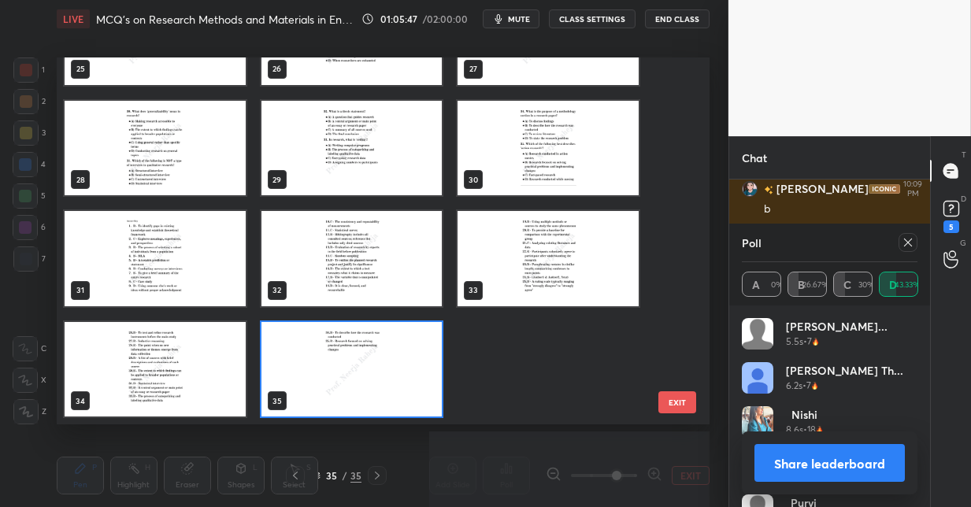
click at [356, 357] on img "grid" at bounding box center [351, 369] width 181 height 94
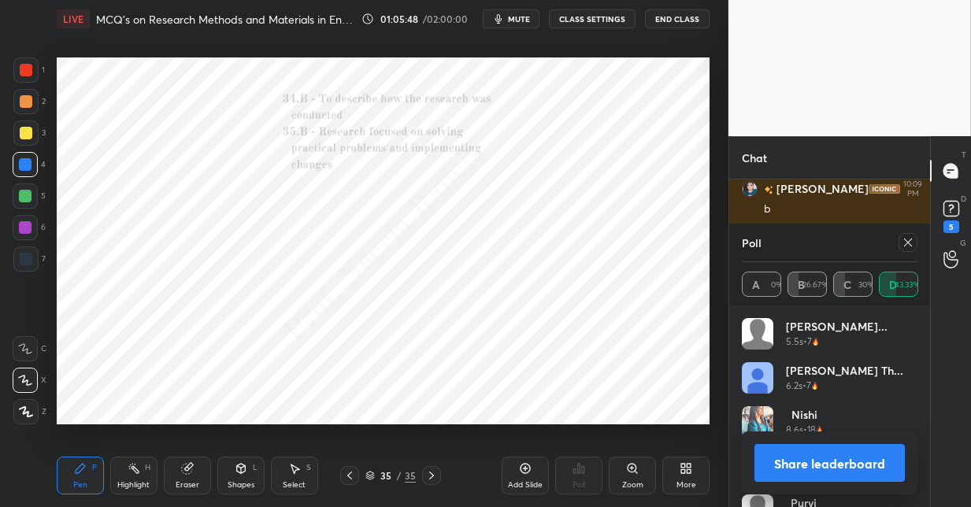
drag, startPoint x: 529, startPoint y: 472, endPoint x: 528, endPoint y: 462, distance: 10.4
click at [529, 471] on icon at bounding box center [525, 468] width 13 height 13
click at [905, 242] on icon at bounding box center [908, 242] width 13 height 13
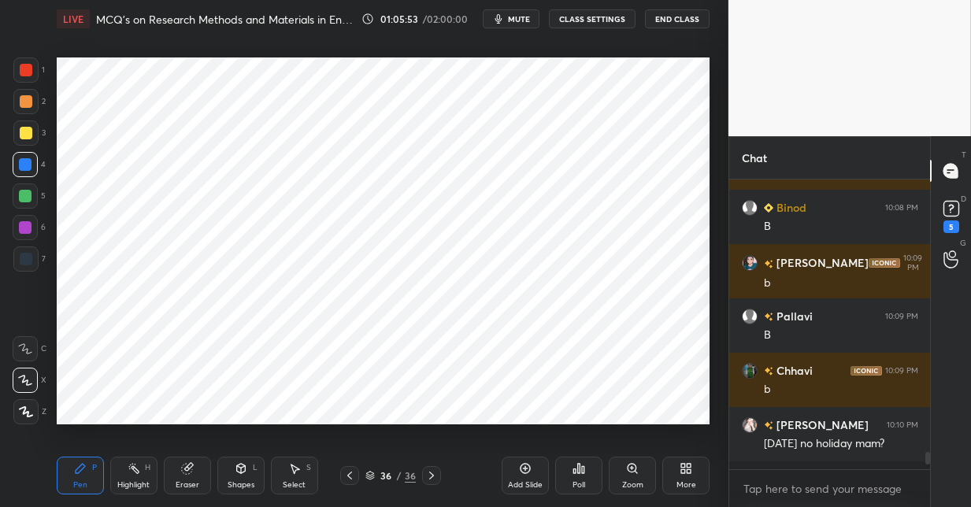
scroll to position [280, 196]
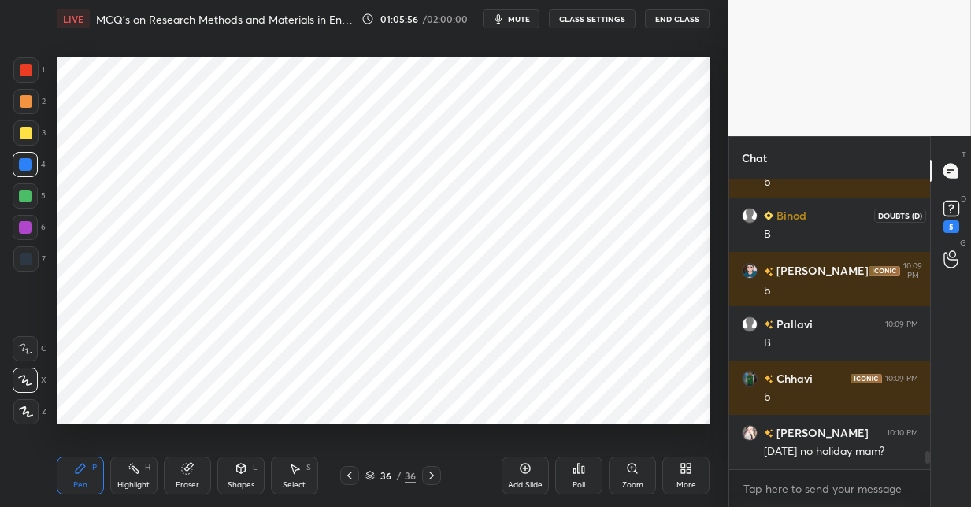
click at [951, 214] on rect at bounding box center [950, 209] width 15 height 15
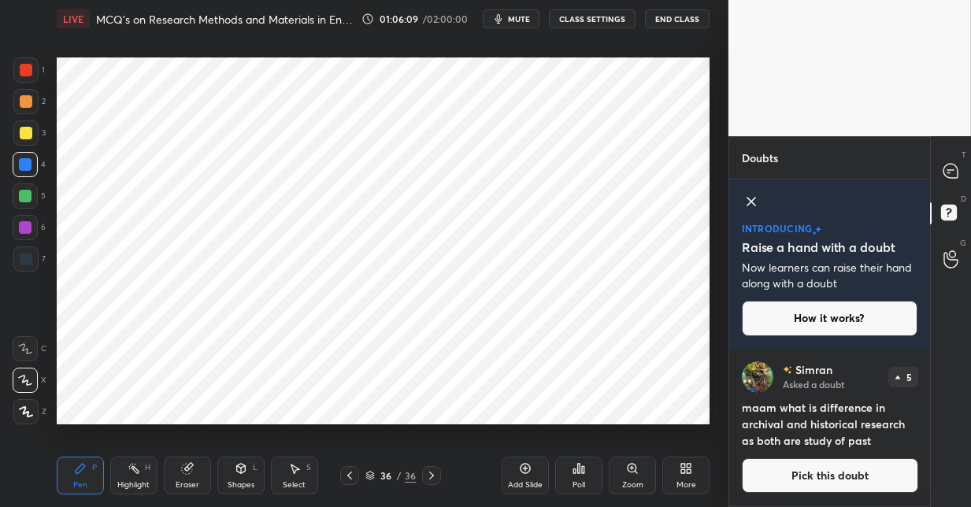
click at [822, 473] on button "Pick this doubt" at bounding box center [830, 475] width 176 height 35
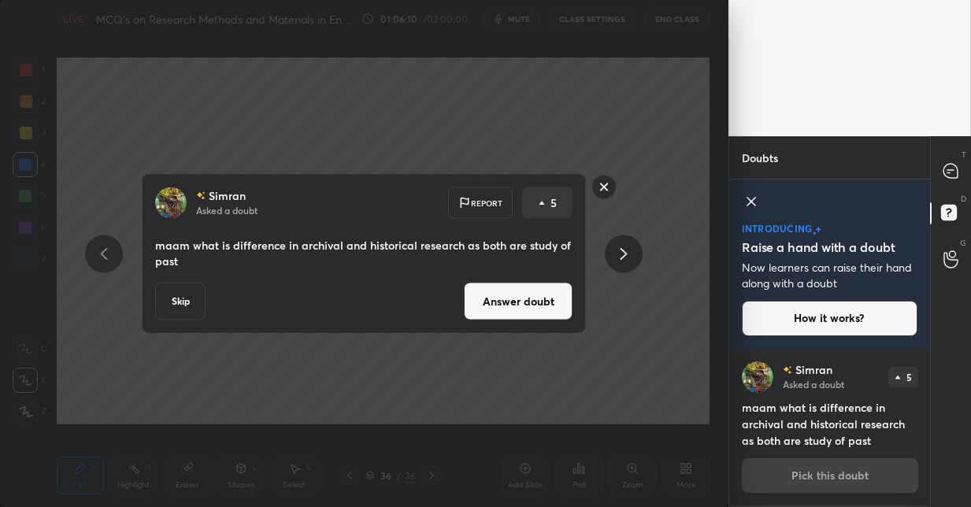
click at [532, 302] on button "Answer doubt" at bounding box center [518, 302] width 109 height 38
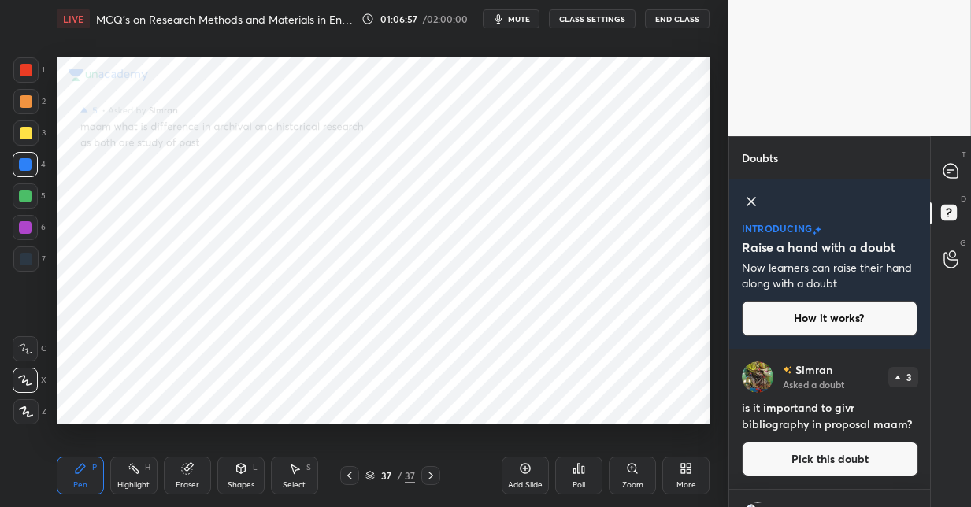
drag, startPoint x: 829, startPoint y: 460, endPoint x: 828, endPoint y: 446, distance: 14.2
click at [830, 455] on button "Pick this doubt" at bounding box center [830, 459] width 176 height 35
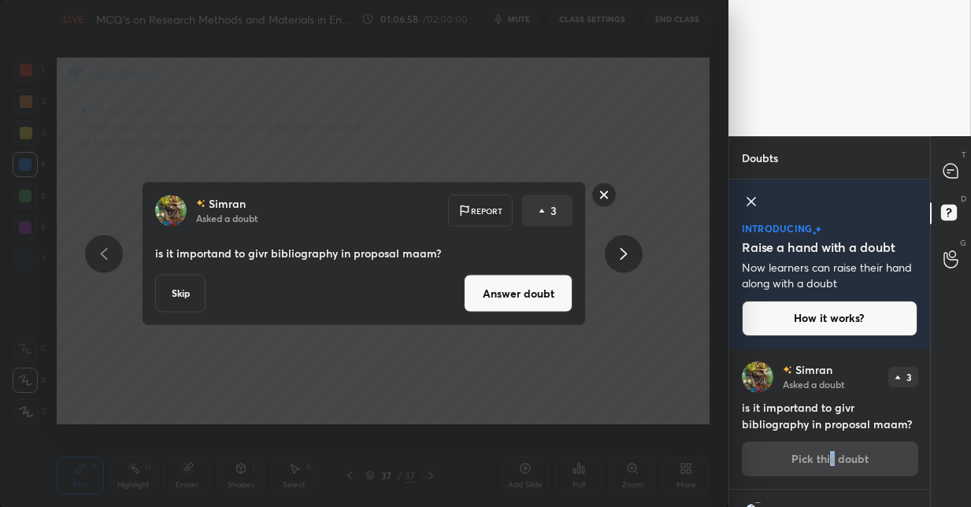
click at [537, 302] on button "Answer doubt" at bounding box center [518, 294] width 109 height 38
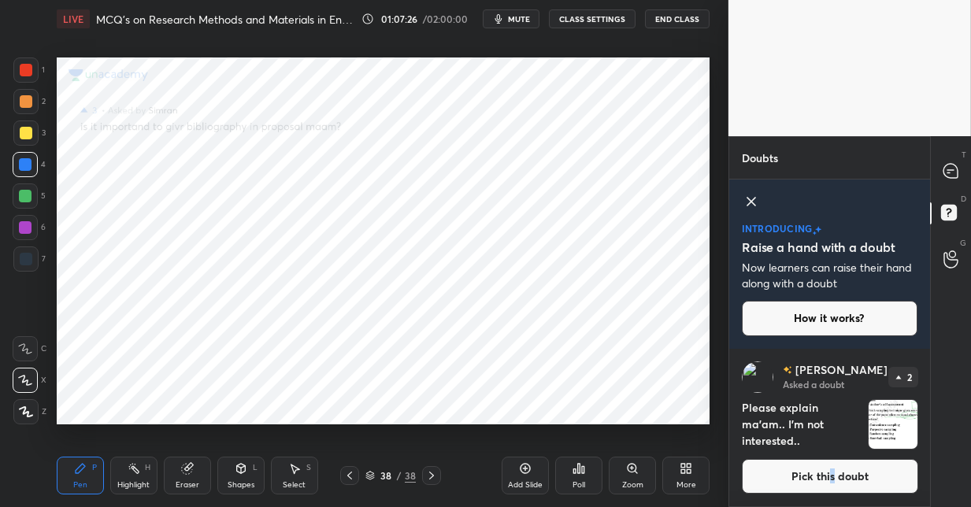
click at [886, 422] on img "grid" at bounding box center [893, 424] width 49 height 49
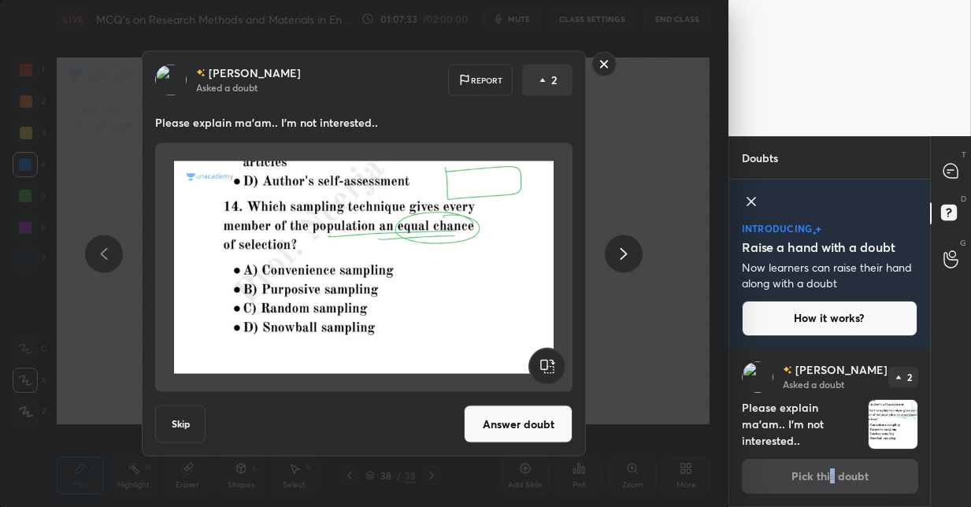
click at [606, 67] on rect at bounding box center [604, 64] width 24 height 24
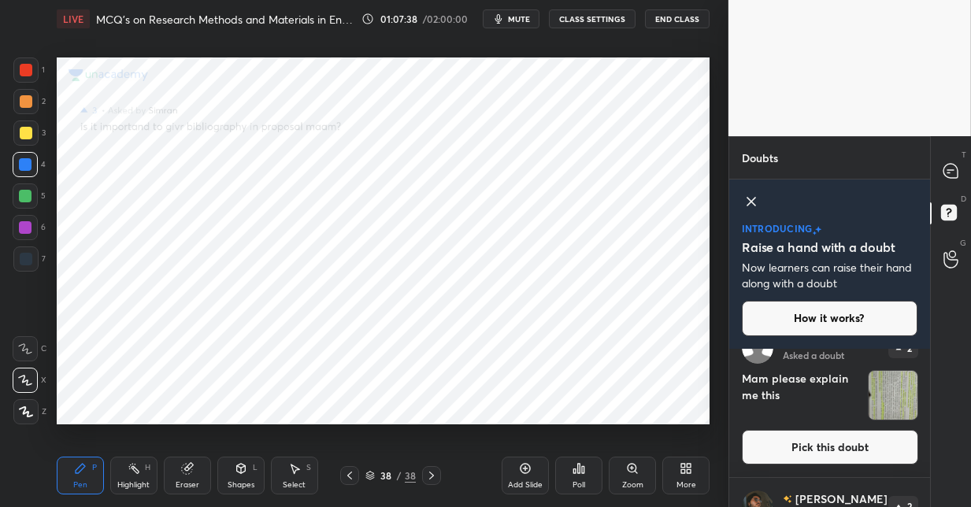
scroll to position [185, 0]
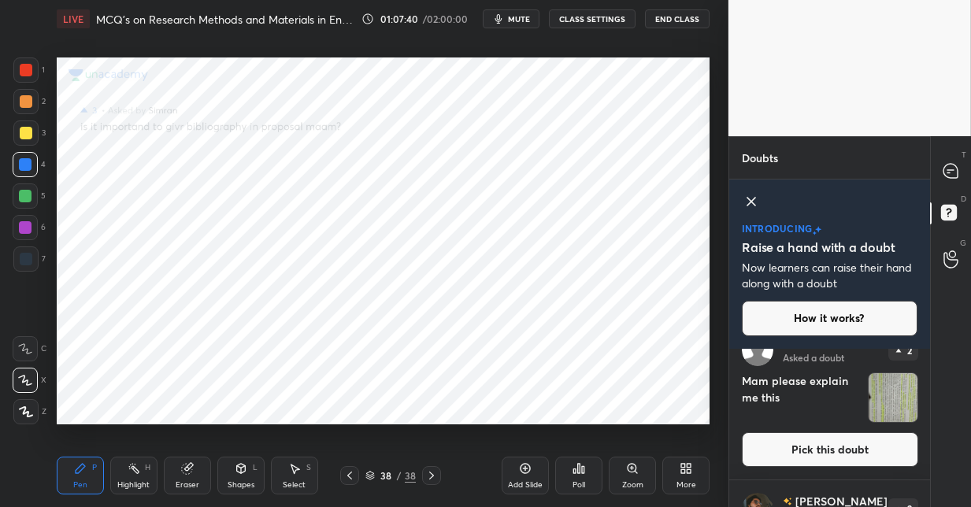
click at [887, 393] on img "grid" at bounding box center [893, 397] width 49 height 49
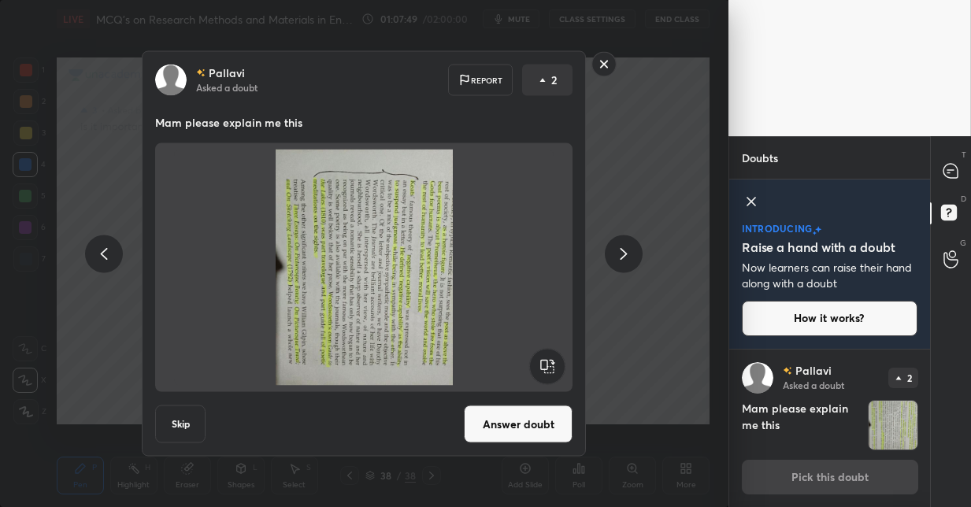
click at [517, 421] on button "Answer doubt" at bounding box center [518, 425] width 109 height 38
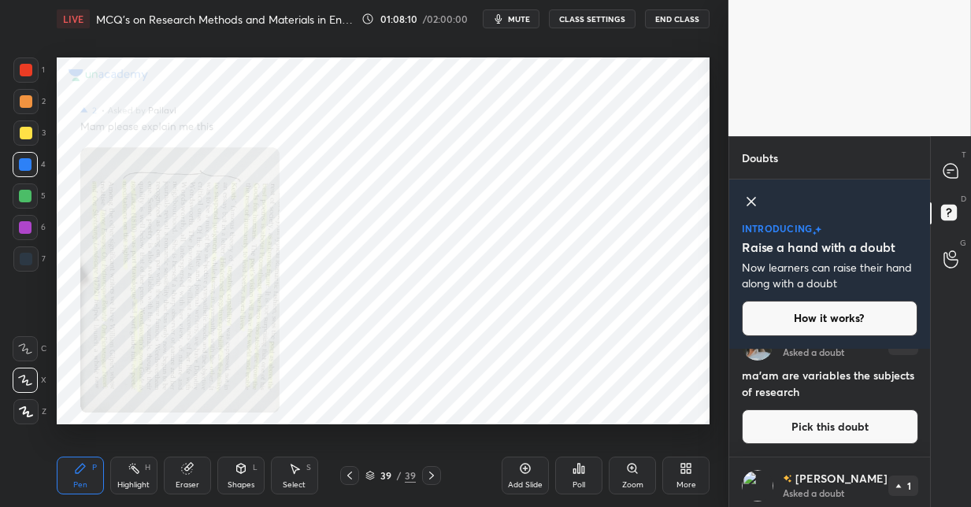
scroll to position [184, 0]
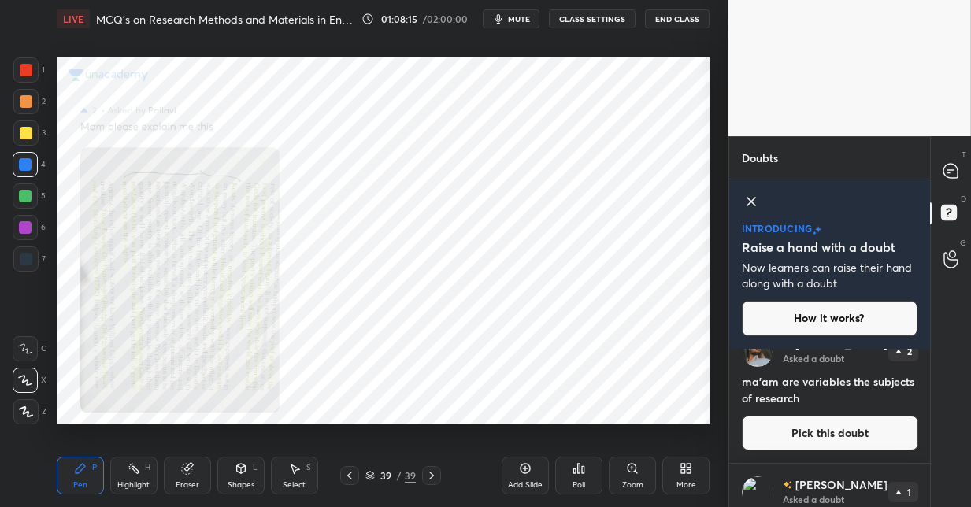
drag, startPoint x: 777, startPoint y: 430, endPoint x: 771, endPoint y: 418, distance: 13.4
click at [777, 430] on button "Pick this doubt" at bounding box center [830, 433] width 176 height 35
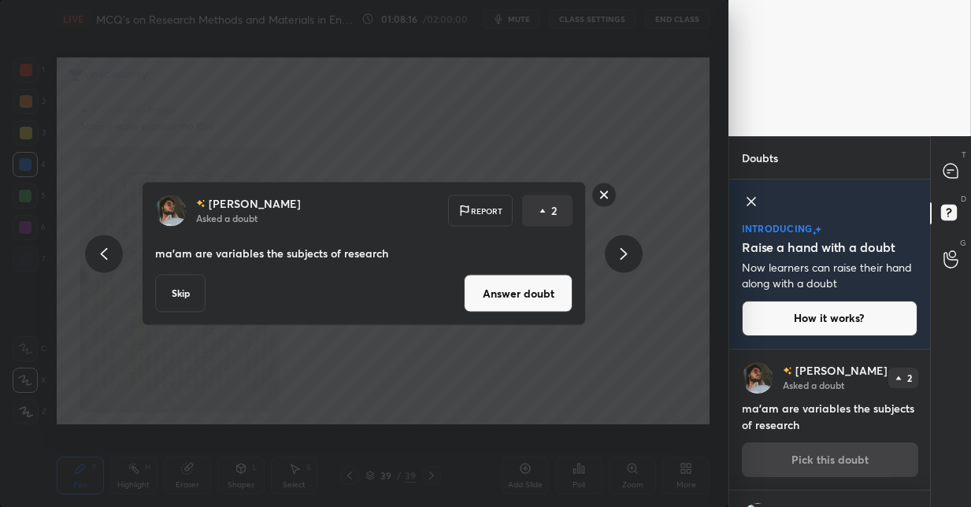
click at [498, 295] on button "Answer doubt" at bounding box center [518, 294] width 109 height 38
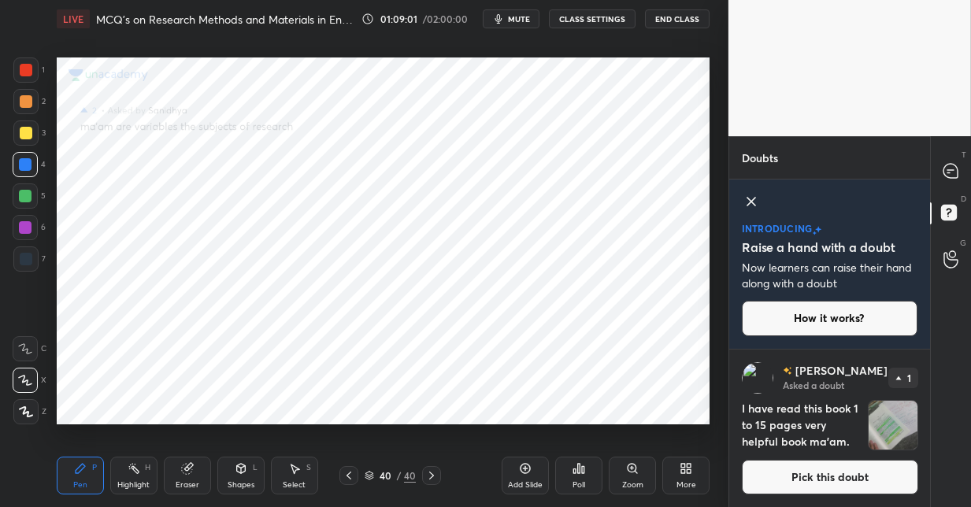
click at [880, 428] on img "grid" at bounding box center [893, 425] width 49 height 49
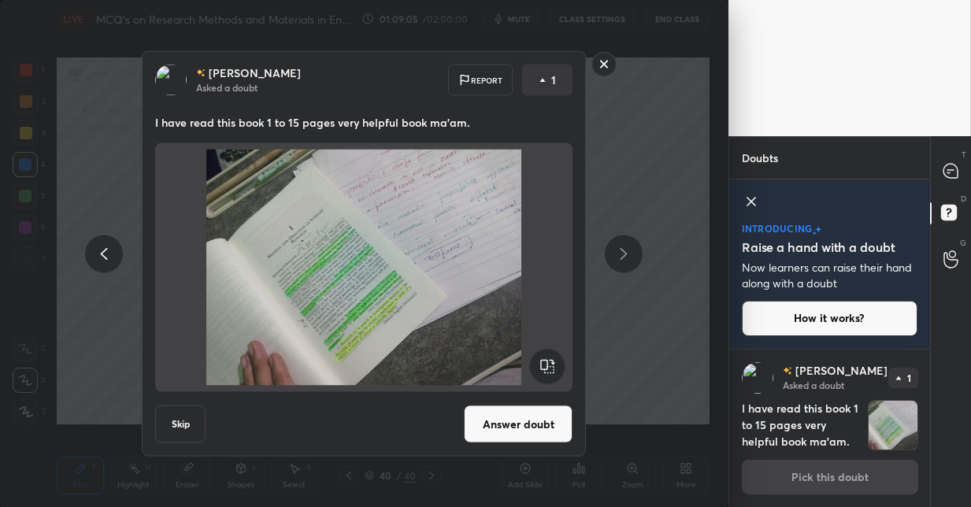
click at [606, 68] on rect at bounding box center [604, 64] width 24 height 24
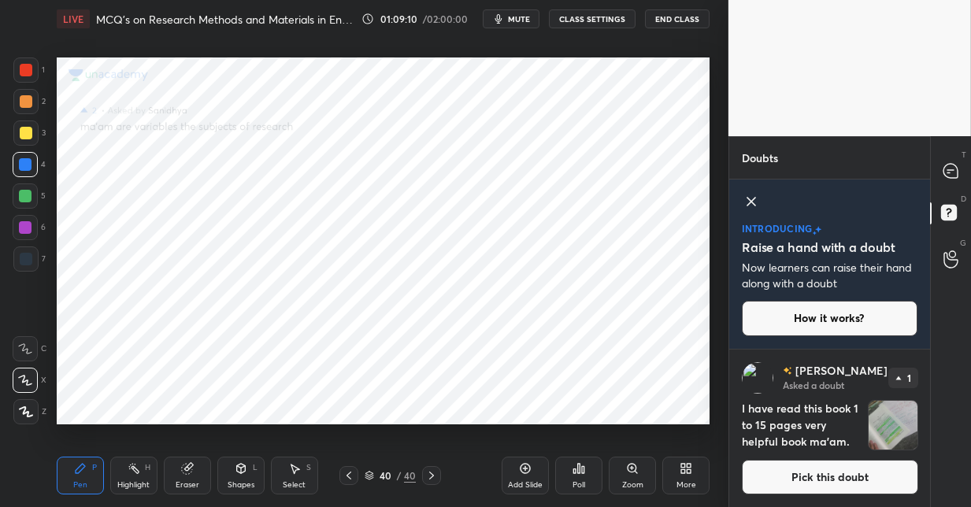
scroll to position [0, 0]
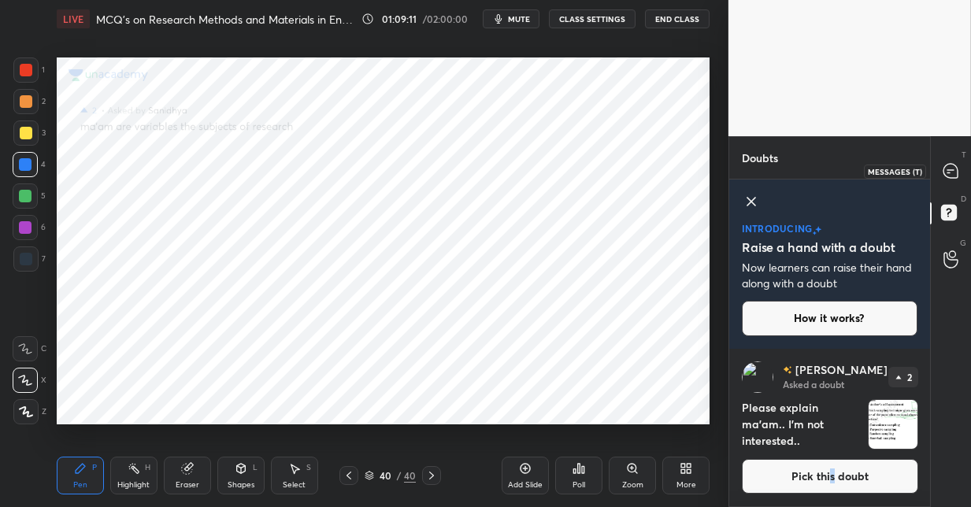
click at [950, 174] on icon at bounding box center [950, 171] width 14 height 14
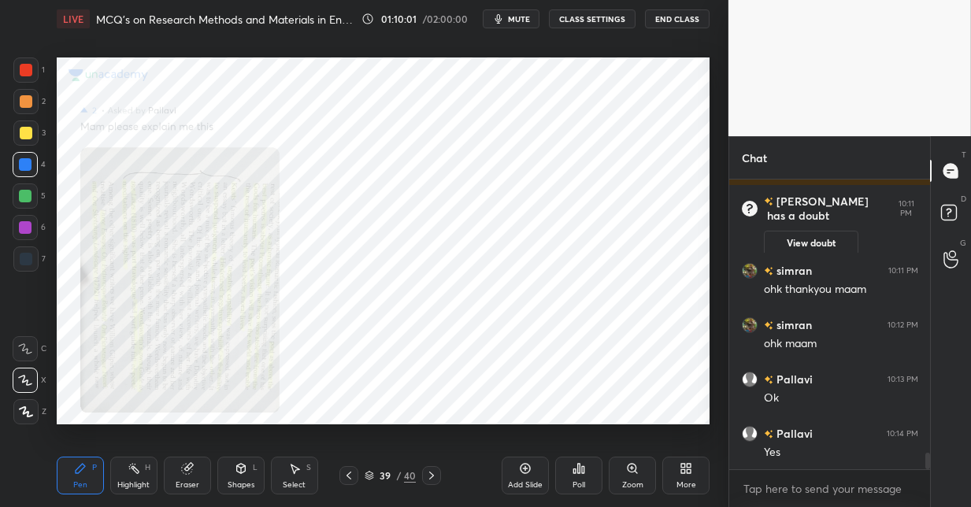
scroll to position [4892, 0]
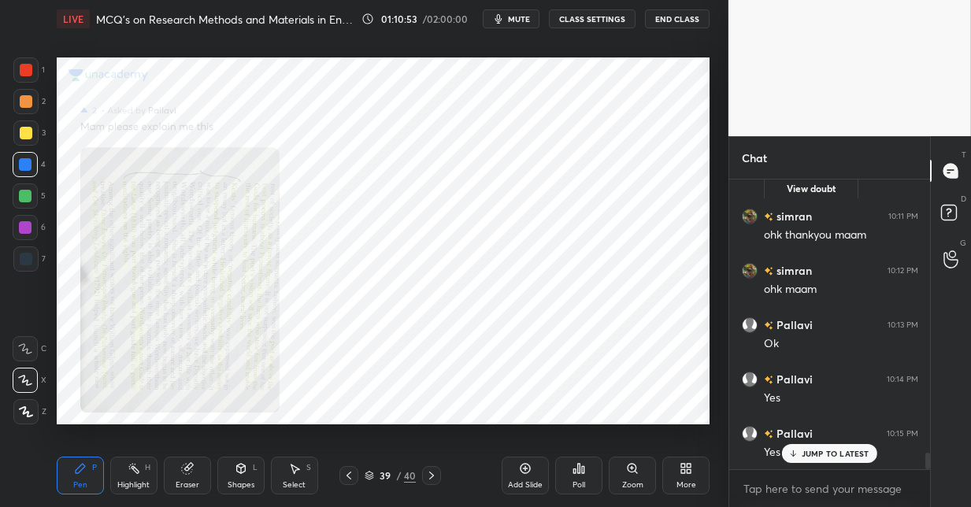
click at [386, 472] on div "39" at bounding box center [385, 475] width 16 height 9
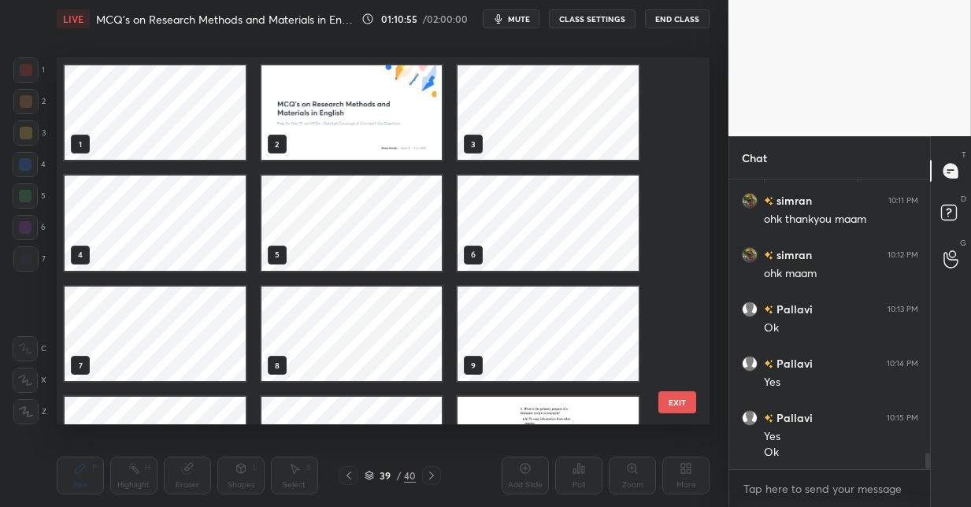
scroll to position [4962, 0]
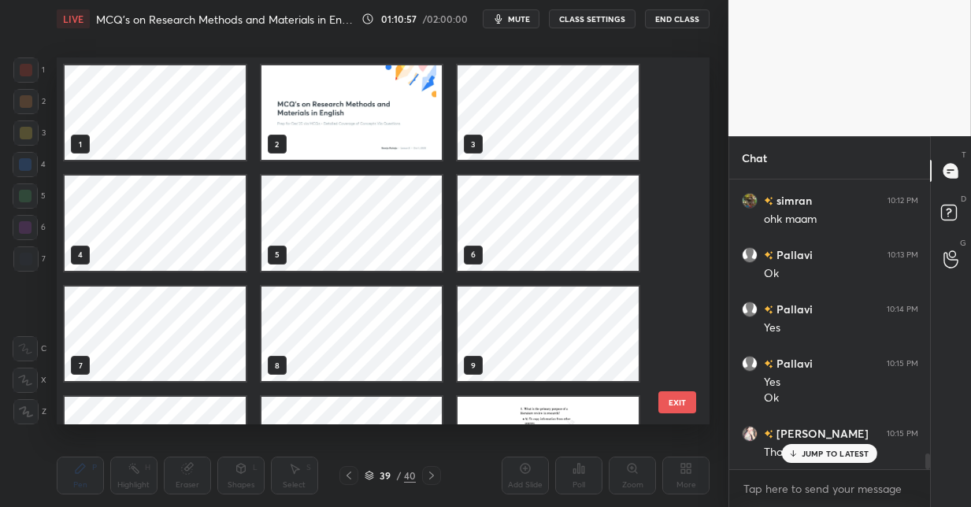
click at [343, 134] on img "grid" at bounding box center [351, 112] width 181 height 94
click at [345, 137] on img "grid" at bounding box center [351, 112] width 181 height 94
click at [351, 135] on img "grid" at bounding box center [351, 112] width 181 height 94
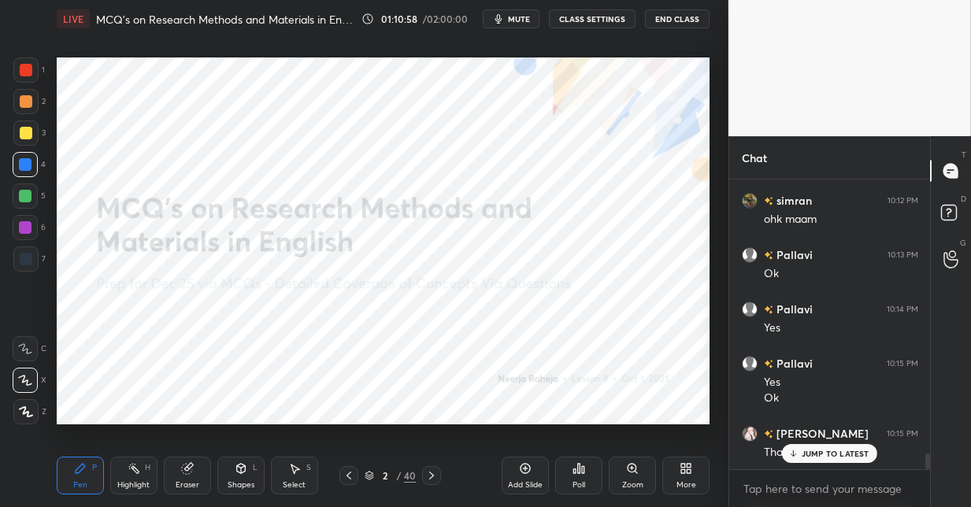
drag, startPoint x: 351, startPoint y: 137, endPoint x: 337, endPoint y: 128, distance: 17.0
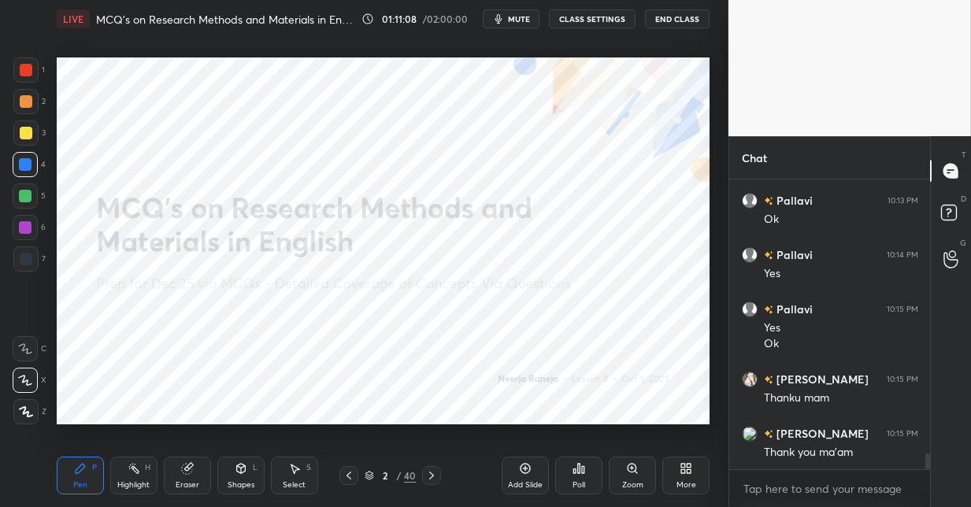
scroll to position [5071, 0]
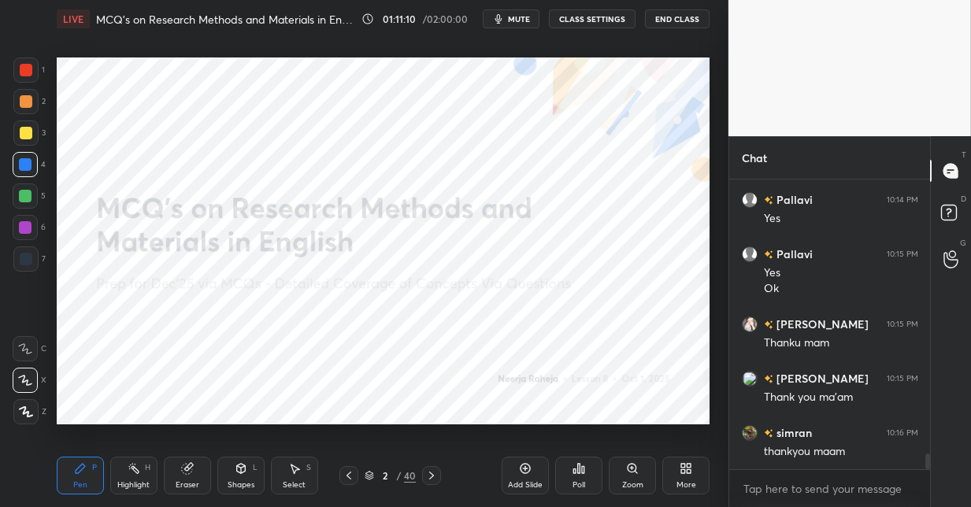
click at [33, 409] on div at bounding box center [25, 411] width 25 height 25
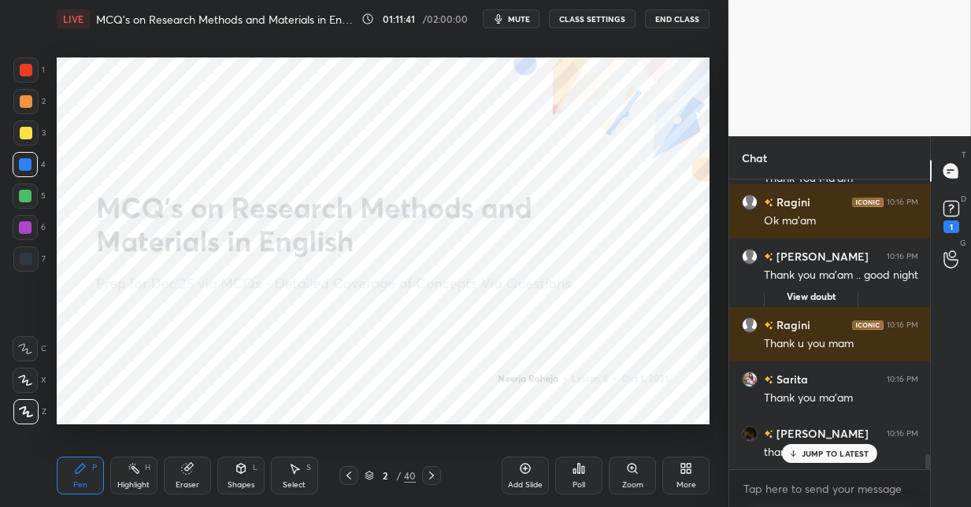
scroll to position [5520, 0]
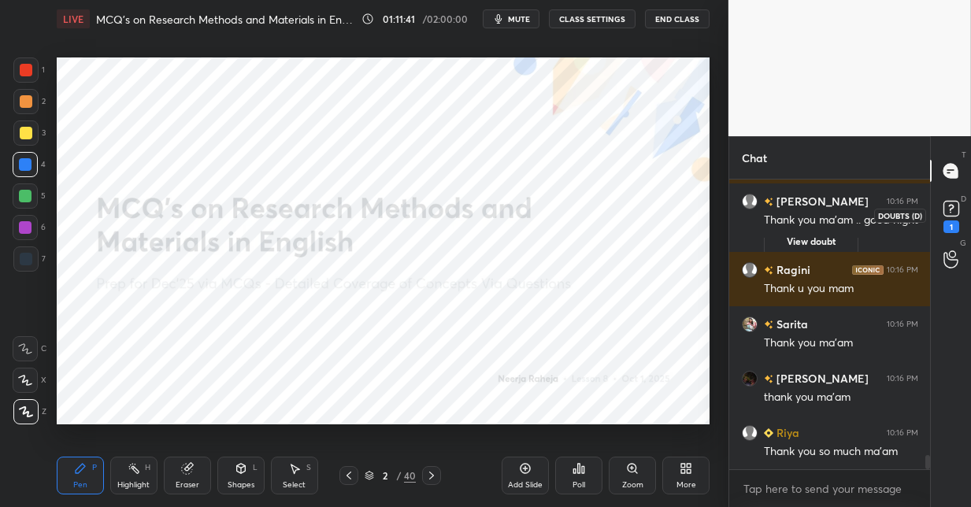
click at [949, 213] on rect at bounding box center [950, 209] width 15 height 15
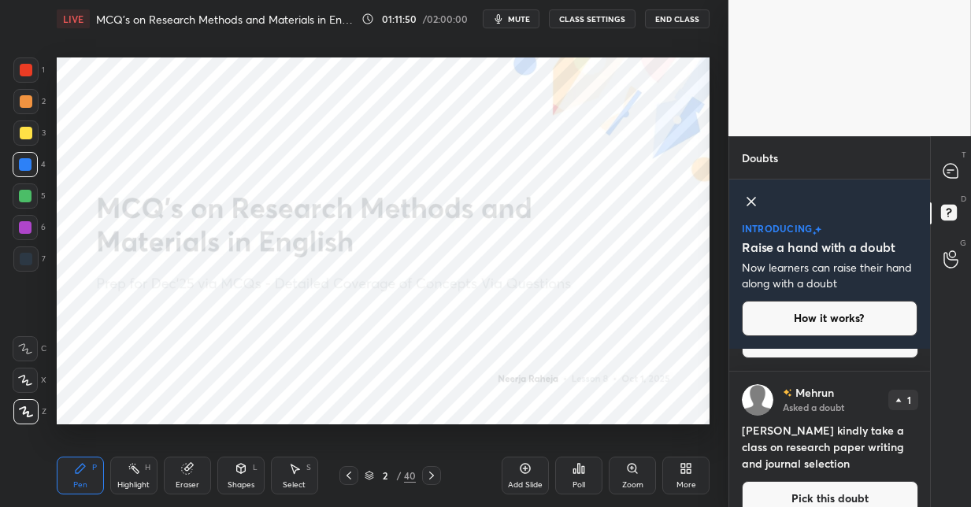
scroll to position [134, 0]
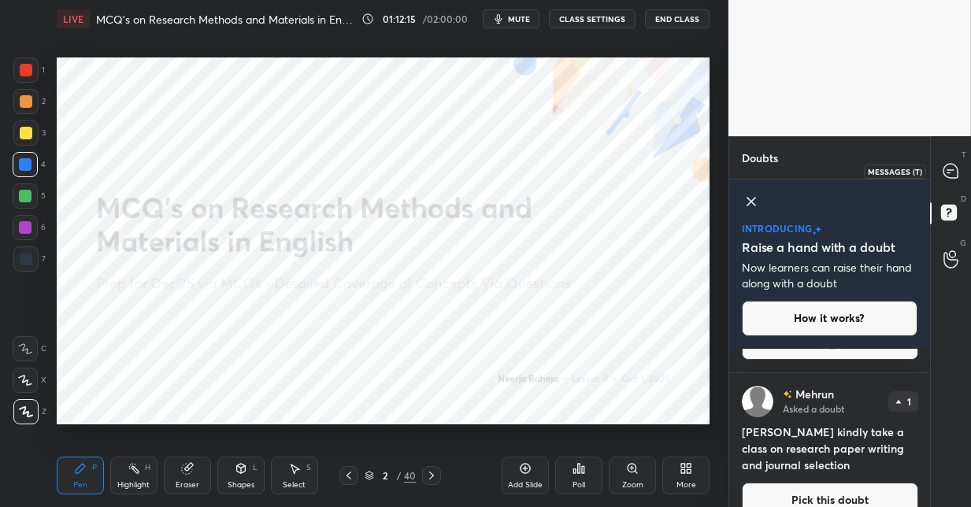
click at [957, 169] on icon at bounding box center [950, 171] width 14 height 14
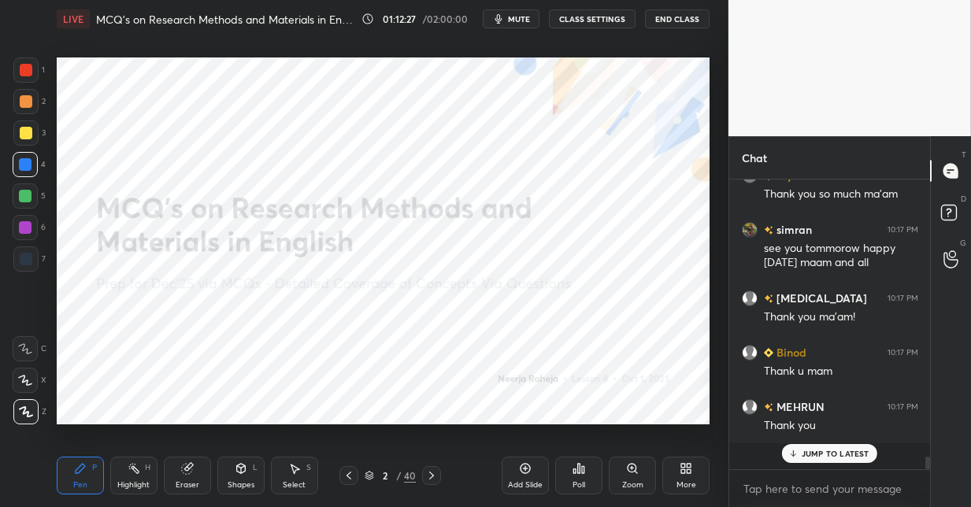
scroll to position [5751, 0]
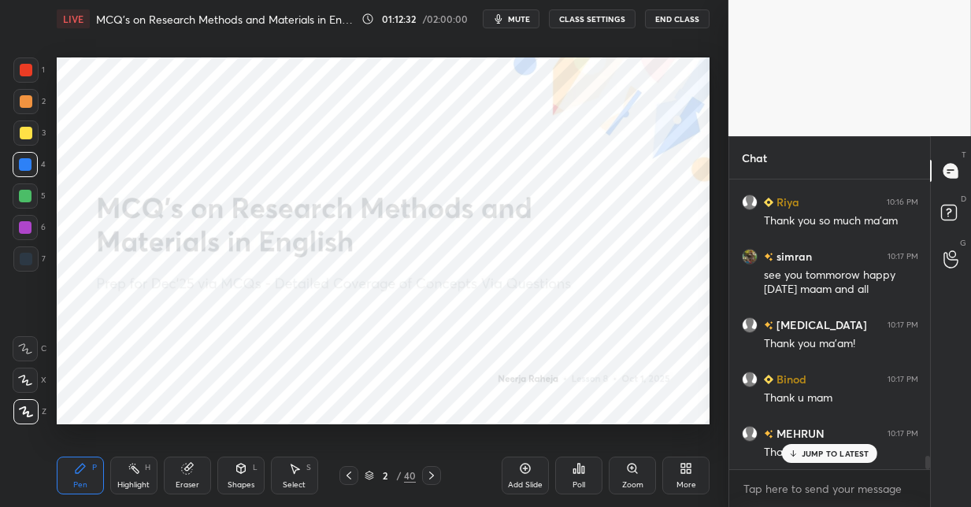
click at [406, 477] on div "40" at bounding box center [410, 476] width 12 height 14
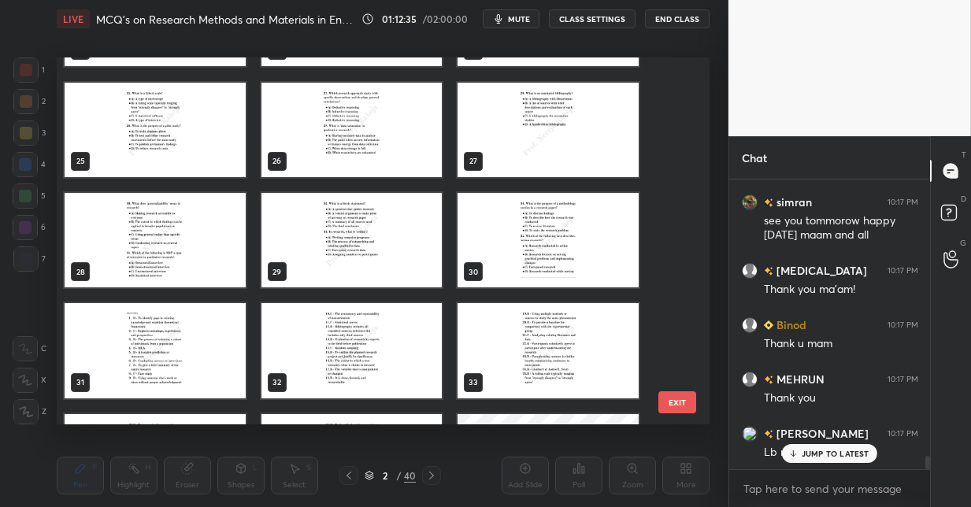
scroll to position [875, 0]
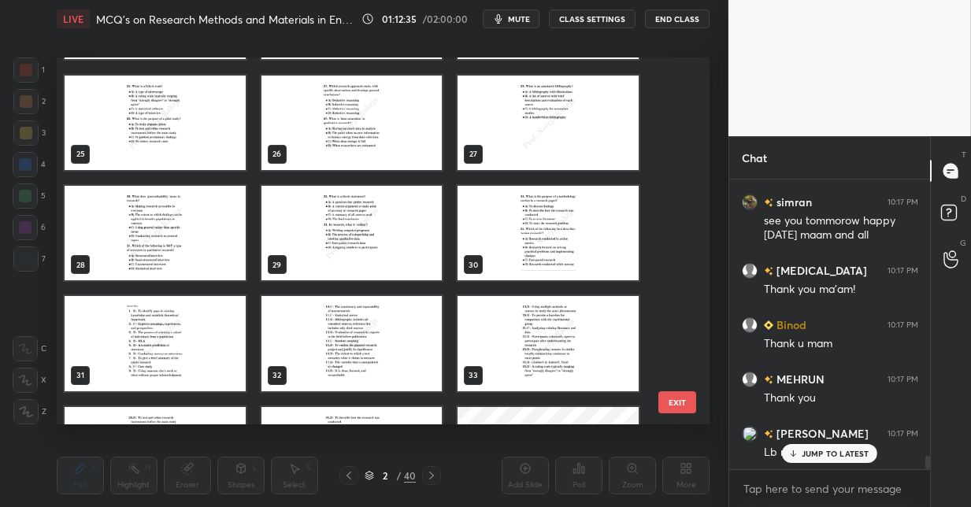
click at [346, 250] on img "grid" at bounding box center [351, 233] width 181 height 94
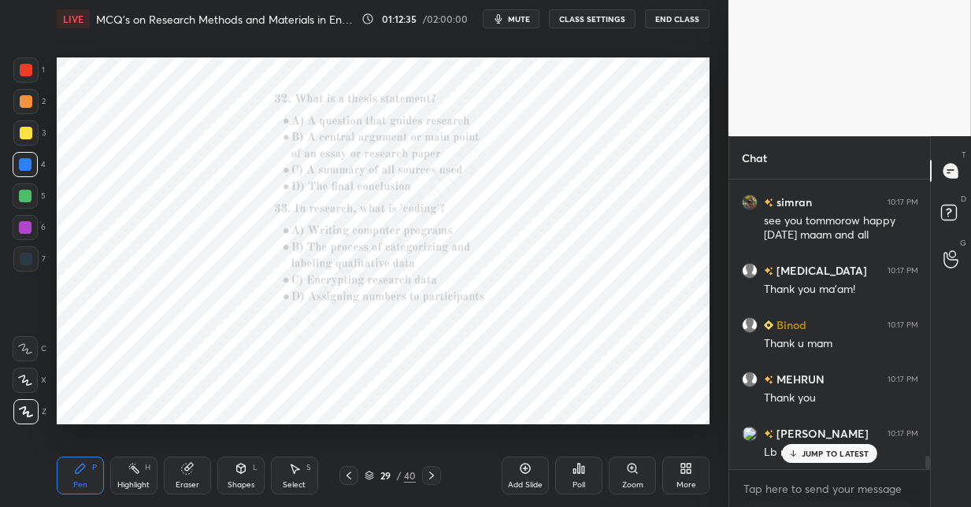
click at [346, 250] on img "grid" at bounding box center [351, 233] width 181 height 94
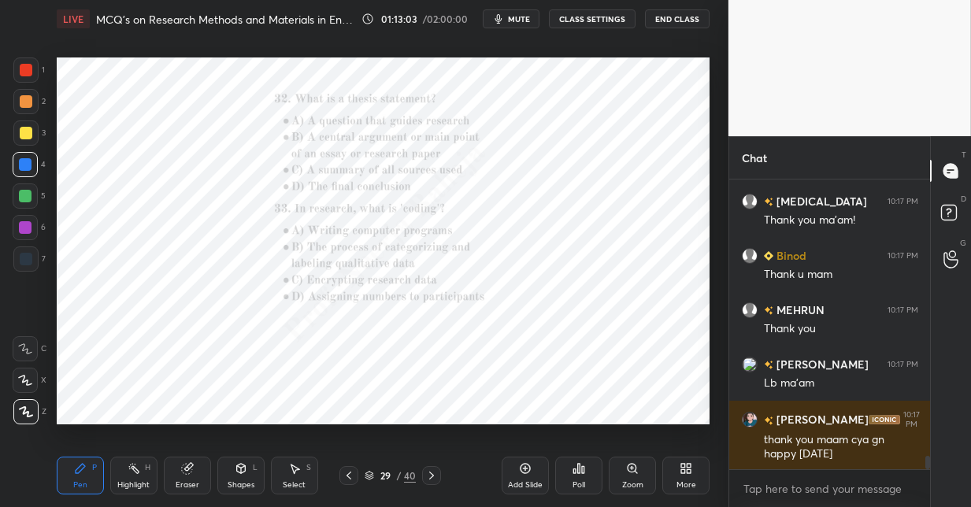
scroll to position [5928, 0]
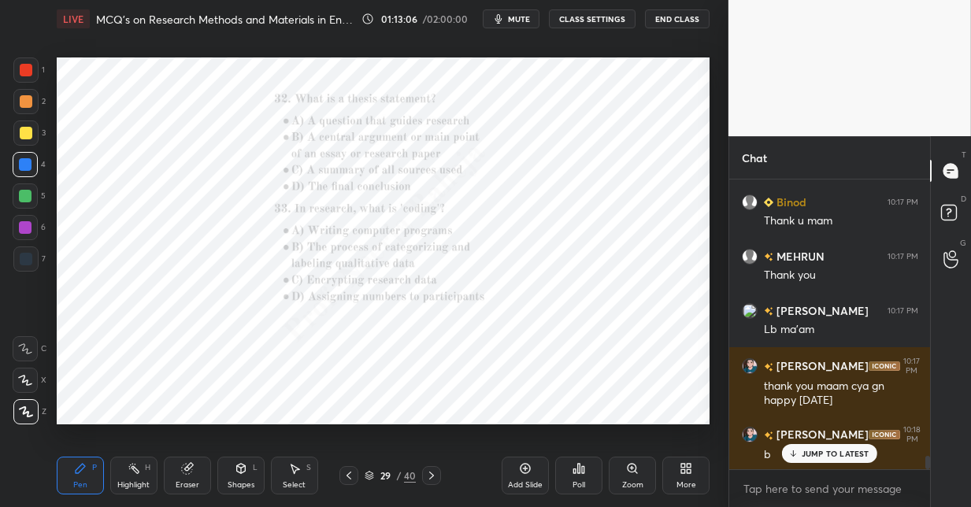
click at [677, 21] on button "End Class" at bounding box center [677, 18] width 65 height 19
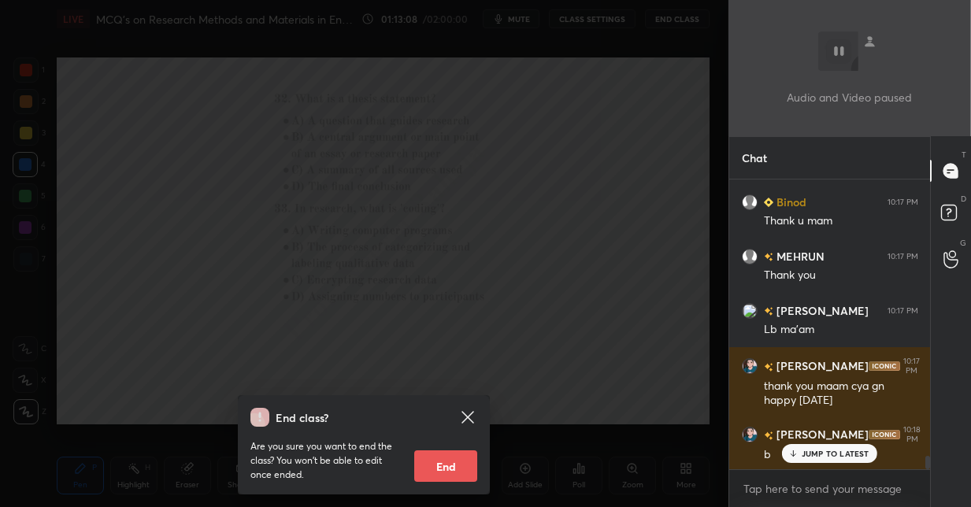
click at [436, 469] on button "End" at bounding box center [445, 465] width 63 height 31
type textarea "x"
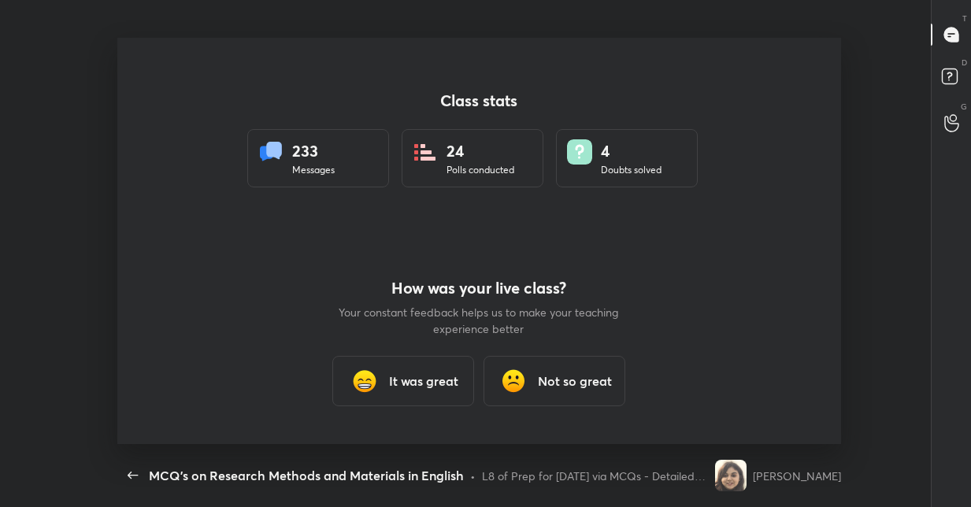
scroll to position [406, 958]
